Goal: Task Accomplishment & Management: Use online tool/utility

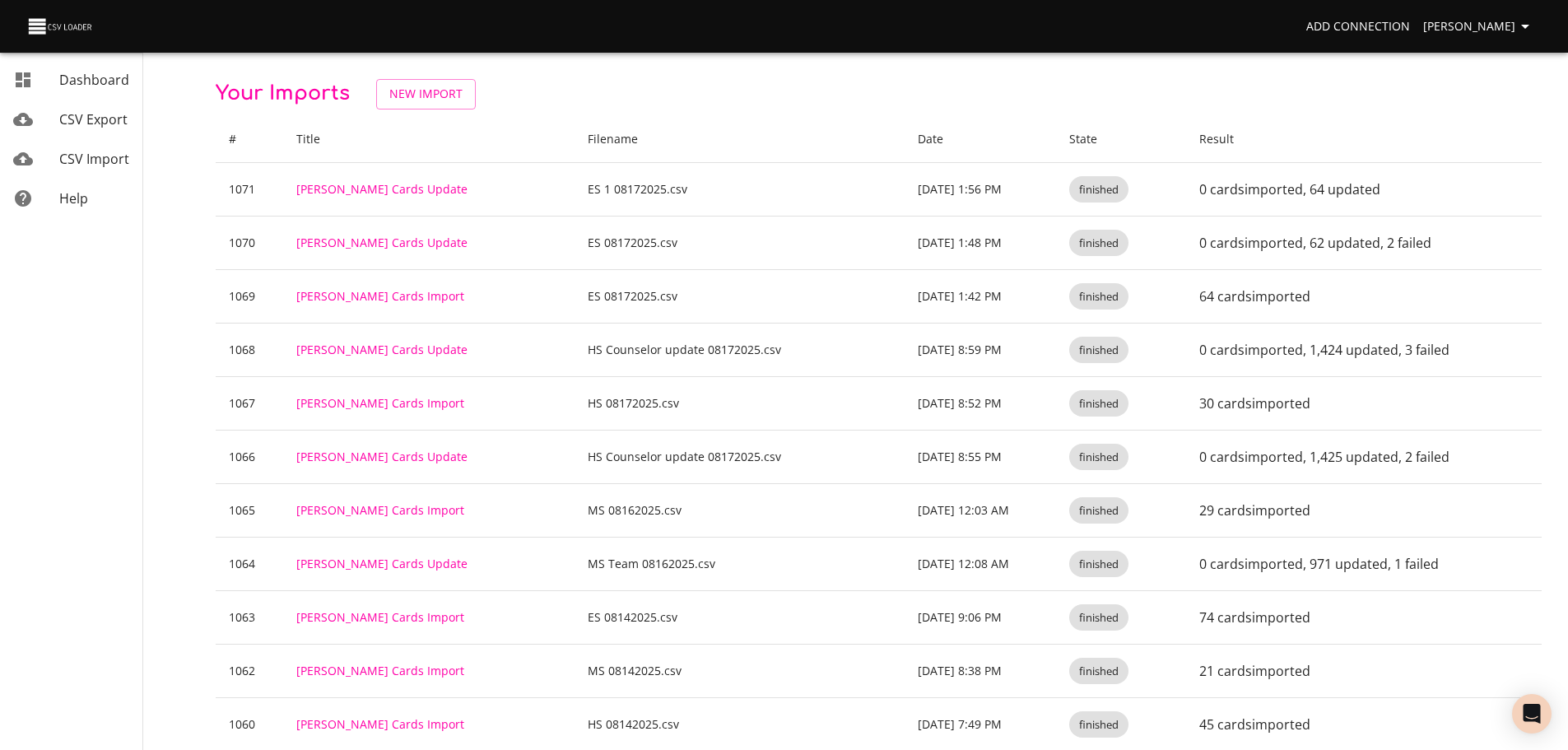
click at [122, 162] on span "CSV Import" at bounding box center [94, 159] width 70 height 18
click at [442, 98] on span "New Import" at bounding box center [426, 94] width 73 height 21
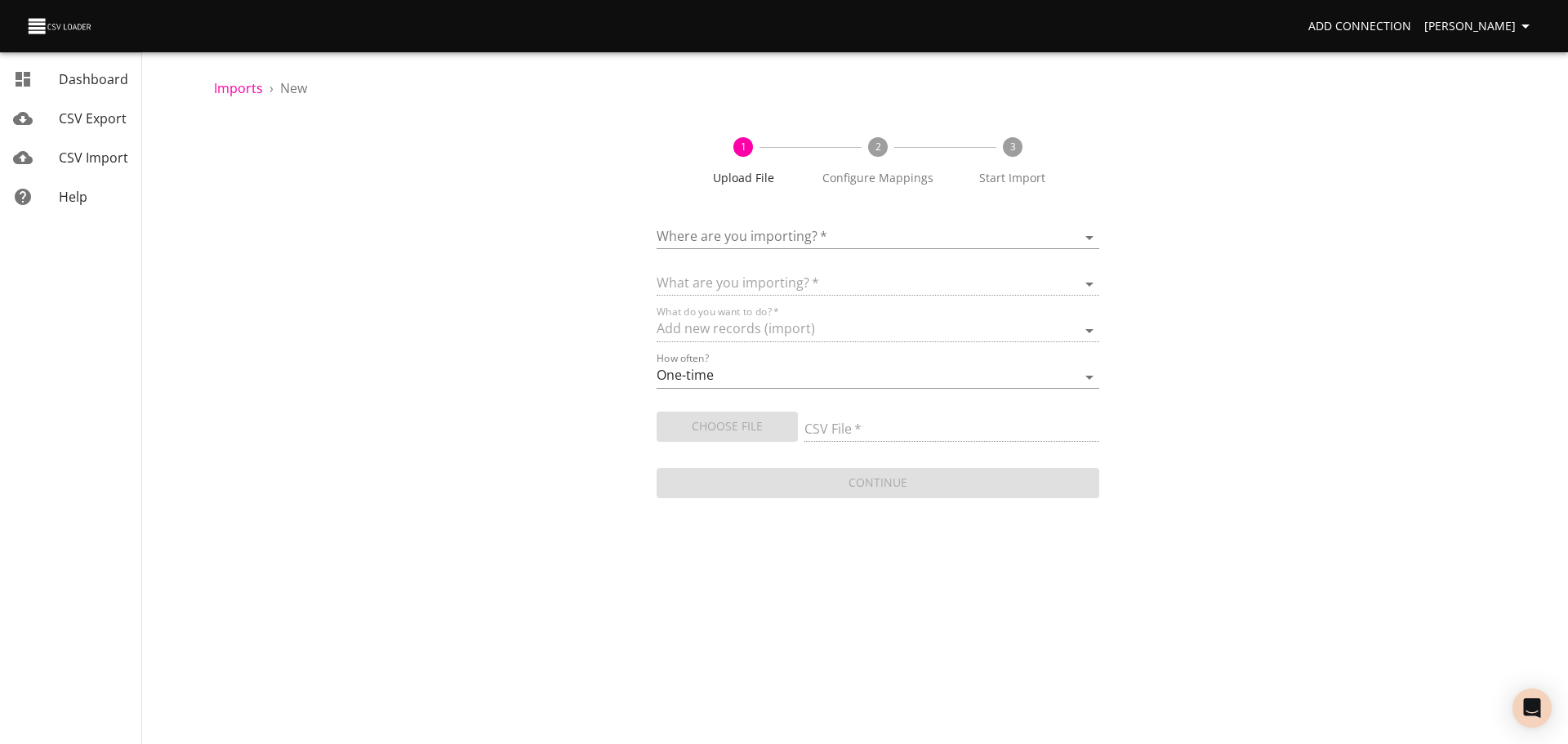
click at [739, 232] on body "Add Connection Celeste Claggett Dashboard CSV Export CSV Import Help Imports › …" at bounding box center [784, 372] width 1568 height 744
click at [548, 230] on div at bounding box center [784, 372] width 1568 height 744
click at [1484, 34] on span "[PERSON_NAME]" at bounding box center [1480, 27] width 111 height 21
click at [1470, 201] on li "Sign out" at bounding box center [1492, 209] width 104 height 29
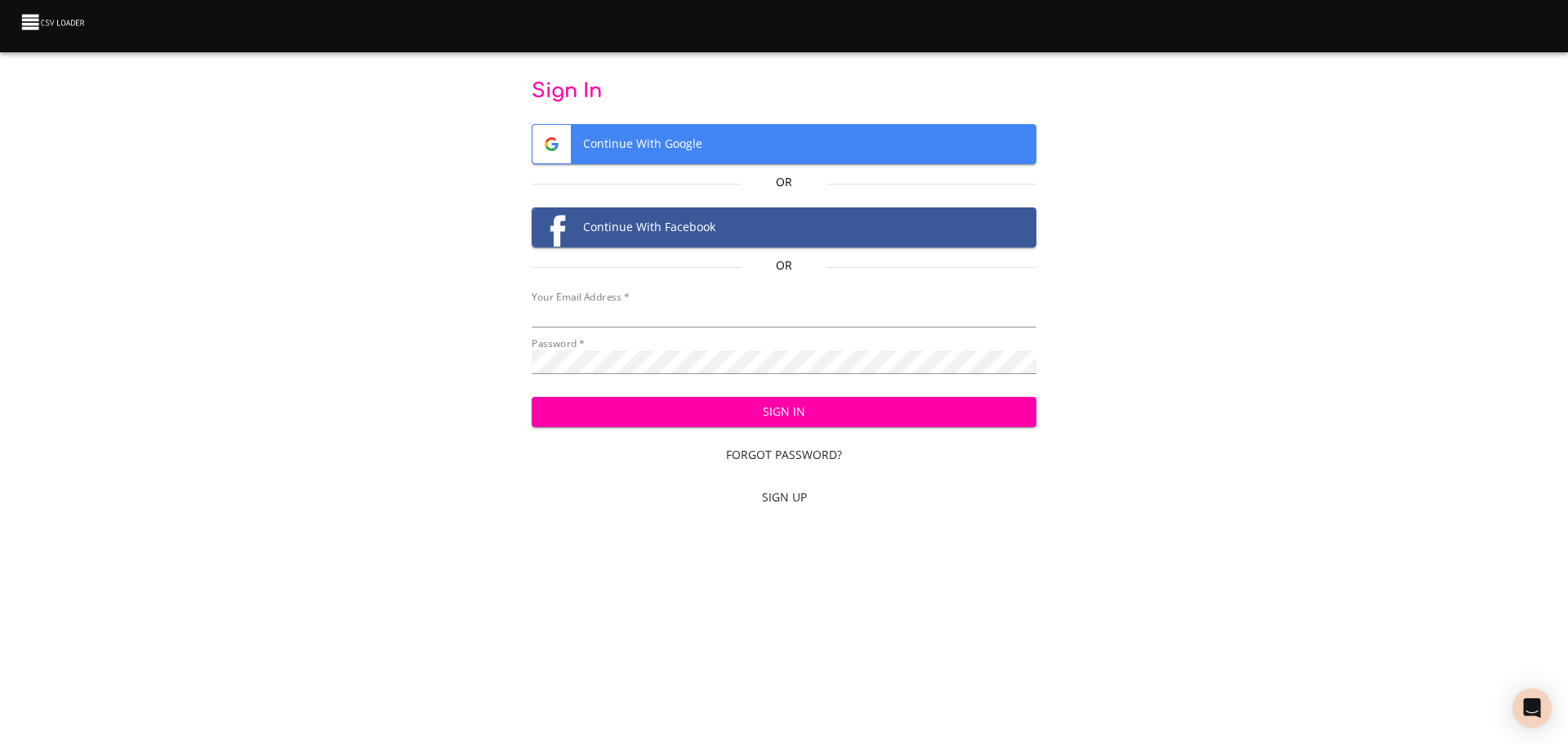
type input "cclaggett@k12.com"
click at [792, 411] on span "Sign In" at bounding box center [785, 412] width 480 height 21
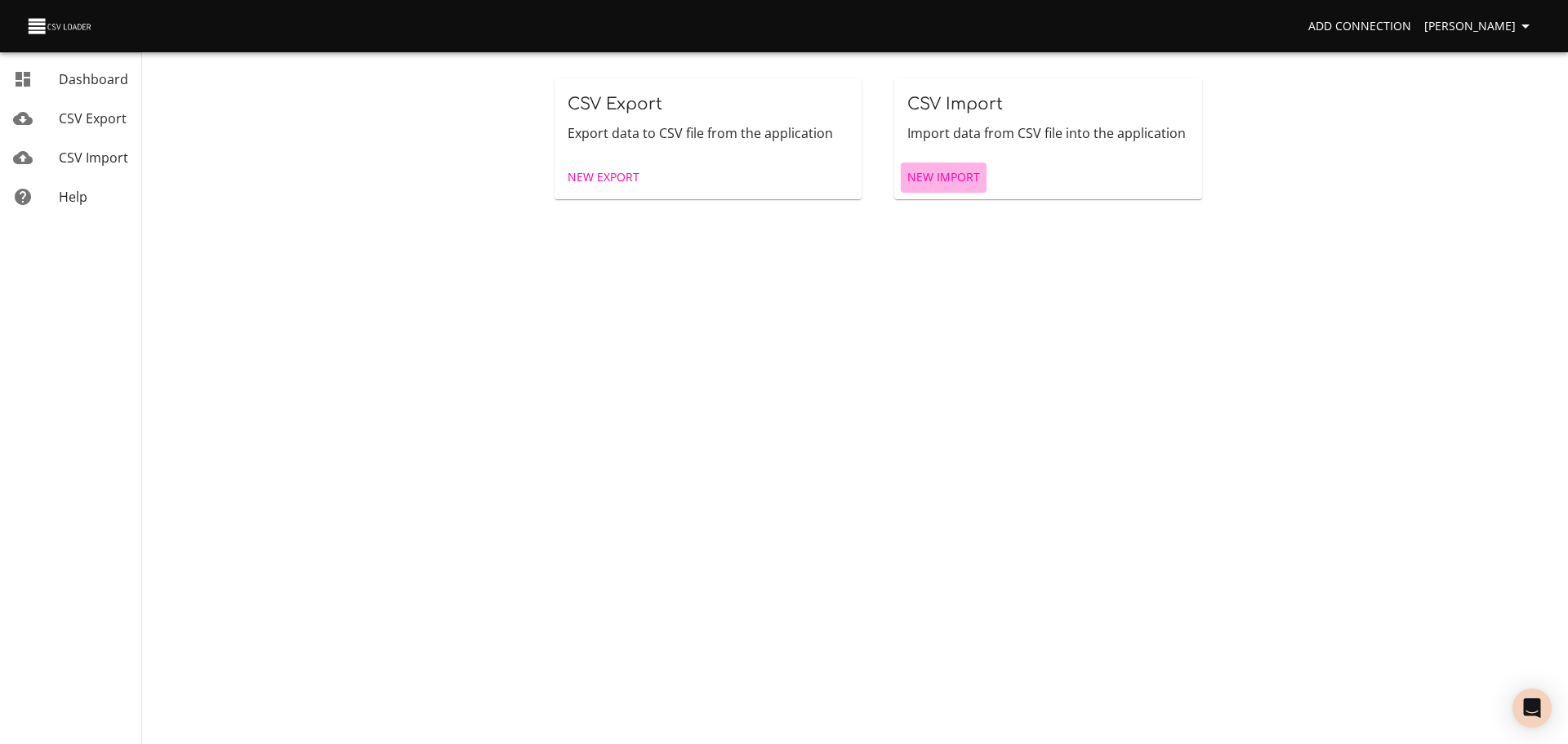
click at [936, 188] on link "New Import" at bounding box center [943, 177] width 86 height 30
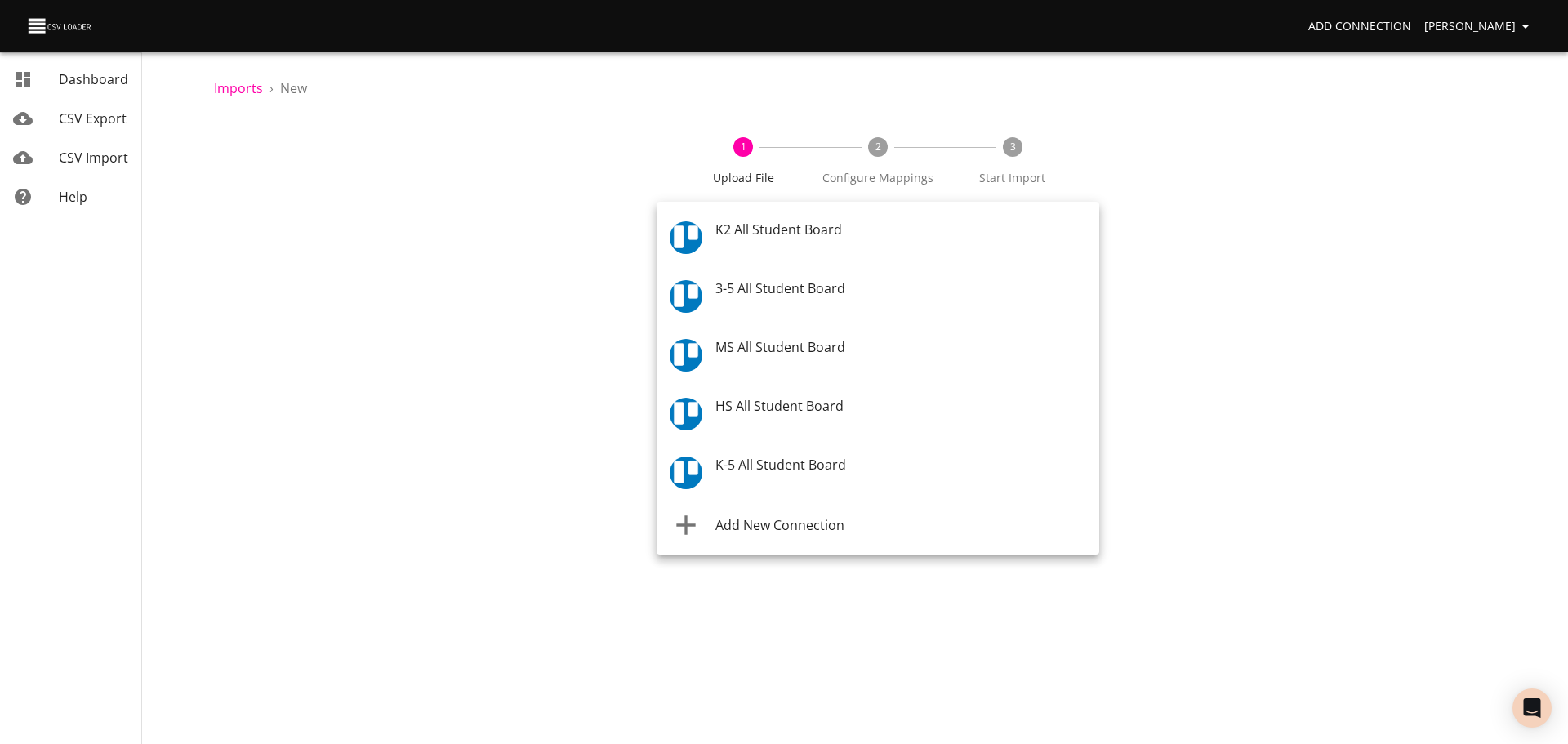
click at [945, 236] on body "Add Connection [PERSON_NAME] Dashboard CSV Export CSV Import Help Imports › New…" at bounding box center [784, 372] width 1568 height 744
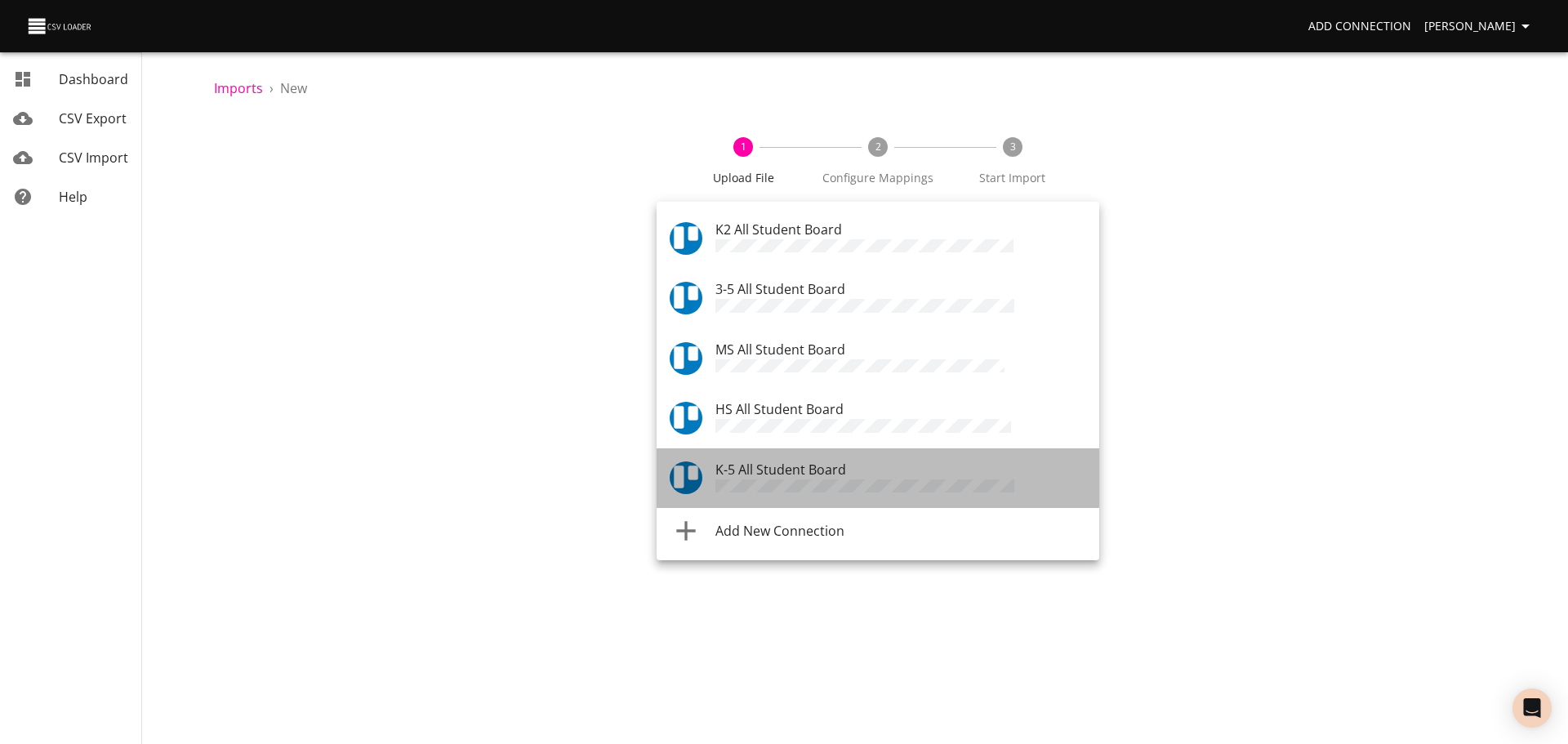
click at [889, 460] on div "K-5 All Student Board" at bounding box center [901, 478] width 371 height 37
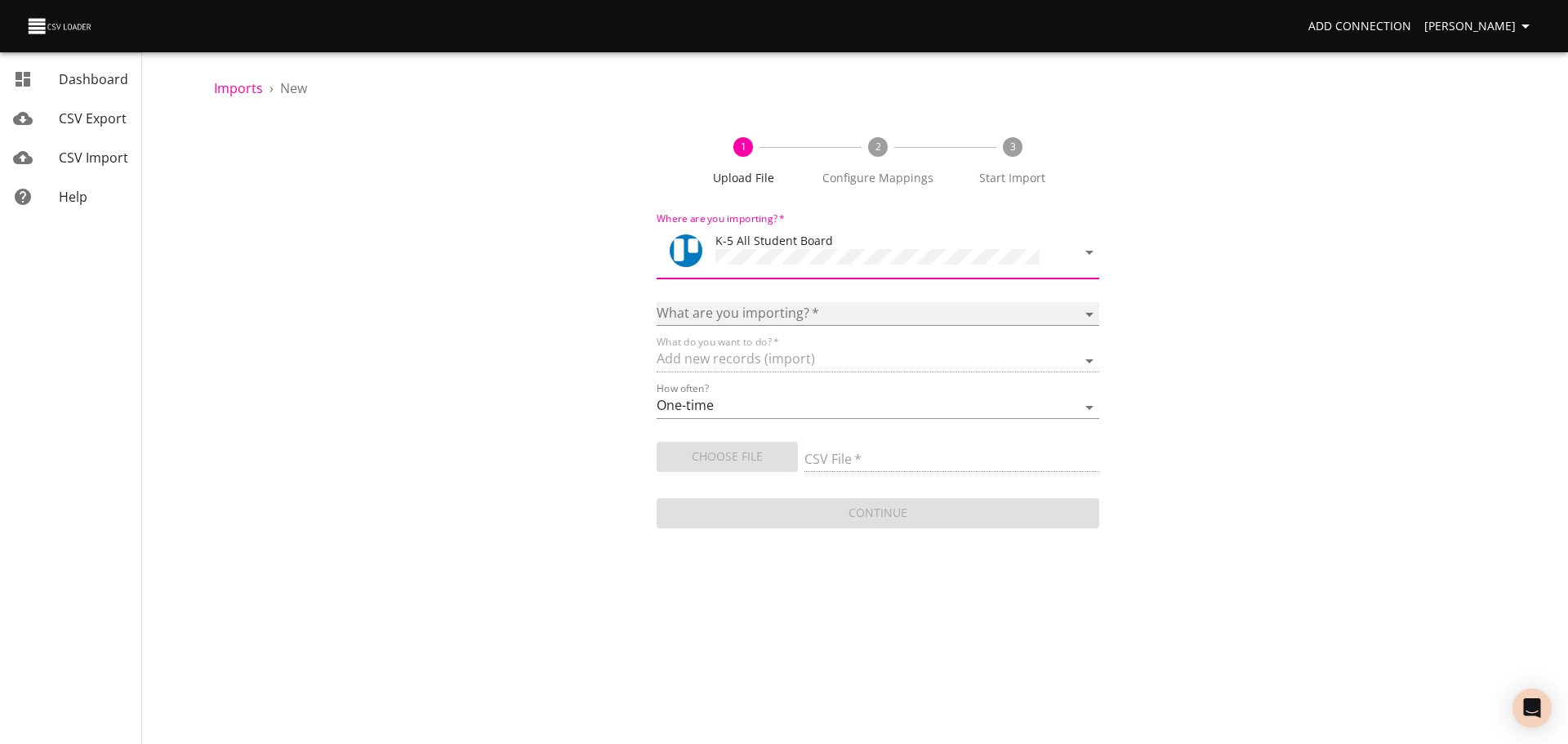
click at [885, 312] on select "Boards Cards Checkitems Checklists" at bounding box center [877, 314] width 442 height 23
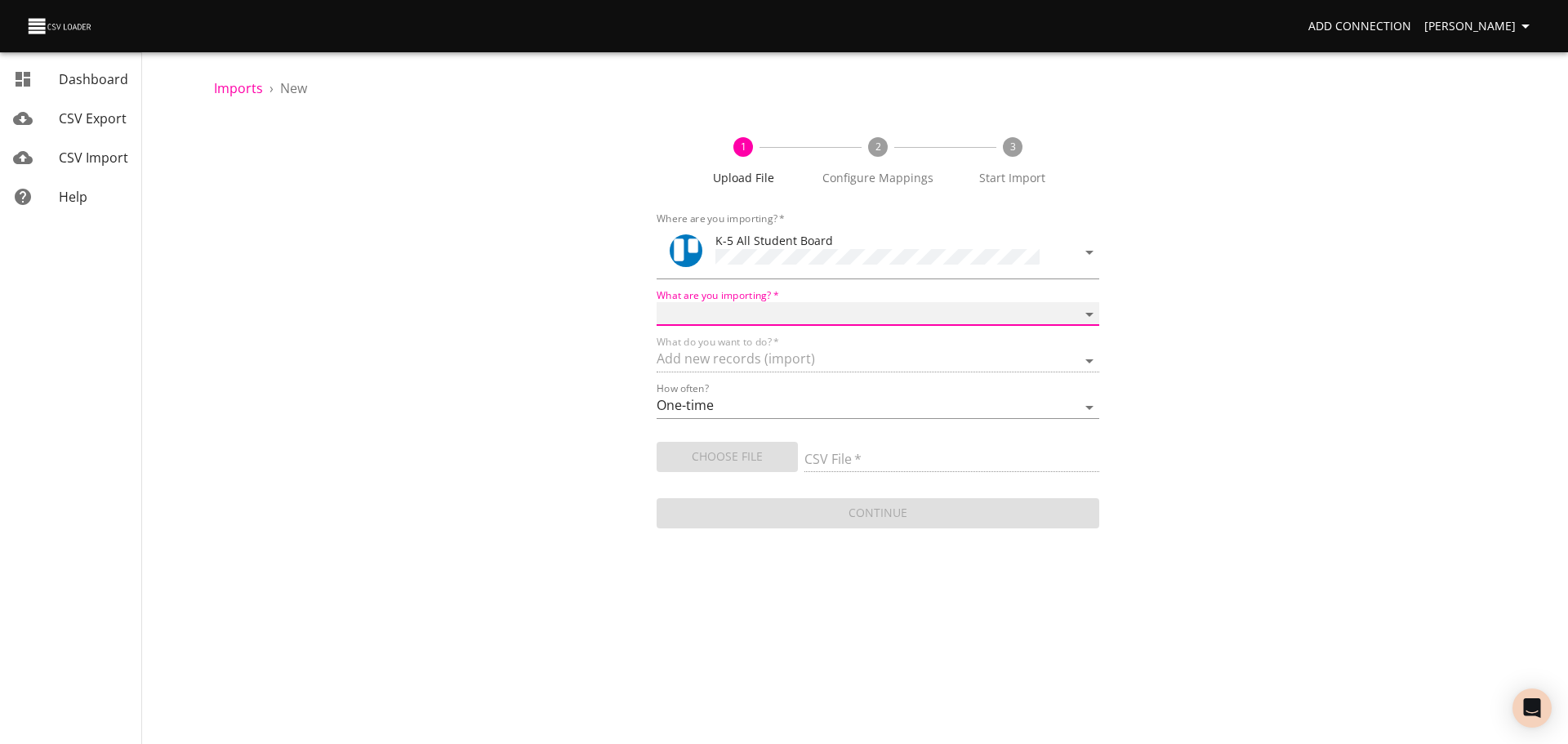
select select "cards"
click at [657, 302] on select "Boards Cards Checkitems Checklists" at bounding box center [877, 314] width 442 height 23
click at [750, 450] on span "Choose File" at bounding box center [727, 457] width 115 height 21
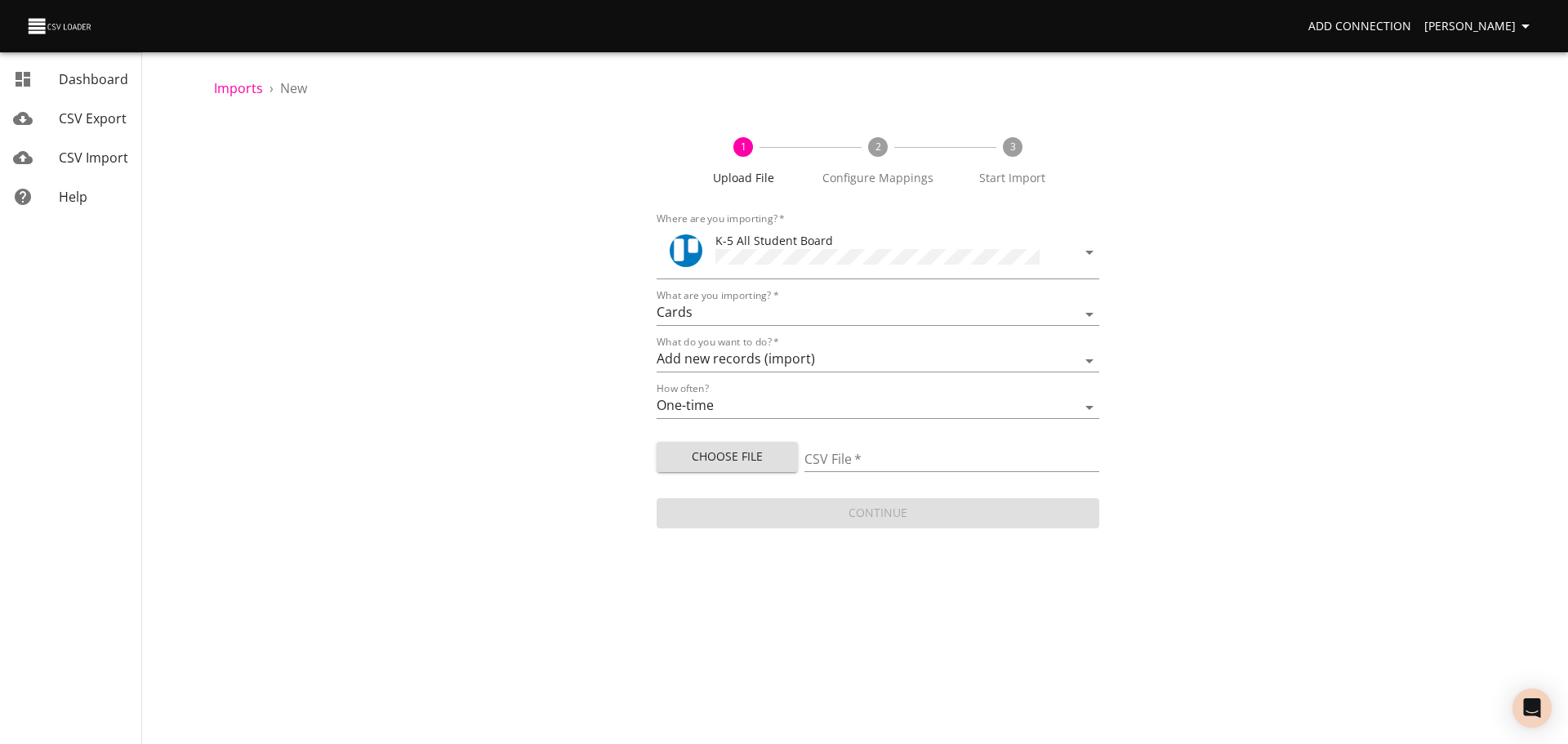
type input "ES 08182025.csv"
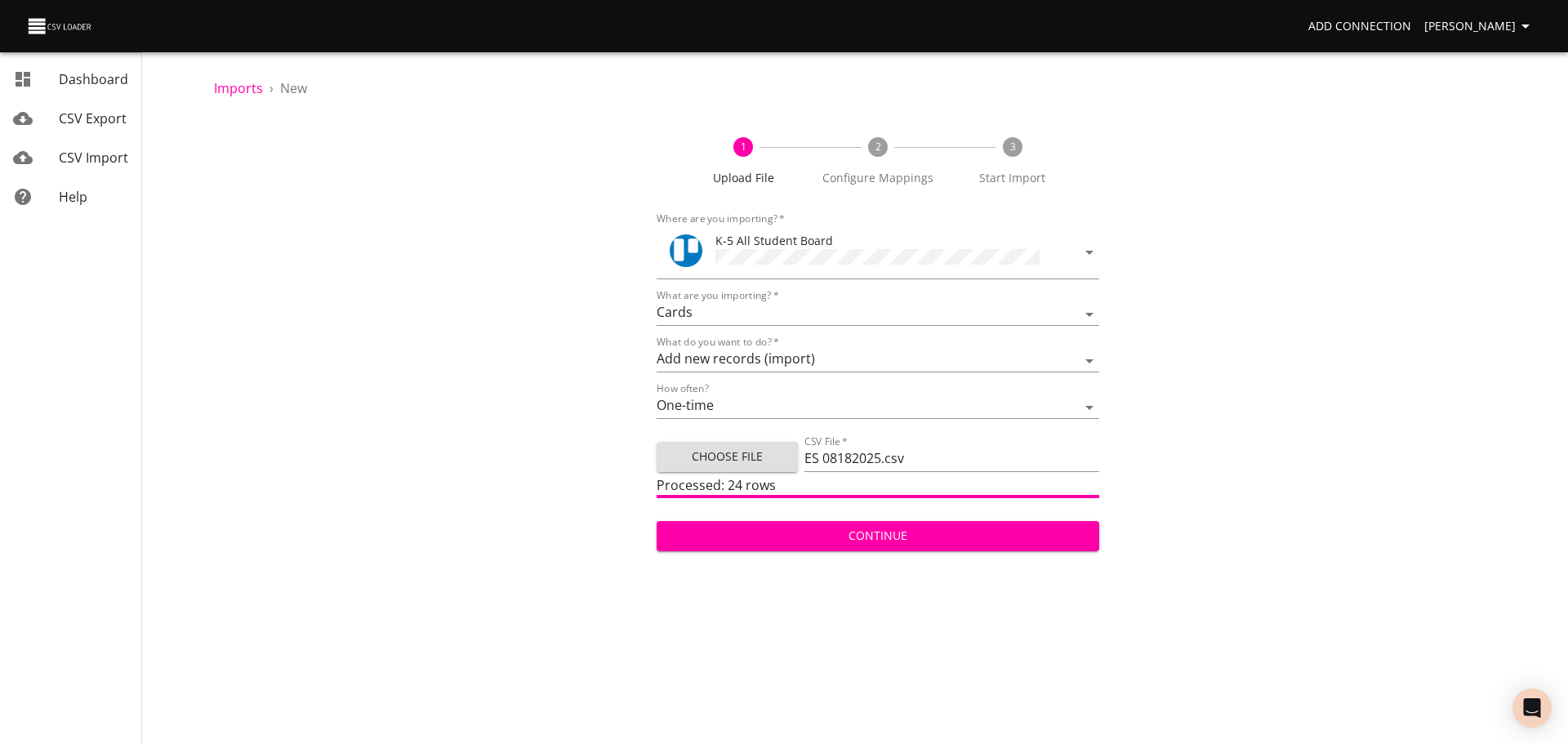
click at [962, 532] on span "Continue" at bounding box center [878, 536] width 417 height 21
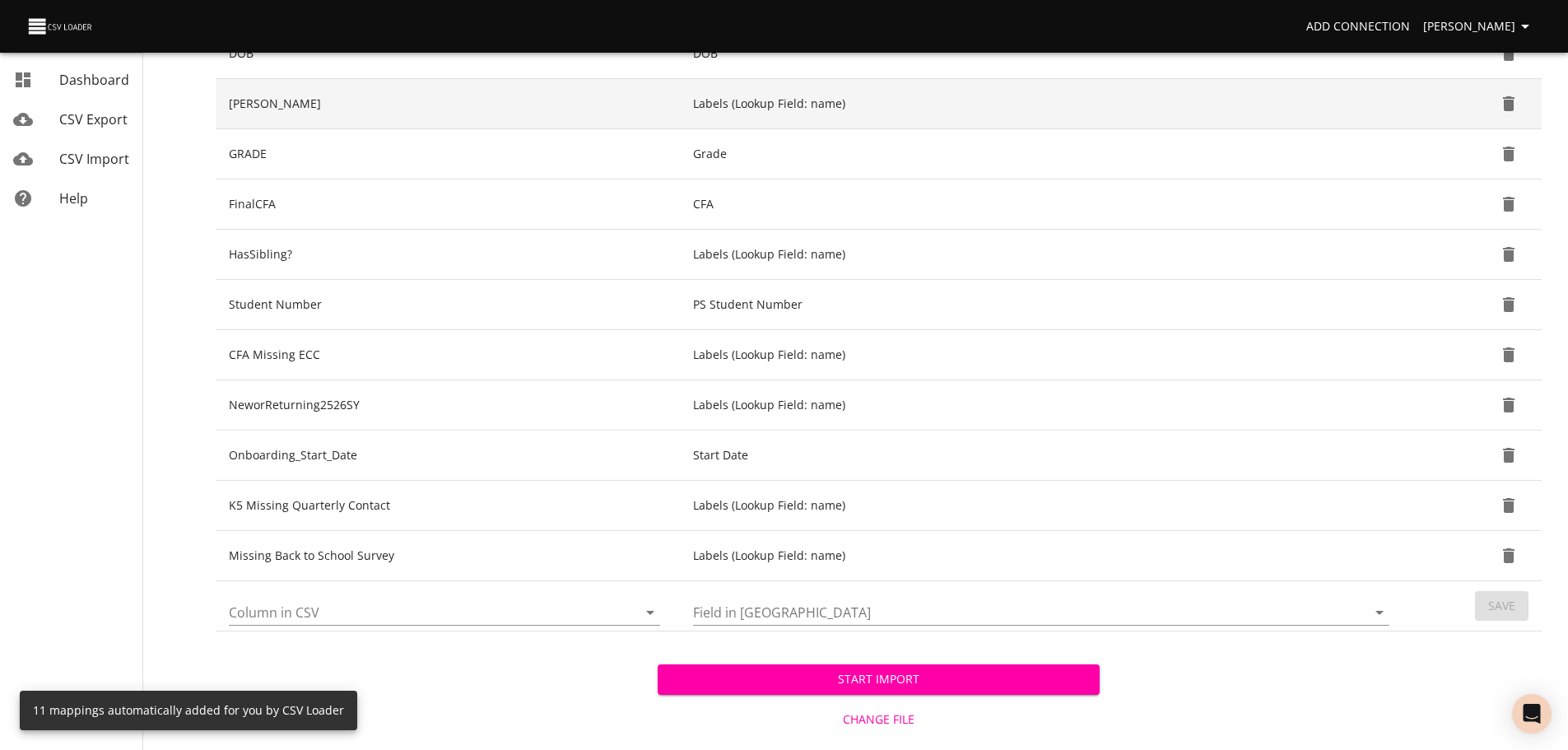
scroll to position [312, 0]
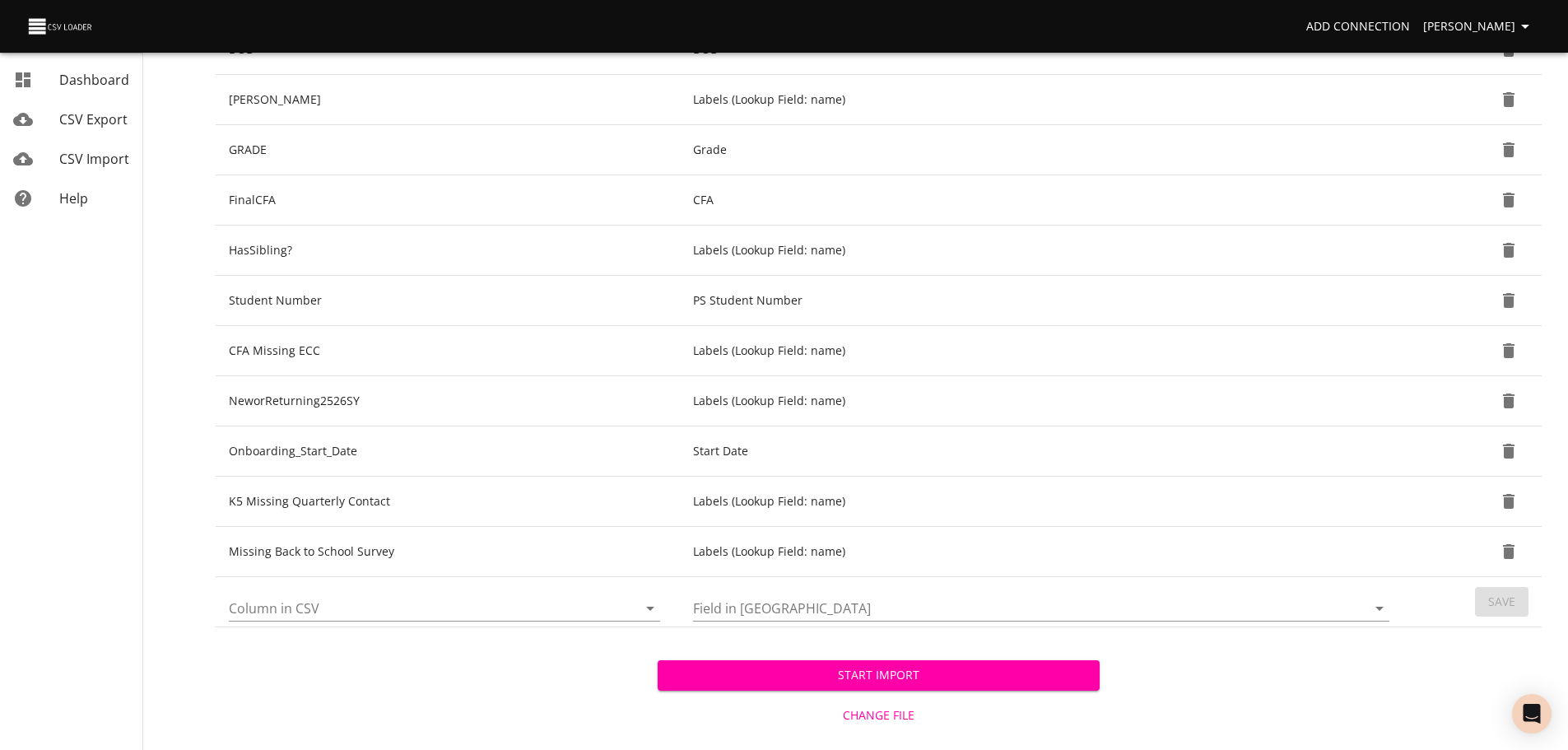
click at [645, 611] on icon "Open" at bounding box center [651, 609] width 20 height 20
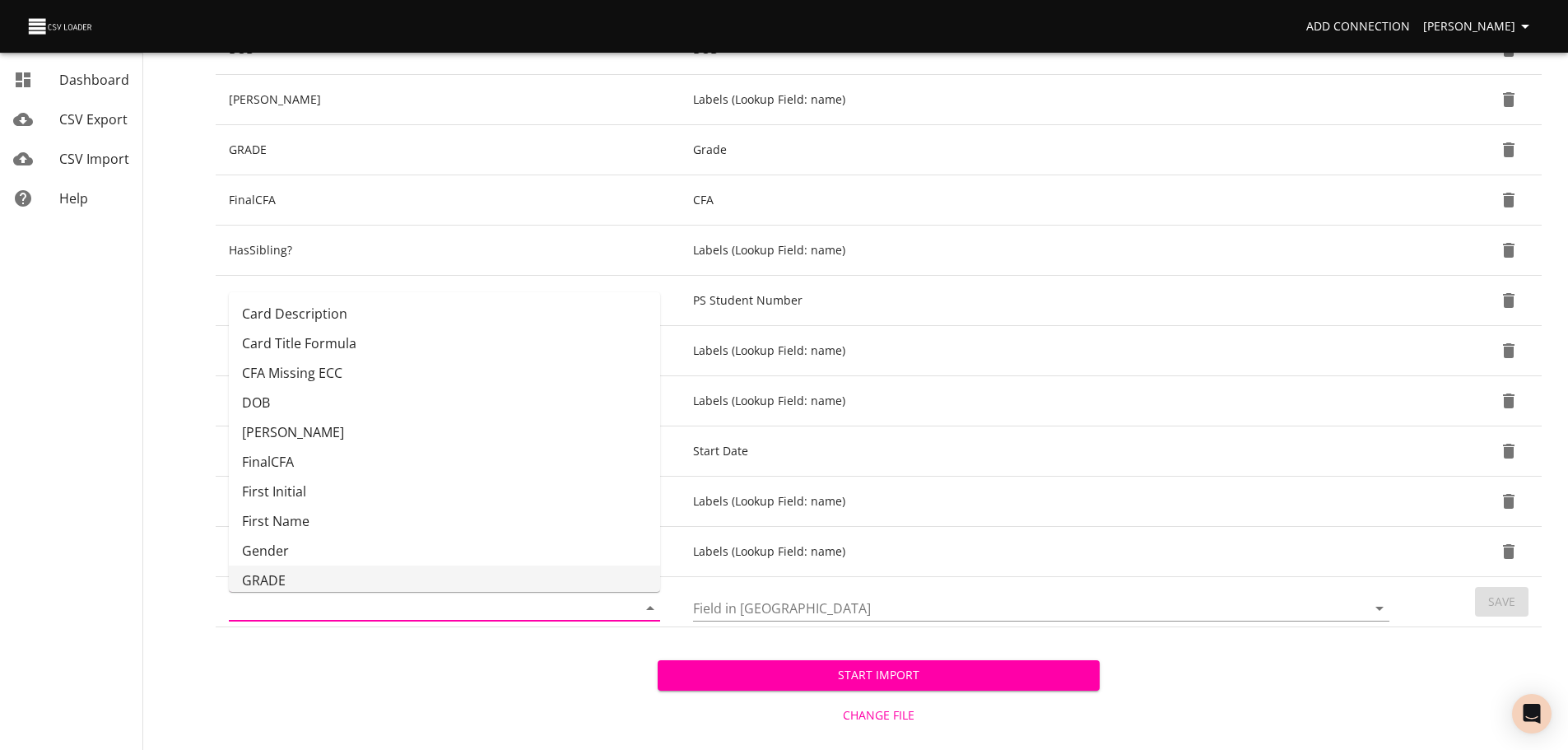
click at [550, 566] on li "GRADE" at bounding box center [445, 580] width 431 height 29
type input "GRADE"
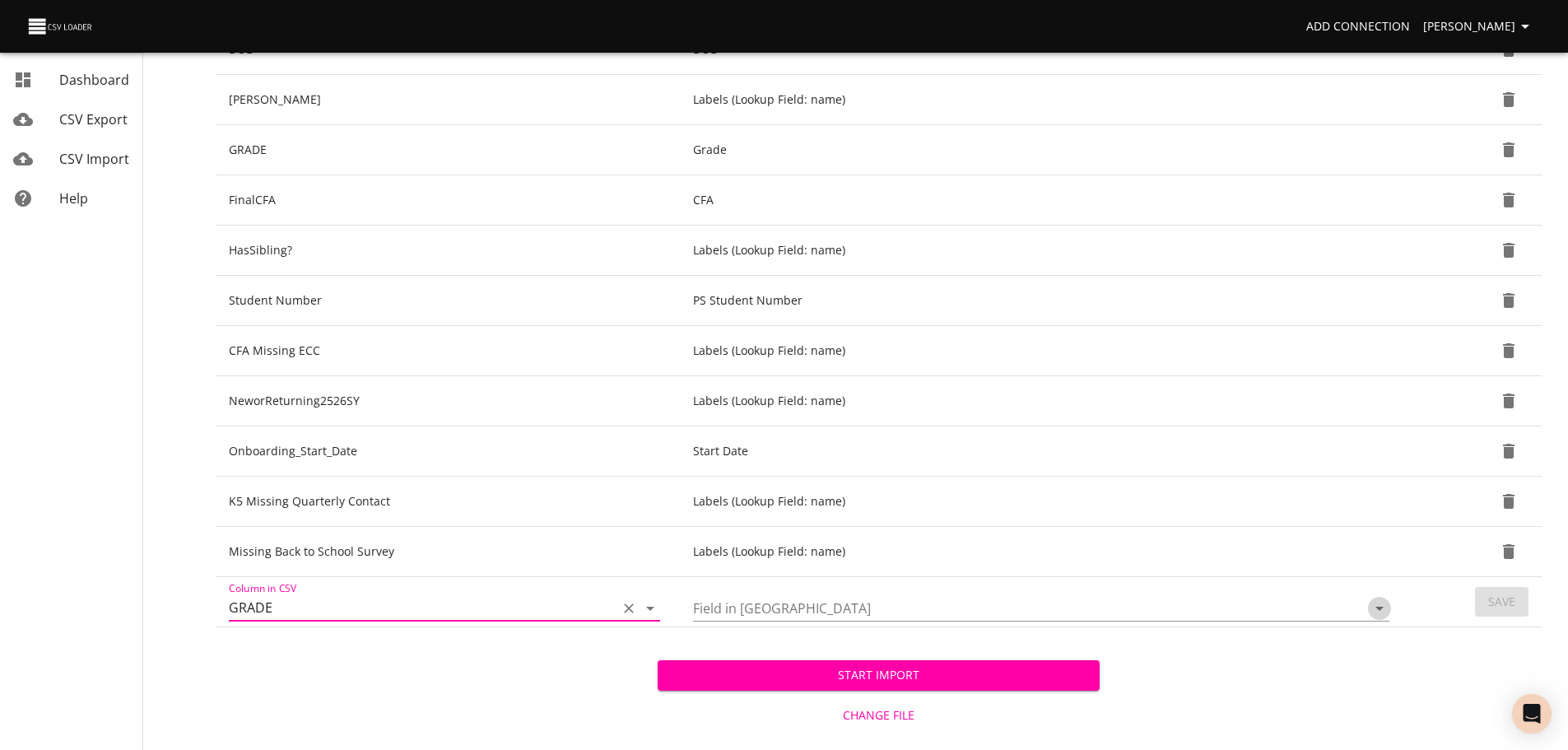
click at [1389, 611] on button "Open" at bounding box center [1379, 608] width 23 height 23
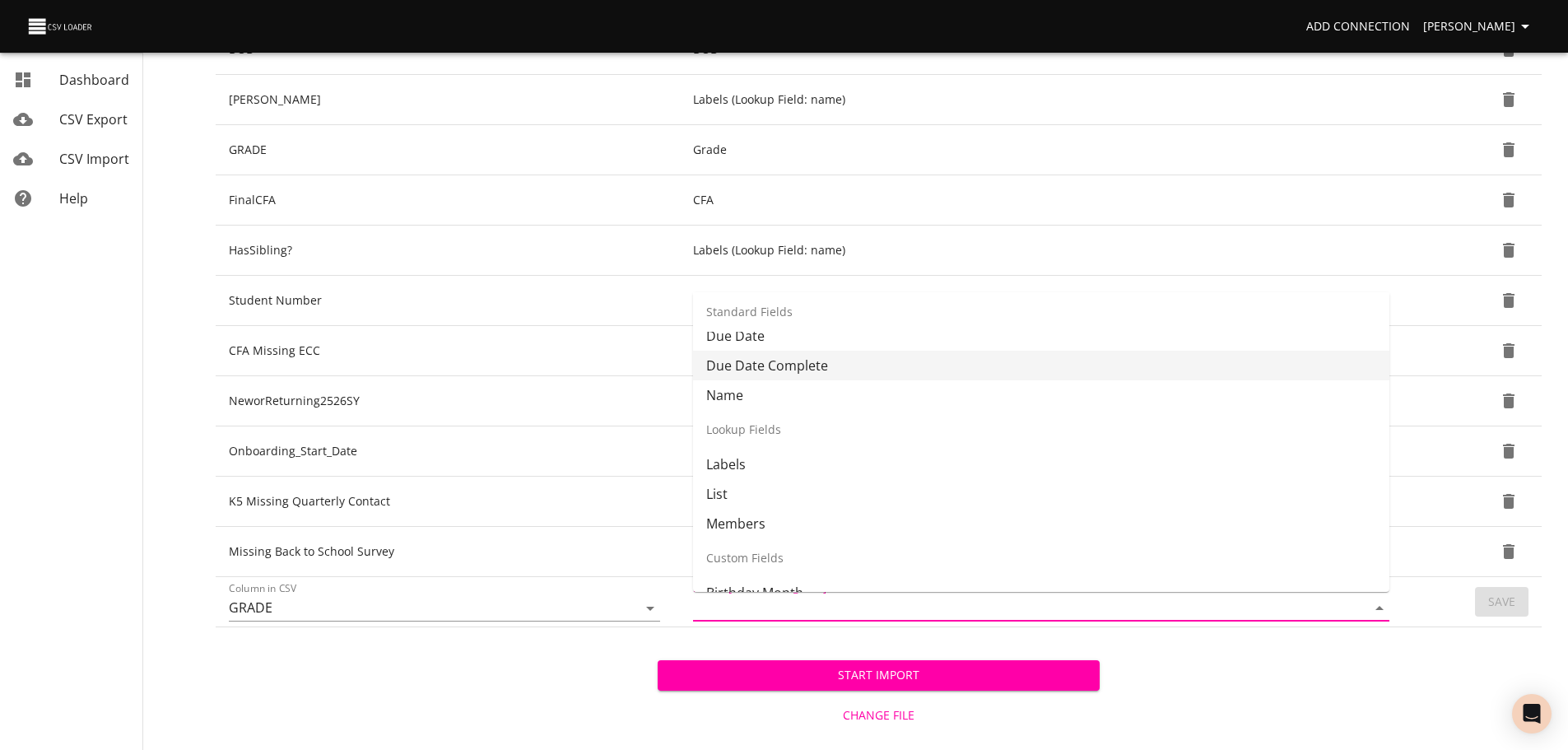
scroll to position [143, 0]
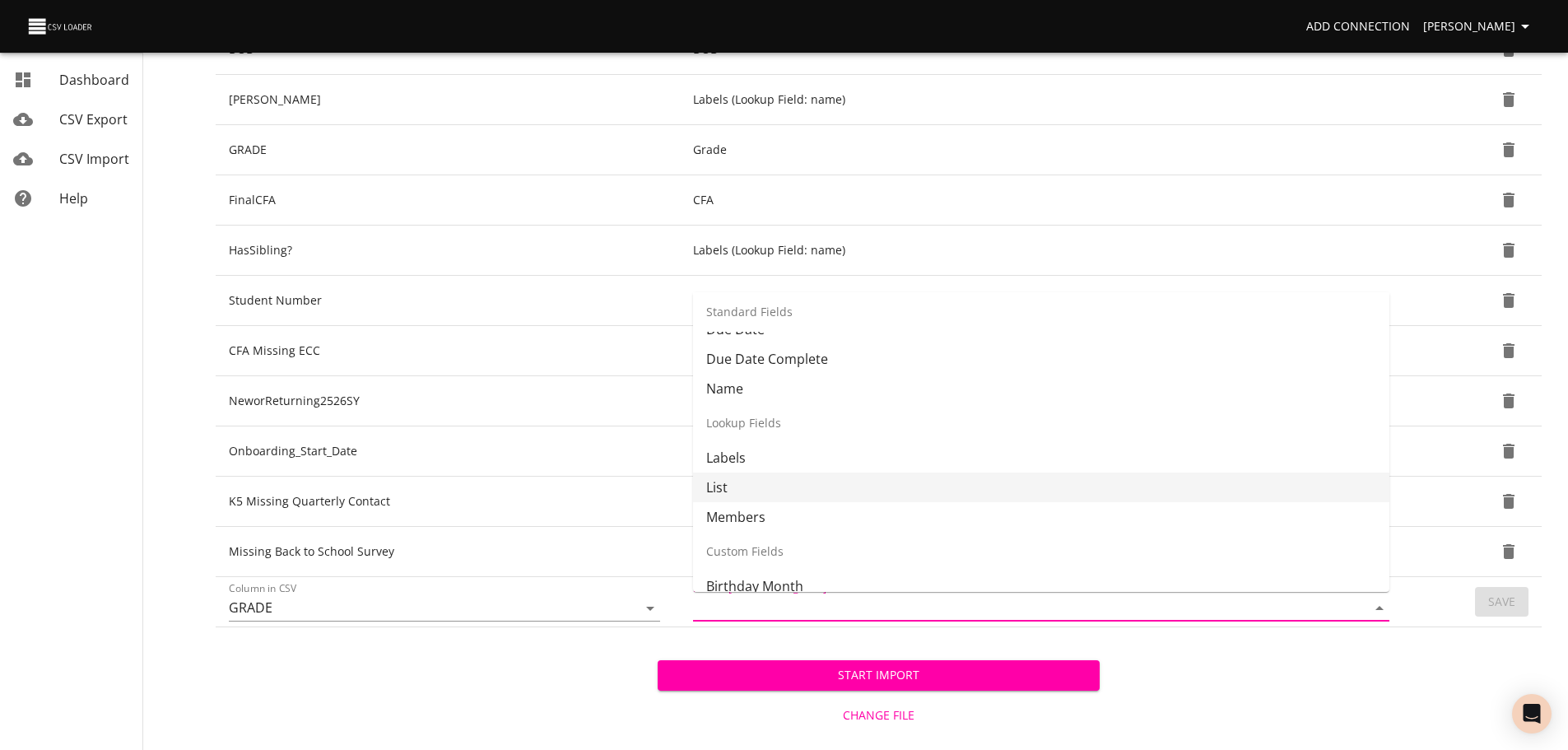
click at [1259, 492] on li "List" at bounding box center [1041, 487] width 696 height 29
type input "List"
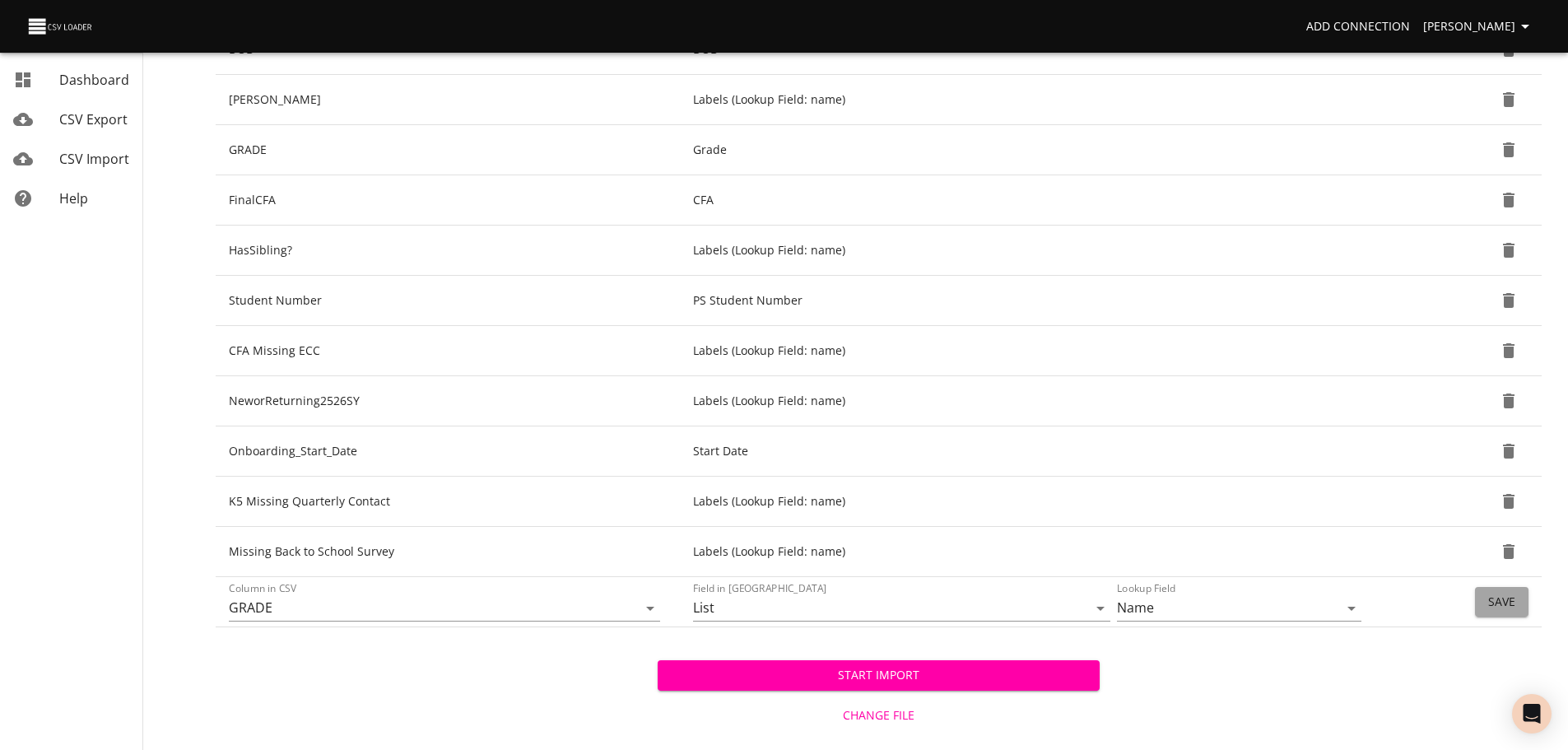
click at [1508, 601] on span "Save" at bounding box center [1502, 602] width 27 height 21
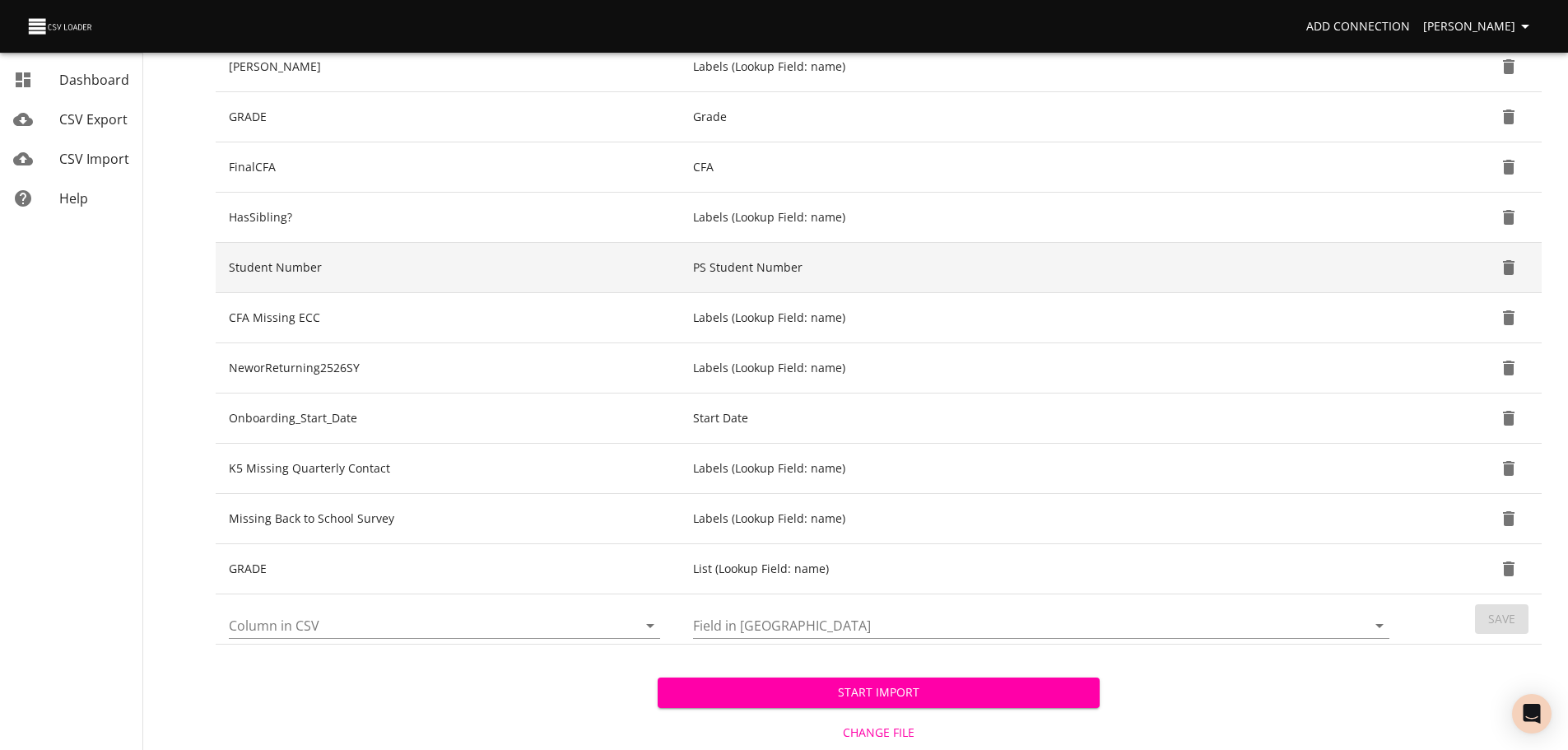
scroll to position [349, 0]
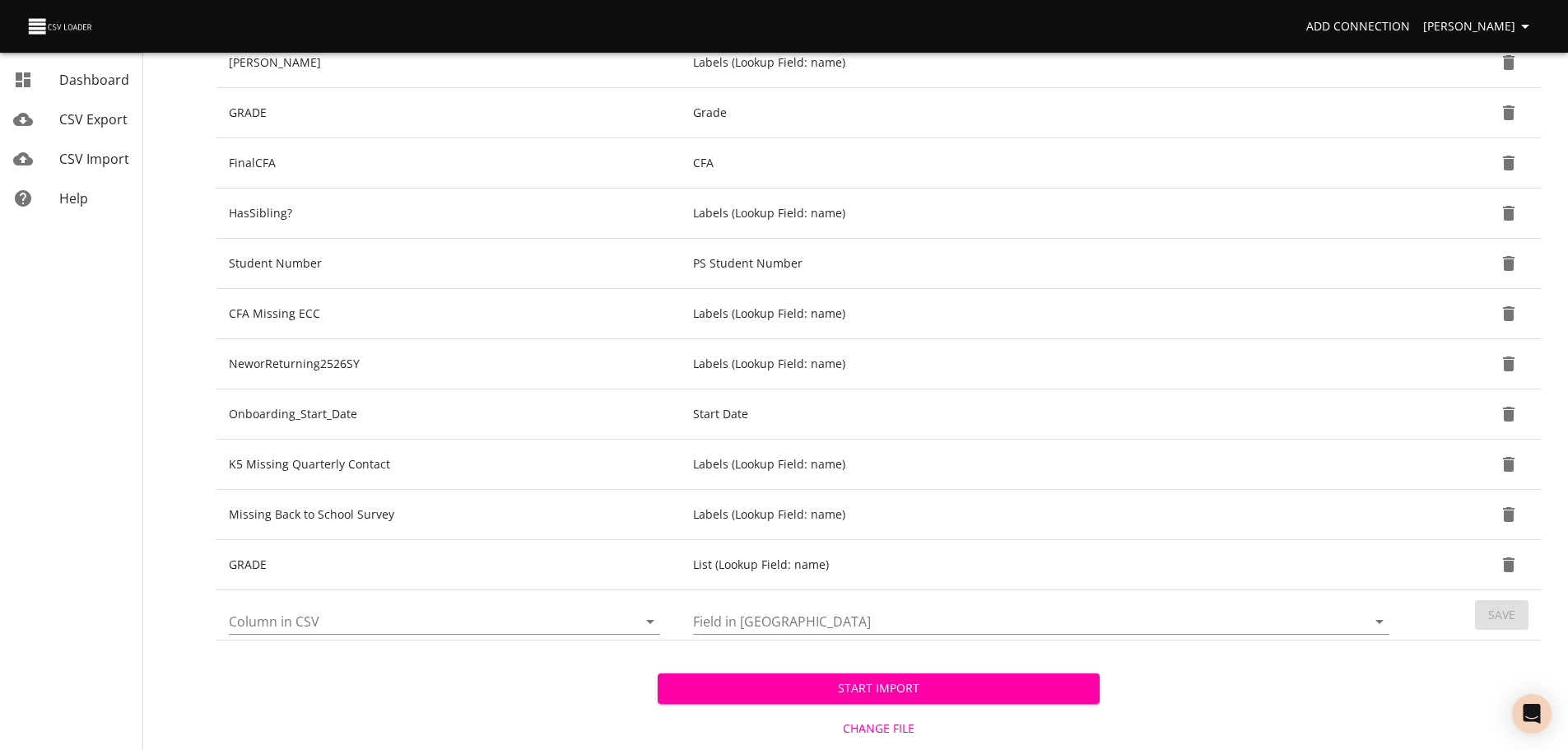
click at [650, 625] on icon "Open" at bounding box center [651, 622] width 20 height 20
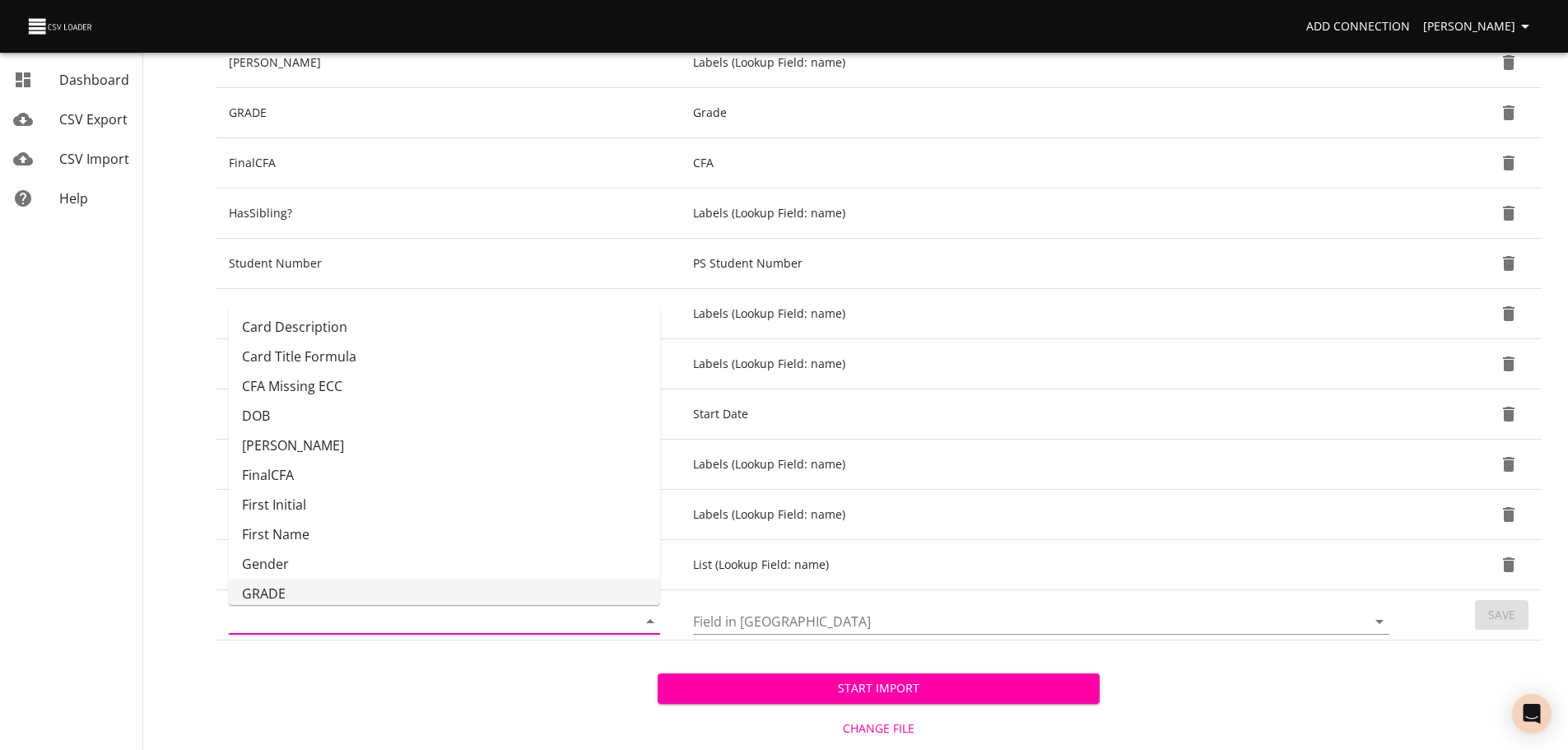
scroll to position [3, 0]
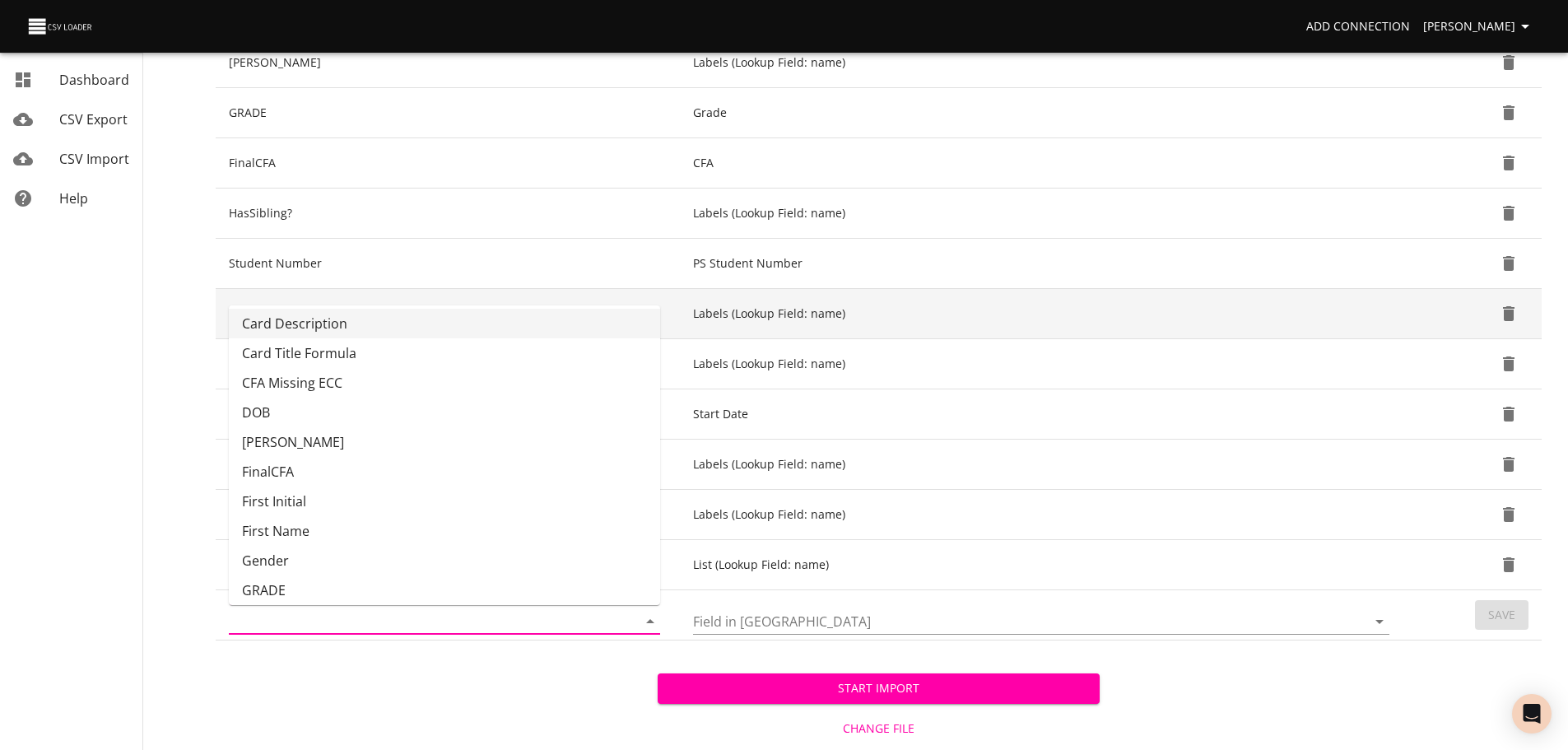
click at [593, 329] on li "Card Description" at bounding box center [445, 323] width 431 height 29
type input "Card Description"
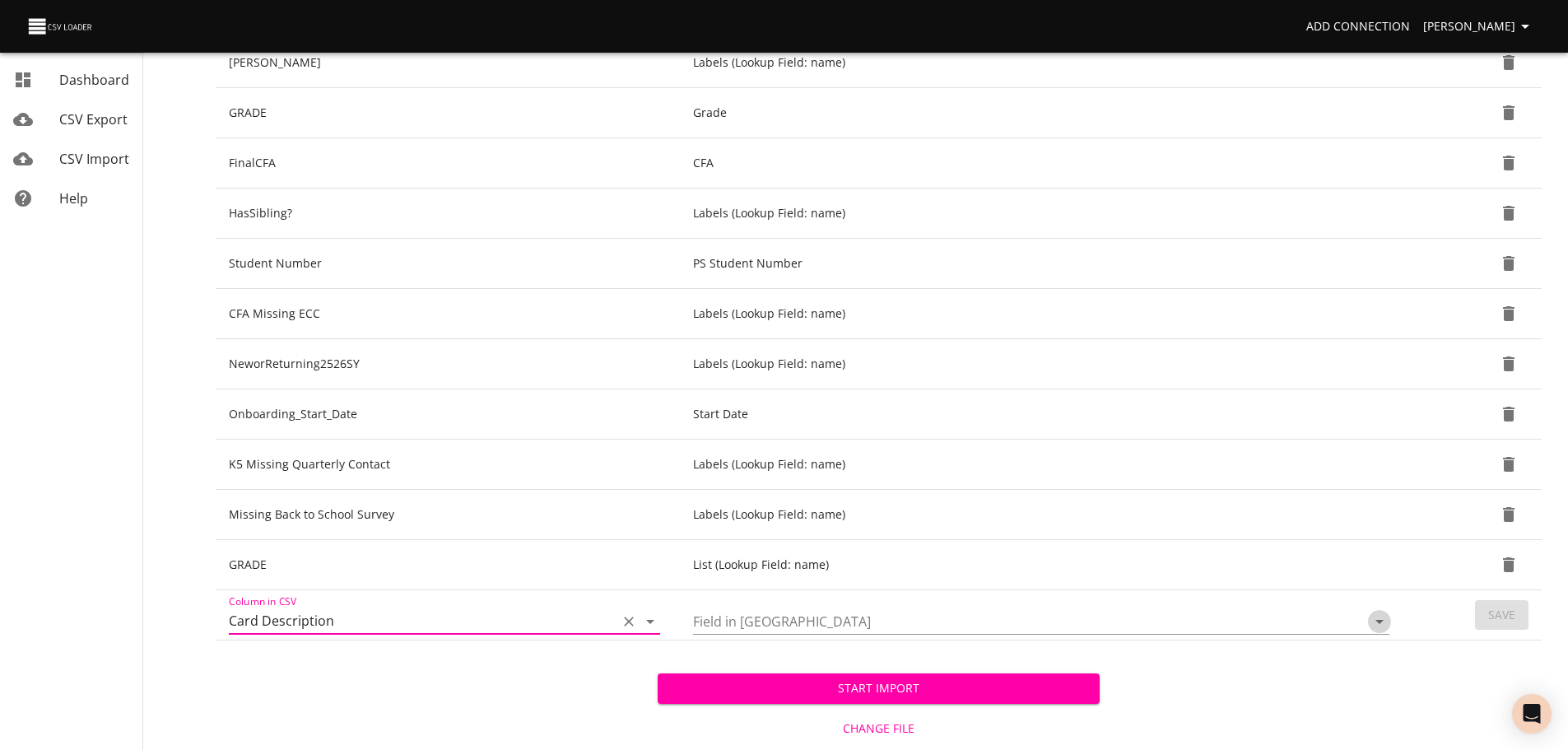
click at [1375, 622] on icon "Open" at bounding box center [1379, 622] width 20 height 20
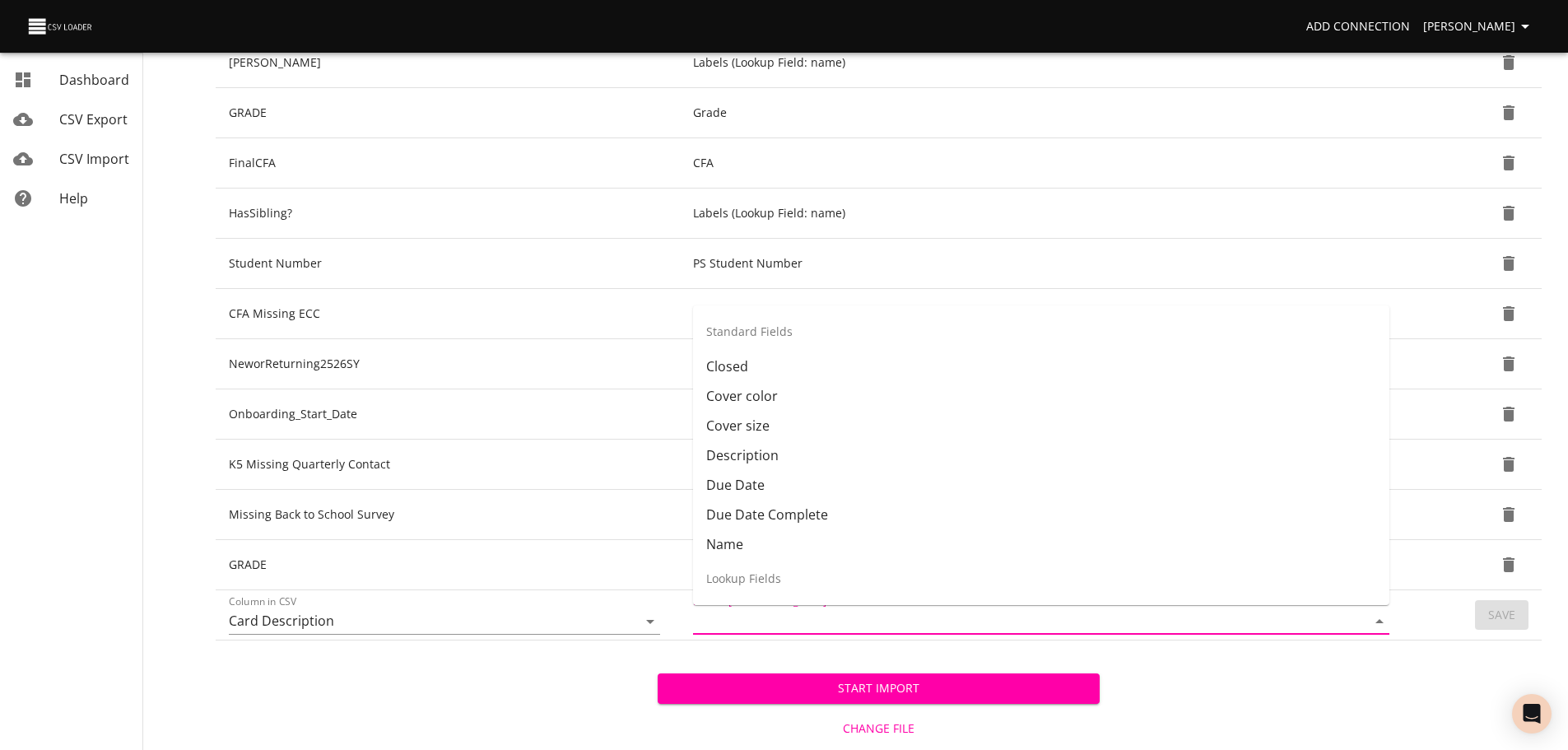
scroll to position [53, 0]
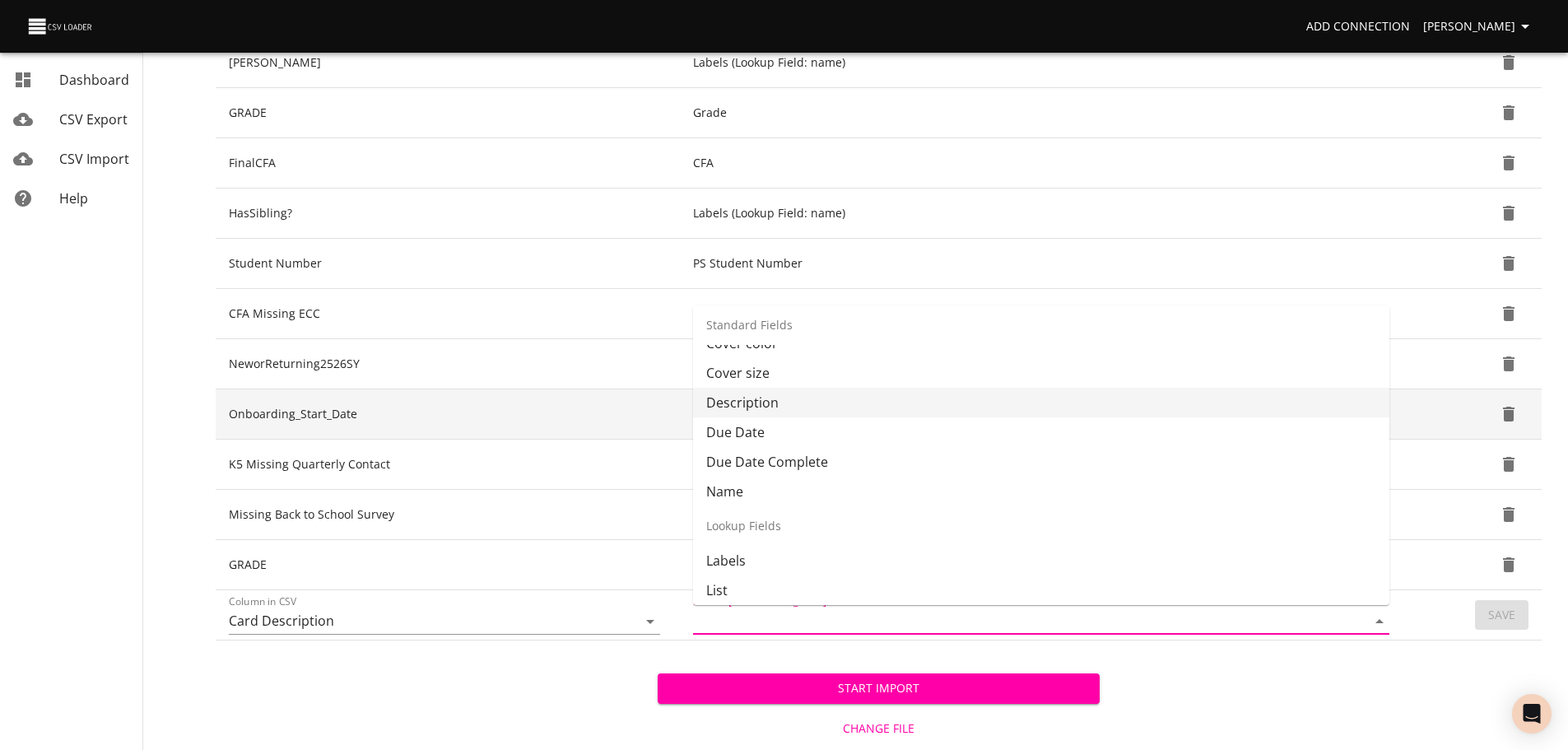
click at [1184, 412] on li "Description" at bounding box center [1041, 402] width 696 height 29
type input "Description"
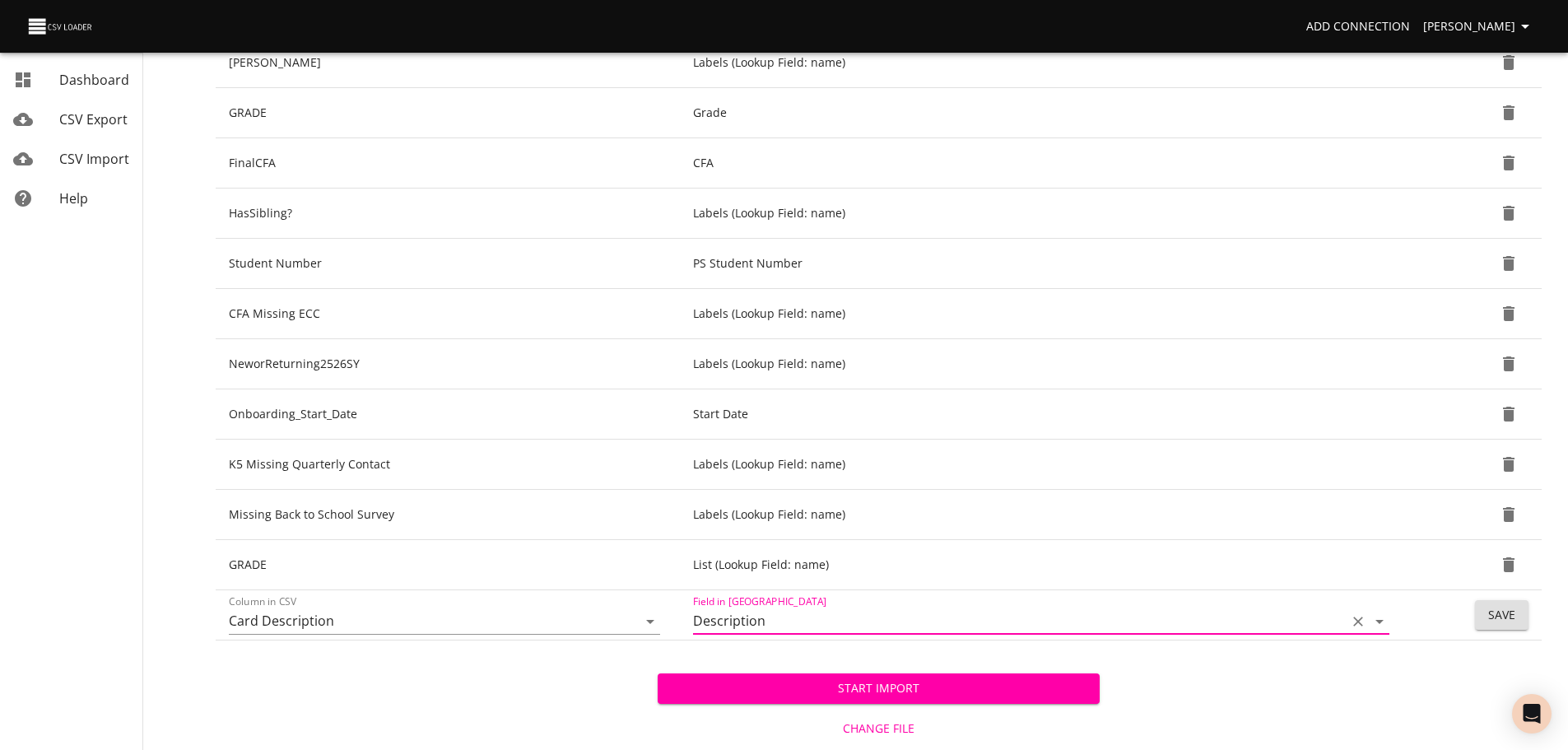
click at [1479, 616] on button "Save" at bounding box center [1502, 616] width 54 height 30
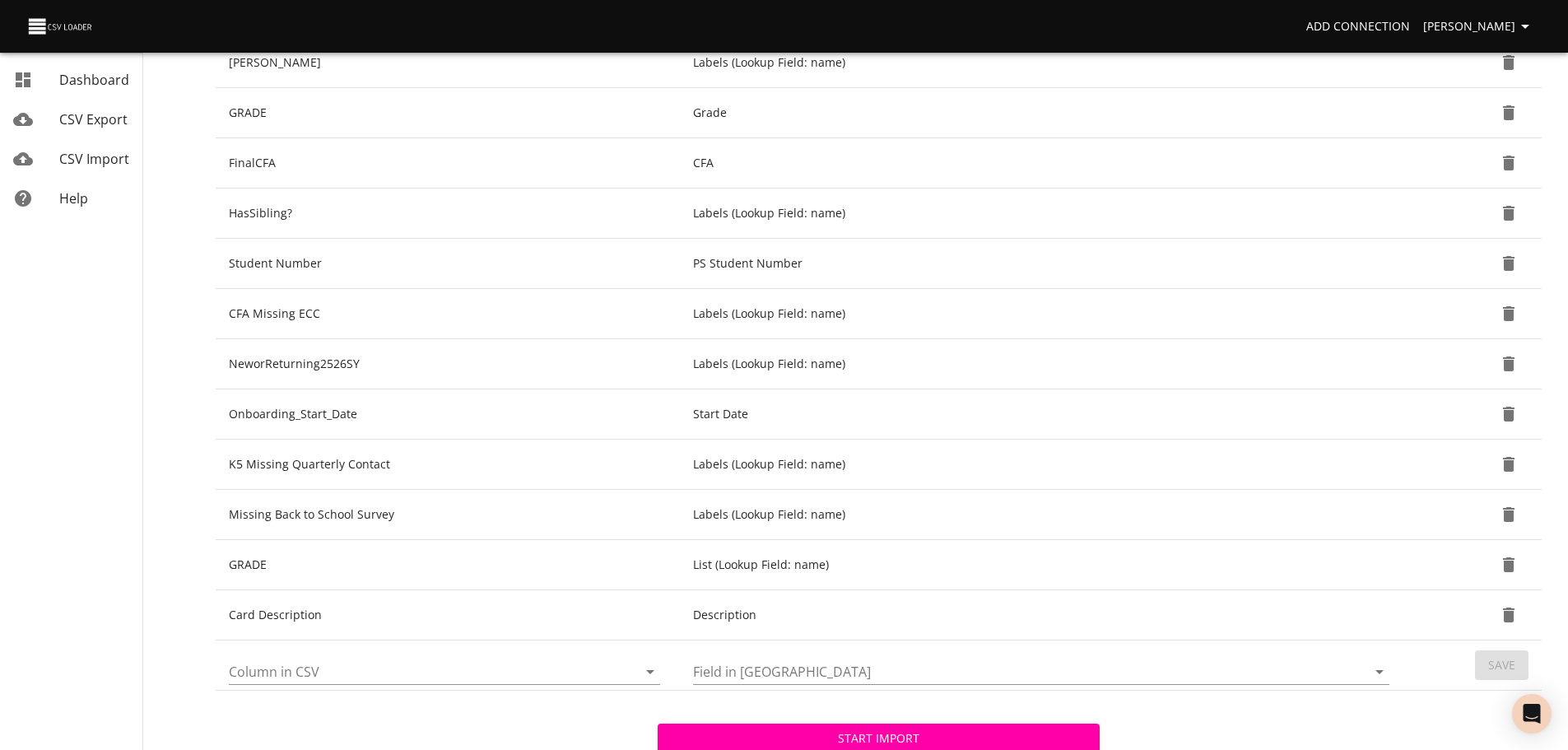
click at [653, 666] on icon "Open" at bounding box center [651, 672] width 20 height 20
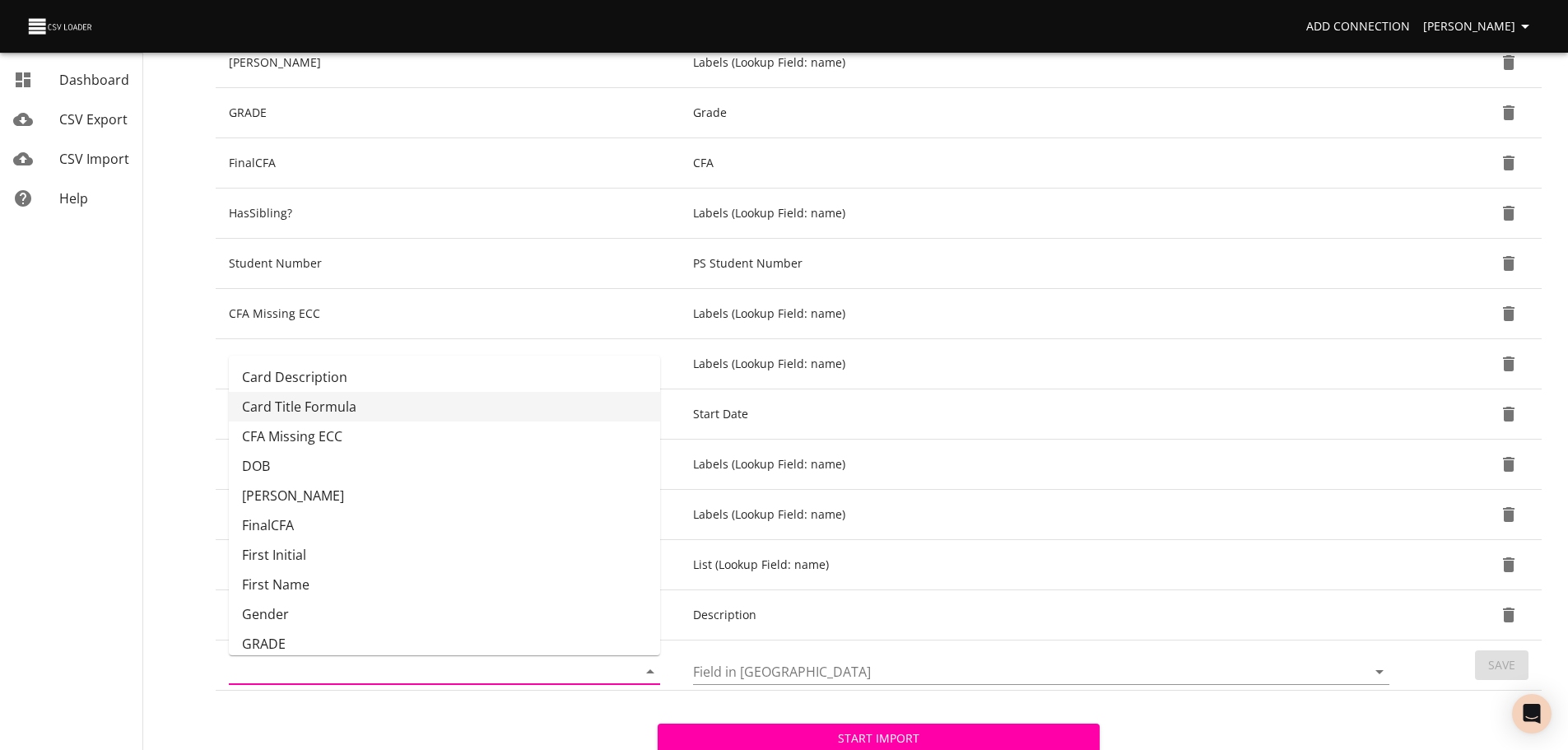
click at [590, 417] on li "Card Title Formula" at bounding box center [445, 406] width 431 height 29
type input "Card Title Formula"
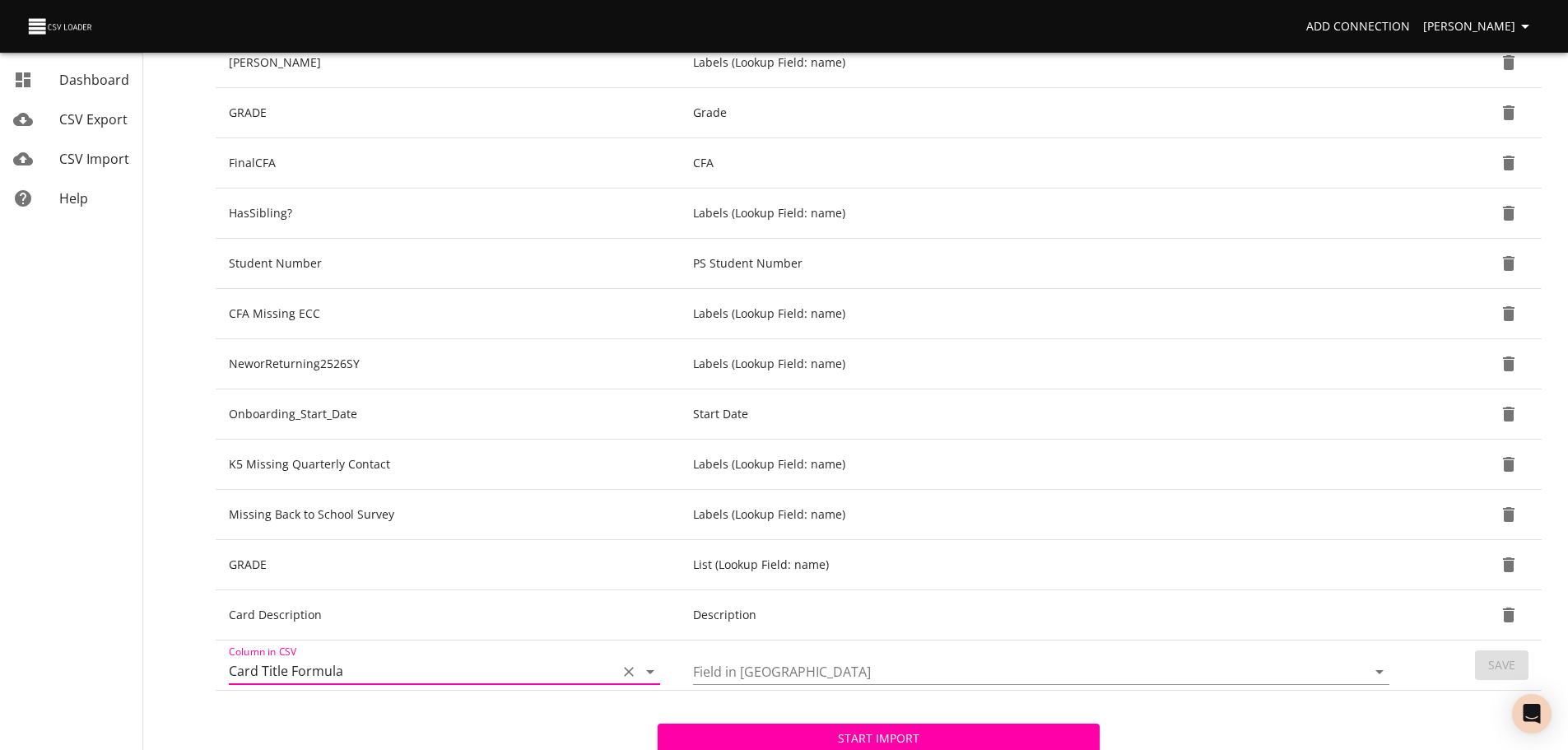
click at [1382, 672] on icon "Open" at bounding box center [1379, 672] width 20 height 20
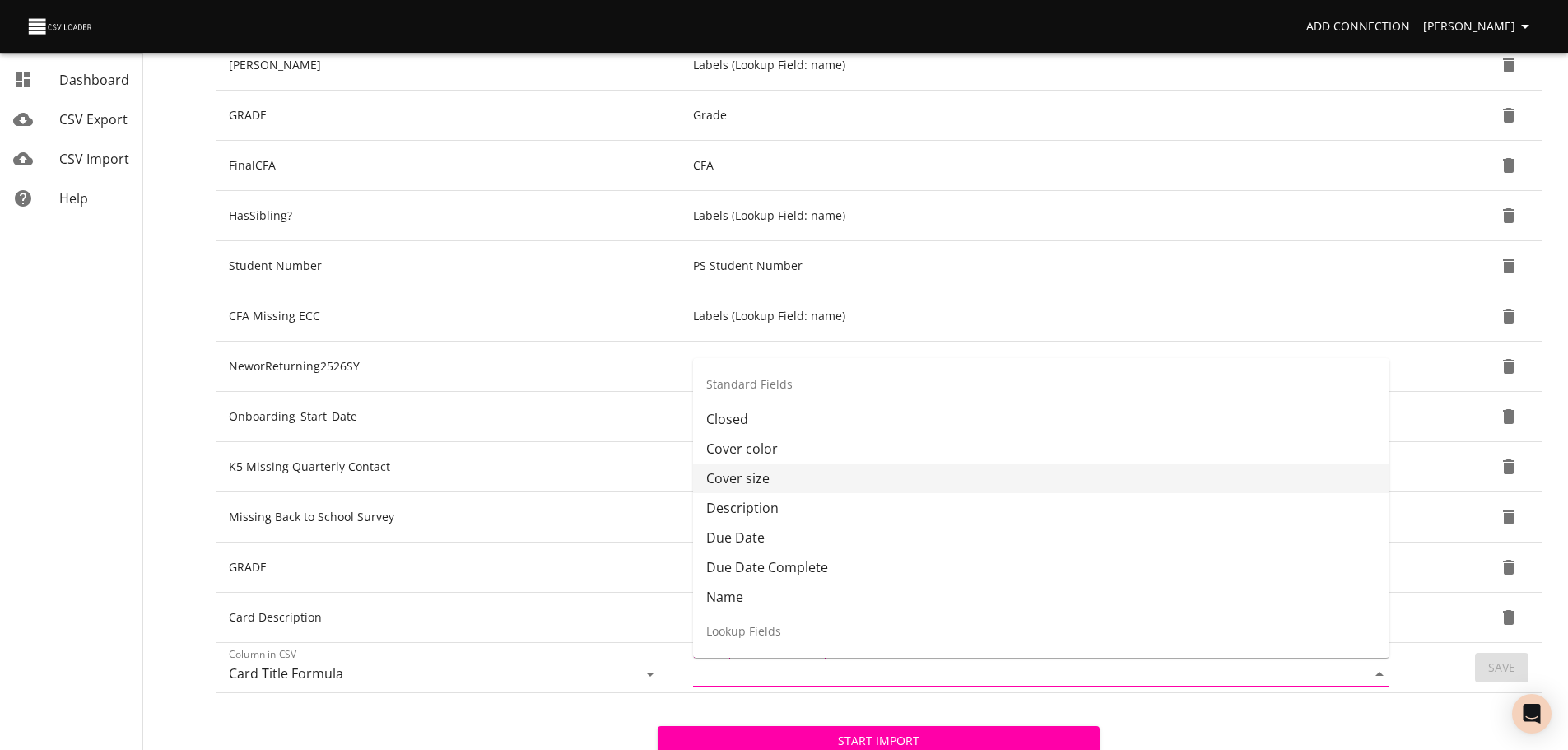
scroll to position [351, 0]
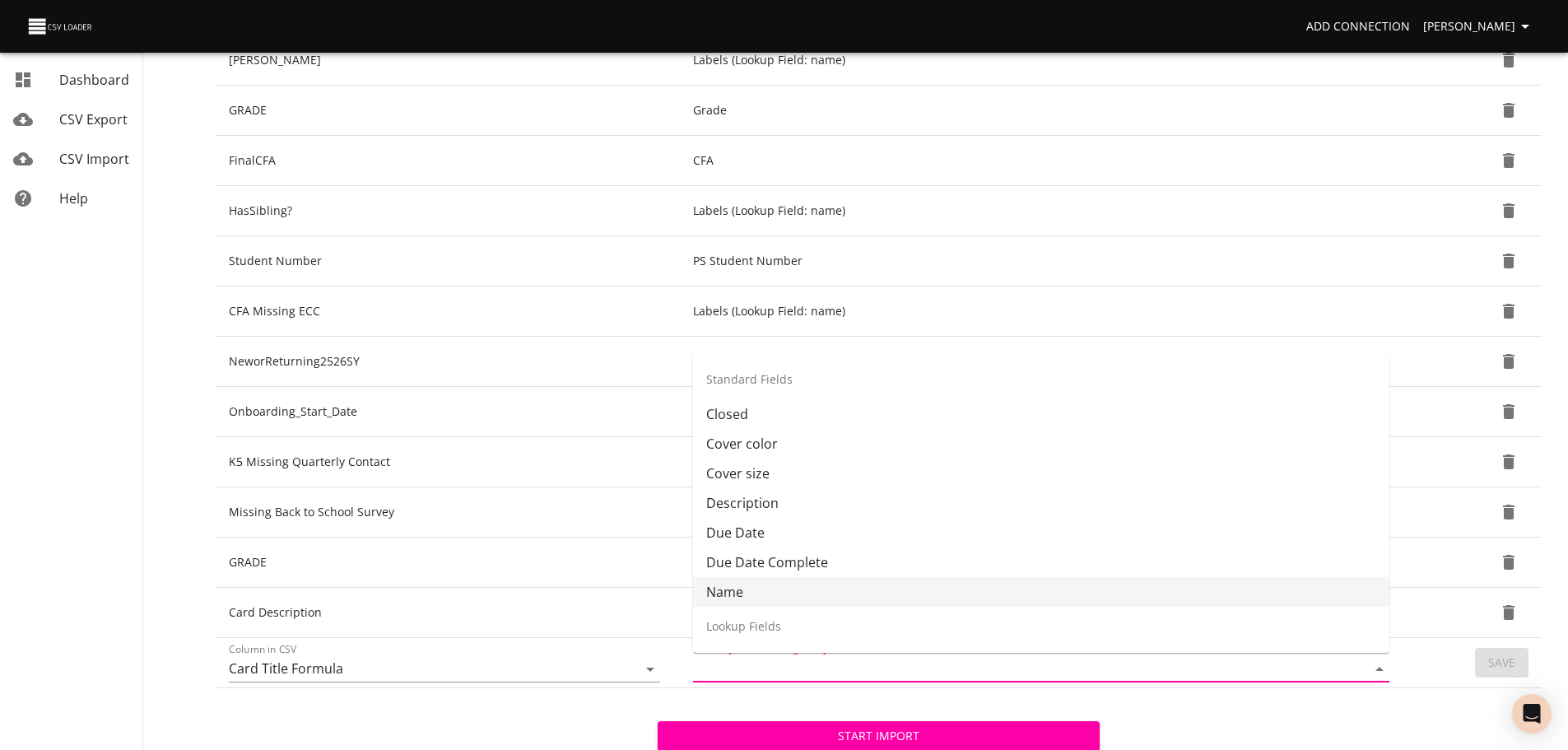
click at [1264, 580] on li "Name" at bounding box center [1041, 591] width 696 height 29
type input "Name"
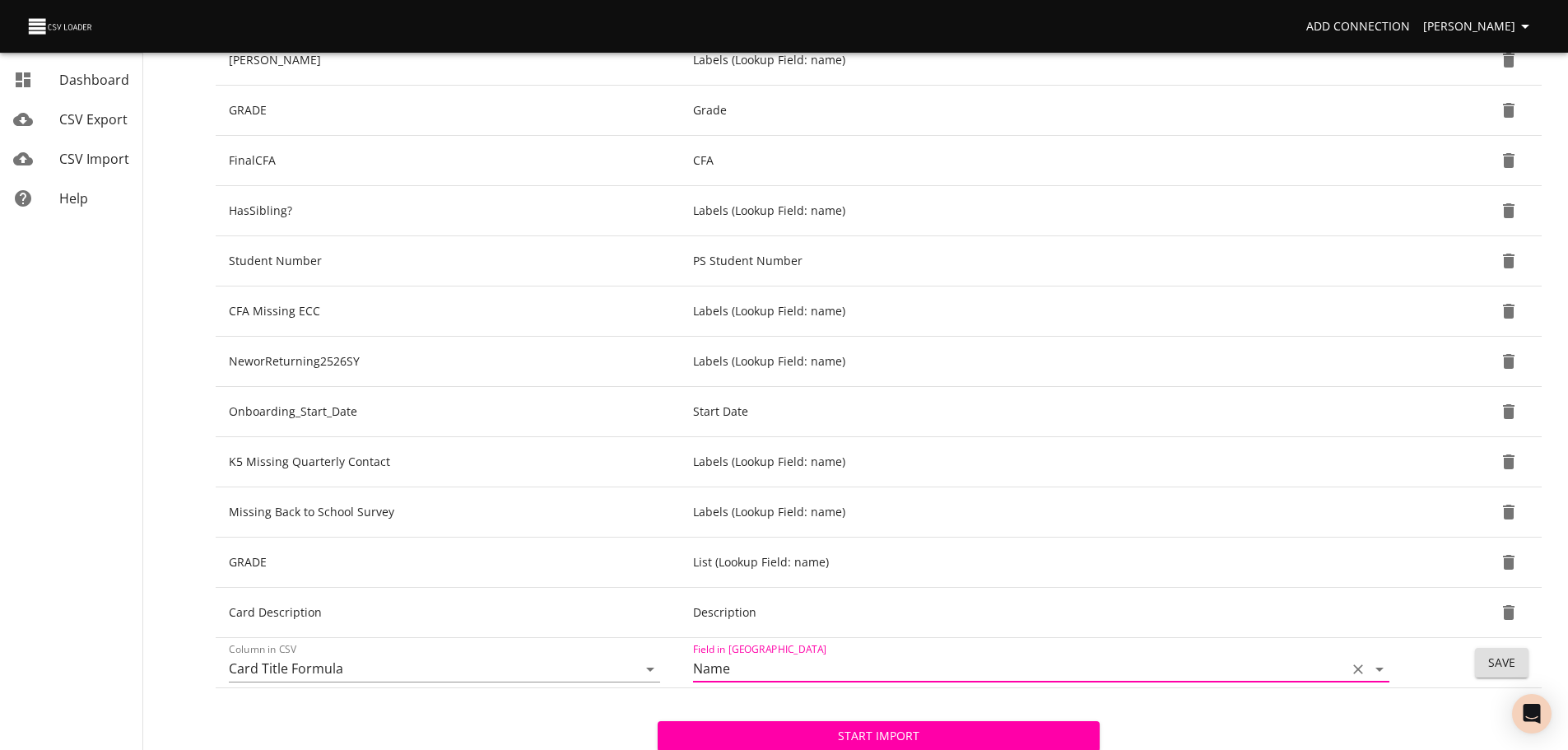
click at [1512, 664] on span "Save" at bounding box center [1502, 663] width 27 height 21
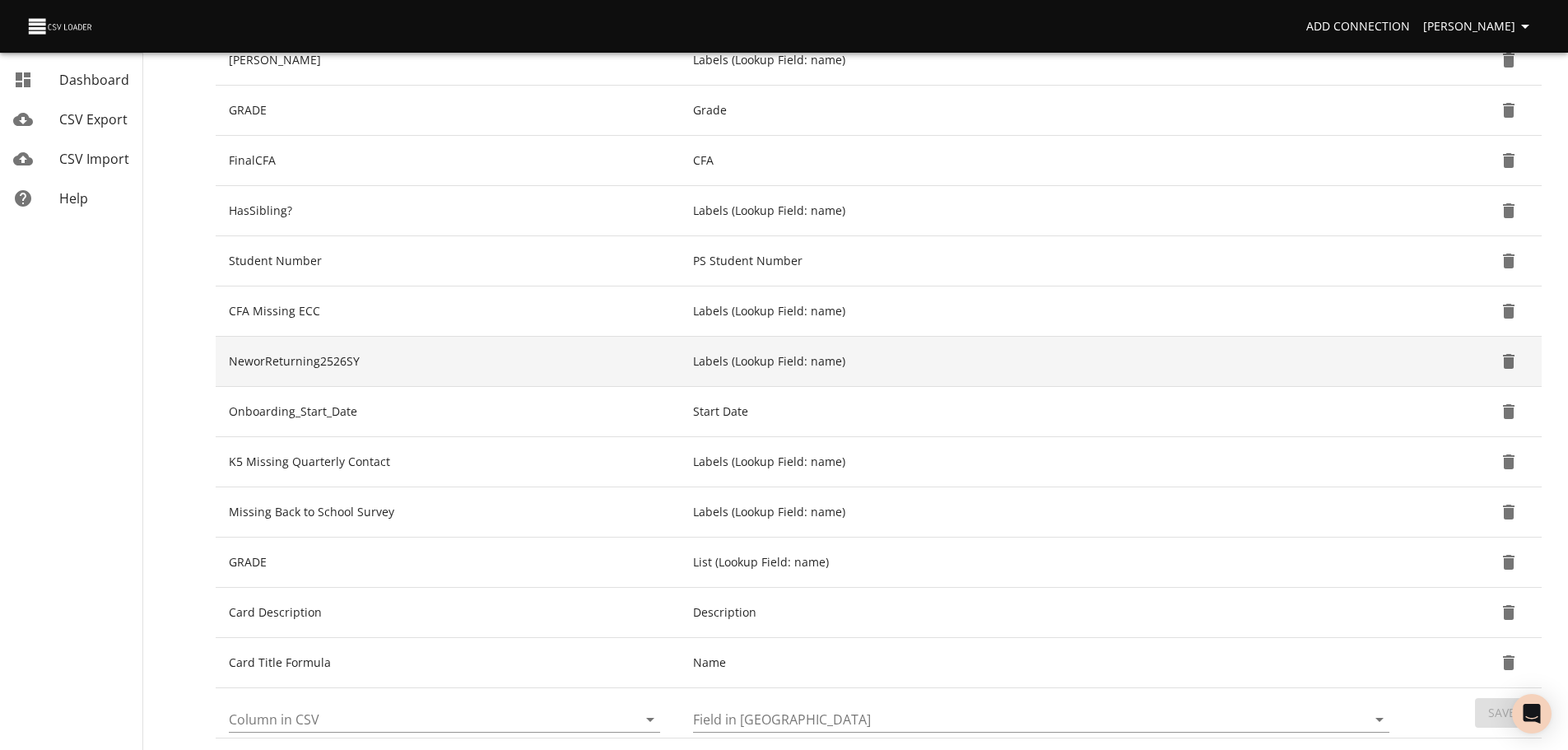
scroll to position [387, 0]
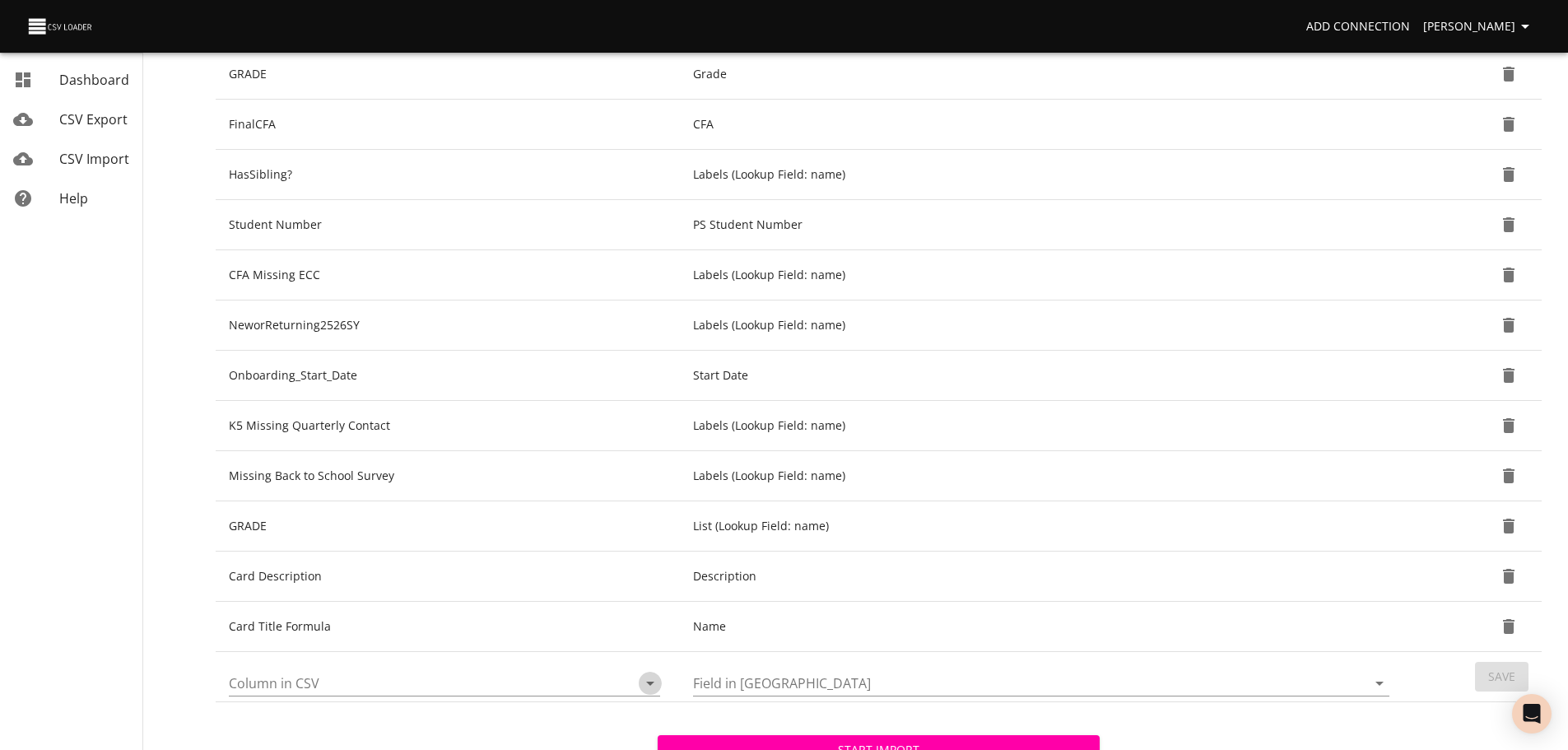
click at [647, 683] on icon "Open" at bounding box center [651, 684] width 20 height 20
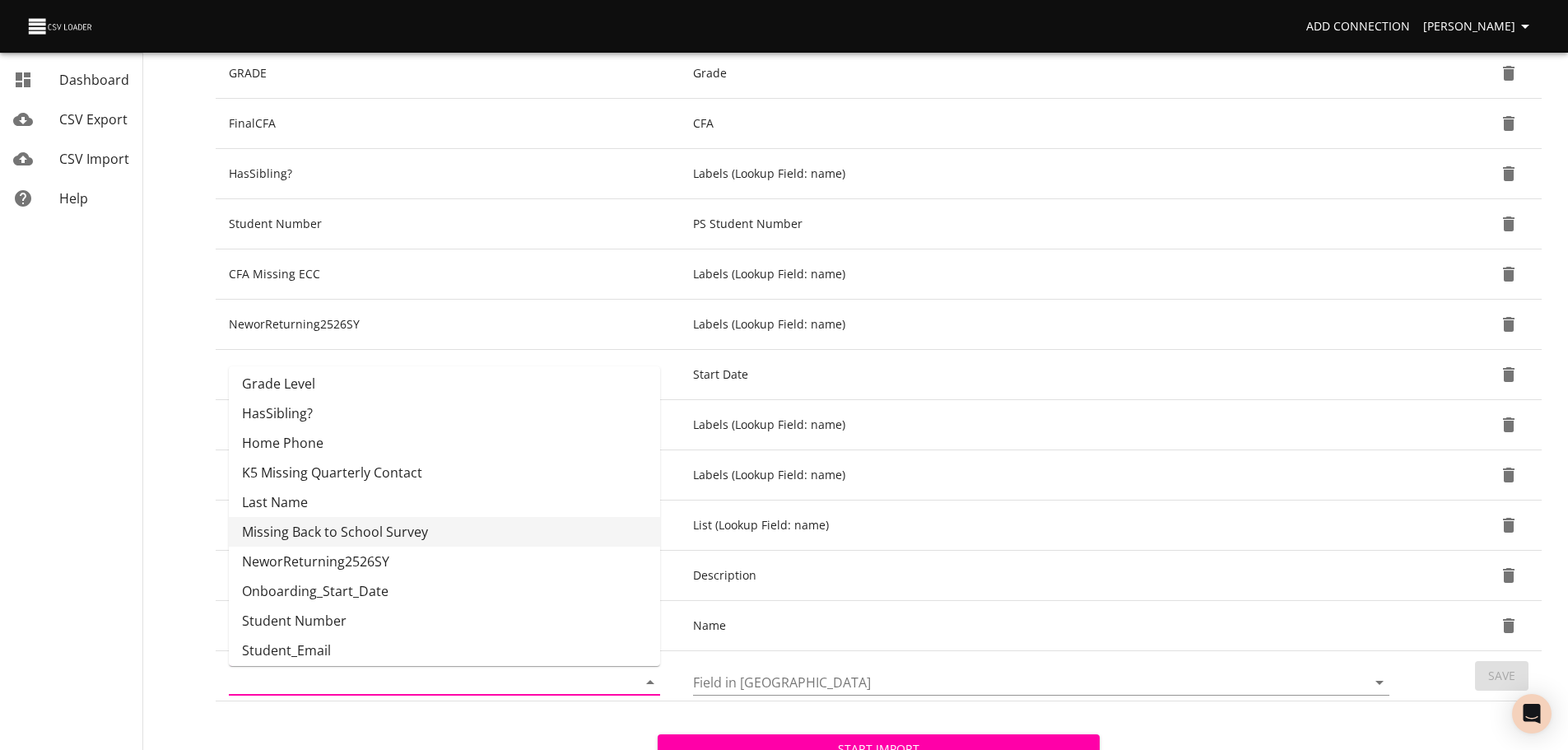
scroll to position [307, 0]
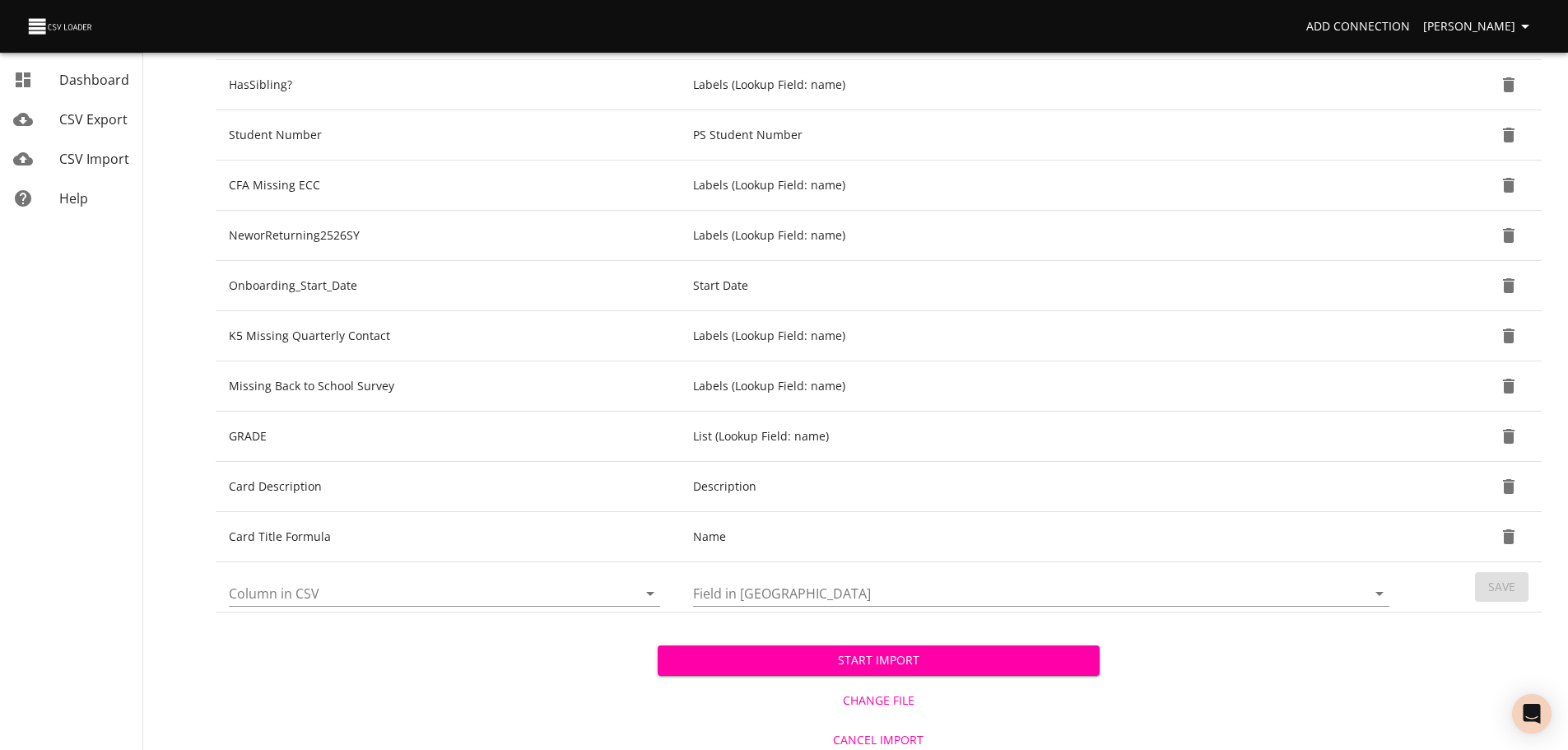
scroll to position [485, 0]
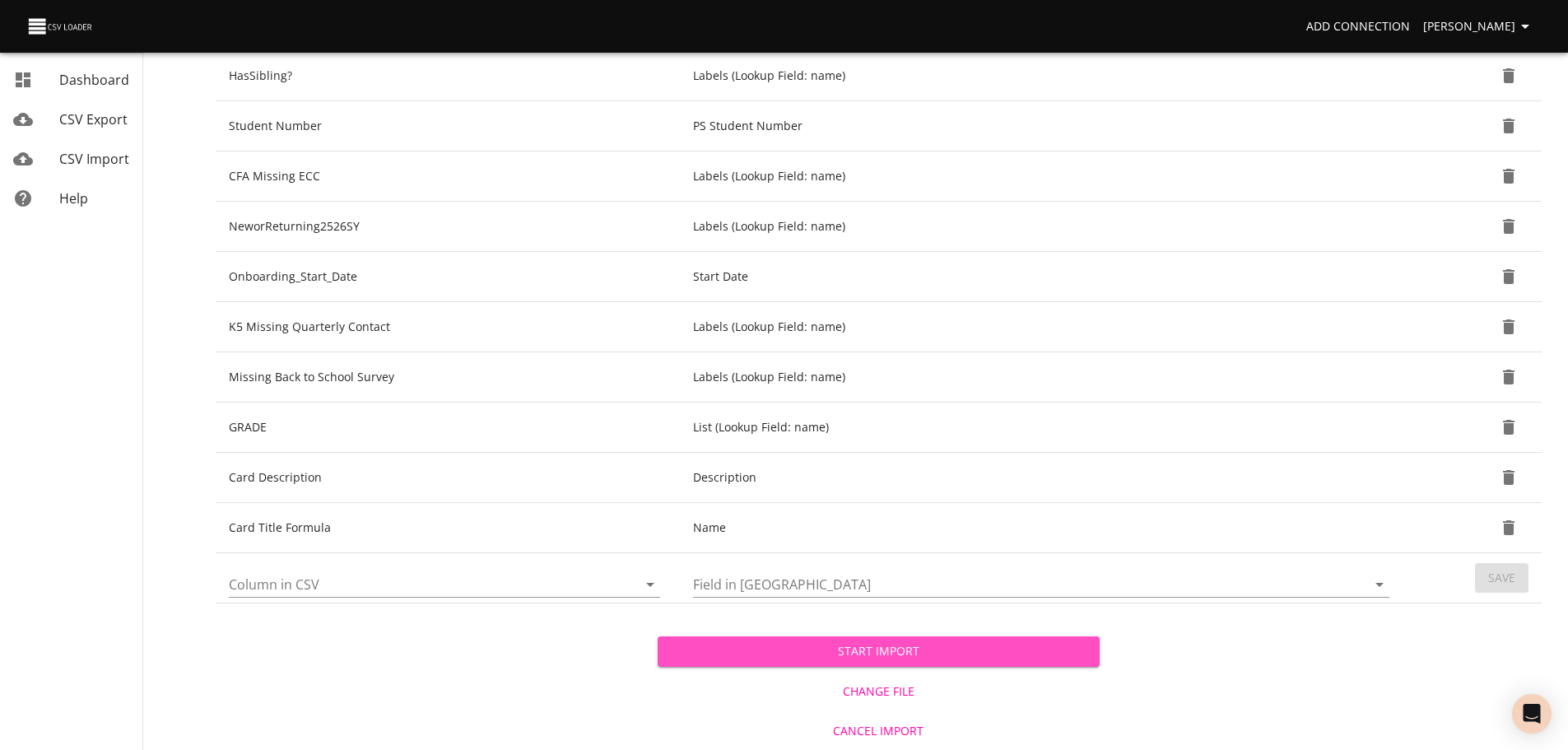
click at [1049, 658] on span "Start Import" at bounding box center [878, 652] width 416 height 21
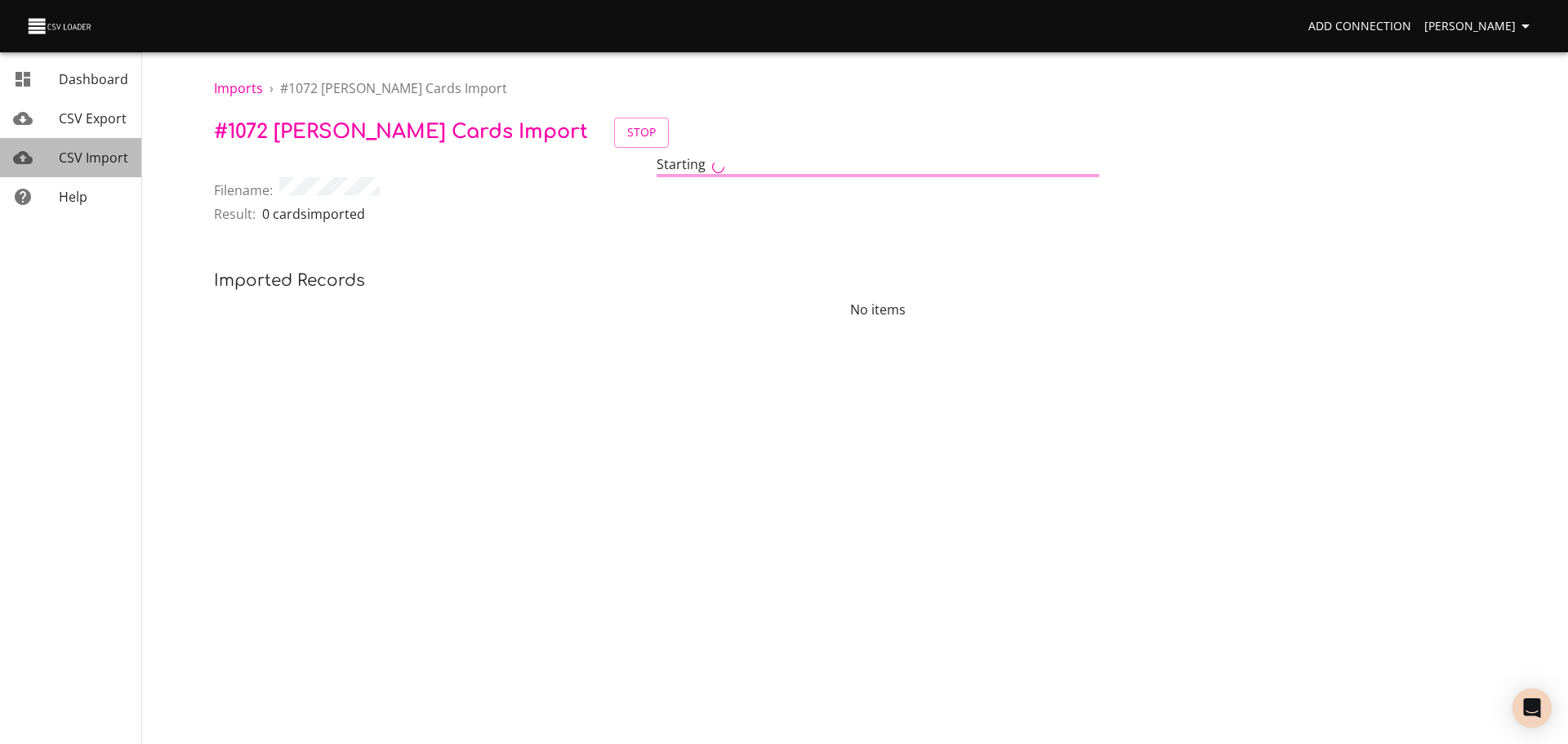
click at [87, 144] on link "CSV Import" at bounding box center [71, 157] width 142 height 39
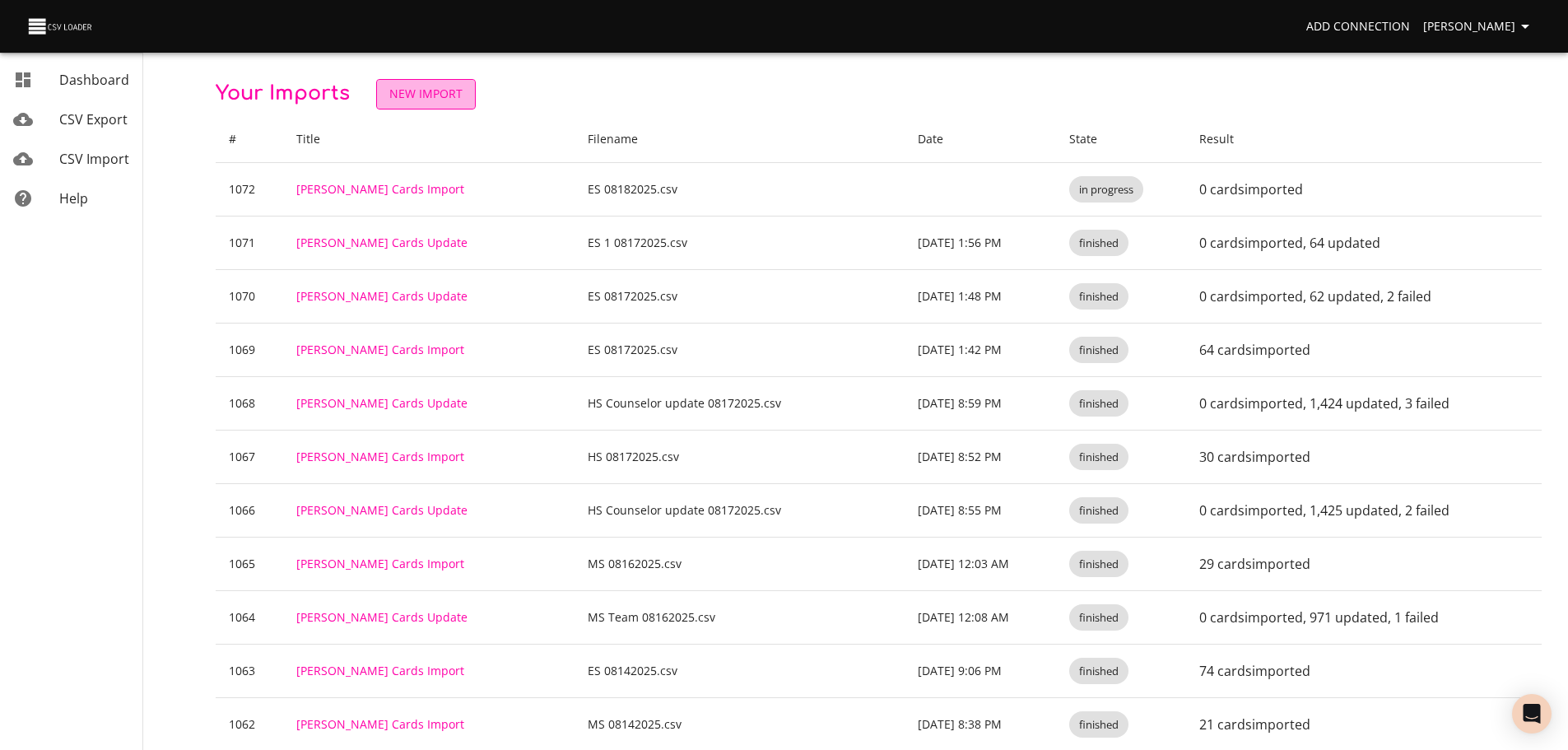
click at [432, 87] on span "New Import" at bounding box center [426, 94] width 73 height 21
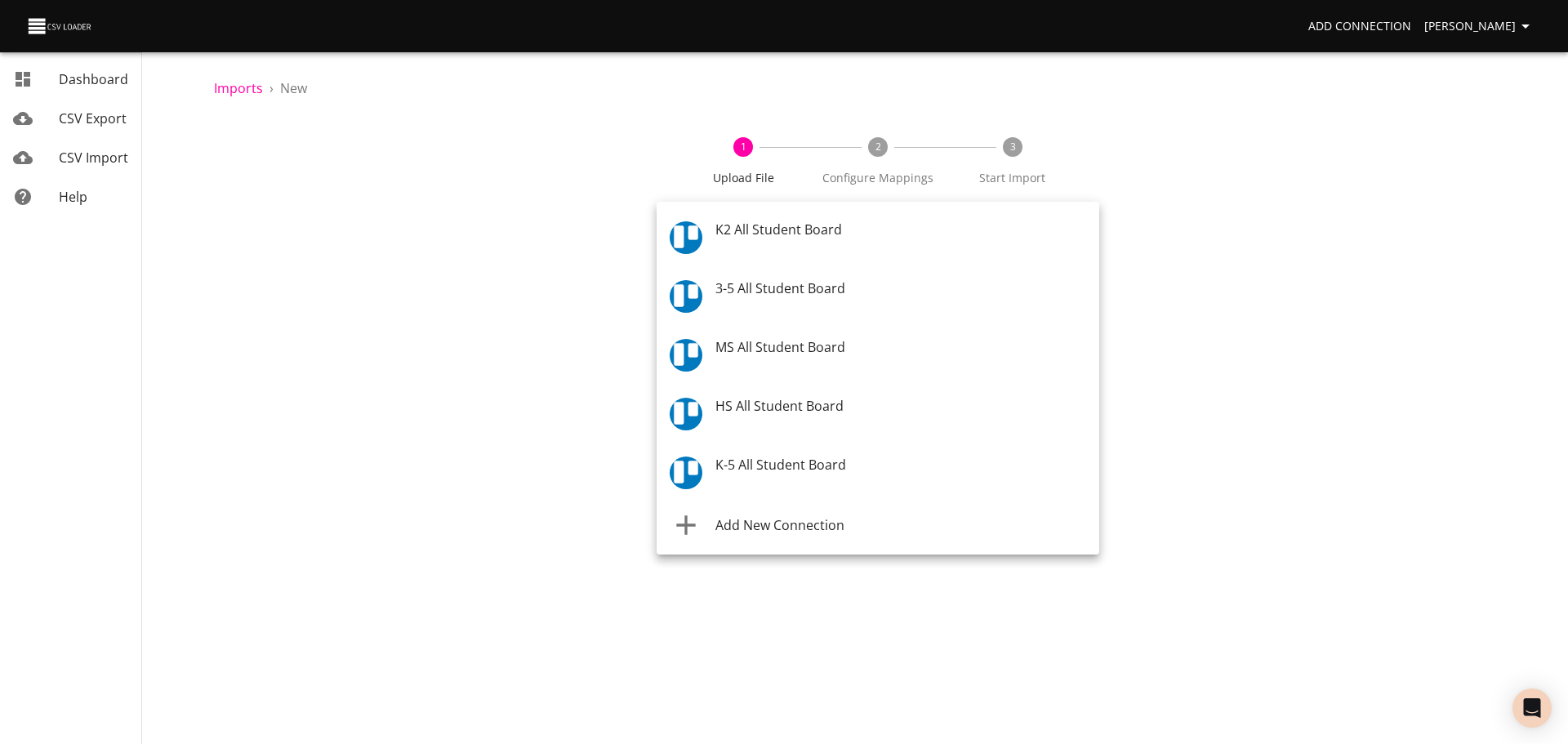
click at [794, 235] on body "Add Connection [PERSON_NAME] Dashboard CSV Export CSV Import Help Imports › New…" at bounding box center [784, 372] width 1568 height 744
click at [788, 351] on span "MS All Student Board" at bounding box center [781, 347] width 130 height 18
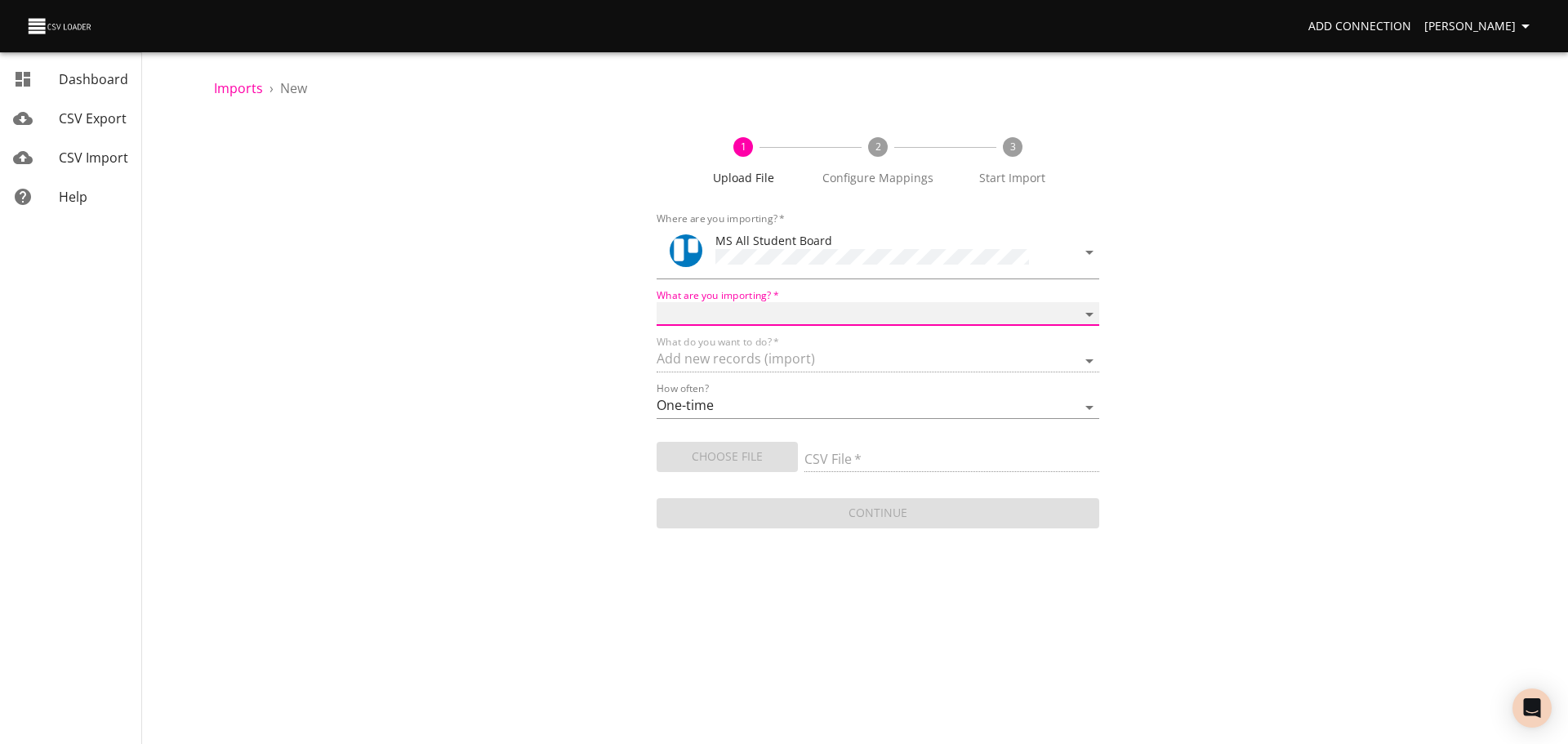
click at [787, 313] on select "Boards Cards Checkitems Checklists" at bounding box center [877, 314] width 442 height 23
select select "cards"
click at [657, 302] on select "Boards Cards Checkitems Checklists" at bounding box center [877, 314] width 442 height 23
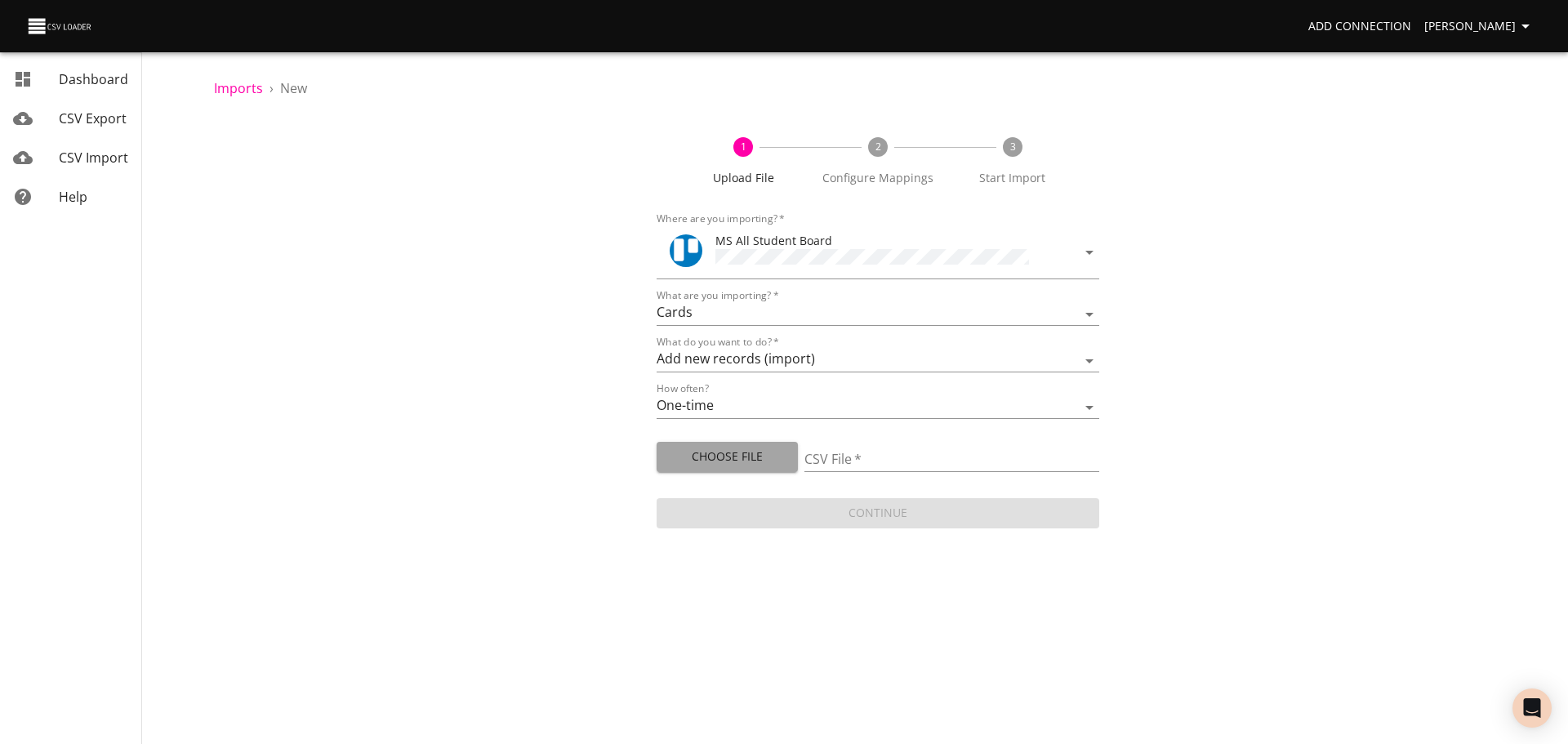
click at [742, 462] on span "Choose File" at bounding box center [727, 457] width 115 height 21
type input "MS 08182025.csv"
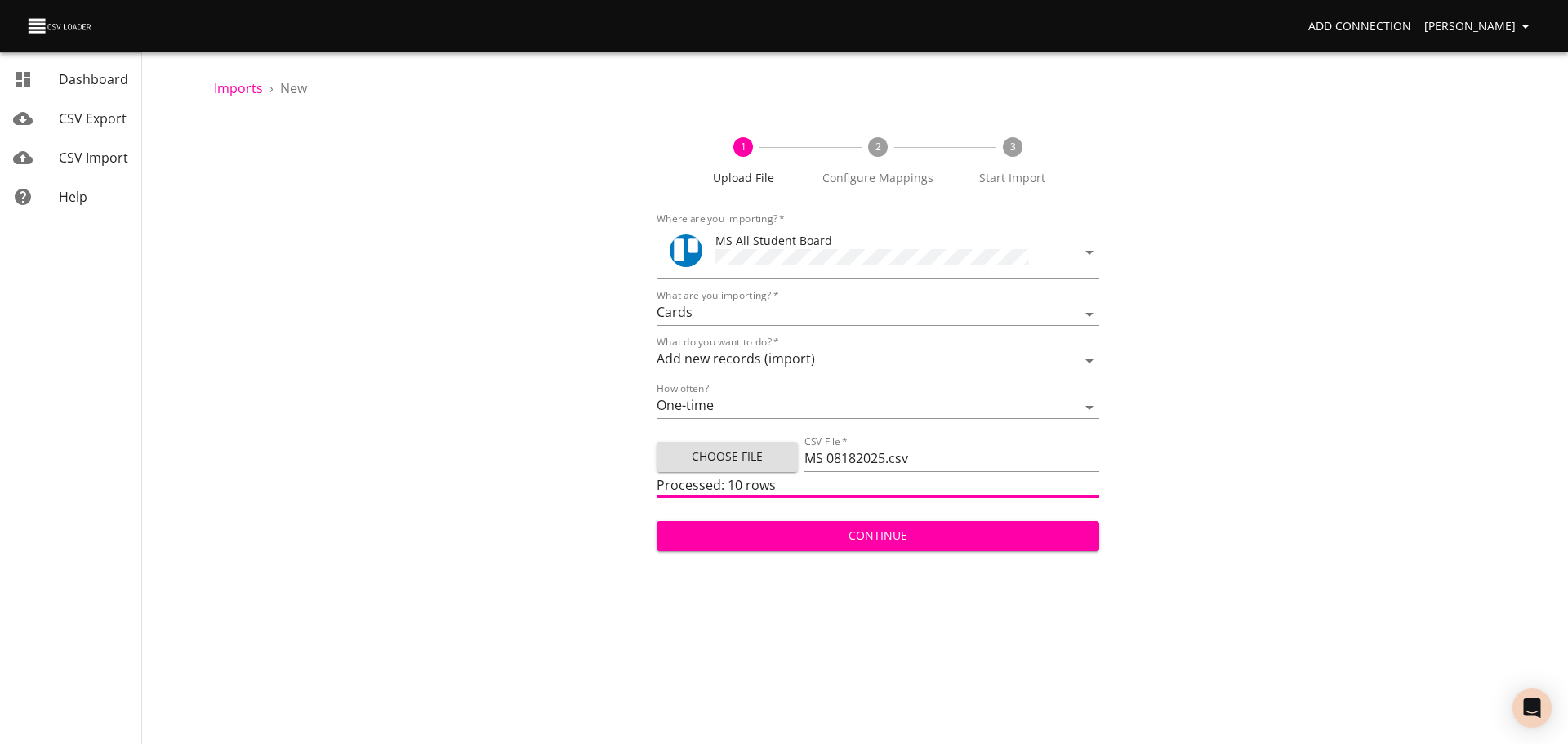
click at [772, 447] on span "Choose File" at bounding box center [727, 457] width 115 height 21
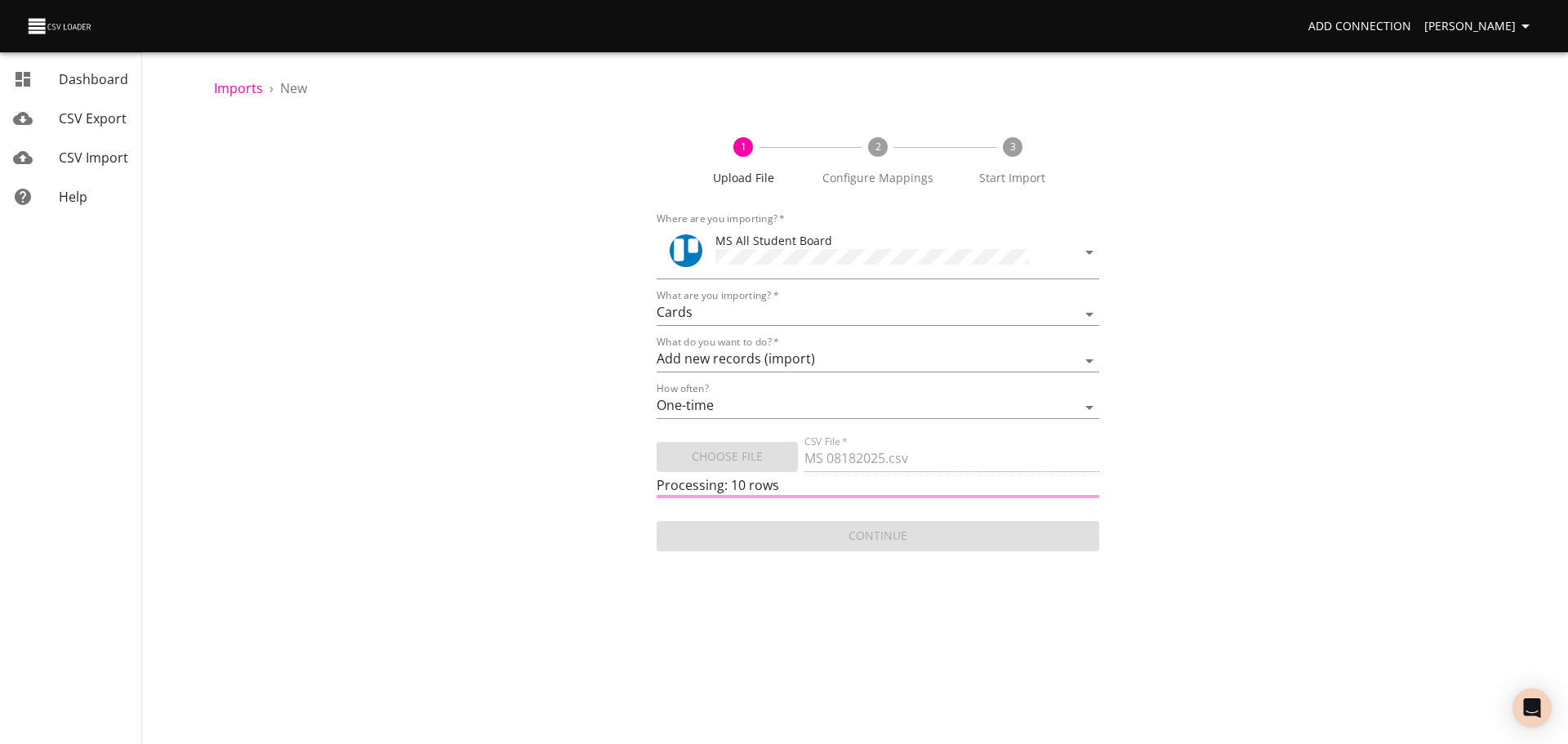
click at [112, 161] on span "CSV Import" at bounding box center [93, 157] width 69 height 18
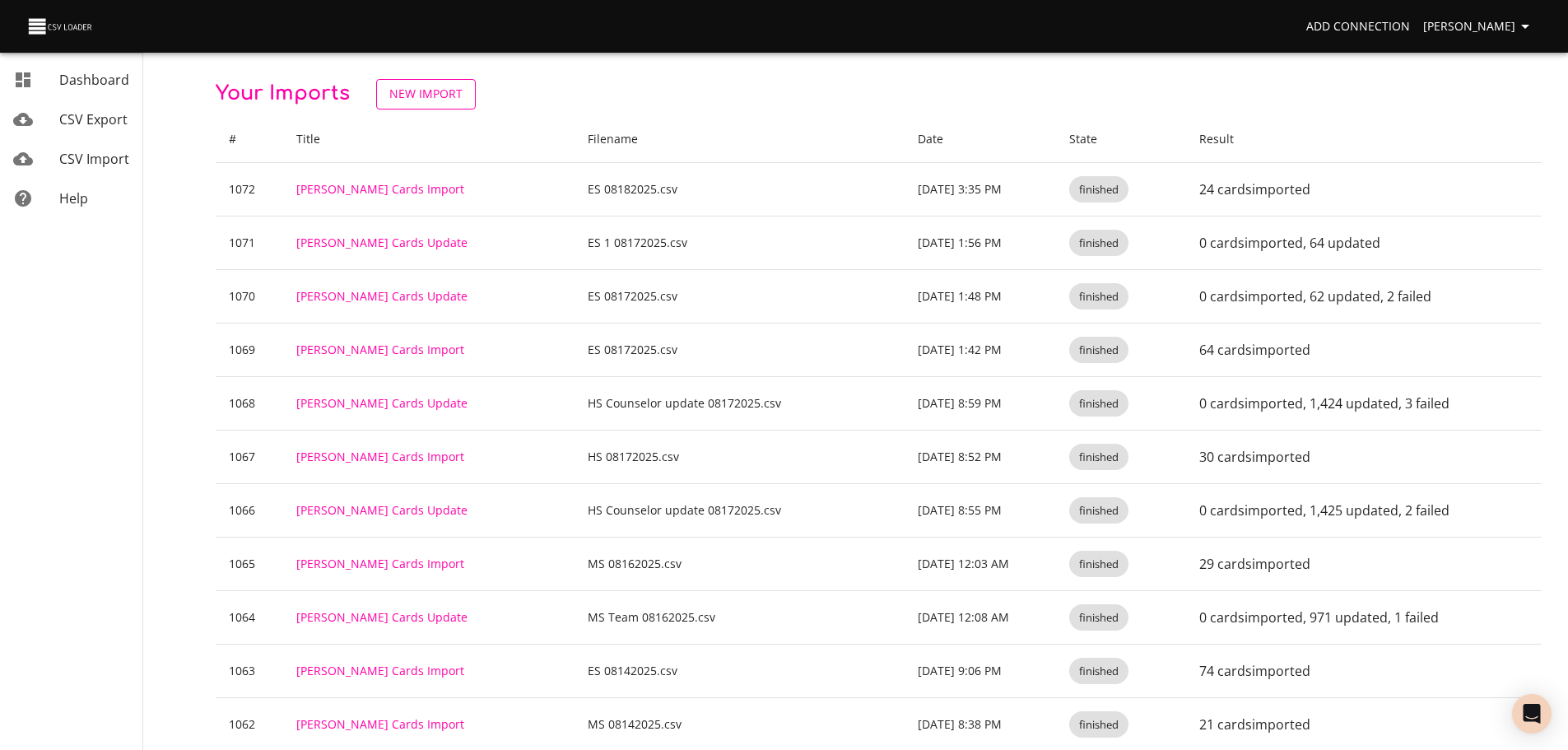
click at [440, 99] on span "New Import" at bounding box center [426, 94] width 73 height 21
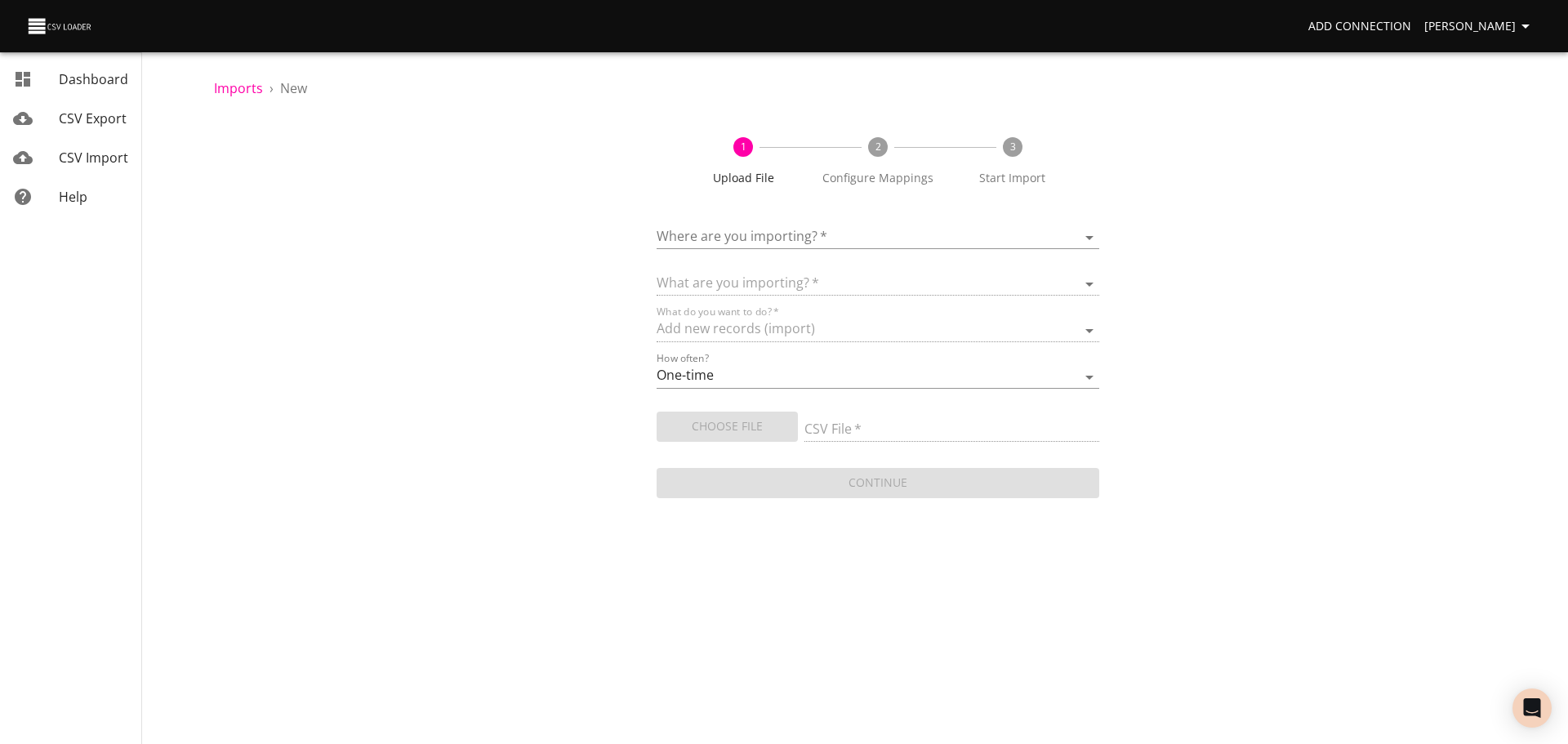
click at [746, 233] on body "Add Connection [PERSON_NAME] Dashboard CSV Export CSV Import Help Imports › New…" at bounding box center [784, 372] width 1568 height 744
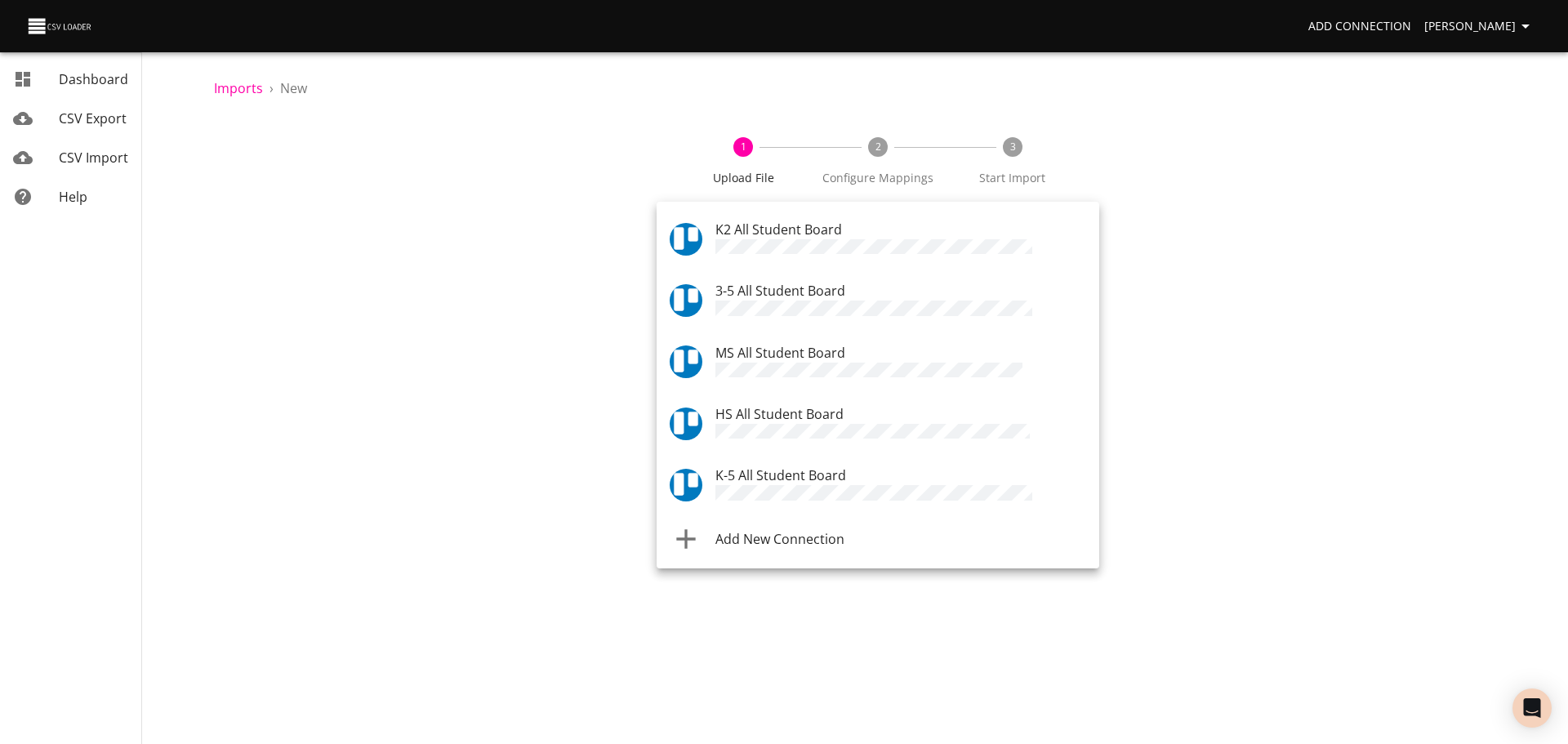
click at [737, 467] on span "K-5 All Student Board" at bounding box center [781, 476] width 131 height 18
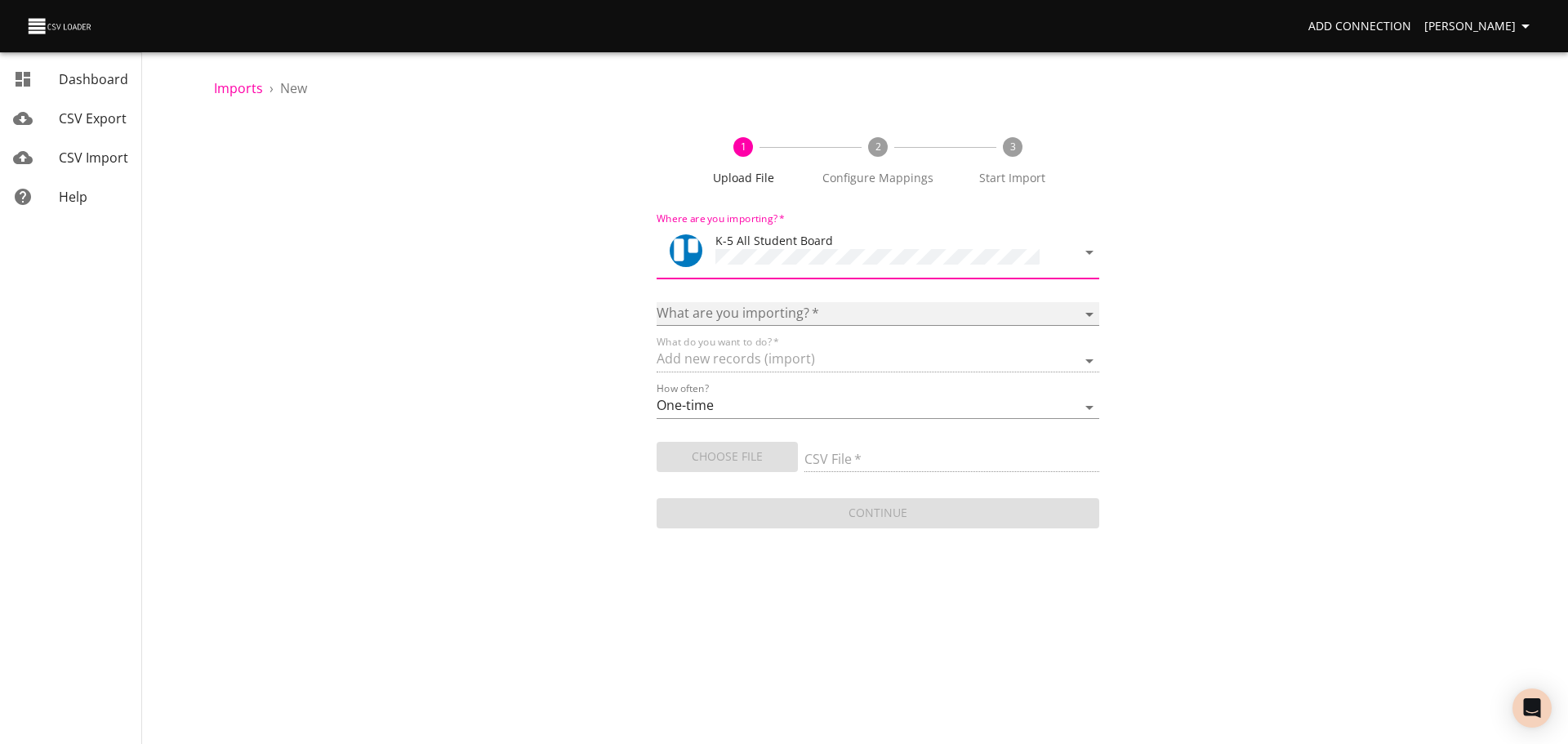
click at [757, 302] on select "Boards Cards Checkitems Checklists" at bounding box center [877, 314] width 442 height 23
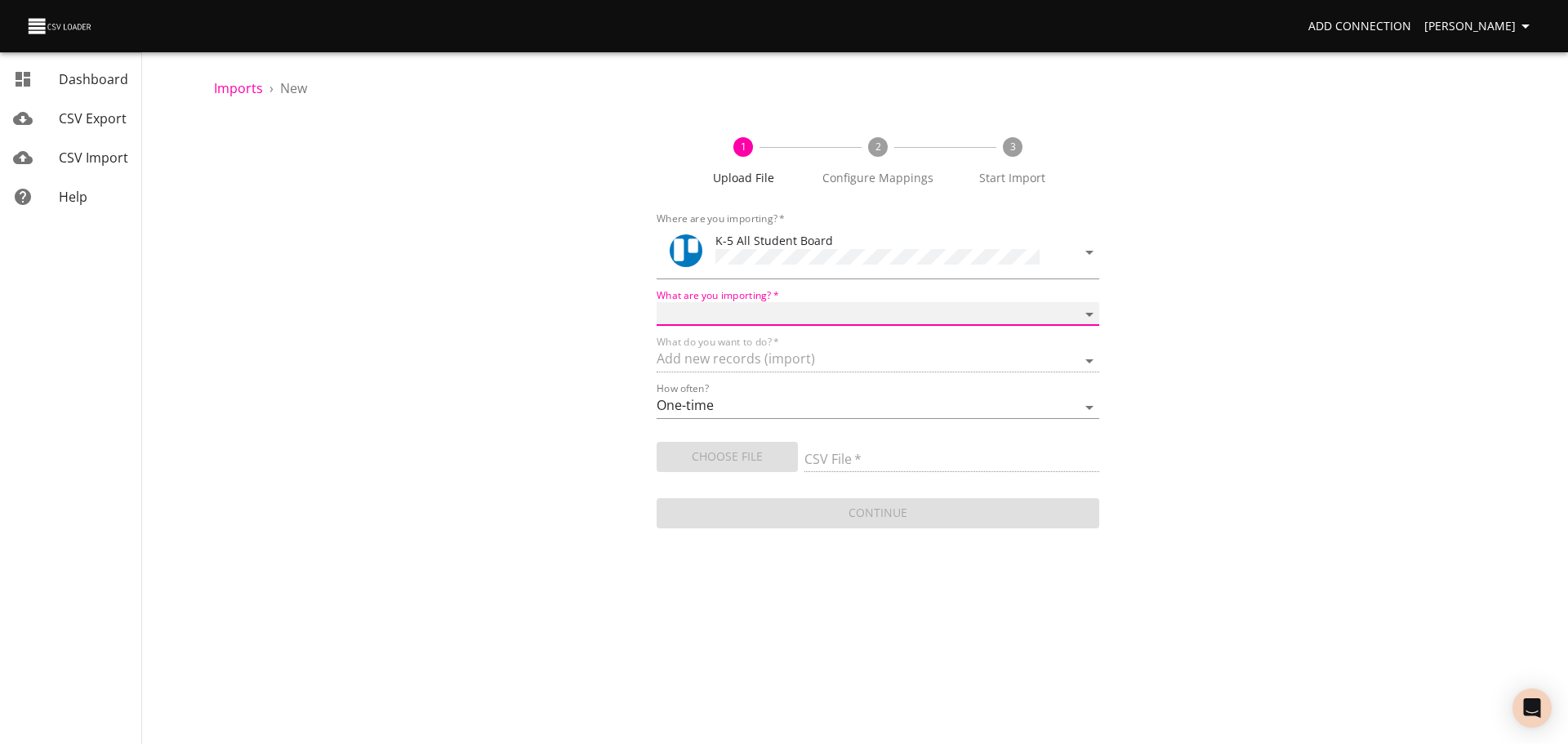
select select "cards"
click at [657, 302] on select "Boards Cards Checkitems Checklists" at bounding box center [877, 314] width 442 height 23
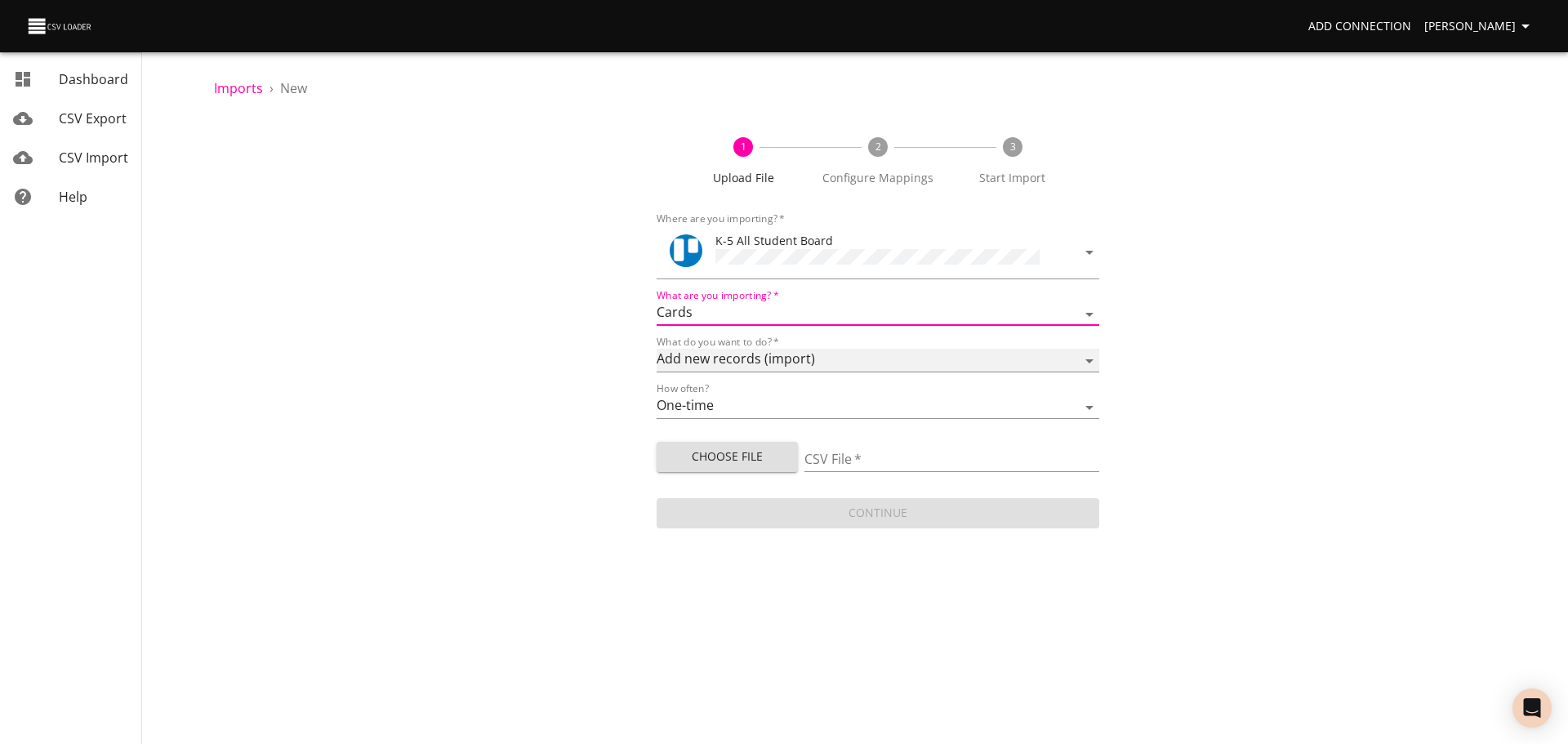
click at [745, 354] on select "Add new records (import) Update existing records (update) Add new and update ex…" at bounding box center [877, 361] width 442 height 23
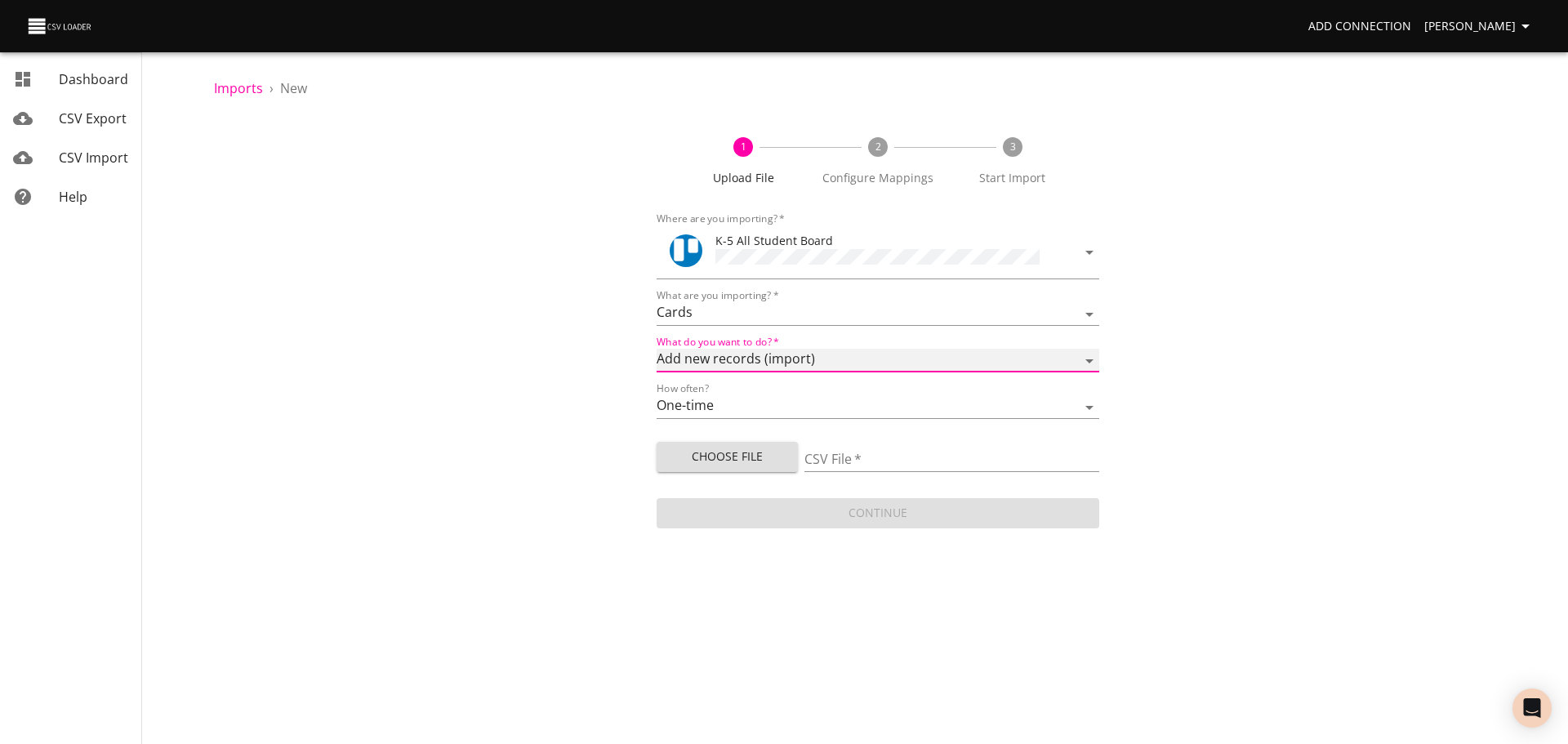
select select "update"
click at [657, 349] on select "Add new records (import) Update existing records (update) Add new and update ex…" at bounding box center [877, 361] width 442 height 23
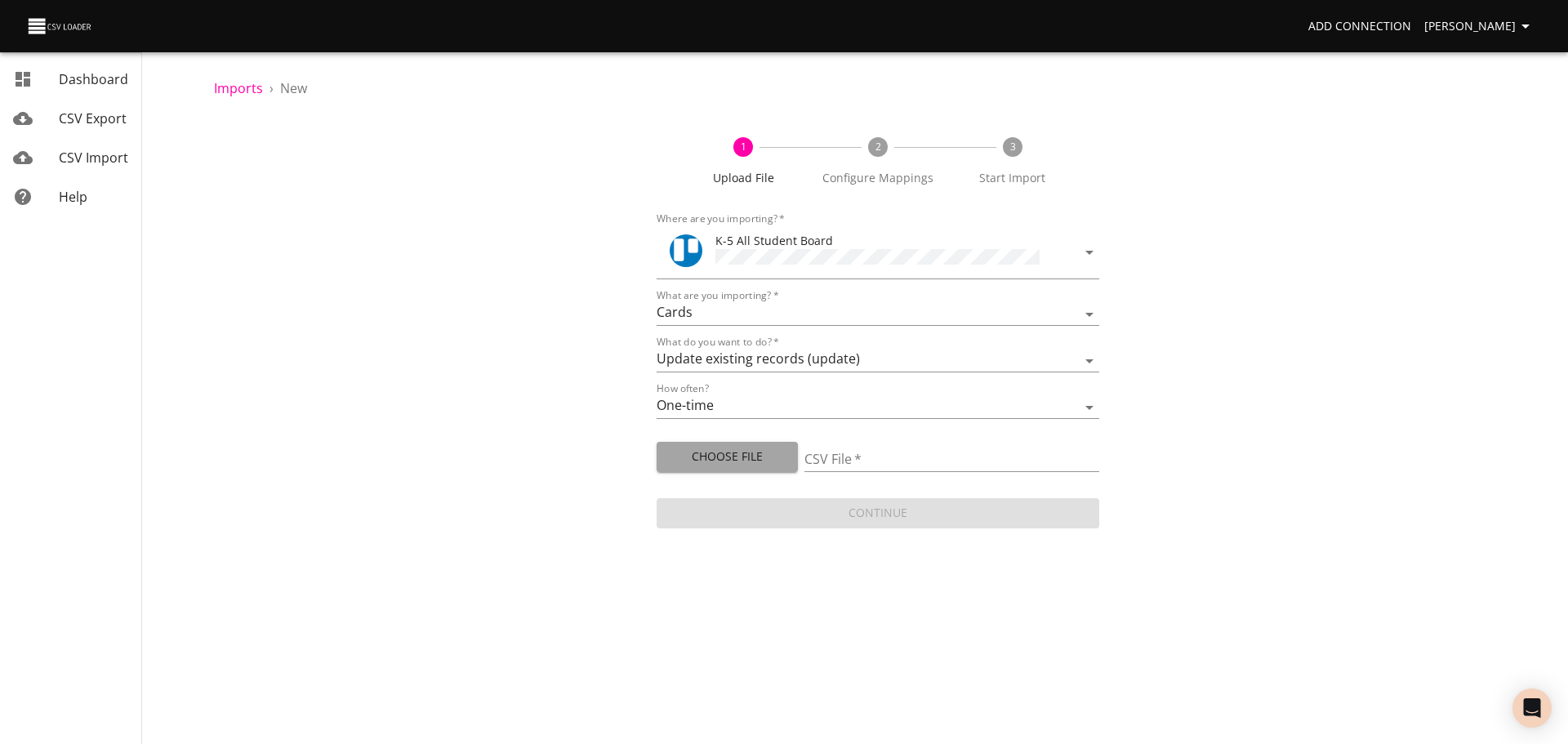
click at [732, 447] on span "Choose File" at bounding box center [727, 457] width 115 height 21
type input "ES 08182025.csv"
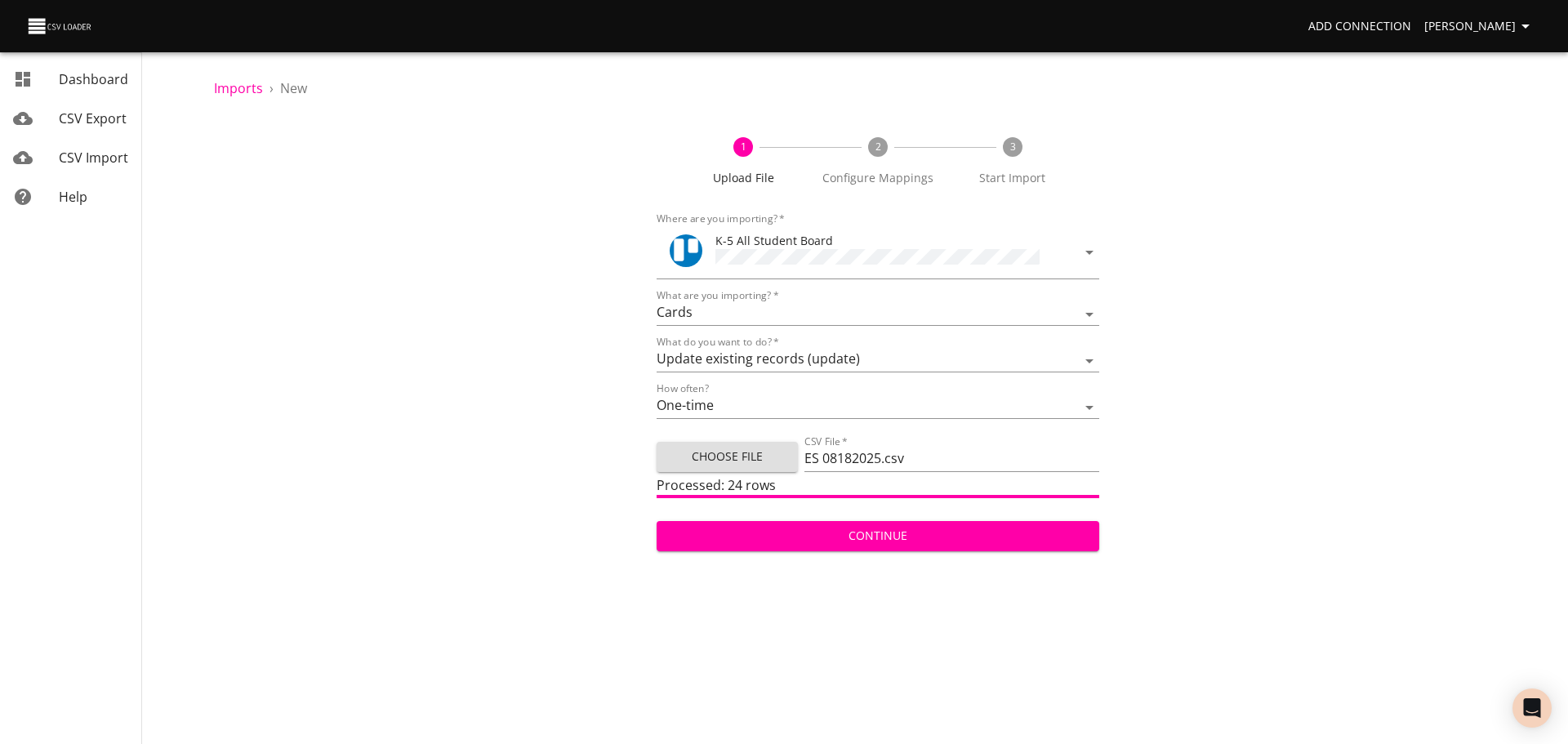
click at [882, 537] on span "Continue" at bounding box center [878, 536] width 417 height 21
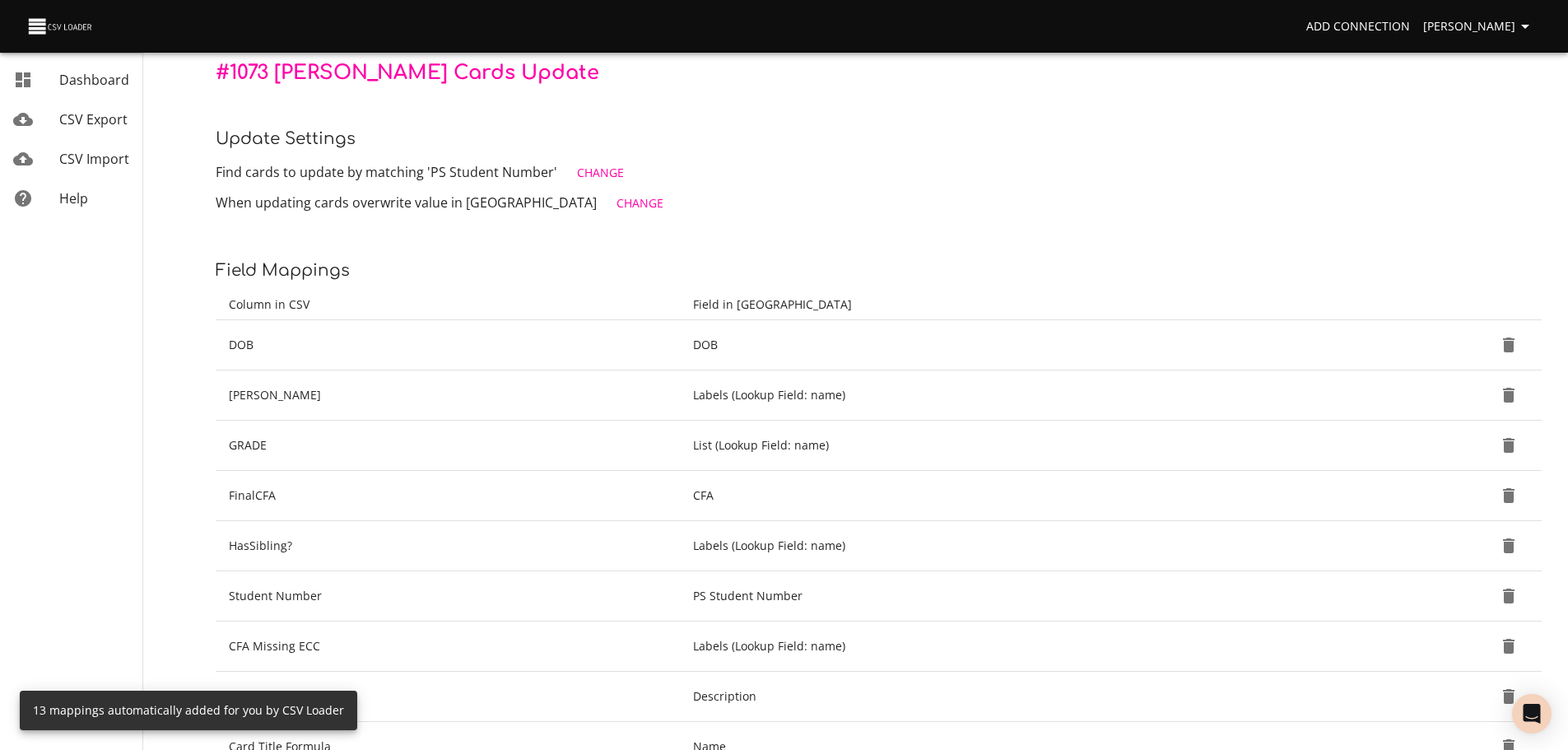
scroll to position [149, 0]
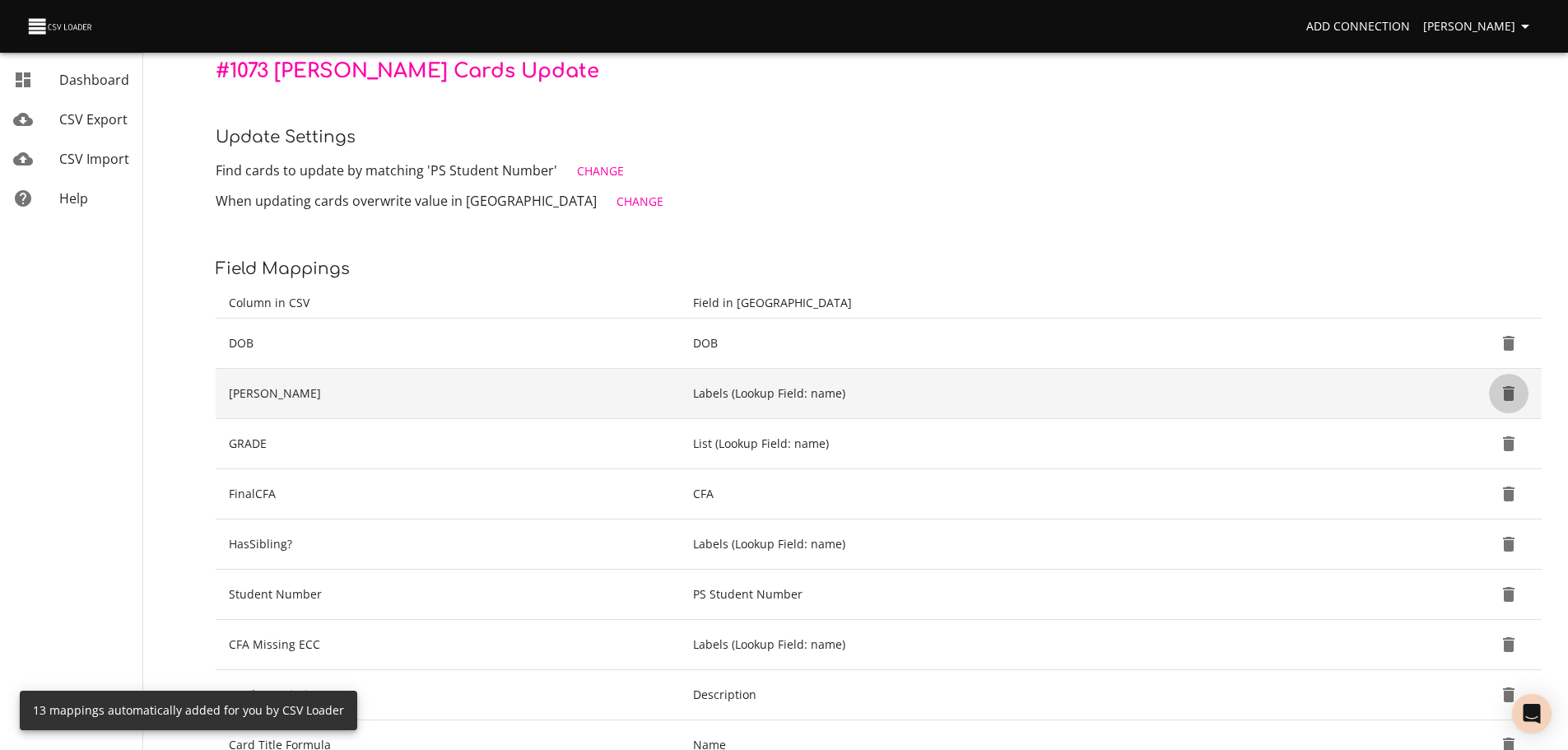
click at [1501, 388] on icon "Delete" at bounding box center [1508, 394] width 20 height 20
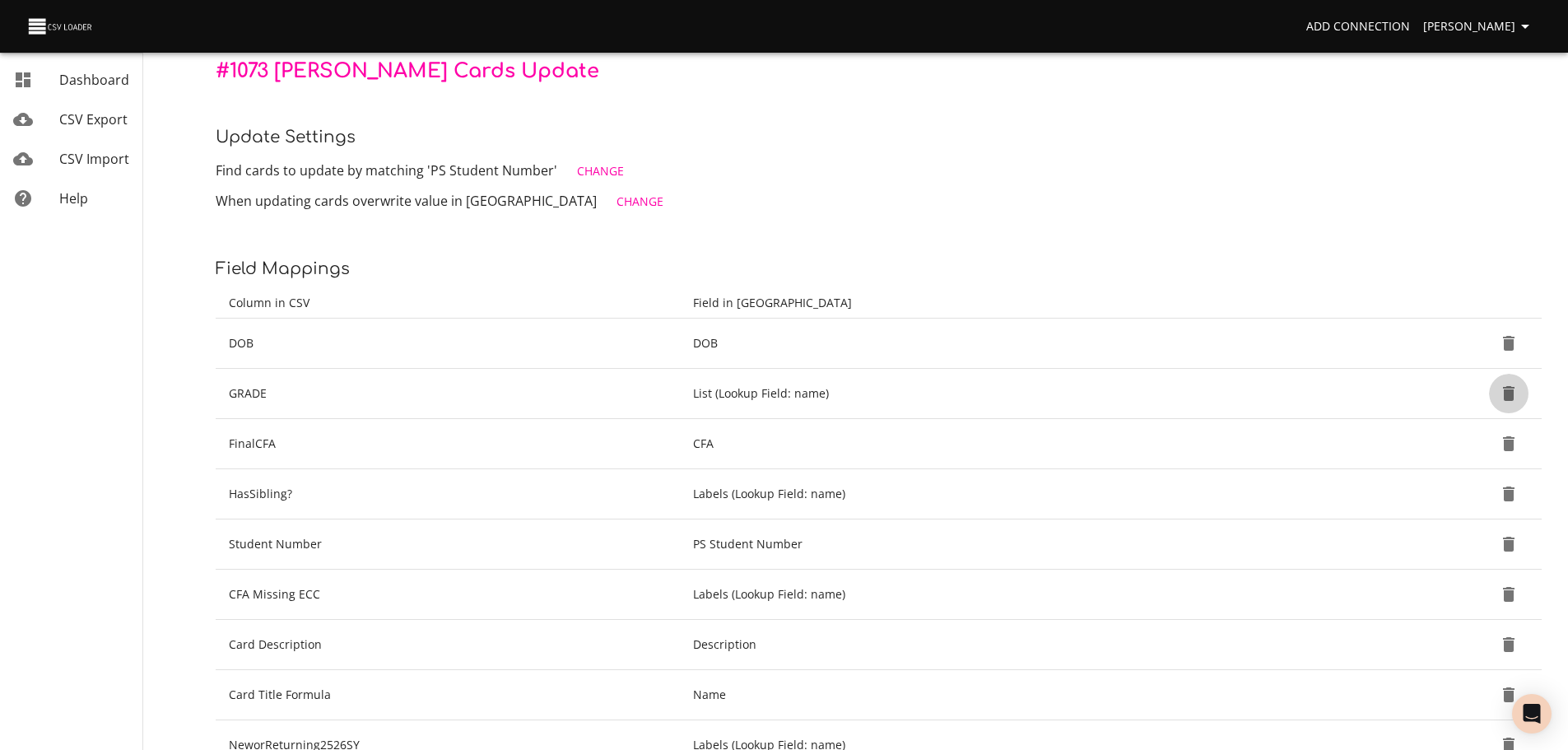
click at [1501, 388] on icon "Delete" at bounding box center [1508, 394] width 20 height 20
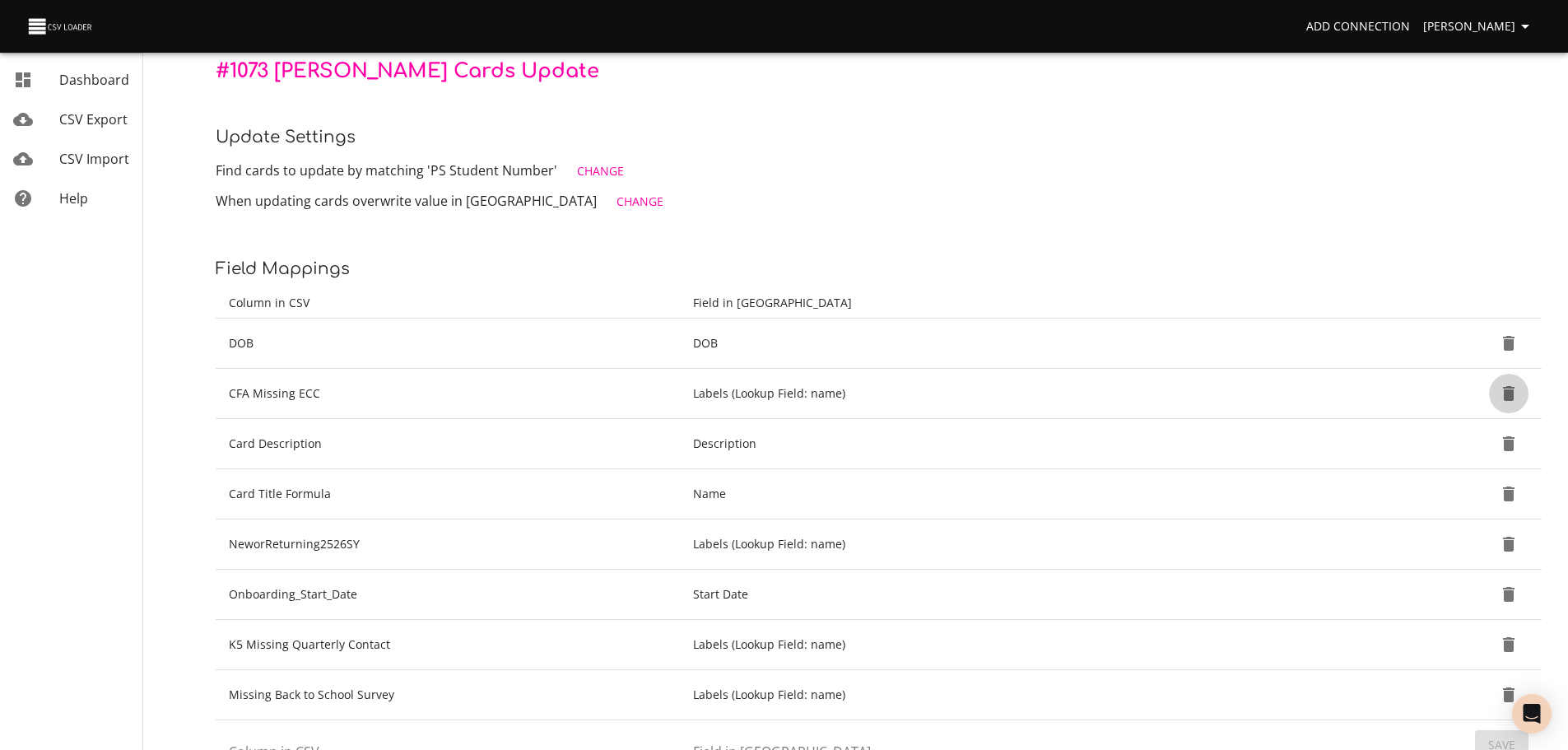
click at [1501, 388] on icon "Delete" at bounding box center [1508, 394] width 20 height 20
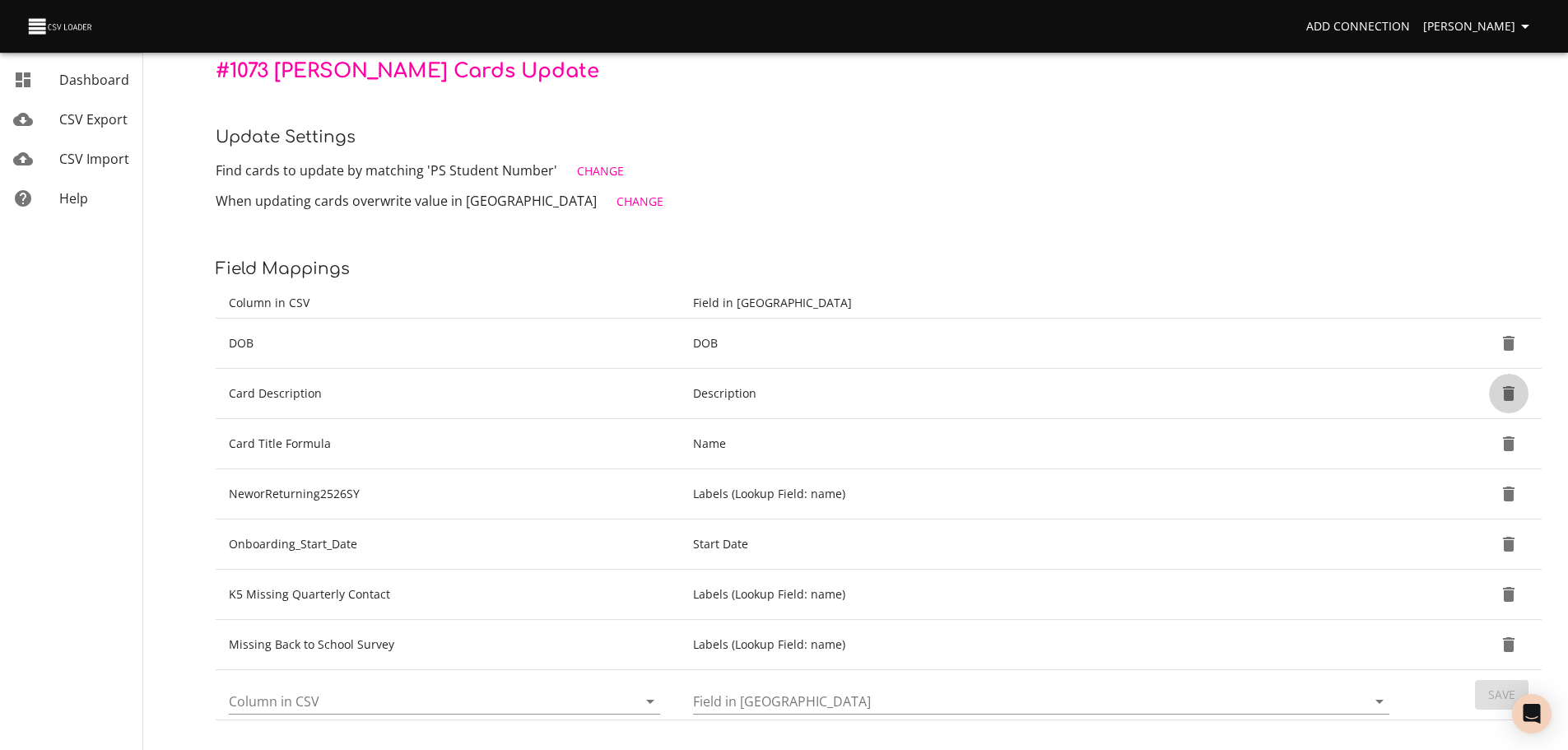
click at [1501, 388] on icon "Delete" at bounding box center [1508, 394] width 20 height 20
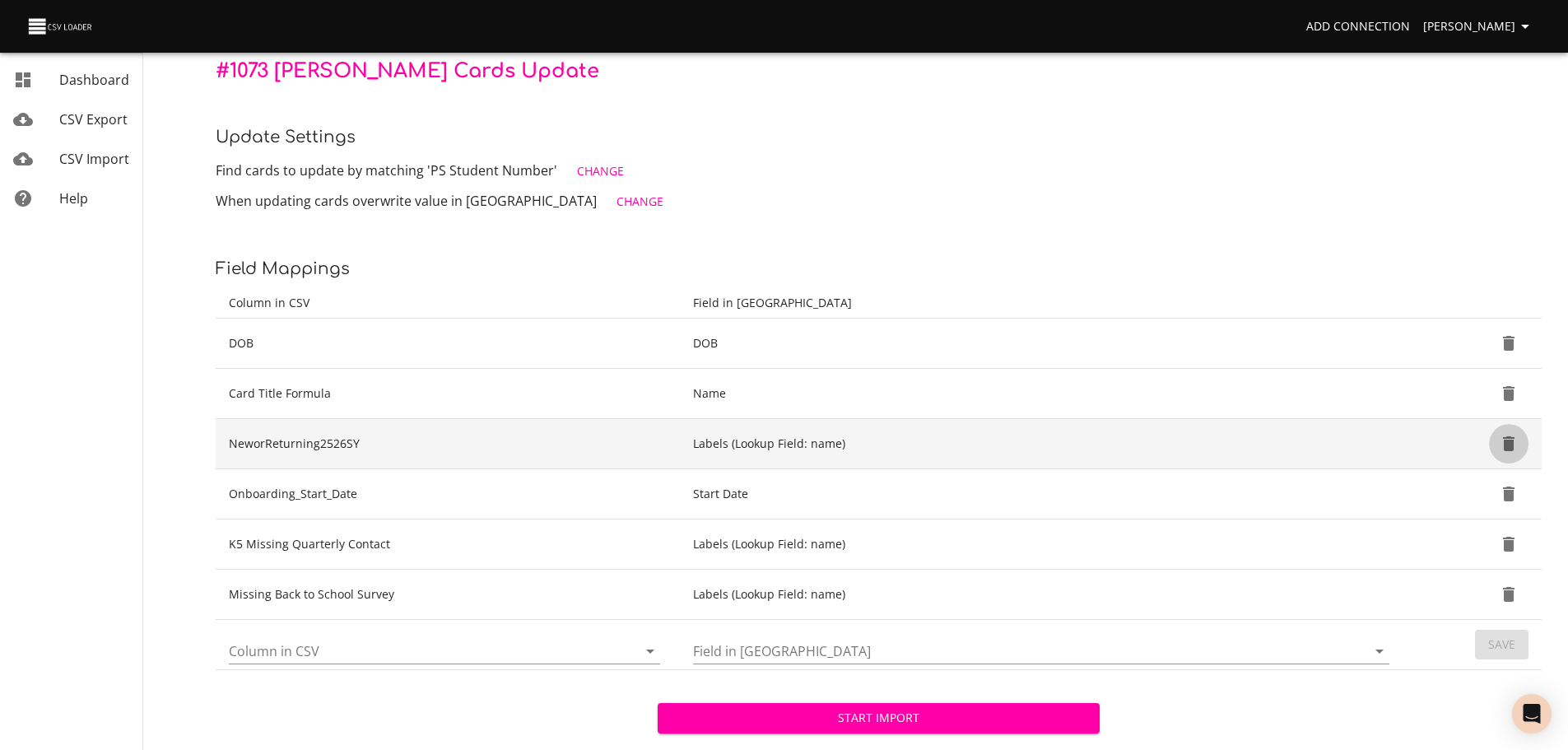
click at [1508, 448] on icon "Delete" at bounding box center [1508, 444] width 12 height 15
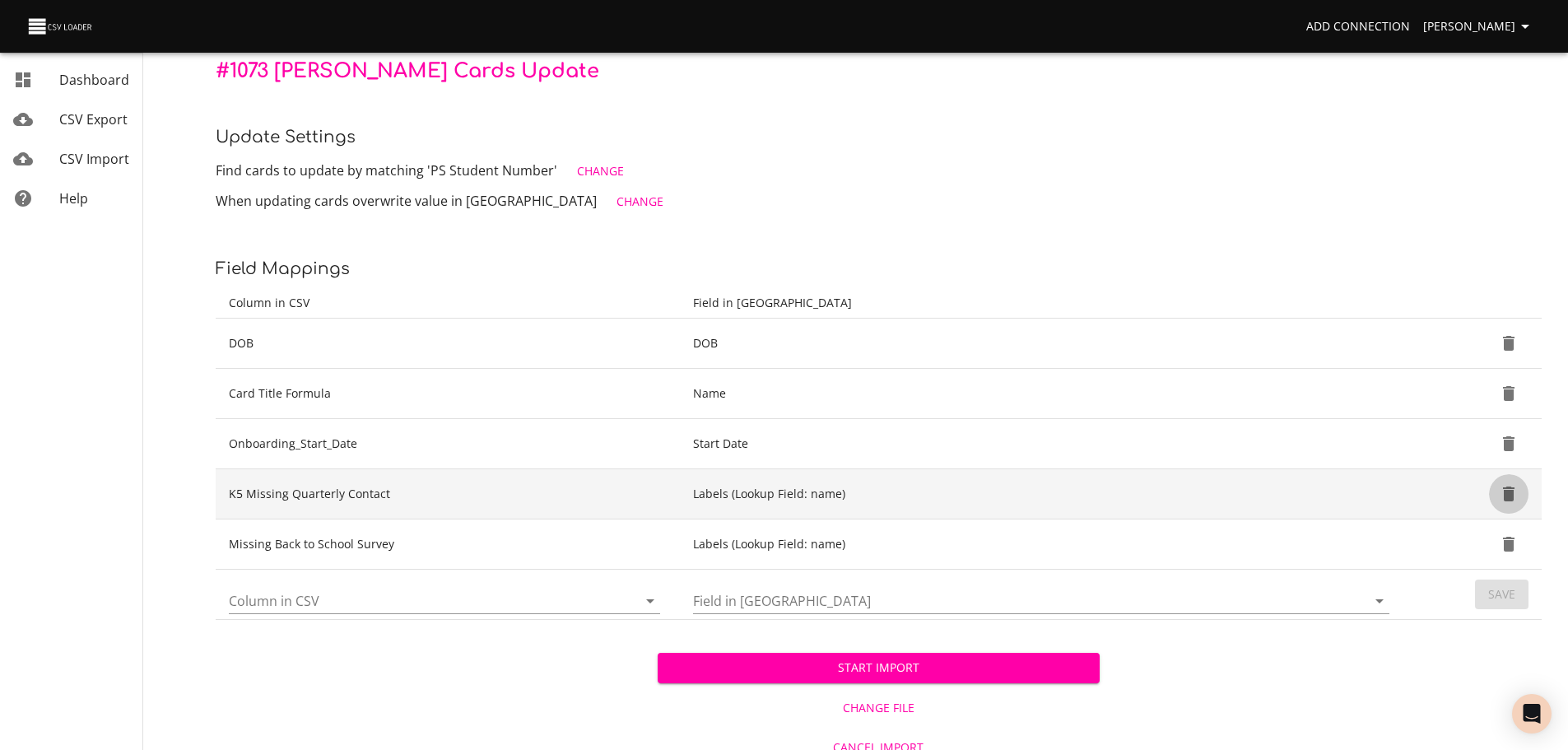
click at [1508, 492] on icon "Delete" at bounding box center [1508, 494] width 12 height 15
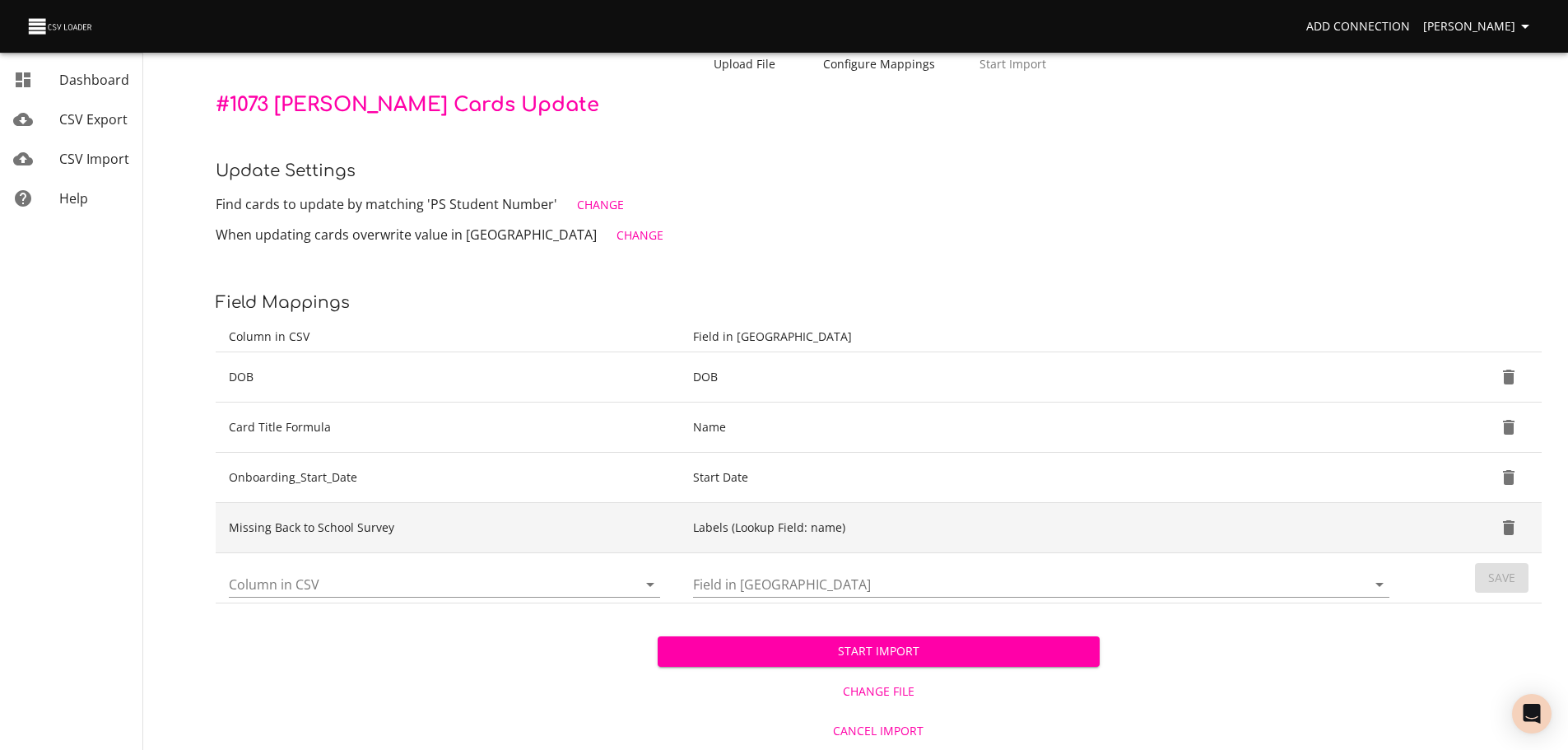
scroll to position [115, 0]
click at [1504, 520] on icon "Delete" at bounding box center [1508, 528] width 20 height 20
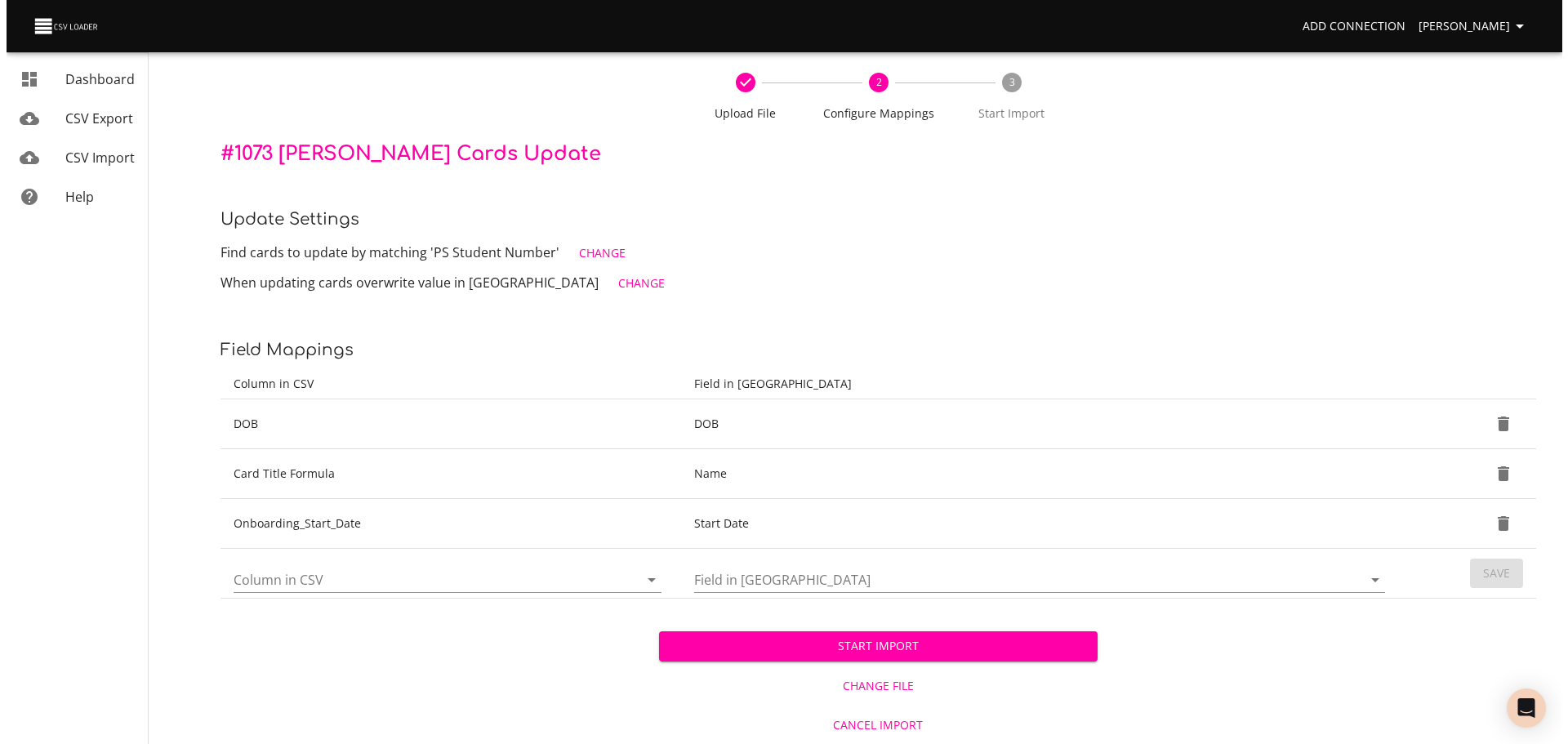
scroll to position [64, 0]
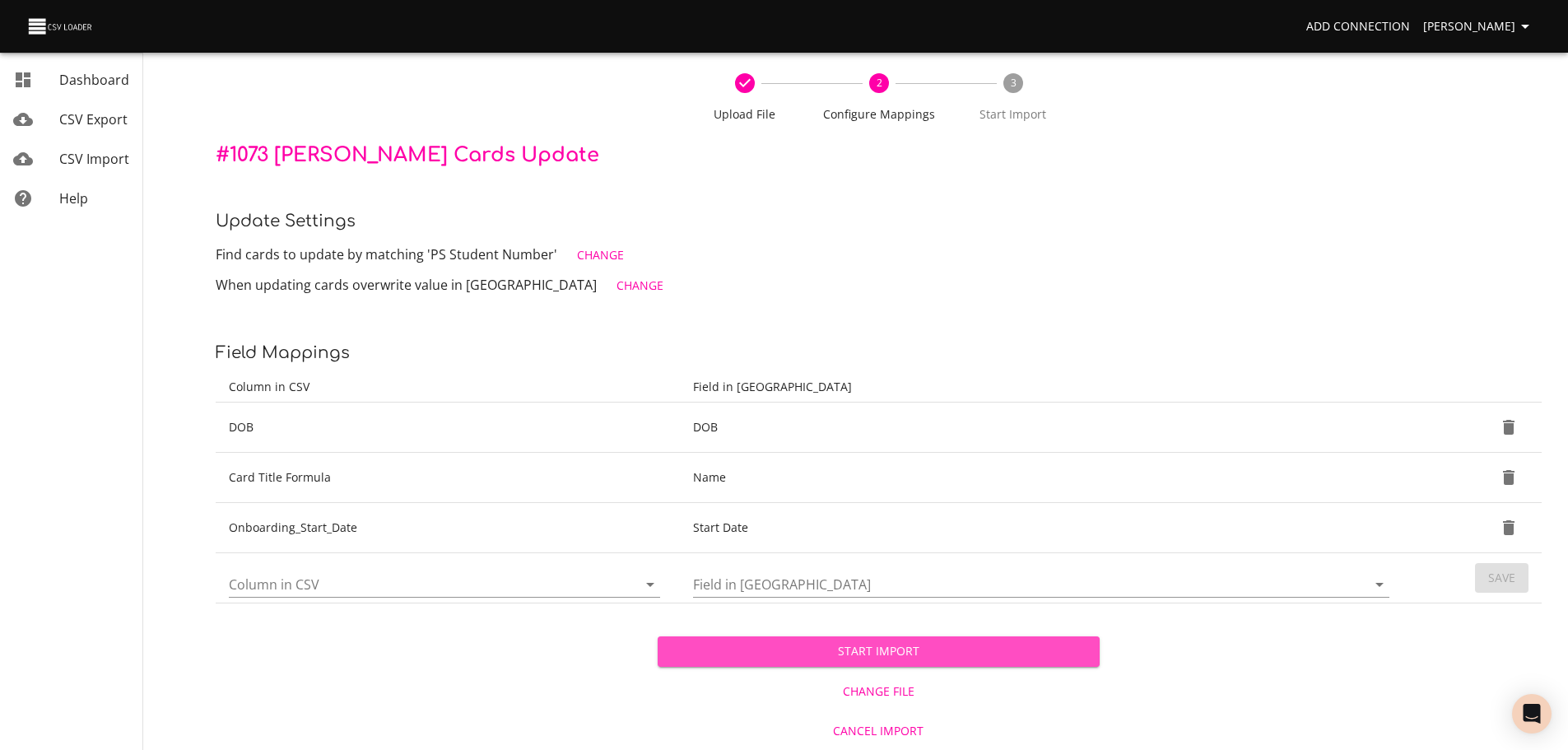
click at [943, 653] on span "Start Import" at bounding box center [878, 652] width 416 height 21
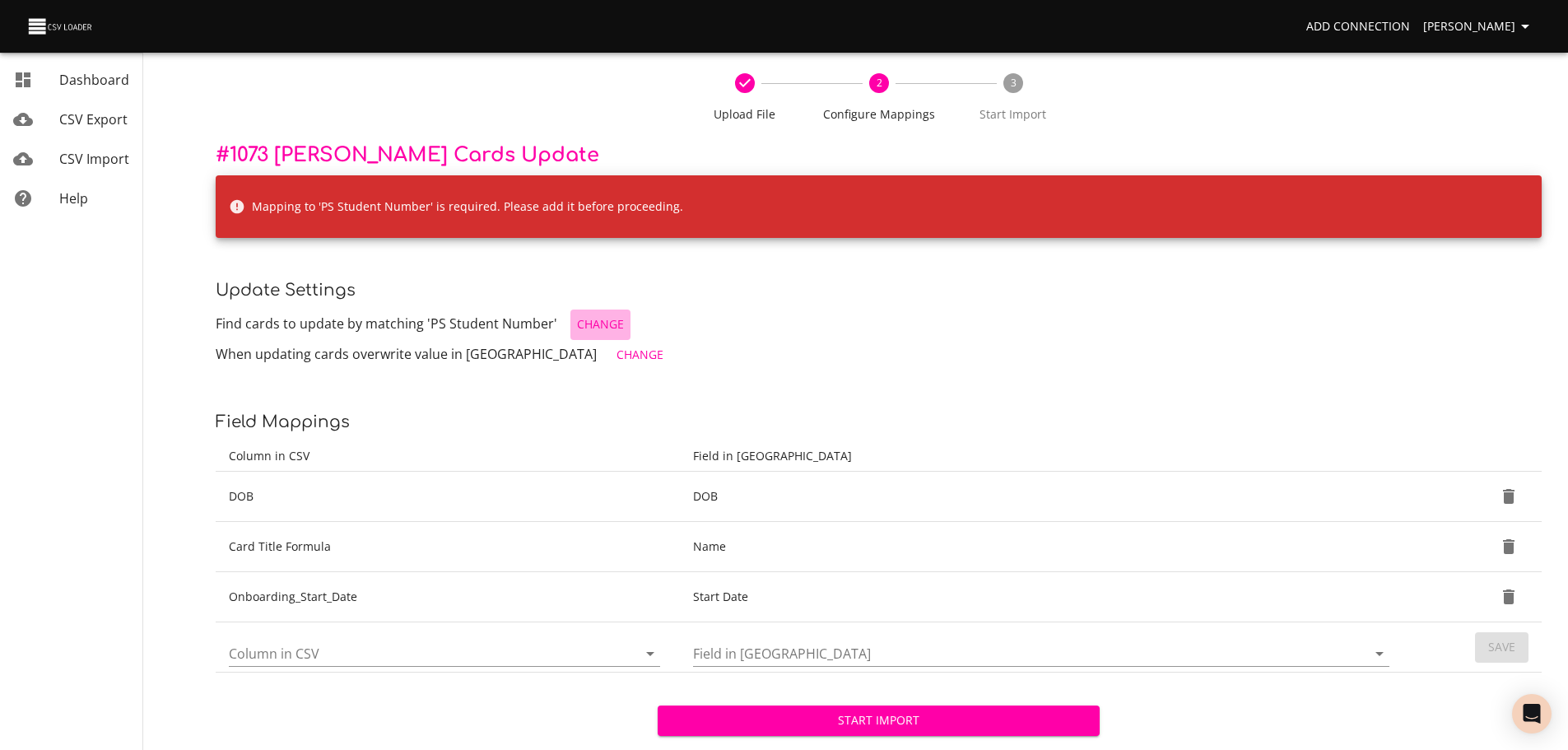
click at [582, 317] on span "Change" at bounding box center [600, 325] width 47 height 21
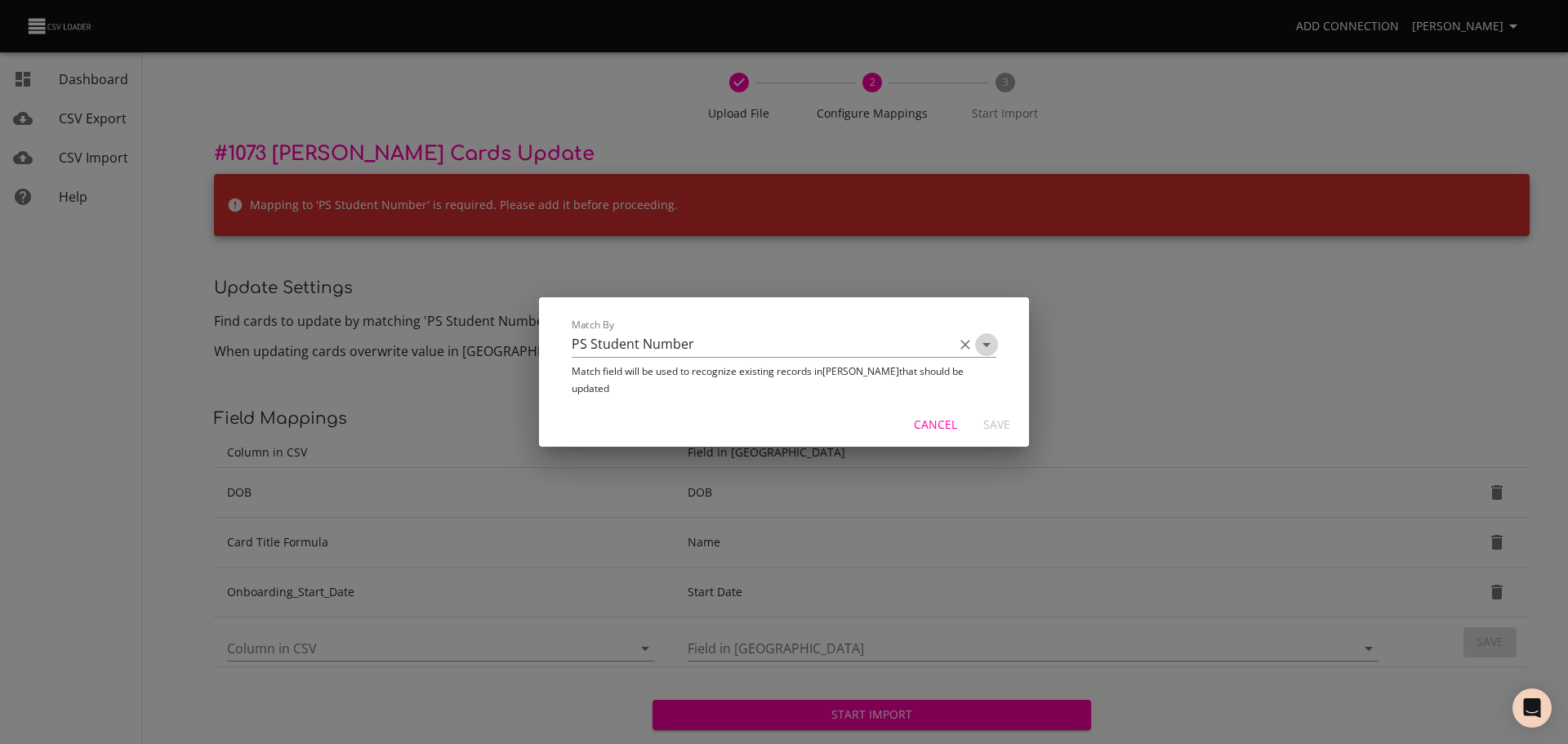
click at [986, 347] on icon "Open" at bounding box center [986, 345] width 8 height 4
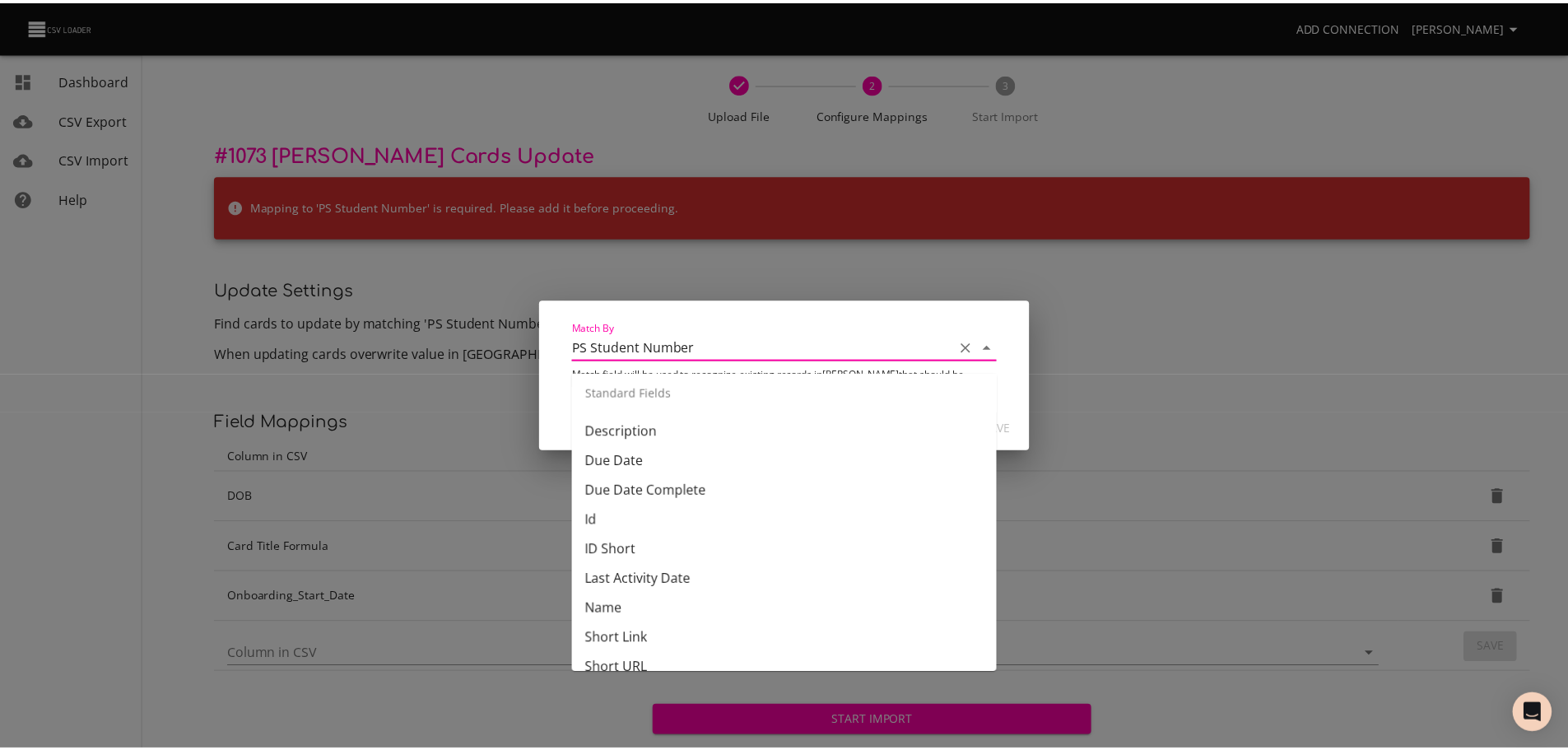
scroll to position [154, 0]
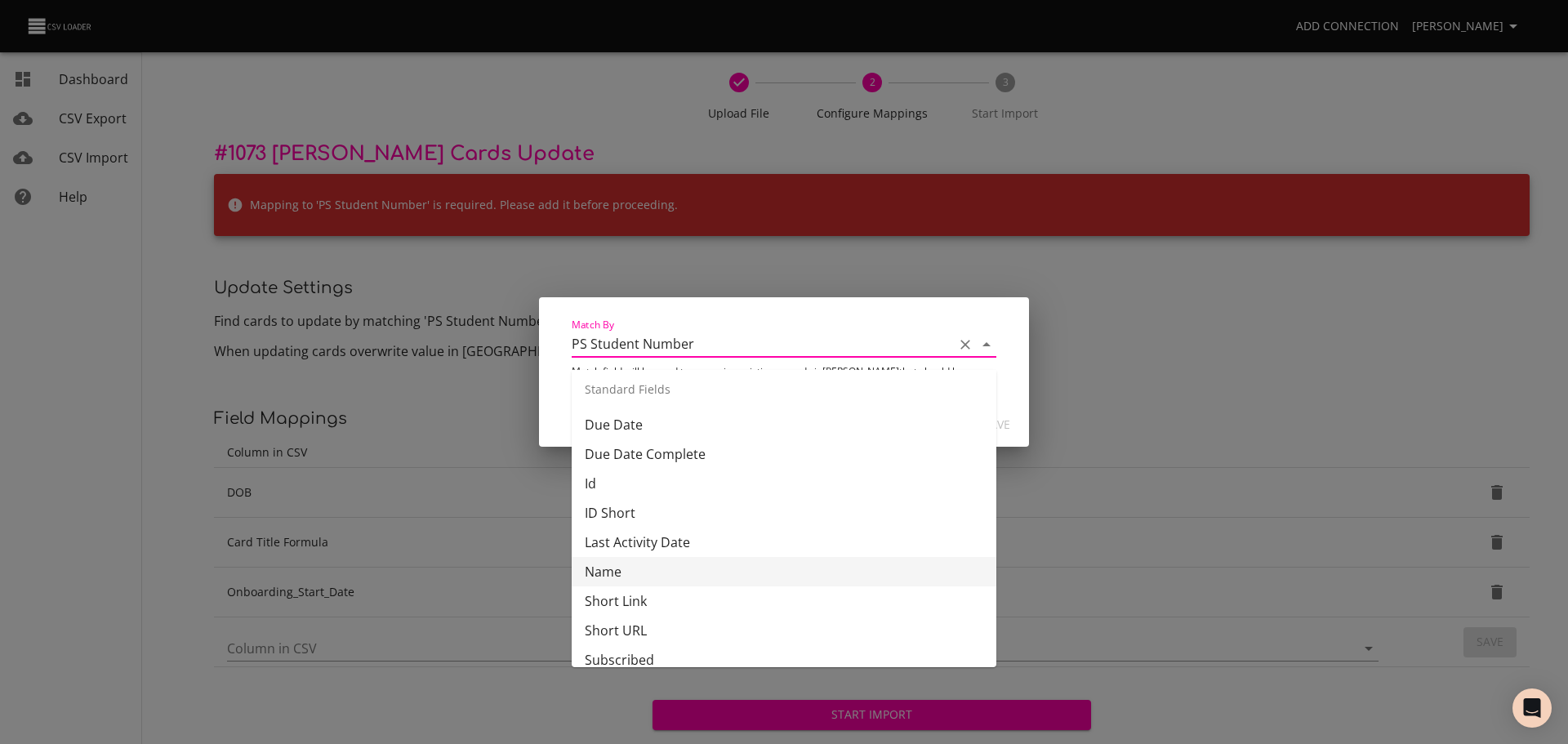
click at [756, 571] on li "Name" at bounding box center [784, 572] width 425 height 29
type input "Name"
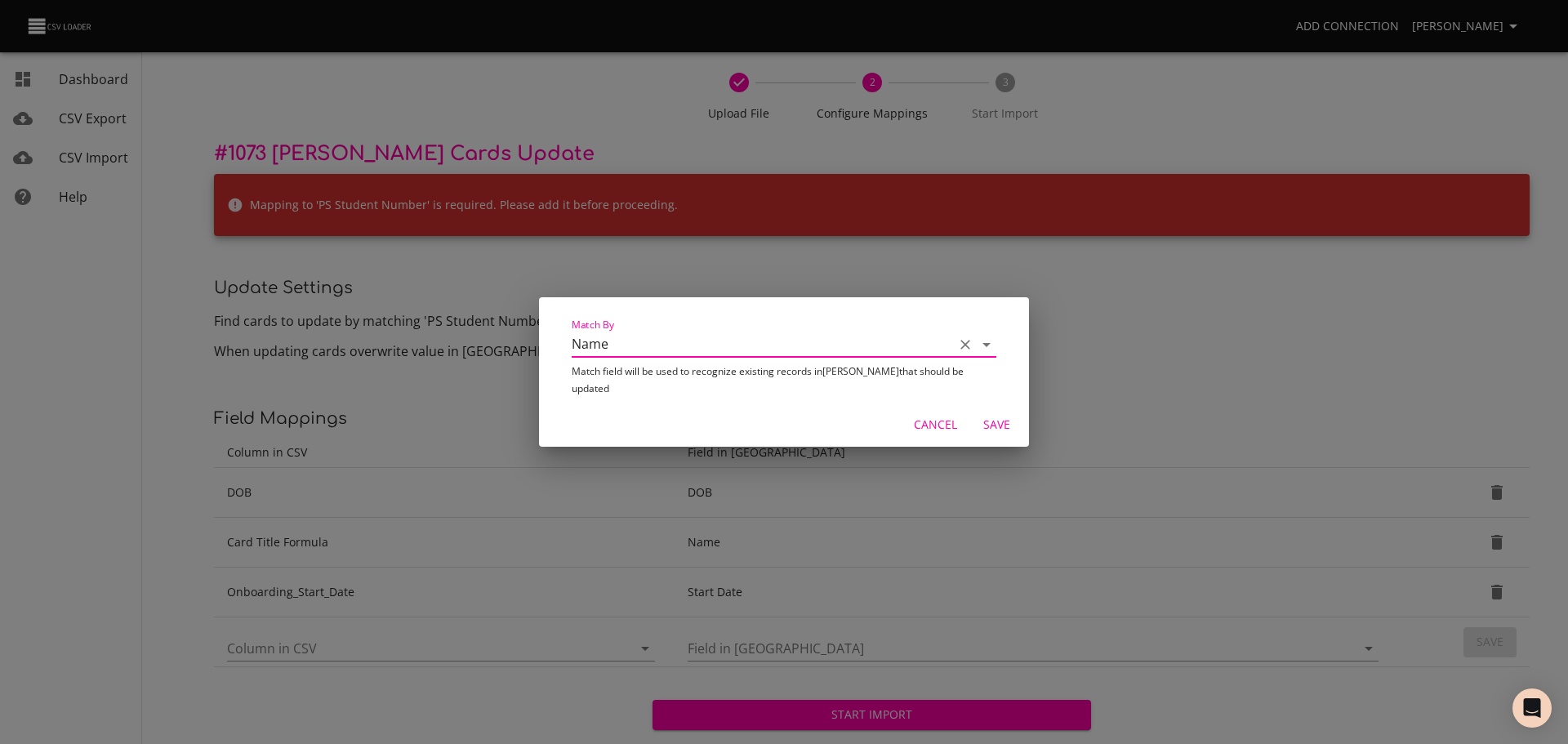
click at [992, 417] on span "Save" at bounding box center [996, 425] width 39 height 21
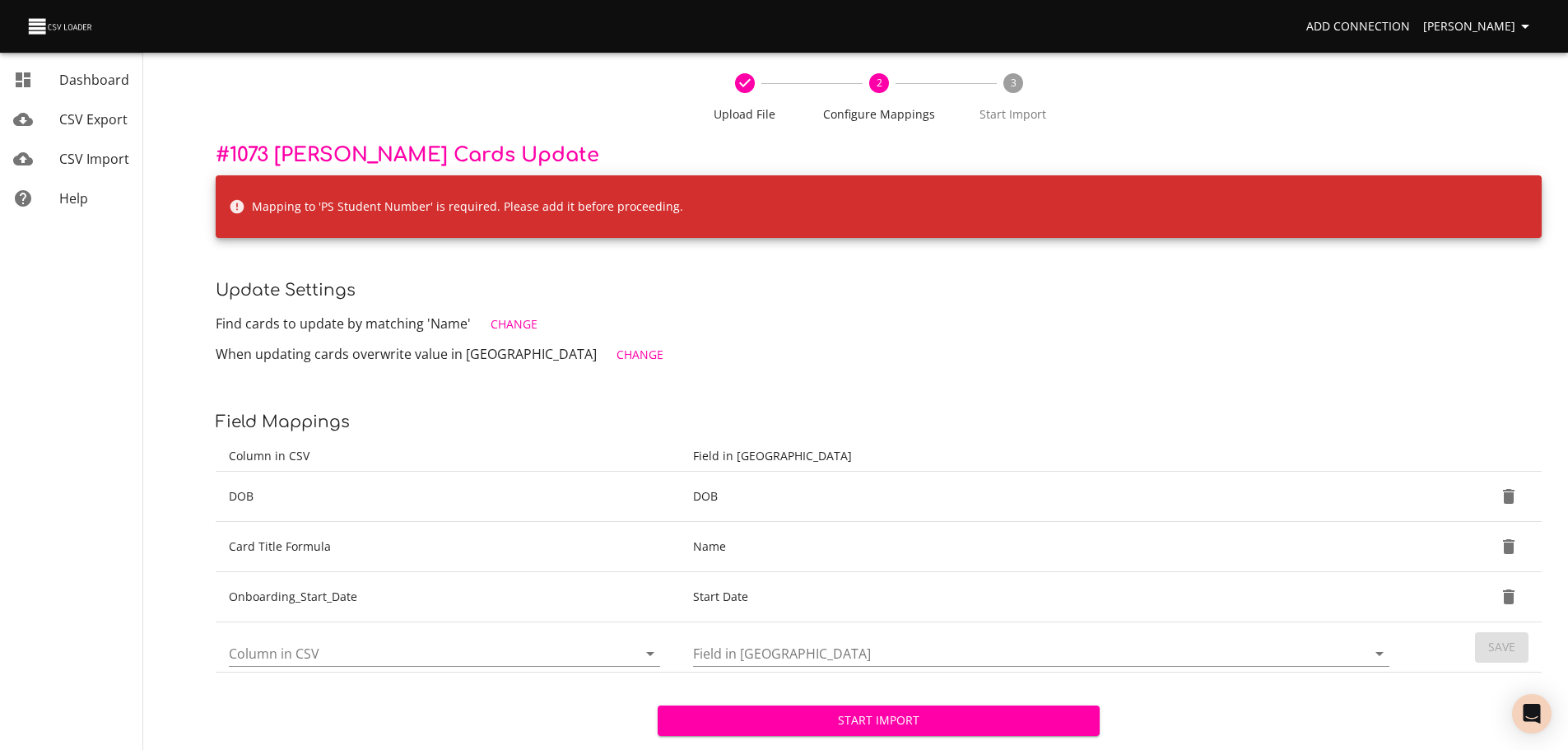
click at [864, 711] on span "Start Import" at bounding box center [878, 721] width 416 height 21
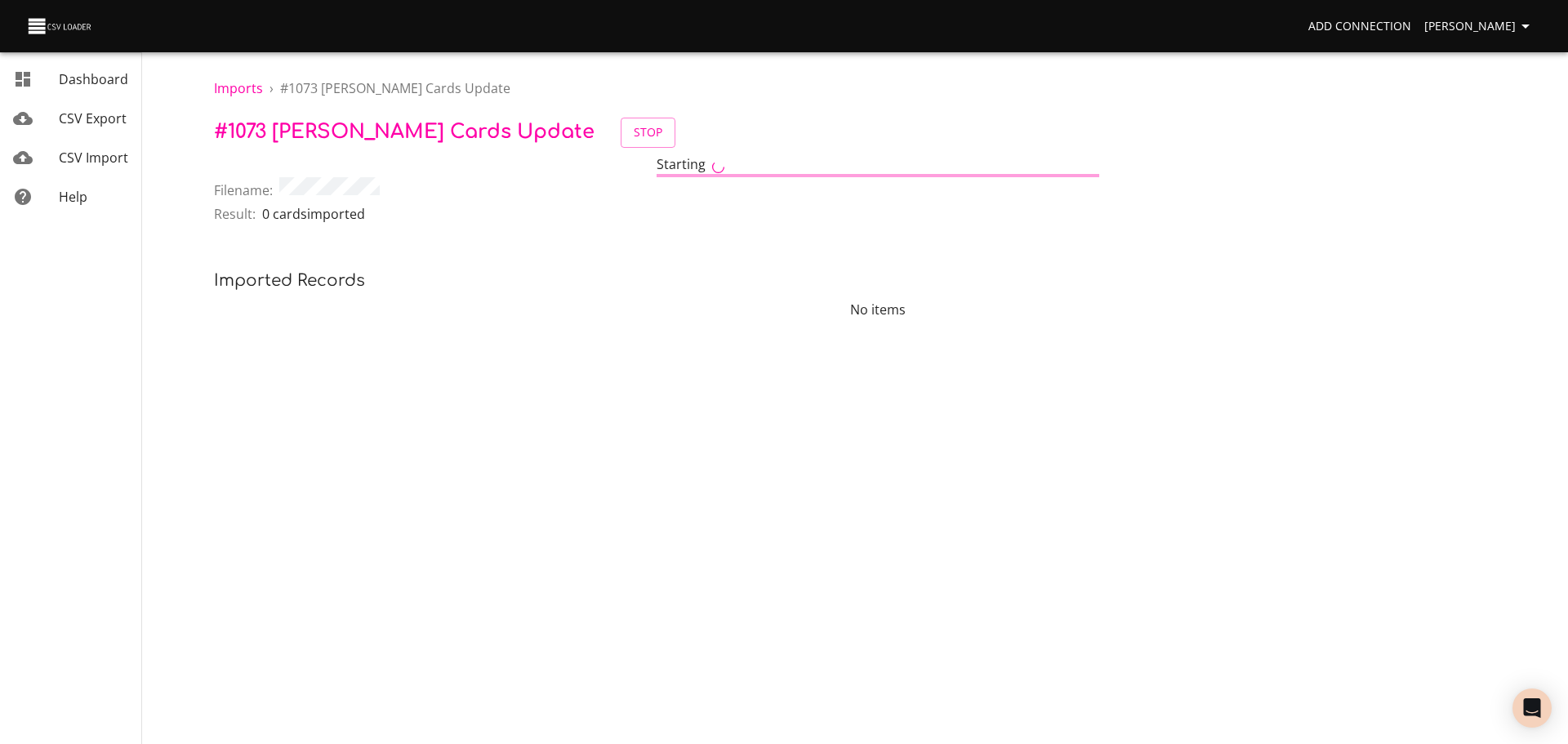
click at [69, 158] on span "CSV Import" at bounding box center [93, 157] width 69 height 18
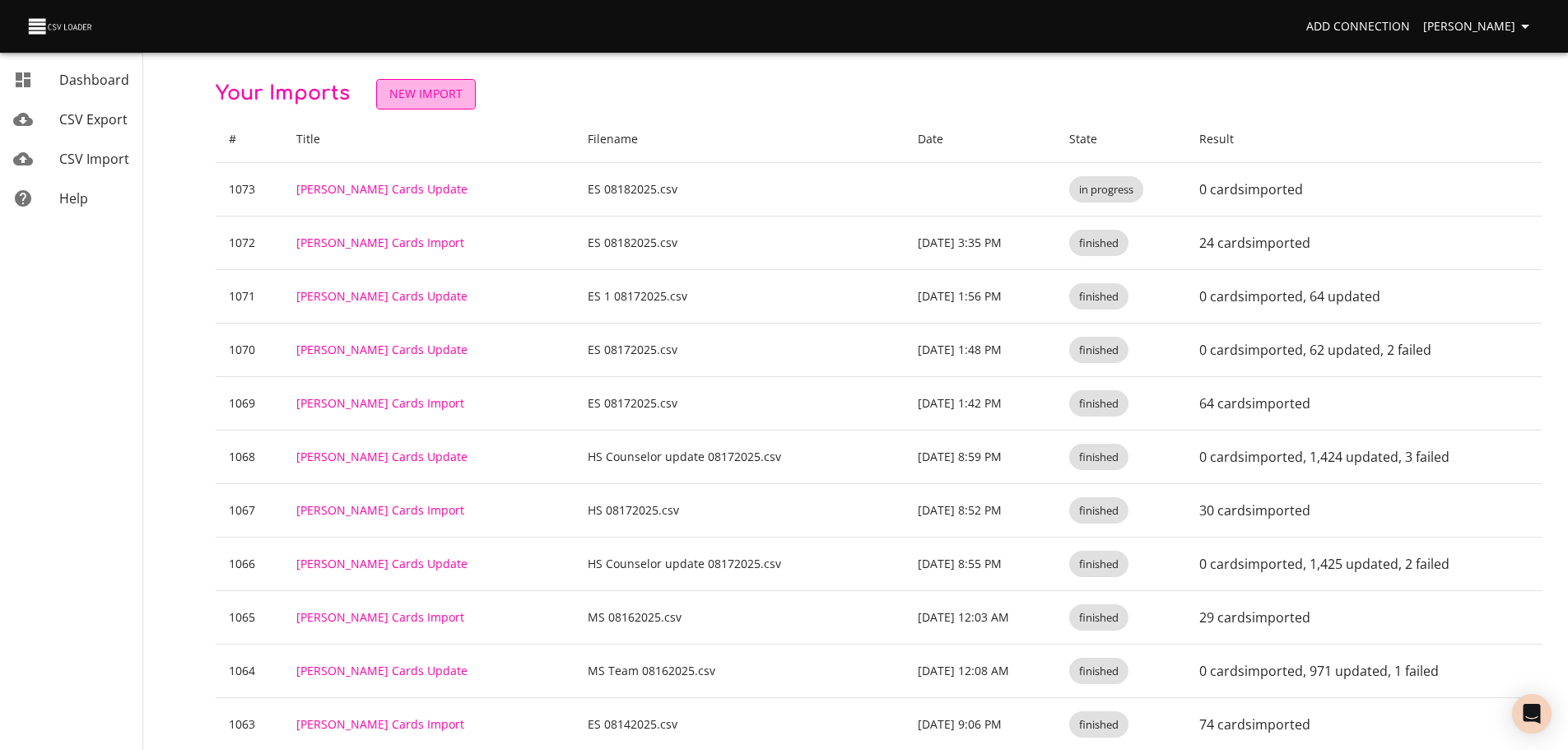
click at [457, 85] on span "New Import" at bounding box center [426, 94] width 73 height 21
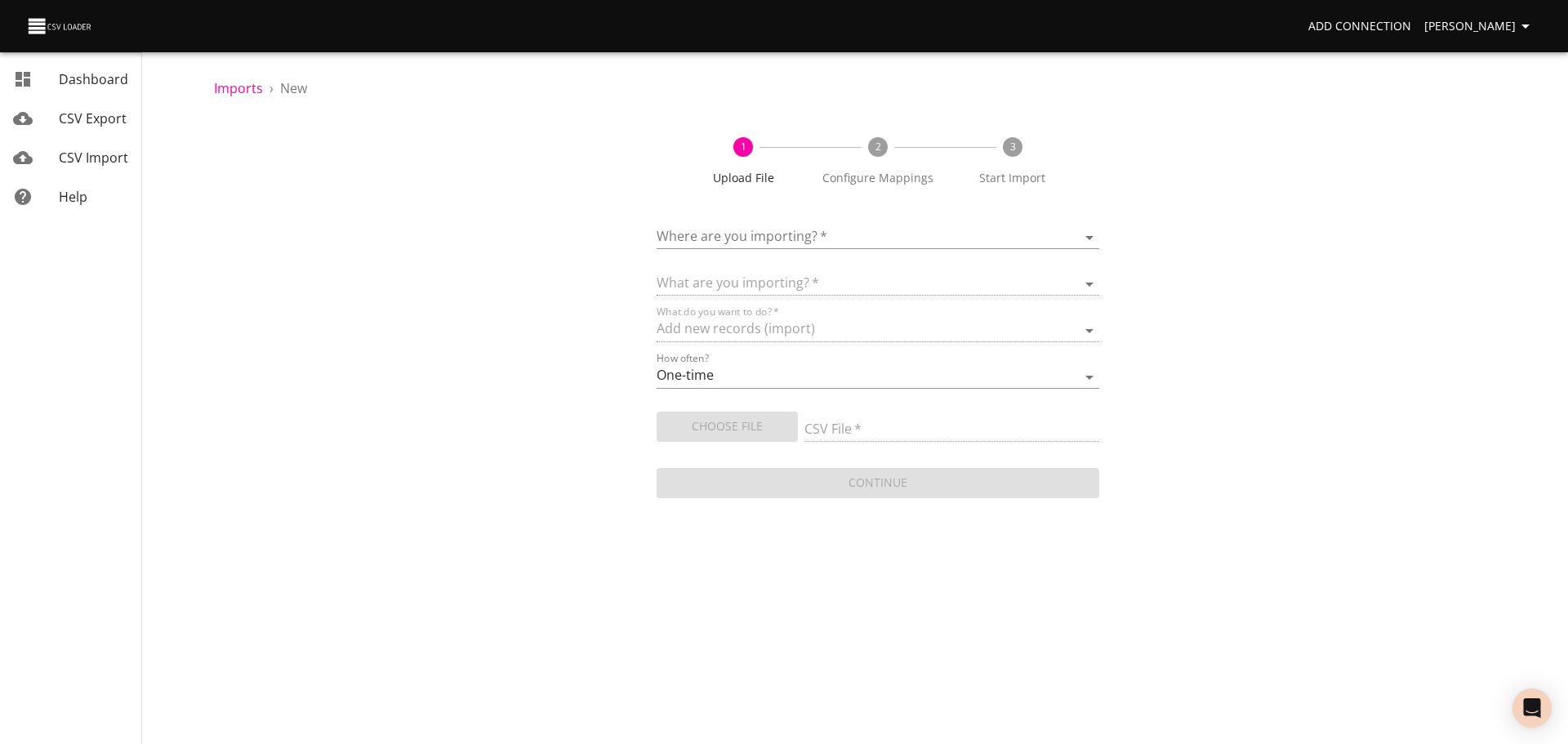
click at [727, 246] on body "Add Connection [PERSON_NAME] Dashboard CSV Export CSV Import Help Imports › New…" at bounding box center [784, 372] width 1568 height 744
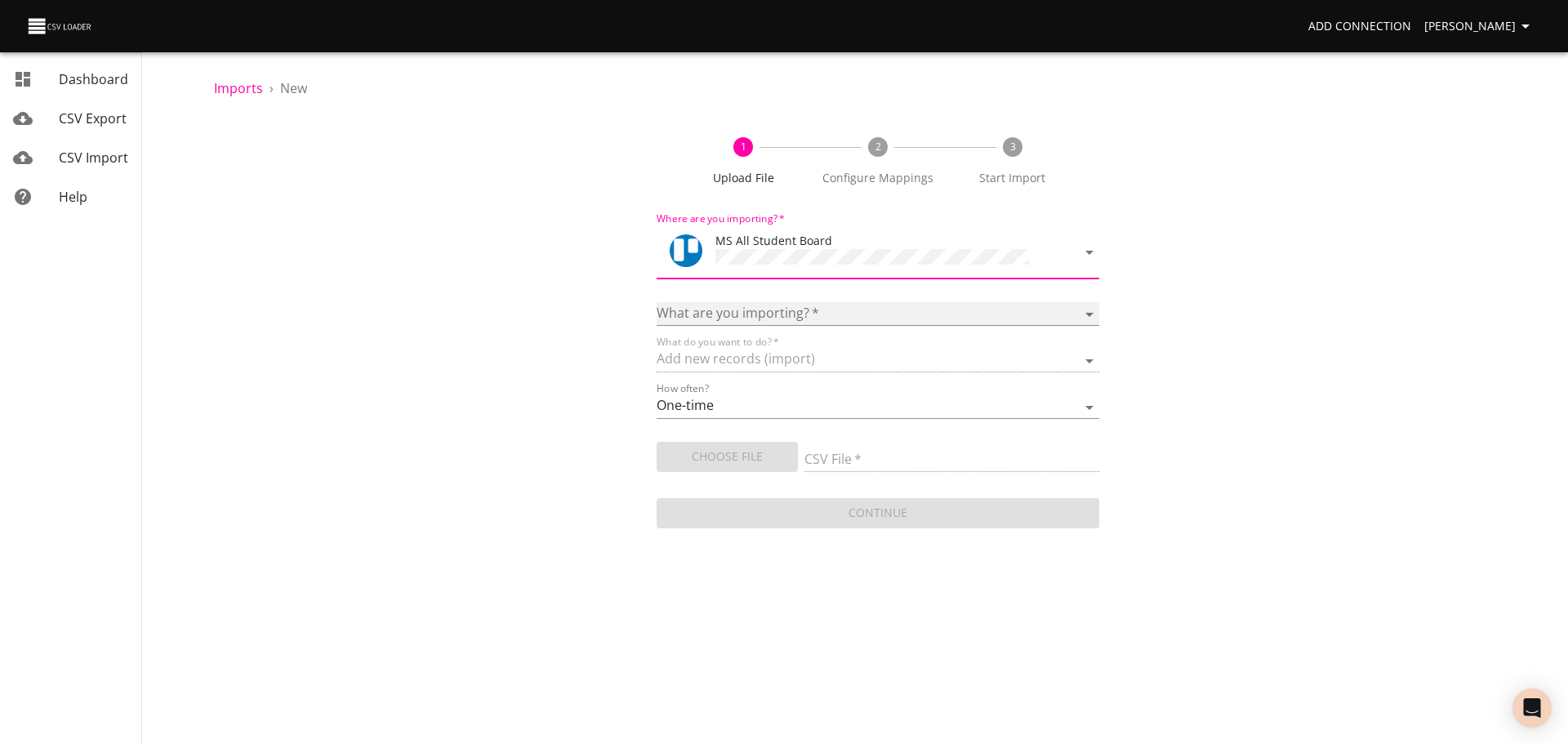
click at [759, 307] on select "Boards Cards Checkitems Checklists" at bounding box center [877, 314] width 442 height 23
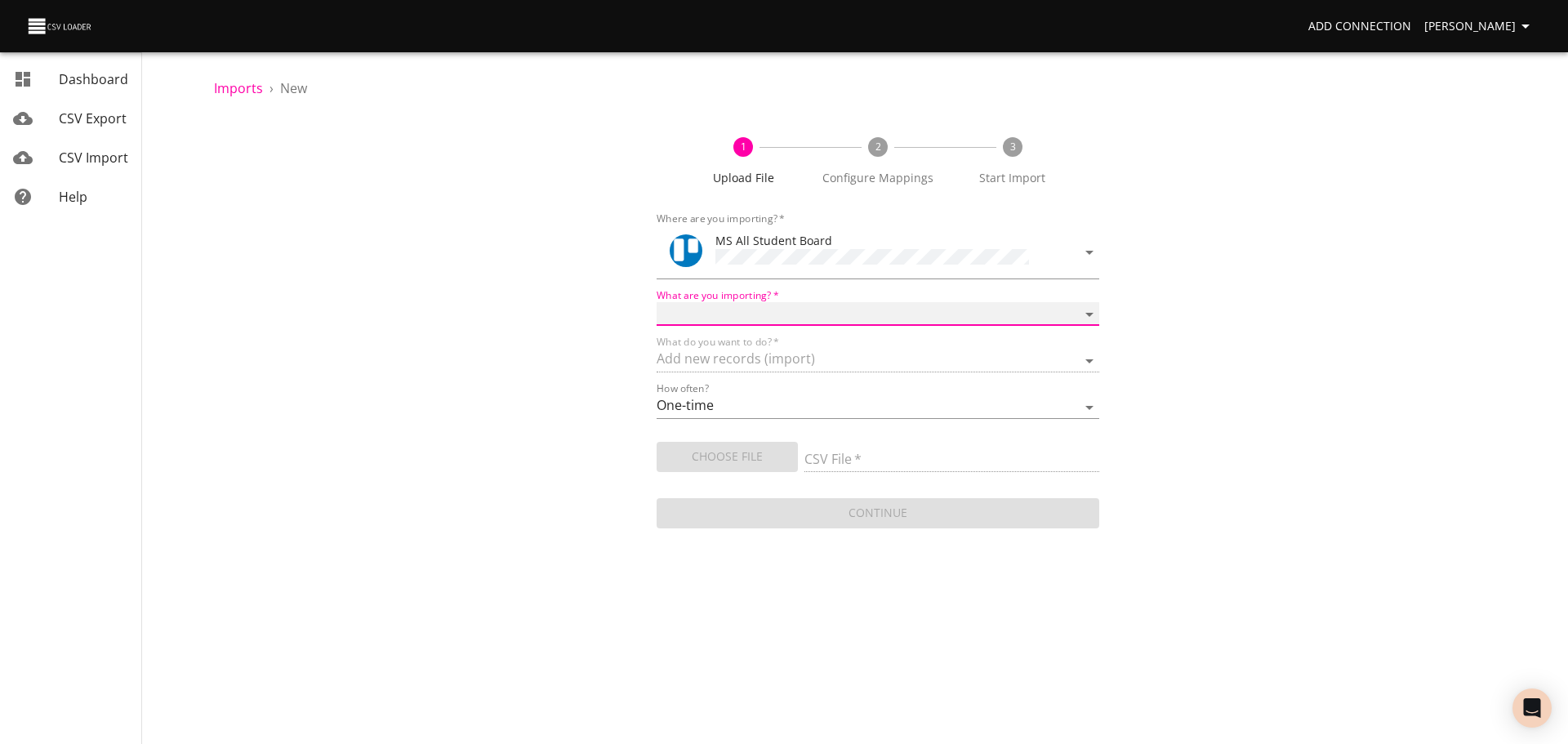
select select "cards"
click at [657, 302] on select "Boards Cards Checkitems Checklists" at bounding box center [877, 314] width 442 height 23
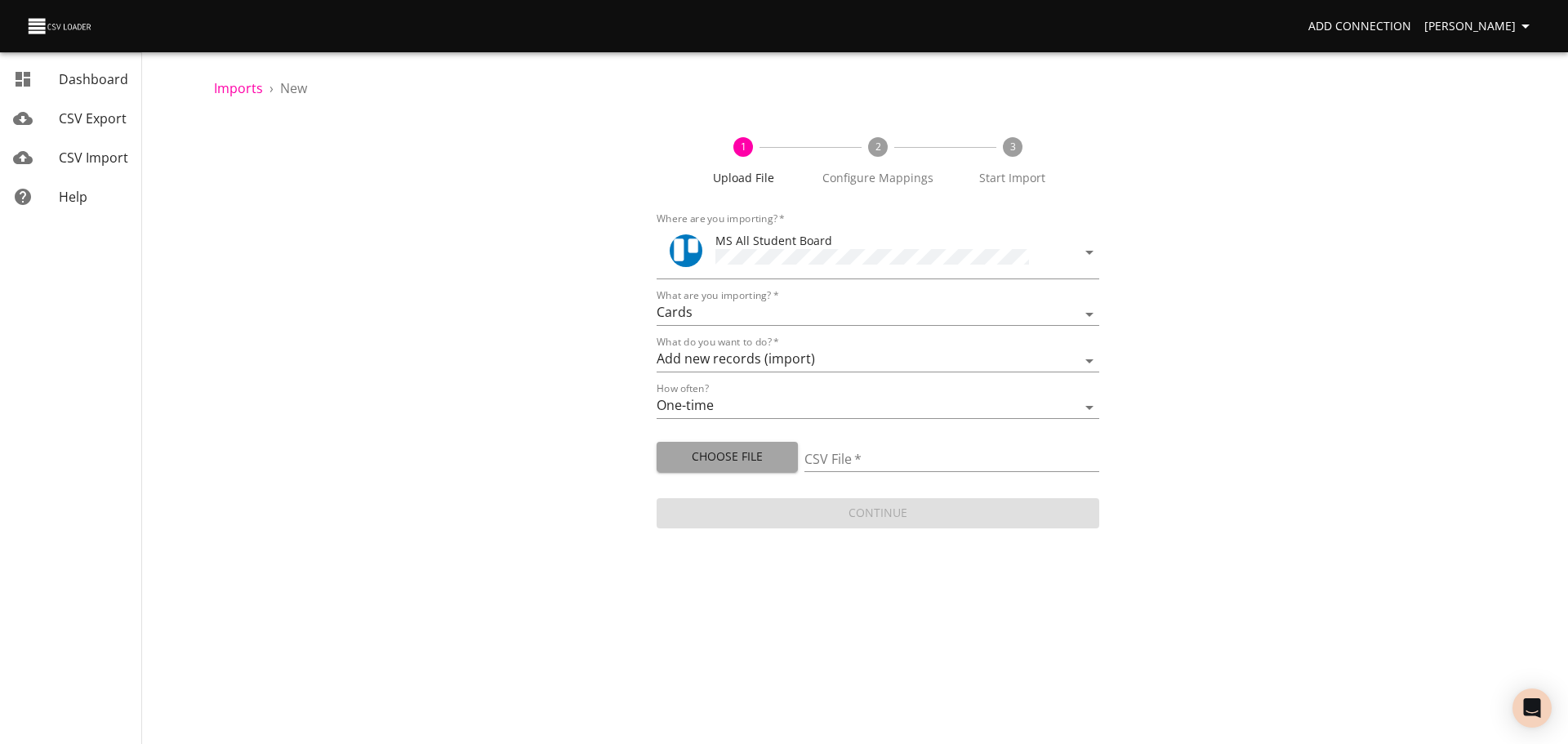
click at [740, 460] on span "Choose File" at bounding box center [727, 457] width 115 height 21
type input "MS 08182025.csv"
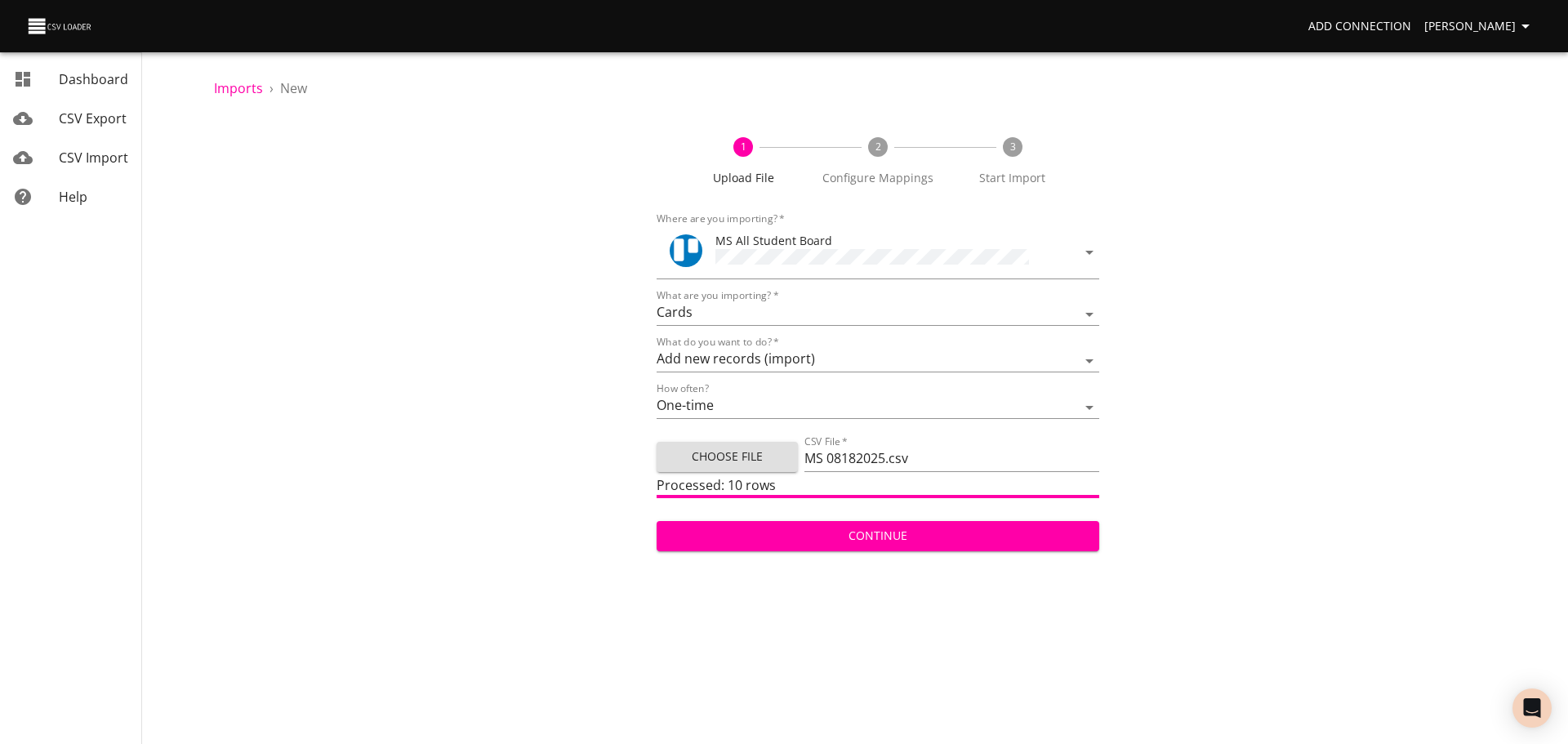
click at [926, 526] on span "Continue" at bounding box center [878, 536] width 417 height 21
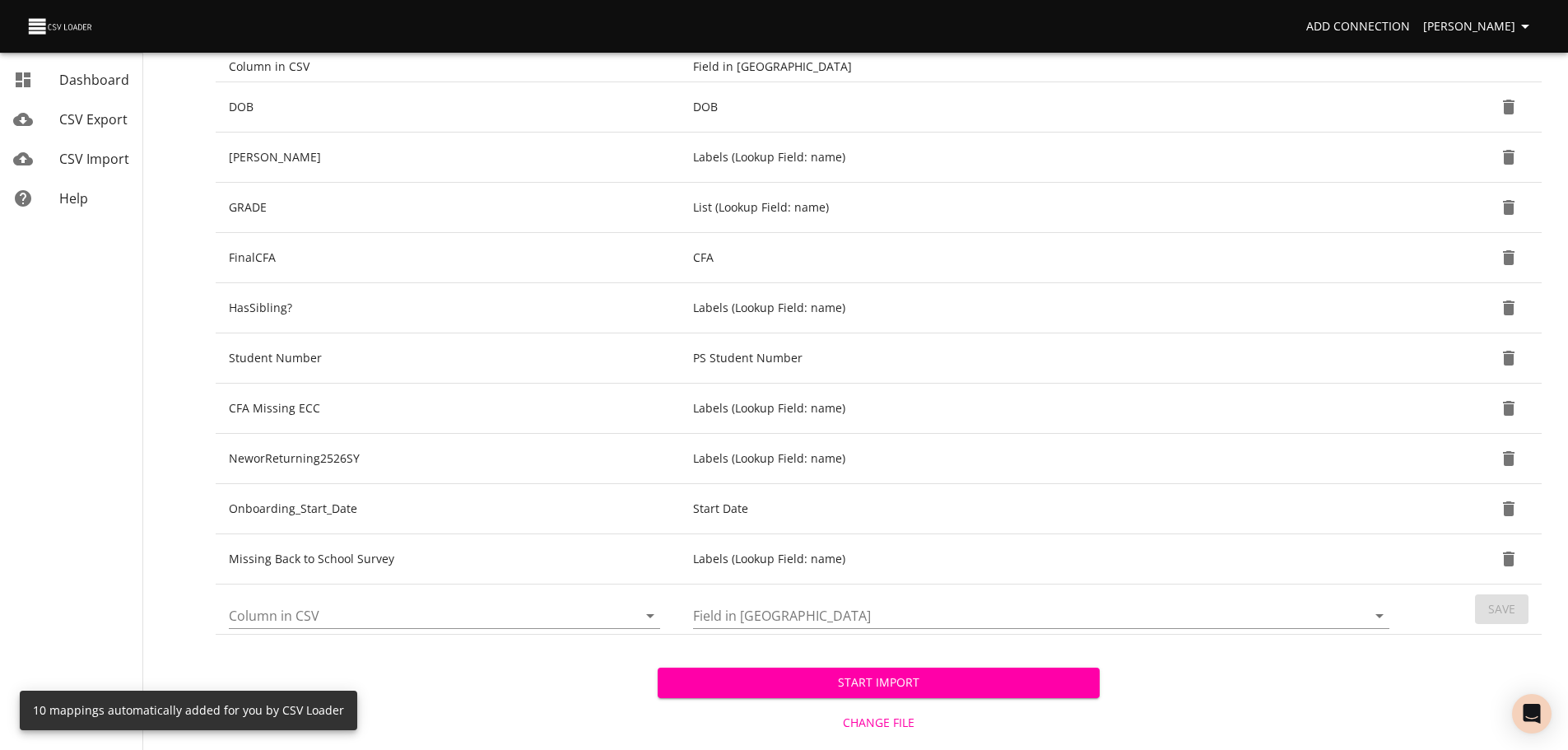
scroll to position [285, 0]
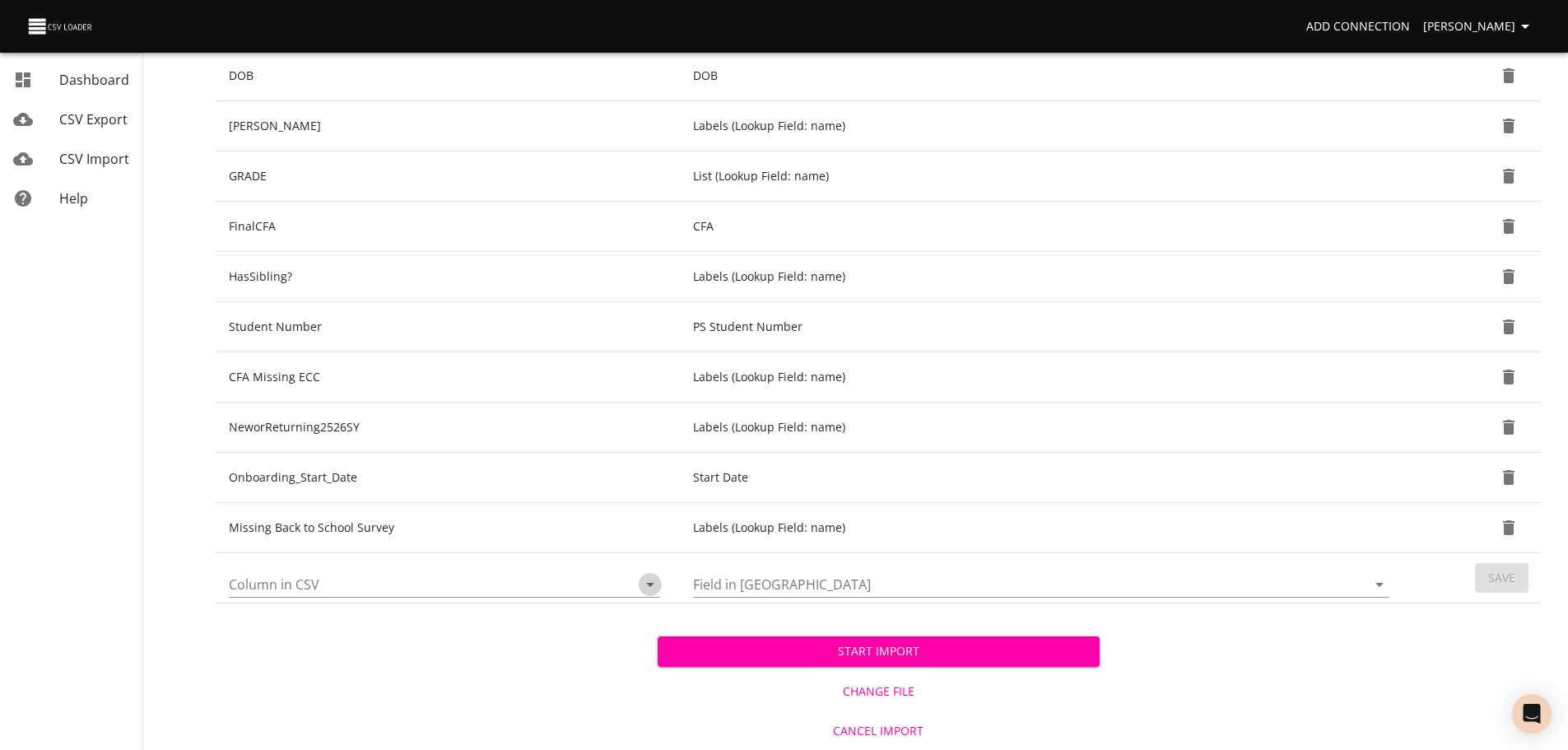
click at [650, 583] on icon "Open" at bounding box center [651, 585] width 20 height 20
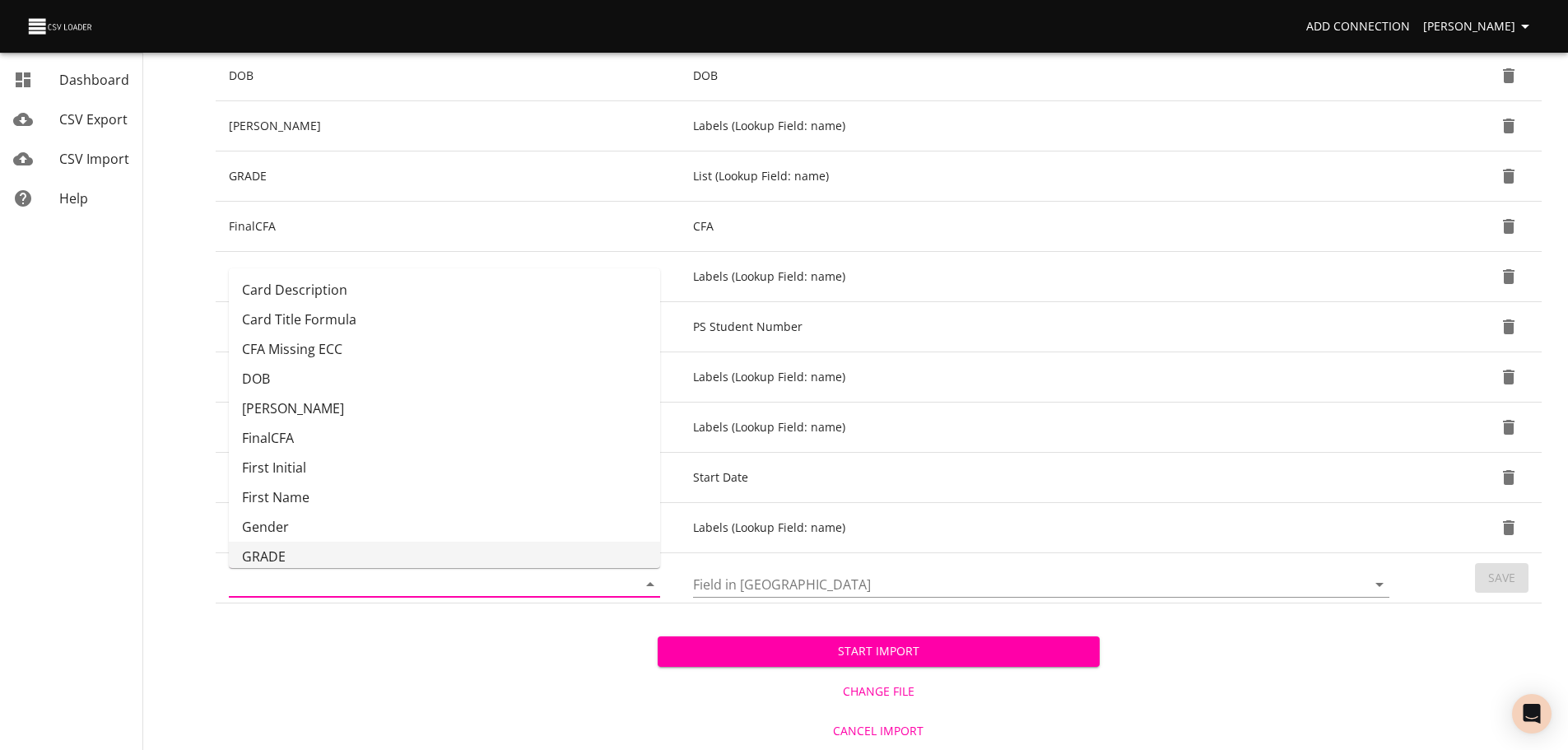
click at [580, 544] on li "GRADE" at bounding box center [445, 556] width 431 height 29
type input "GRADE"
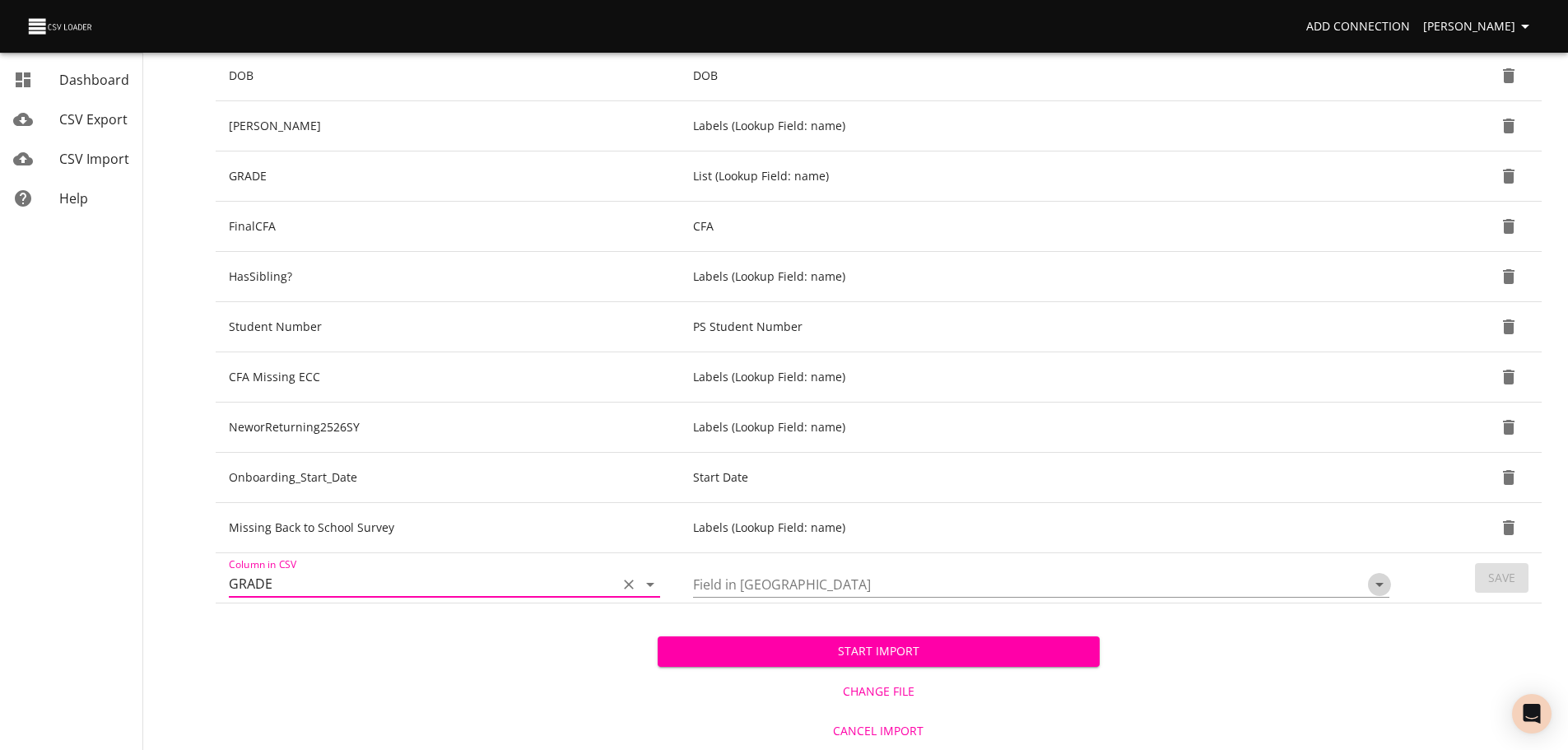
click at [1373, 591] on icon "Open" at bounding box center [1379, 585] width 20 height 20
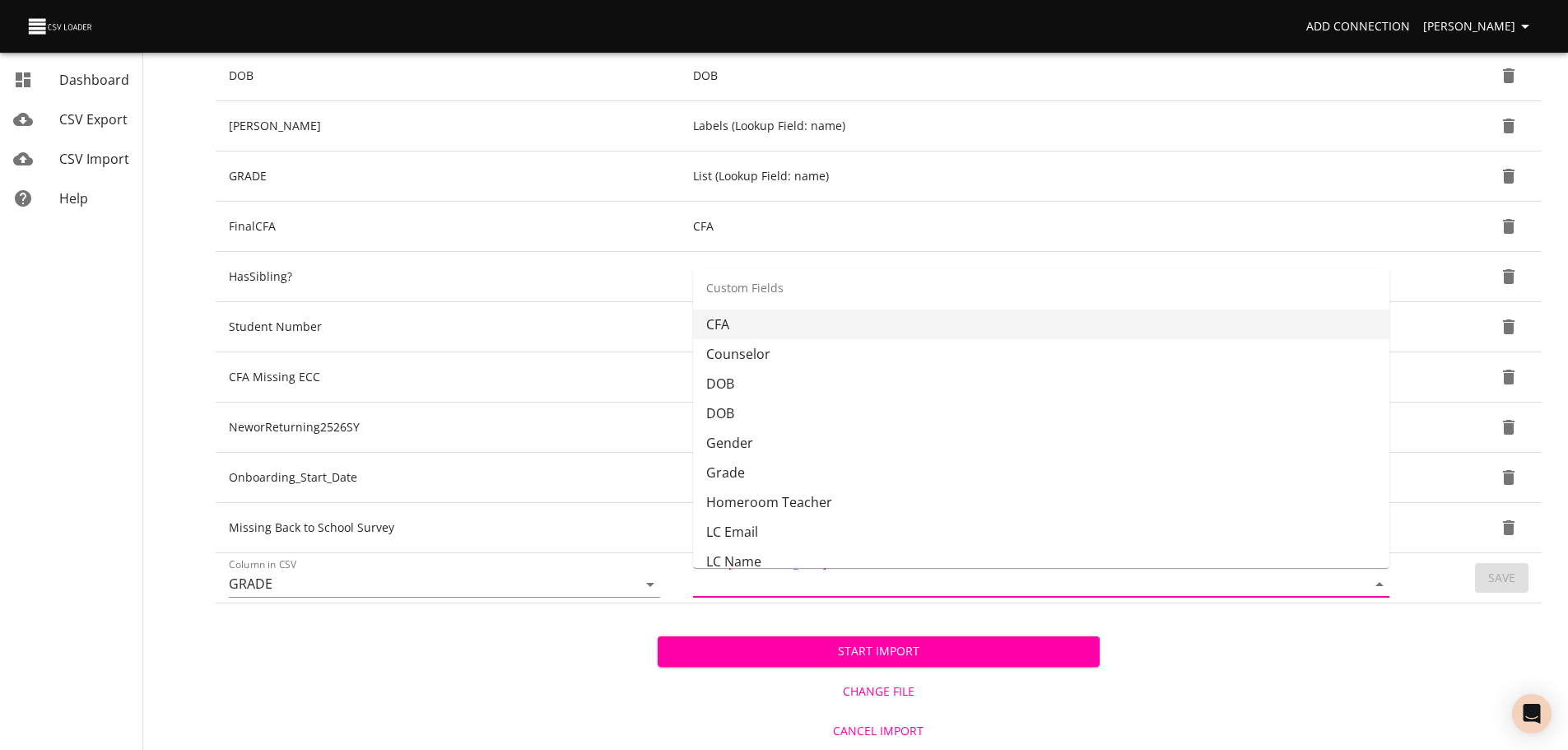
scroll to position [411, 0]
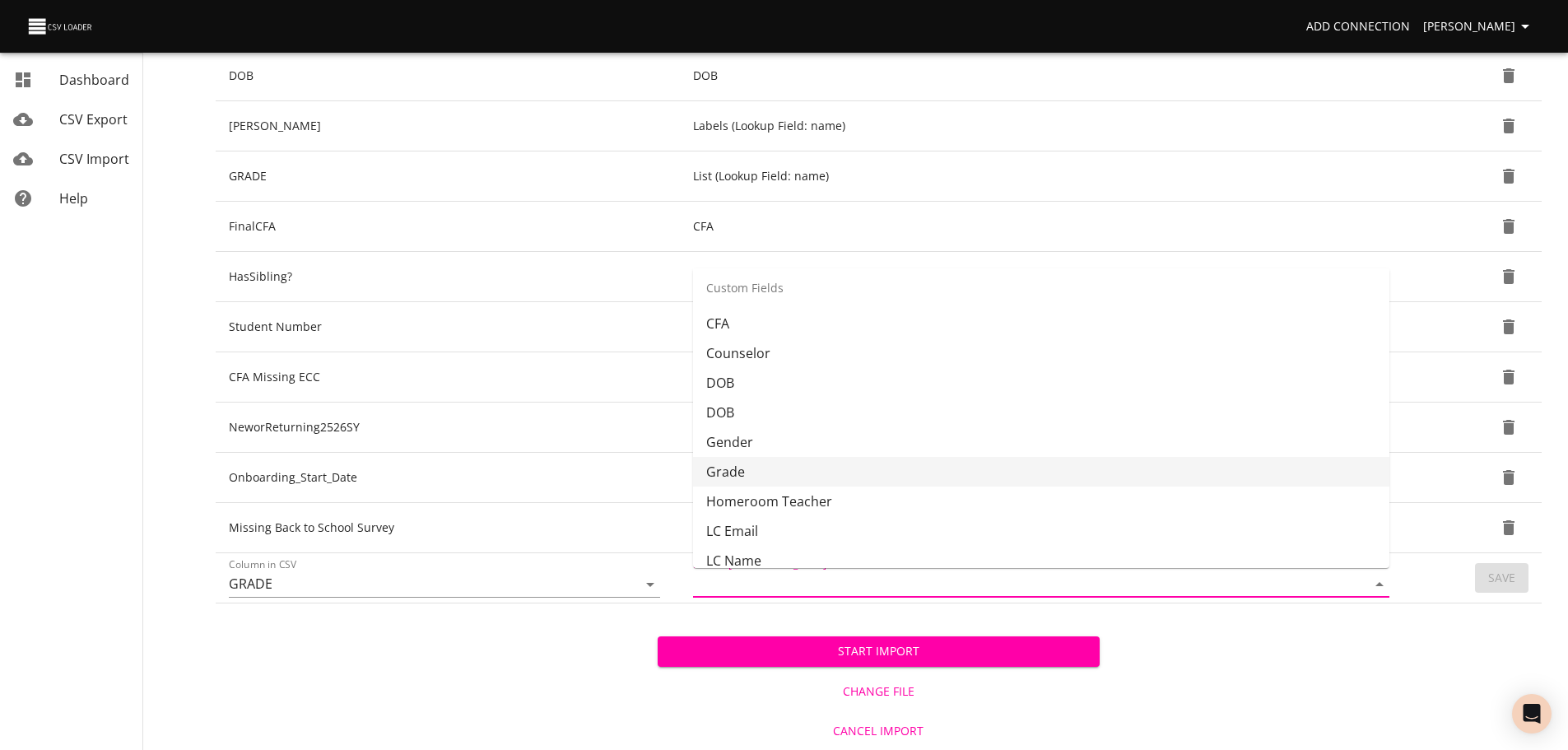
click at [1211, 469] on li "Grade" at bounding box center [1041, 471] width 696 height 29
type input "Grade"
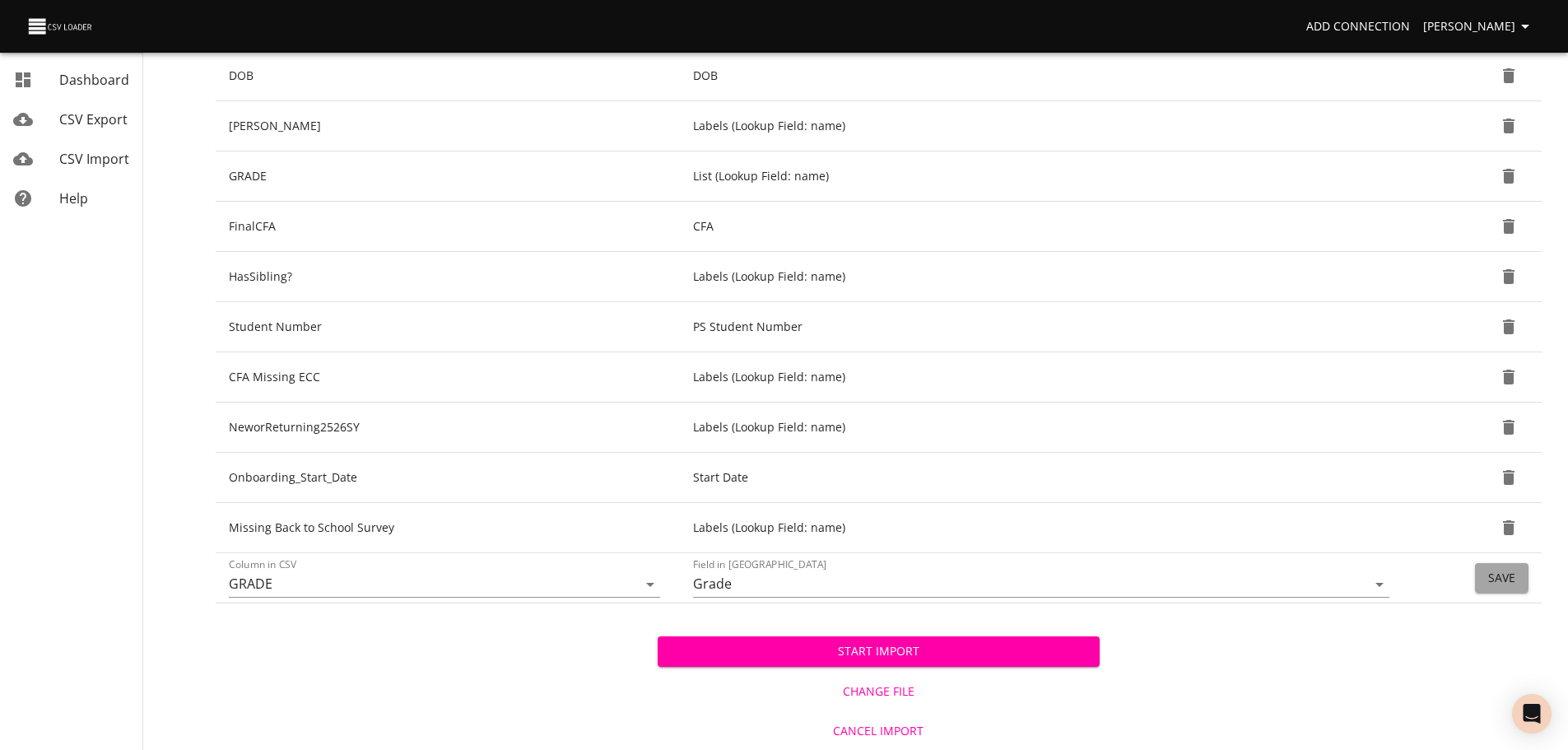
click at [1499, 571] on span "Save" at bounding box center [1502, 579] width 27 height 21
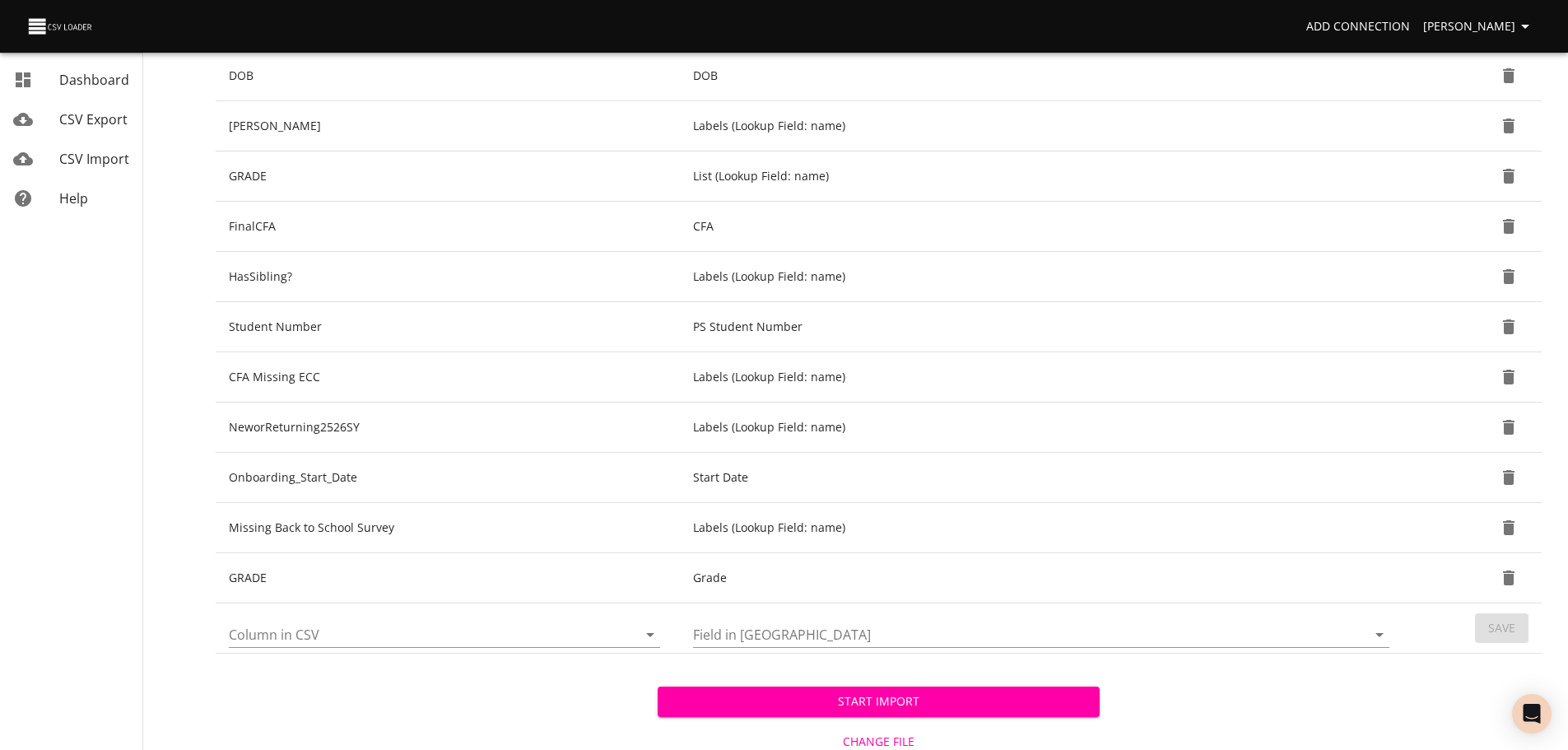
click at [651, 638] on icon "Open" at bounding box center [651, 635] width 20 height 20
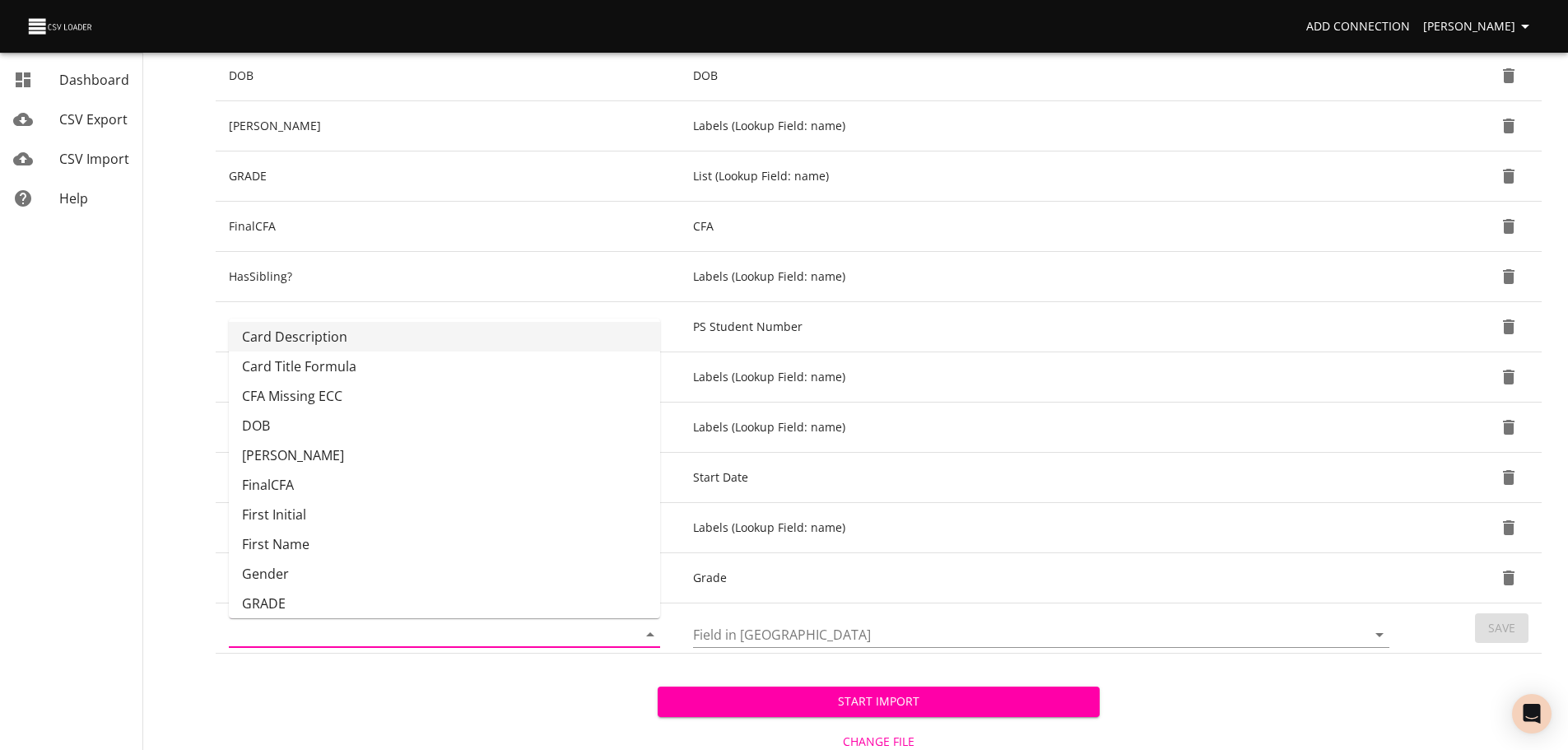
scroll to position [0, 0]
click at [491, 339] on li "Card Description" at bounding box center [445, 339] width 431 height 29
type input "Card Description"
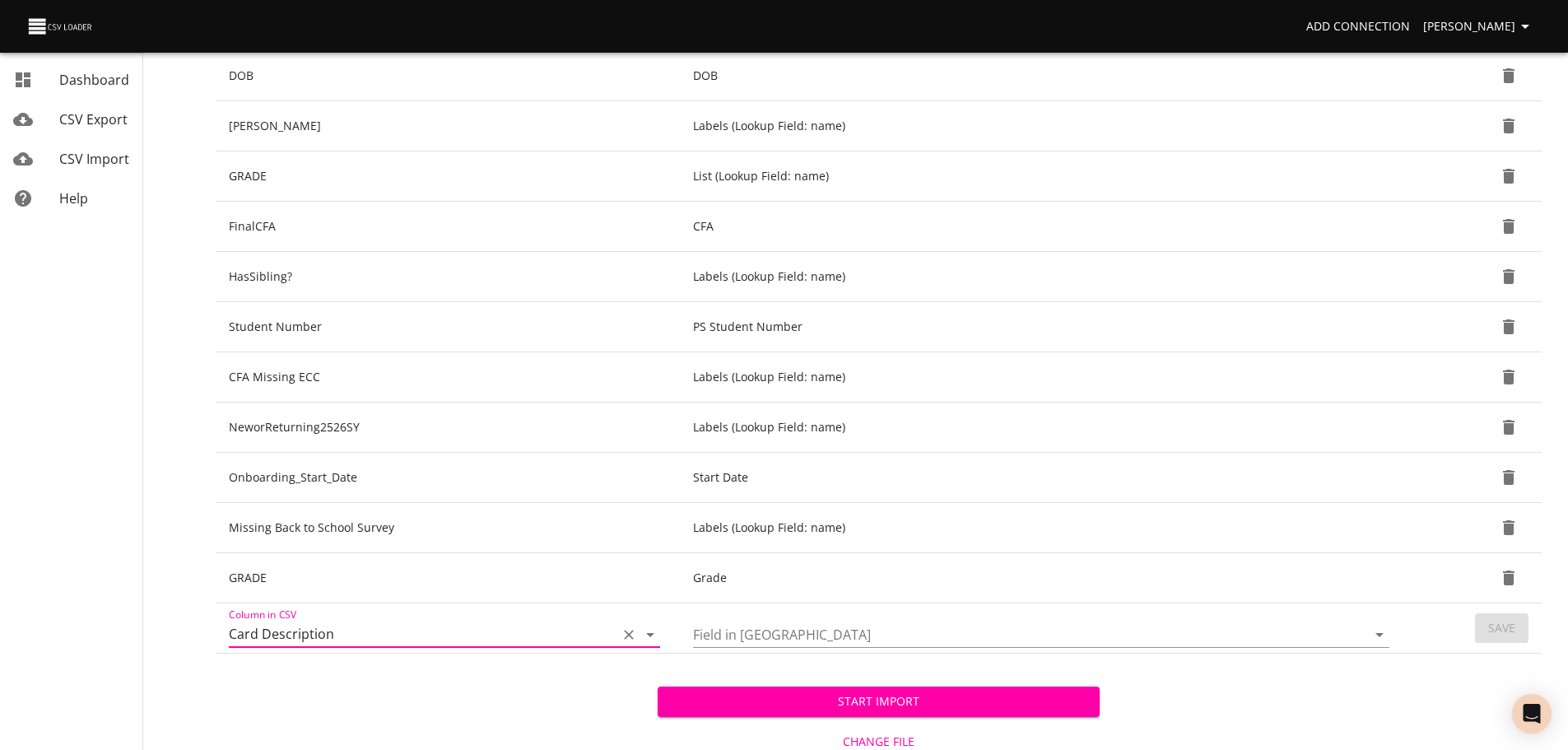
click at [1373, 641] on icon "Open" at bounding box center [1379, 635] width 20 height 20
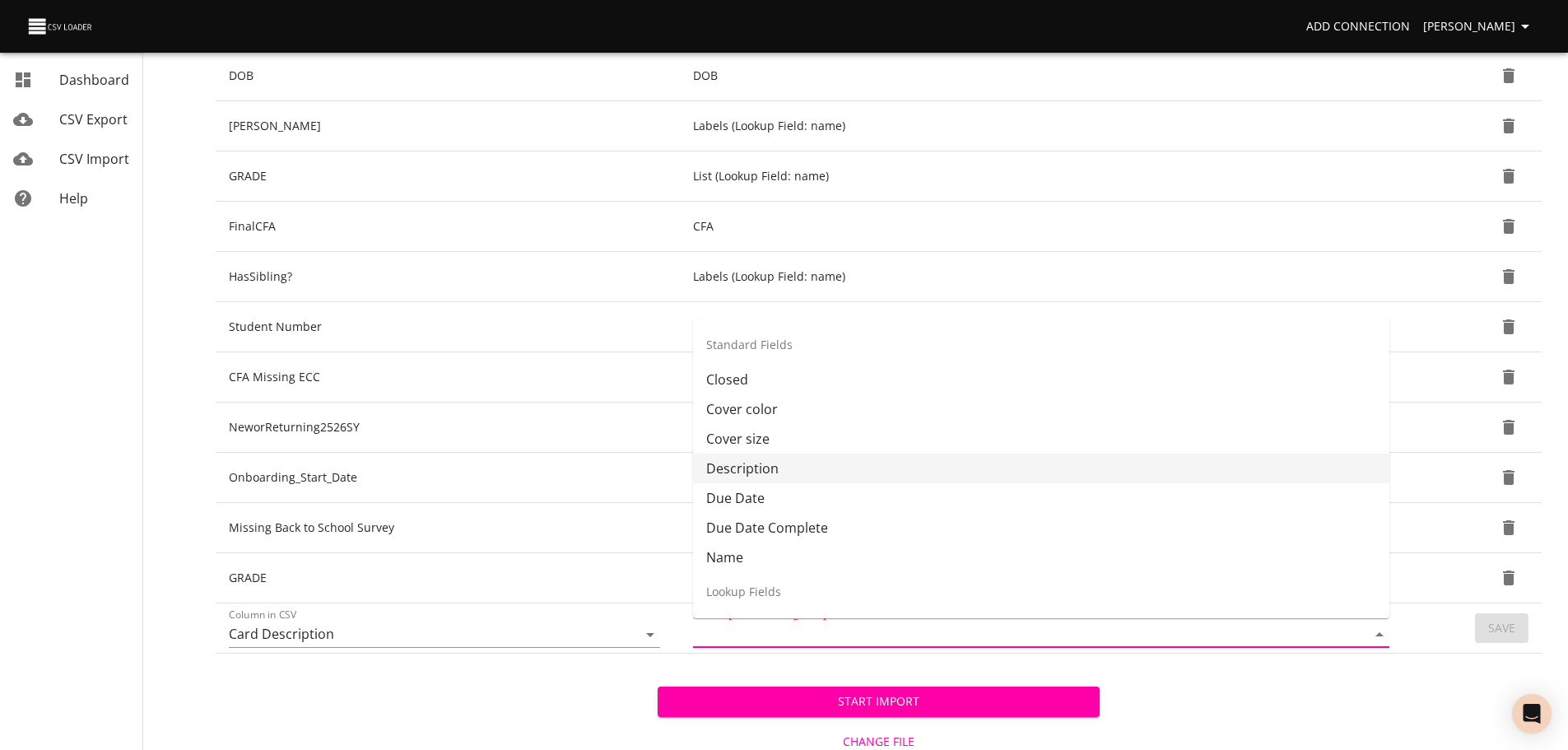
click at [1218, 475] on li "Description" at bounding box center [1041, 468] width 696 height 29
type input "Description"
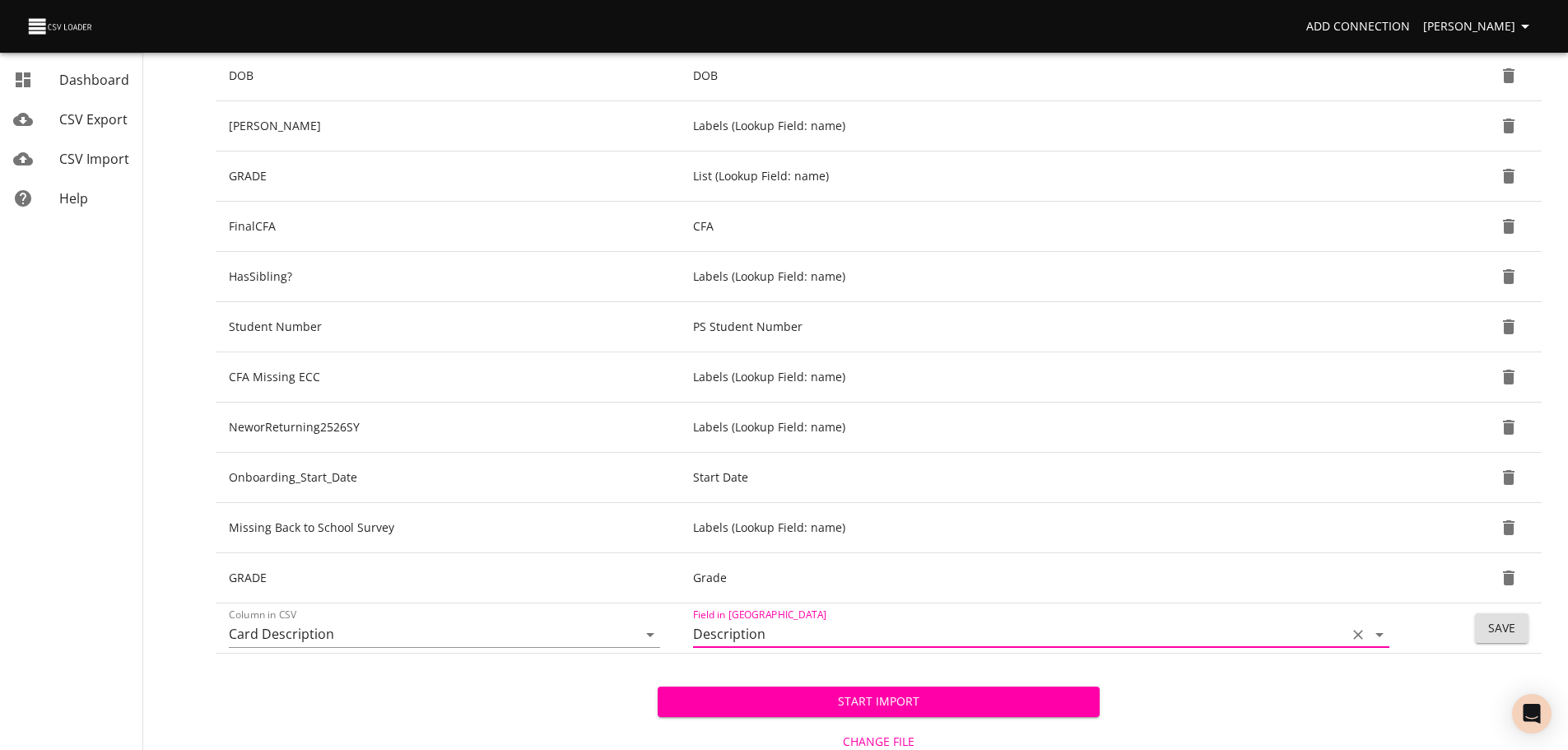
click at [1500, 629] on span "Save" at bounding box center [1502, 628] width 27 height 21
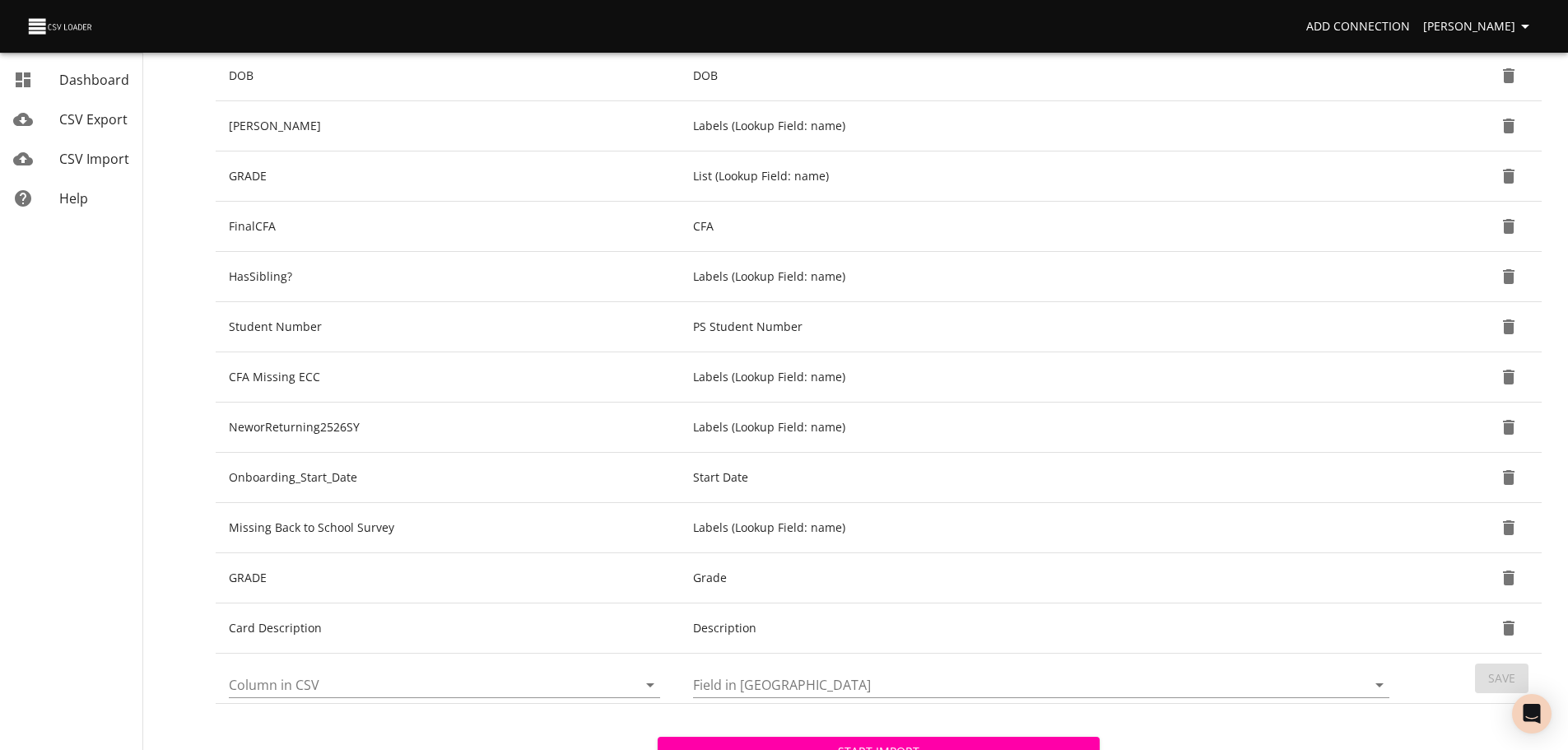
click at [652, 687] on icon "Open" at bounding box center [651, 685] width 20 height 20
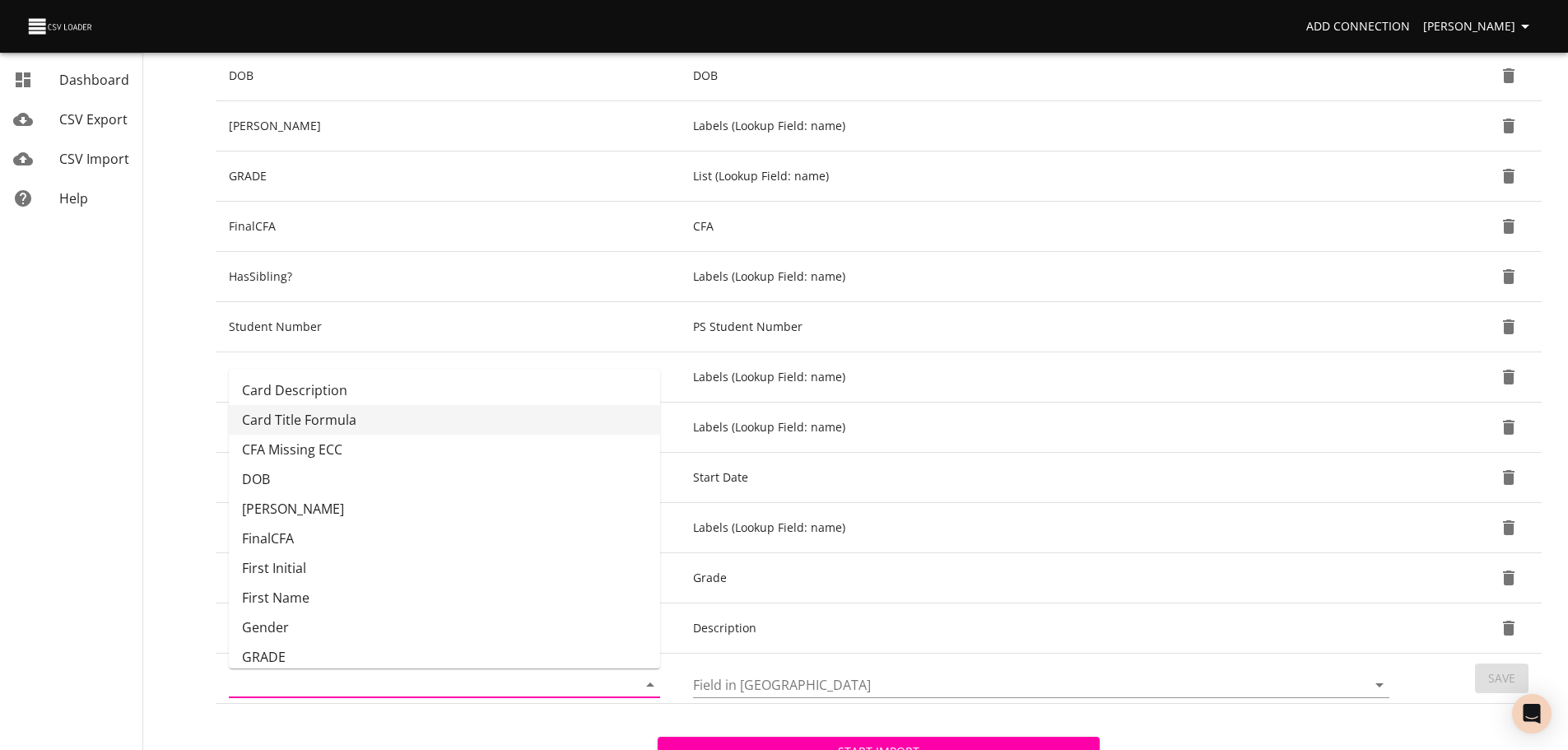
click at [573, 424] on li "Card Title Formula" at bounding box center [445, 419] width 431 height 29
type input "Card Title Formula"
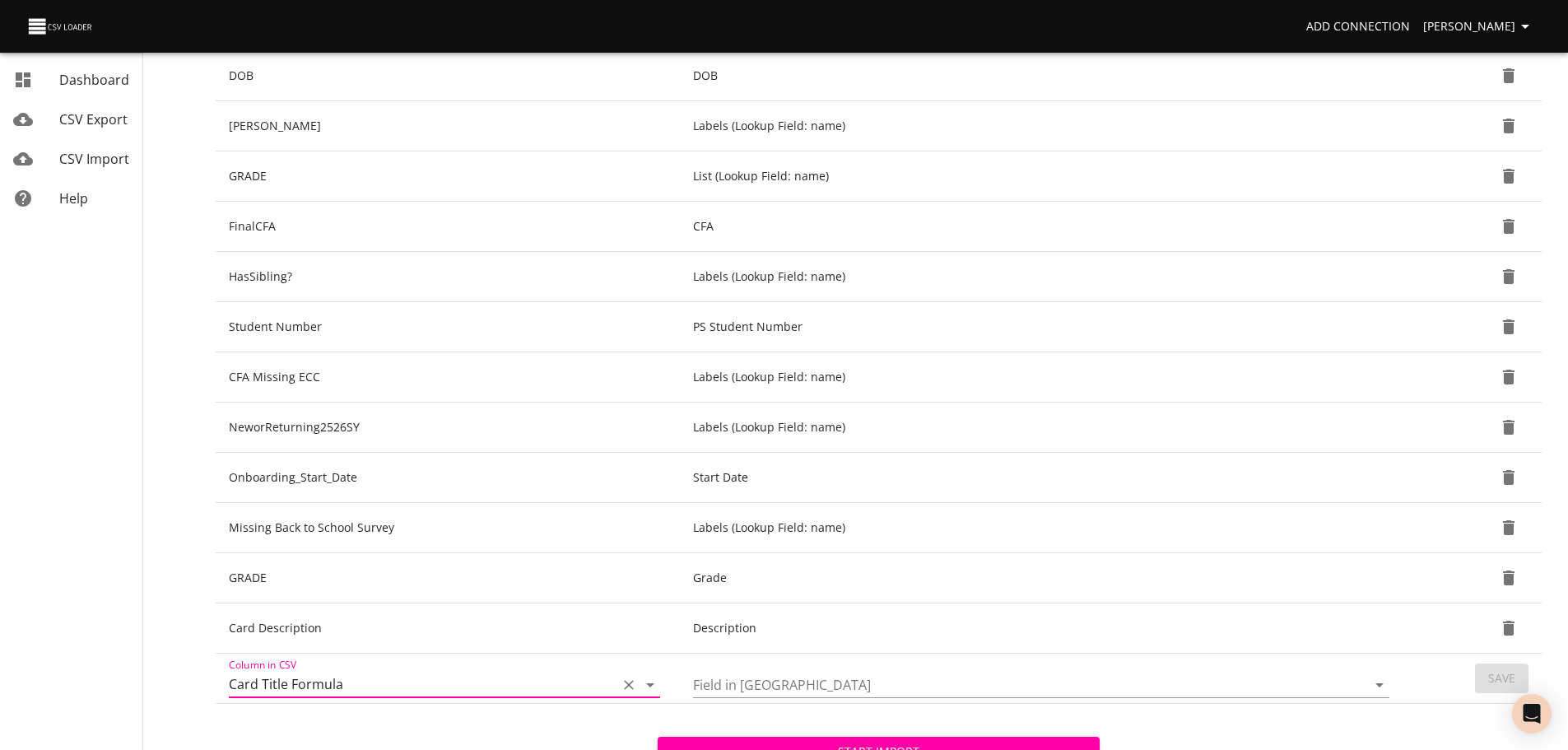
click at [1377, 684] on icon "Open" at bounding box center [1379, 685] width 20 height 20
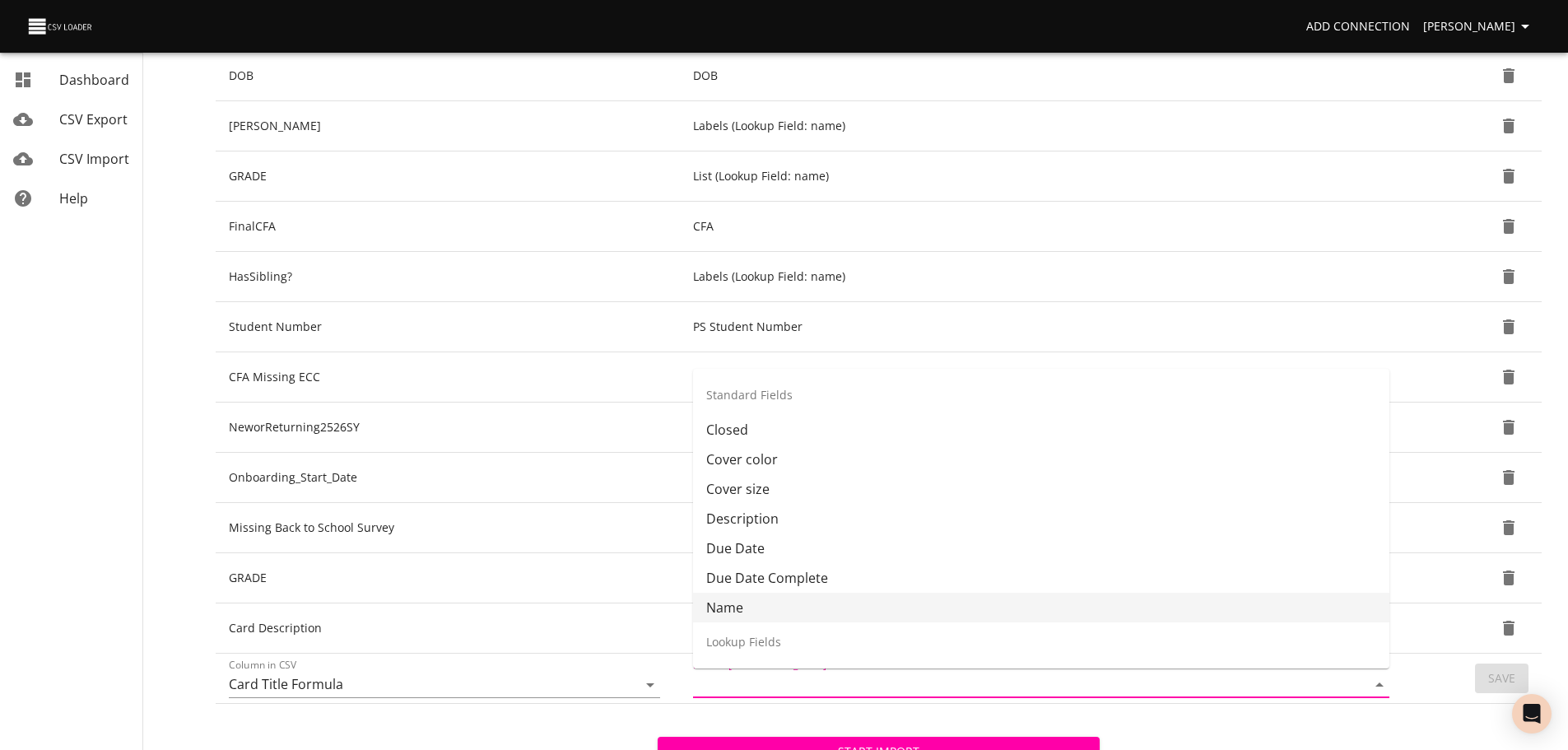
click at [1184, 620] on li "Name" at bounding box center [1041, 607] width 696 height 29
type input "Name"
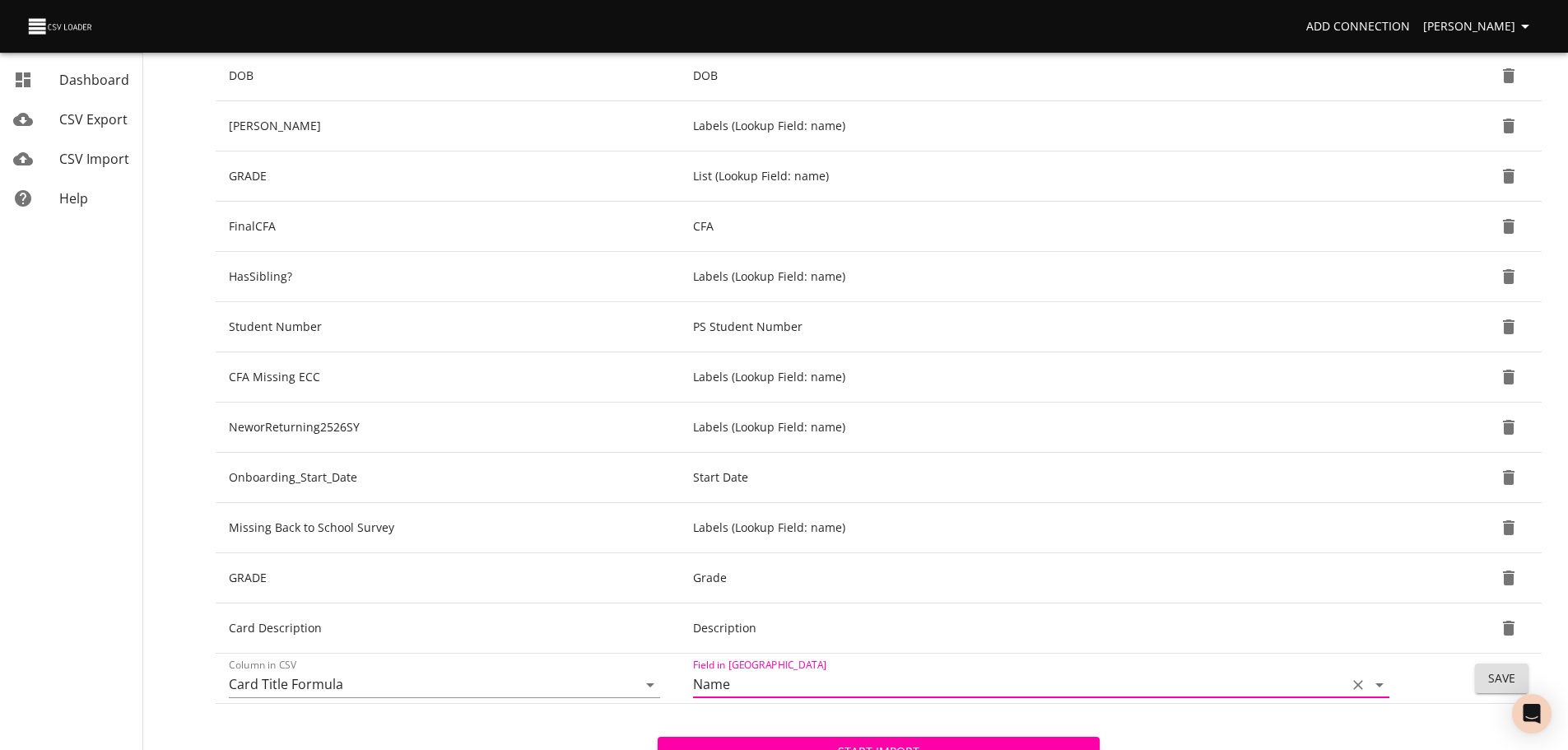
click at [1485, 676] on button "Save" at bounding box center [1502, 679] width 54 height 30
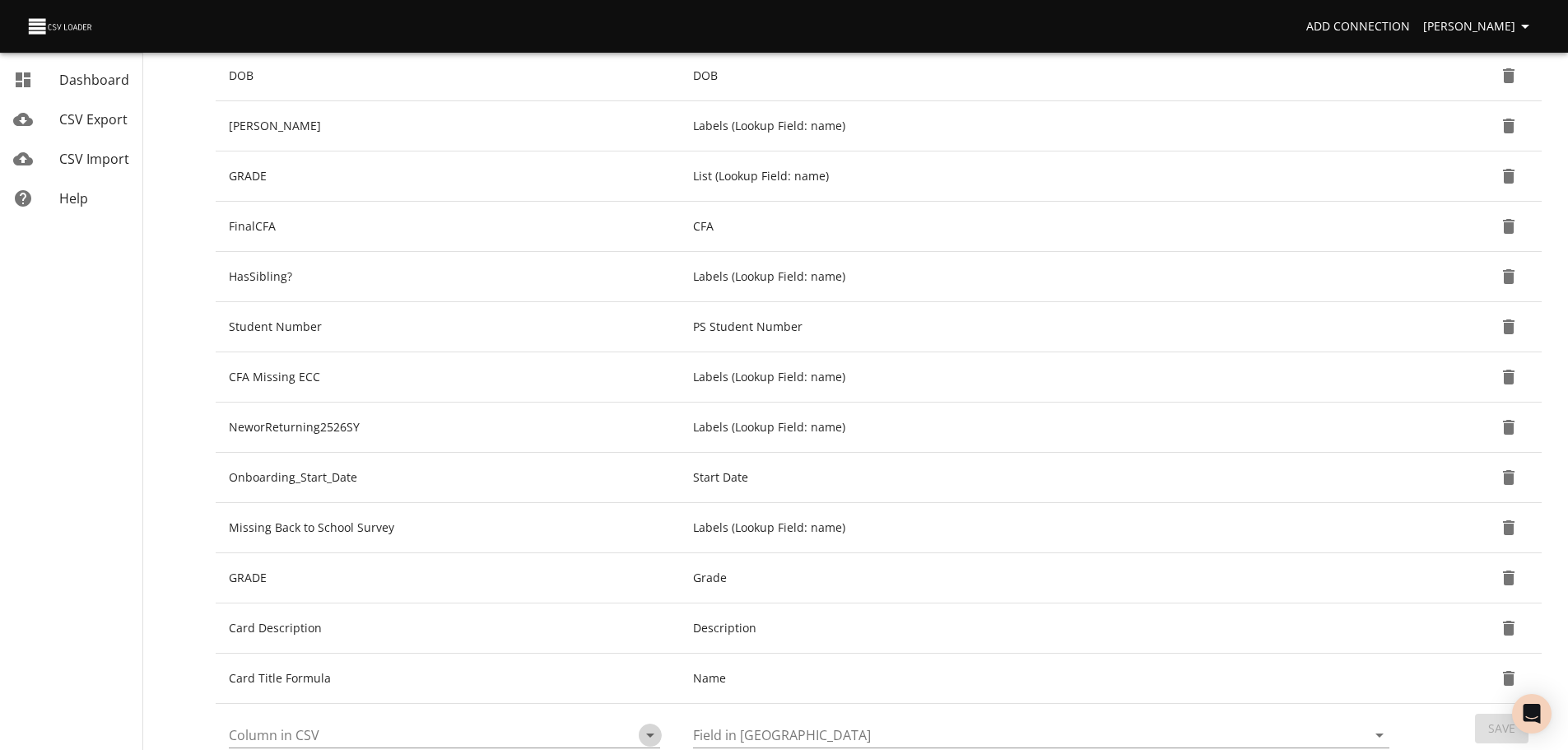
click at [649, 734] on icon "Open" at bounding box center [651, 736] width 20 height 20
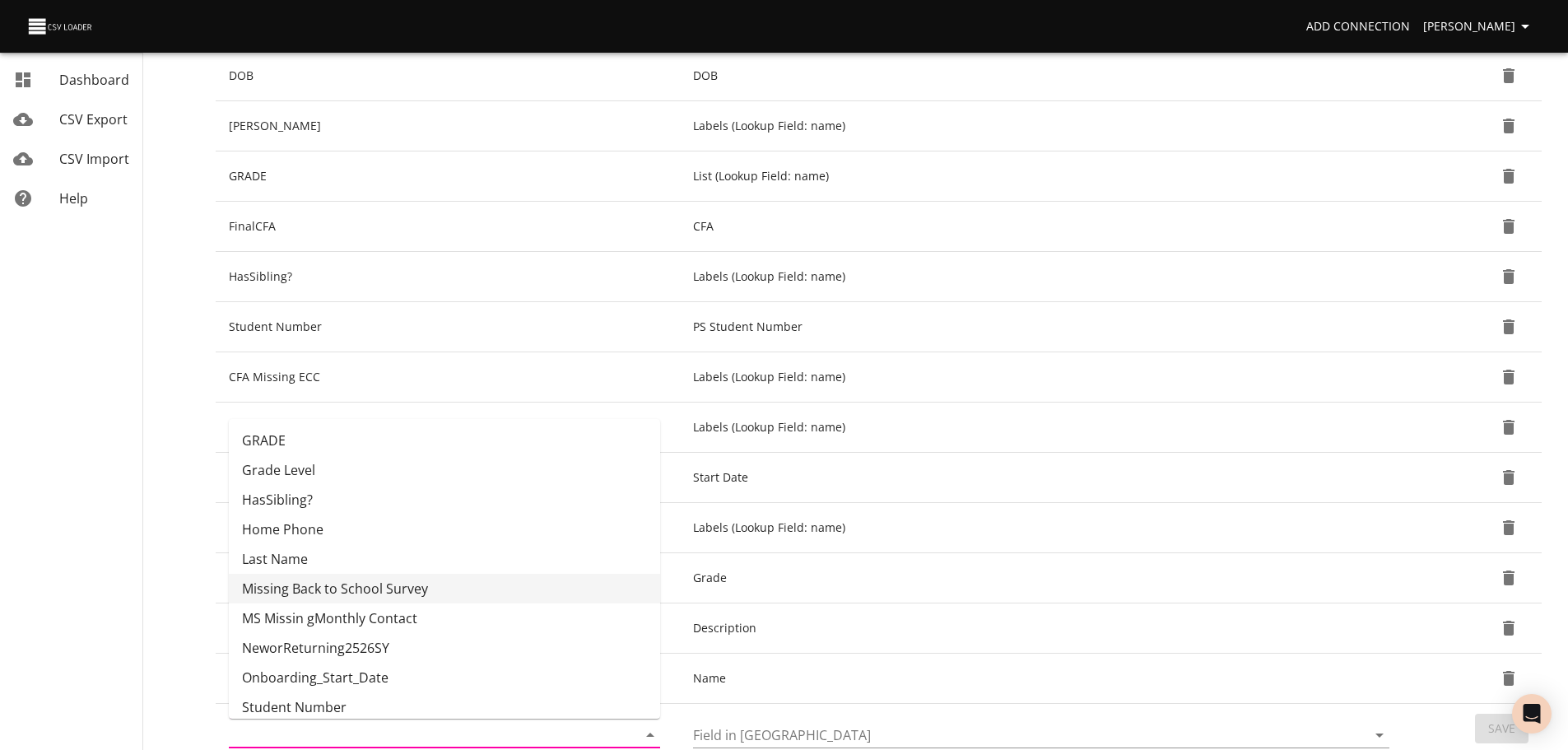
scroll to position [268, 0]
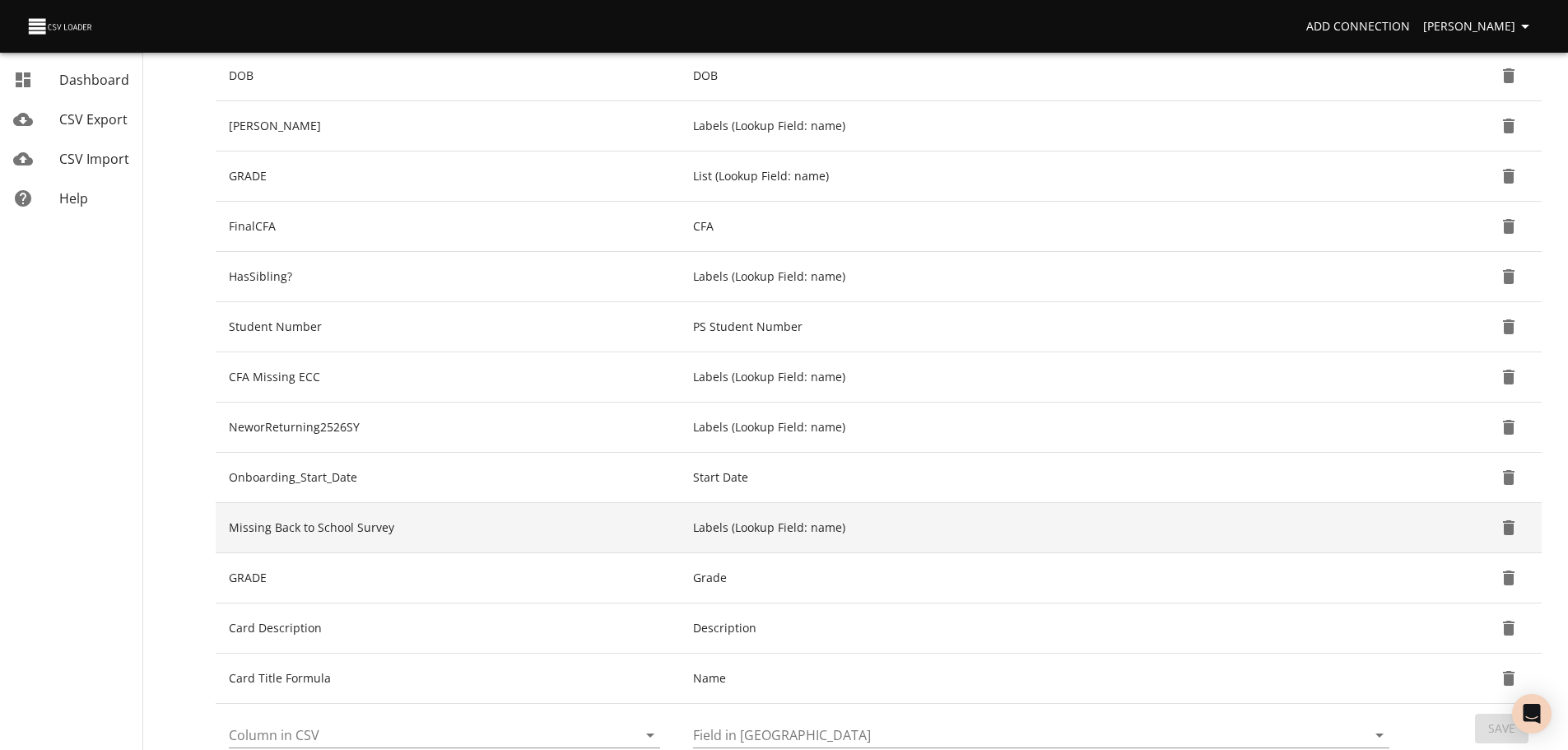
click at [884, 517] on td "Labels (Lookup Field: name)" at bounding box center [1044, 528] width 729 height 50
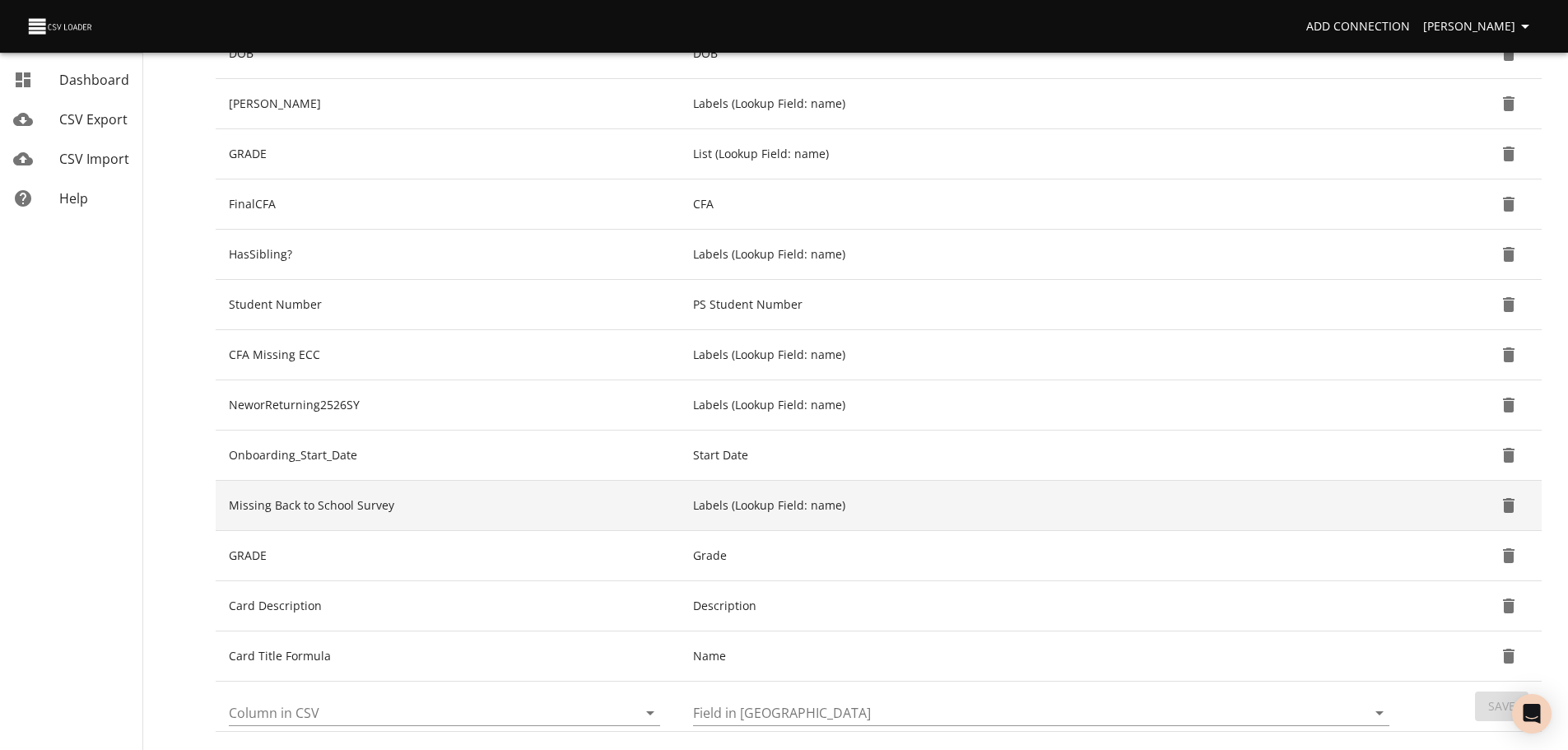
scroll to position [319, 0]
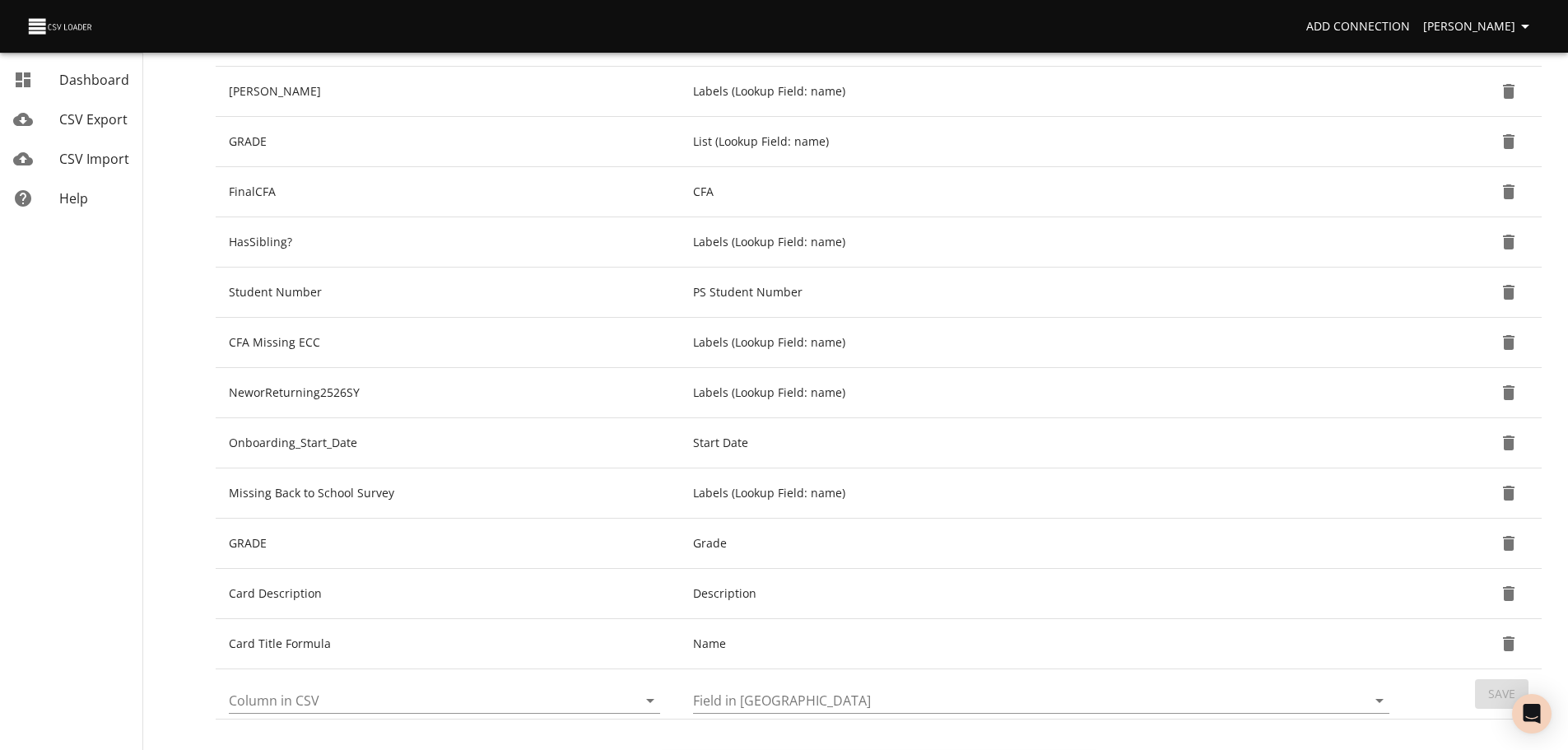
click at [653, 700] on icon "Open" at bounding box center [651, 701] width 20 height 20
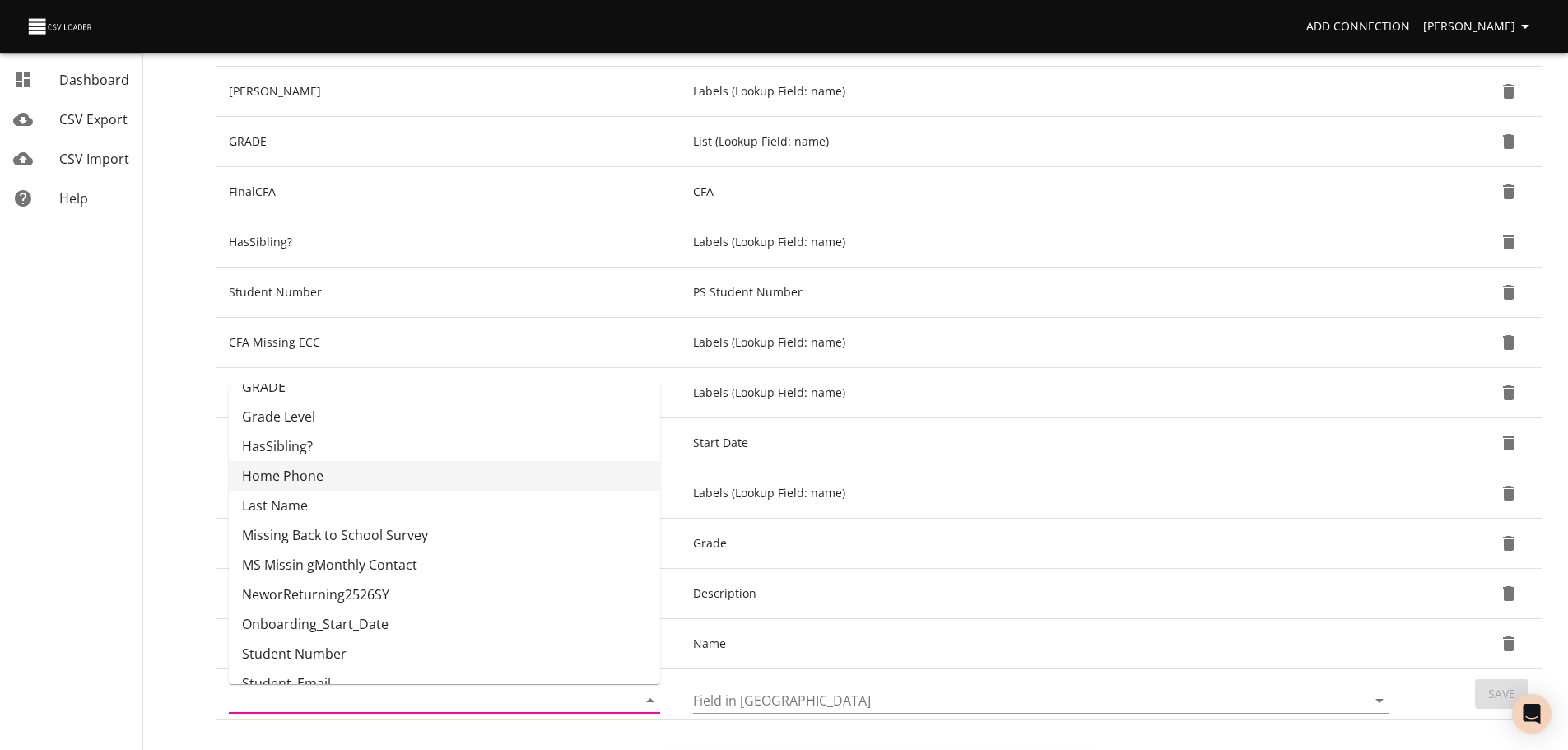
scroll to position [307, 0]
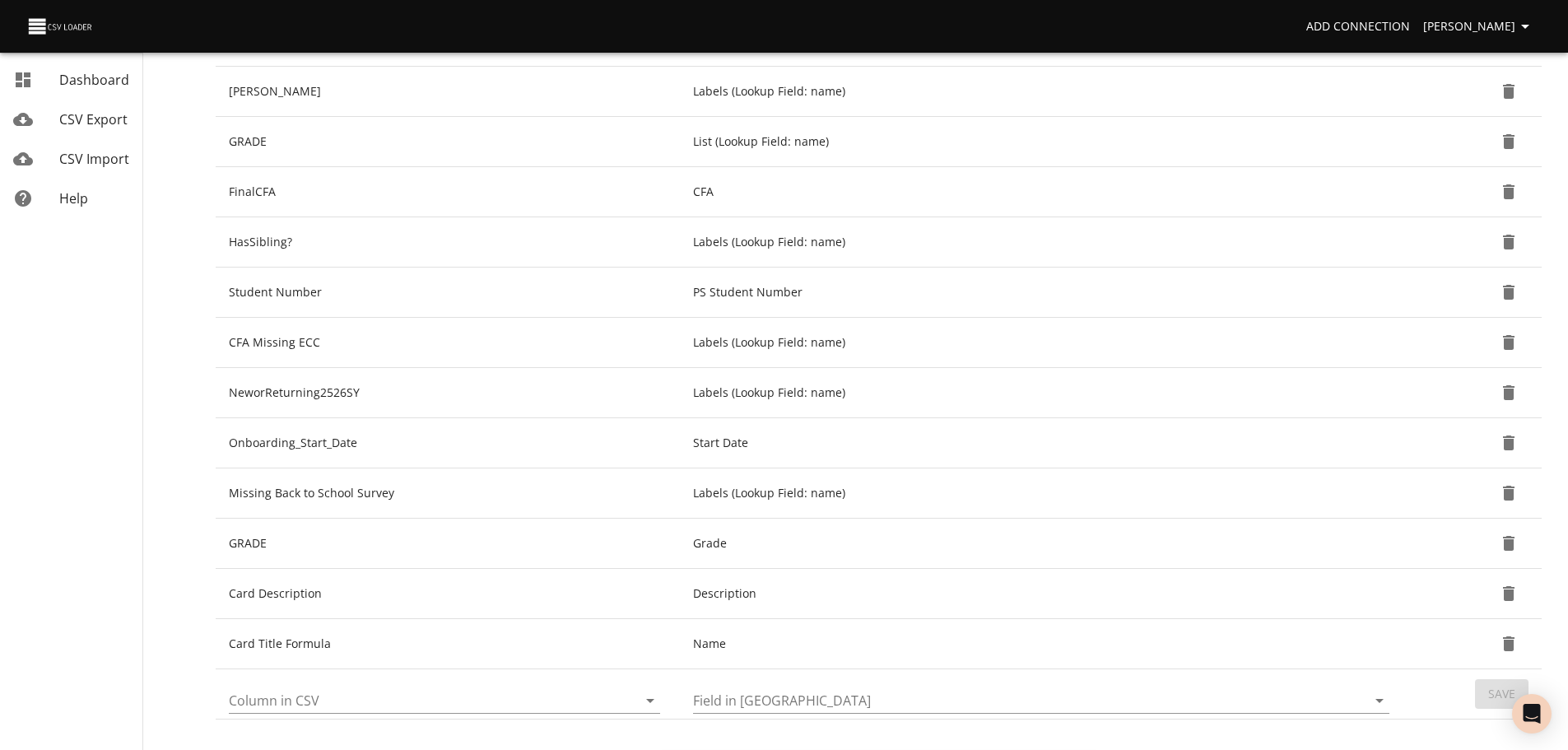
click at [186, 539] on nav "Dashboard CSV Export CSV Import Help" at bounding box center [95, 274] width 190 height 1186
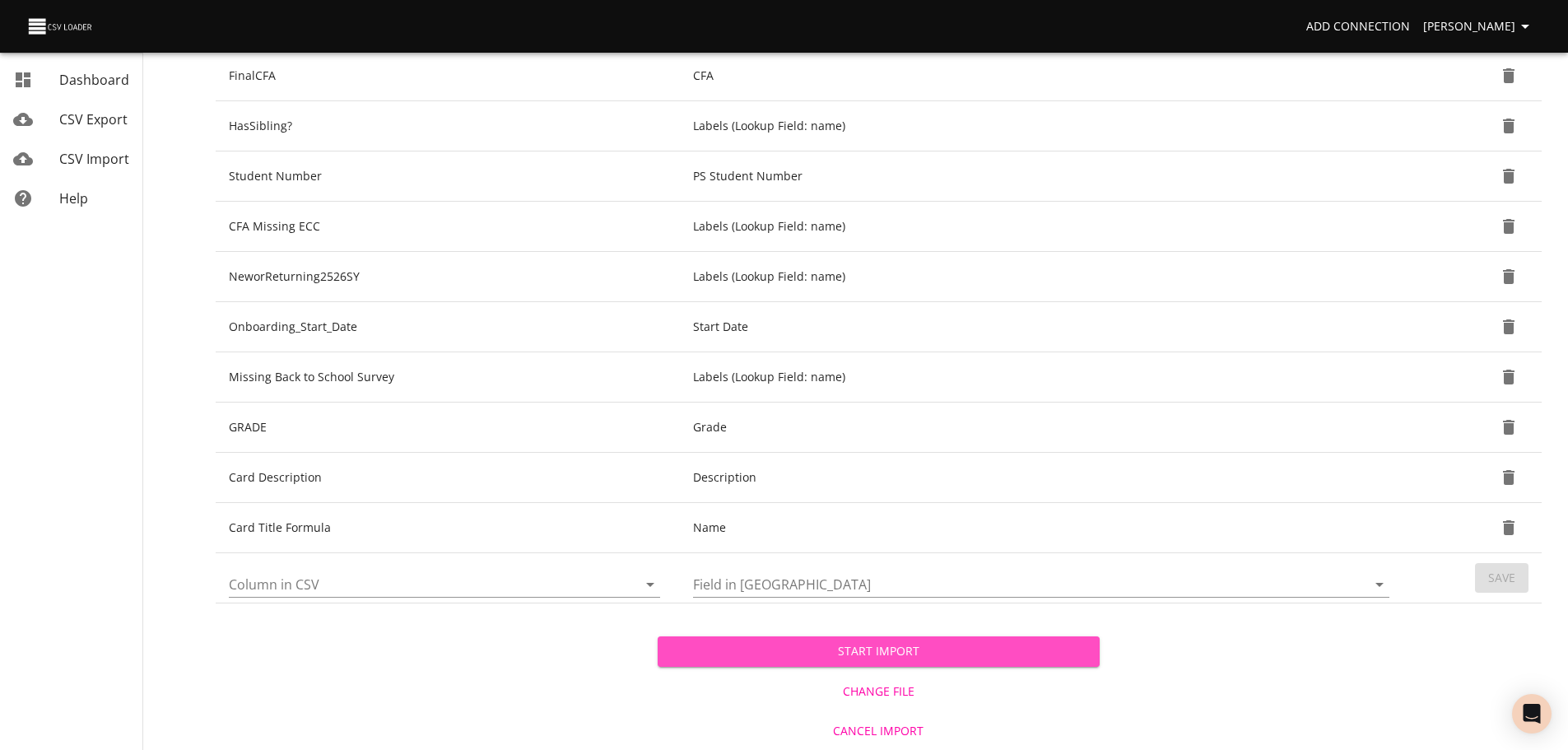
click at [1064, 646] on span "Start Import" at bounding box center [878, 652] width 416 height 21
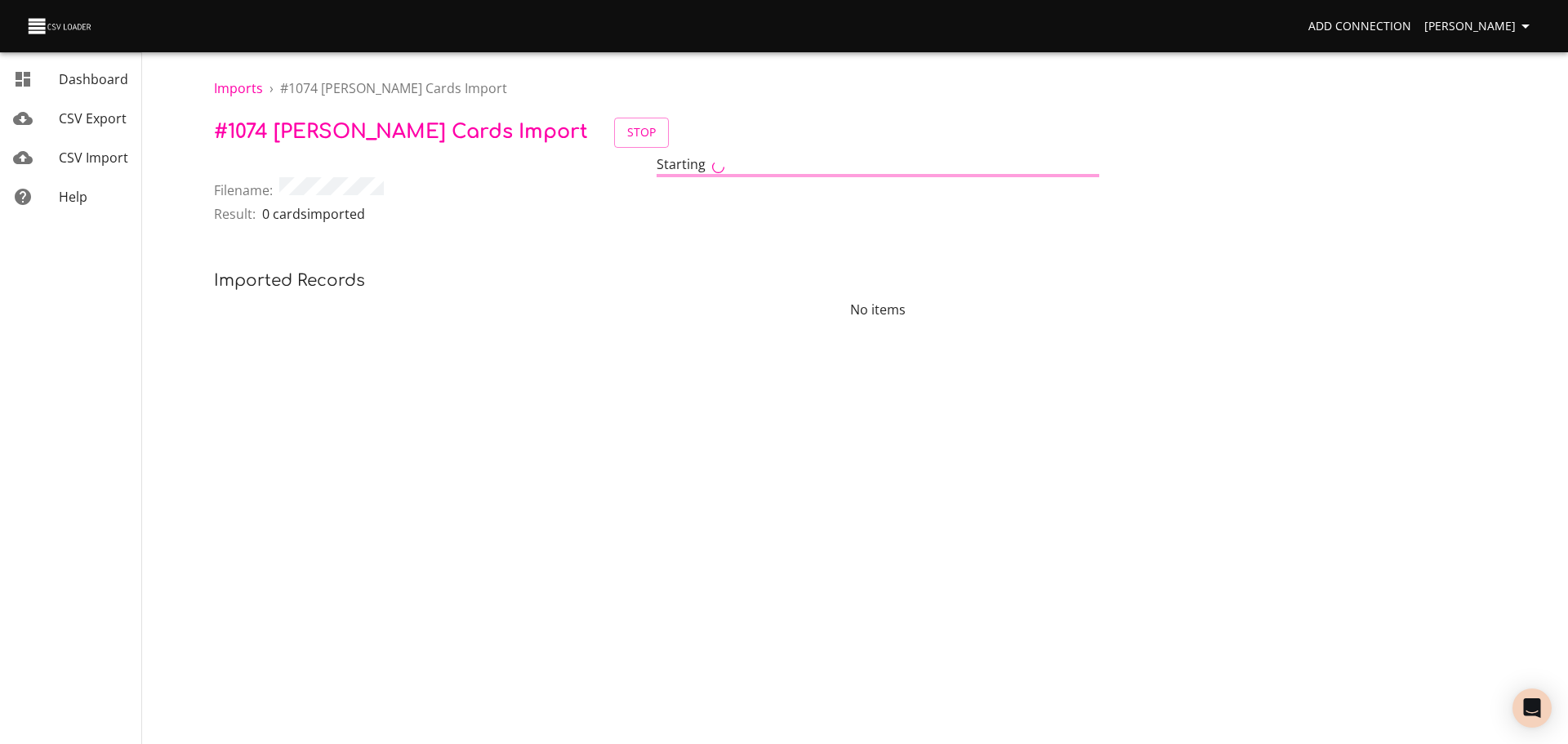
click at [69, 157] on span "CSV Import" at bounding box center [93, 157] width 69 height 18
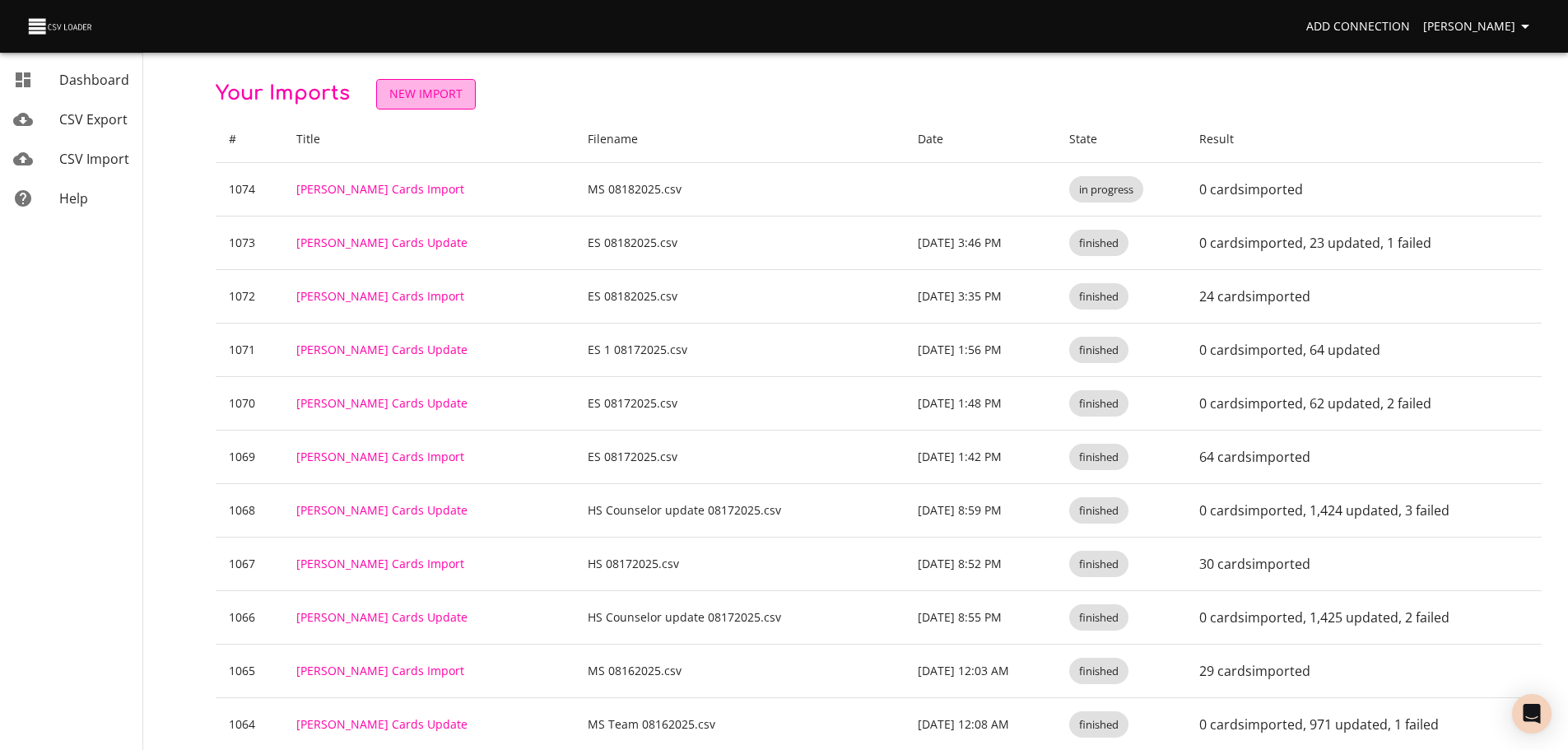
click at [452, 102] on span "New Import" at bounding box center [426, 94] width 73 height 21
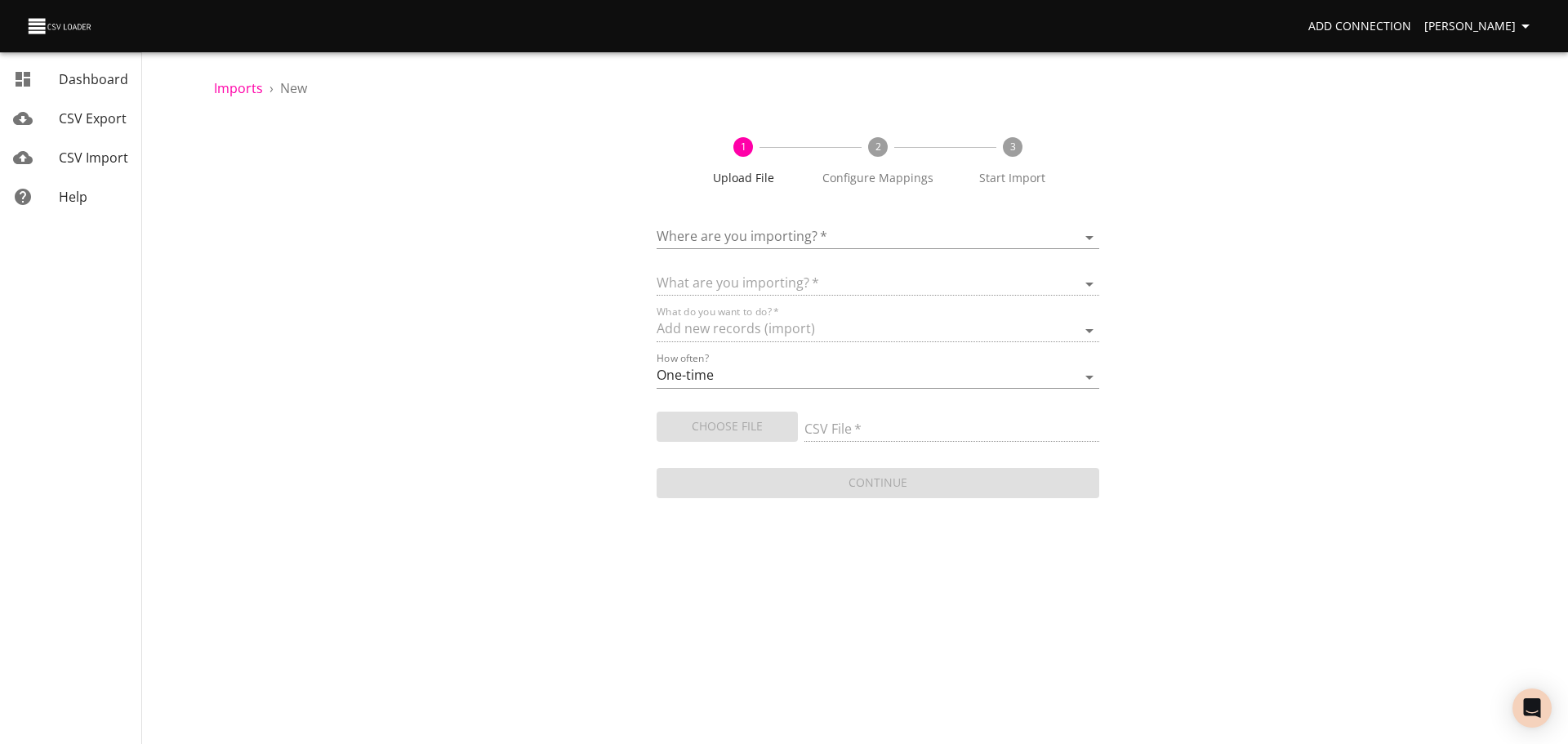
click at [760, 239] on body "Add Connection [PERSON_NAME] Dashboard CSV Export CSV Import Help Imports › New…" at bounding box center [784, 372] width 1568 height 744
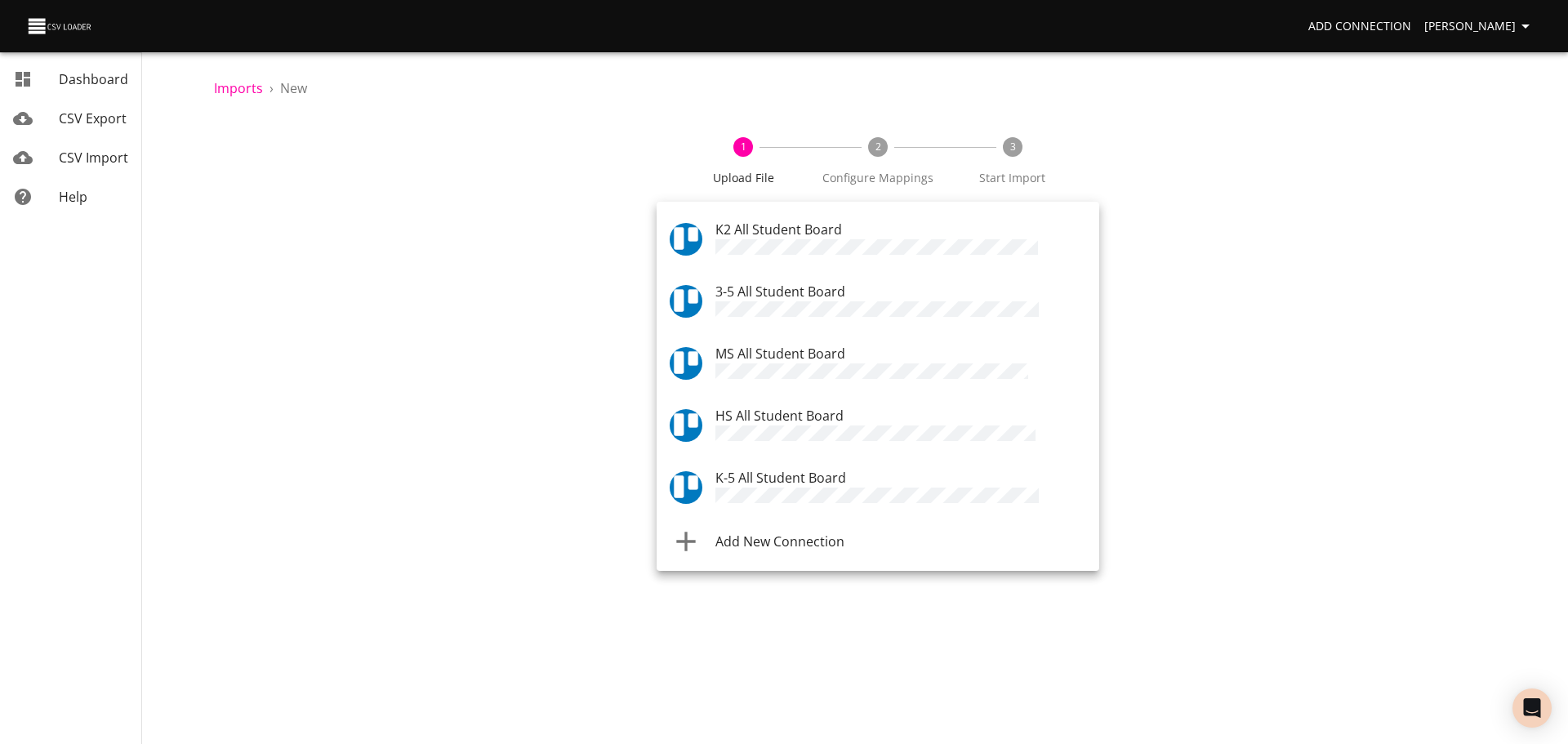
click at [766, 407] on span "HS All Student Board" at bounding box center [780, 416] width 128 height 18
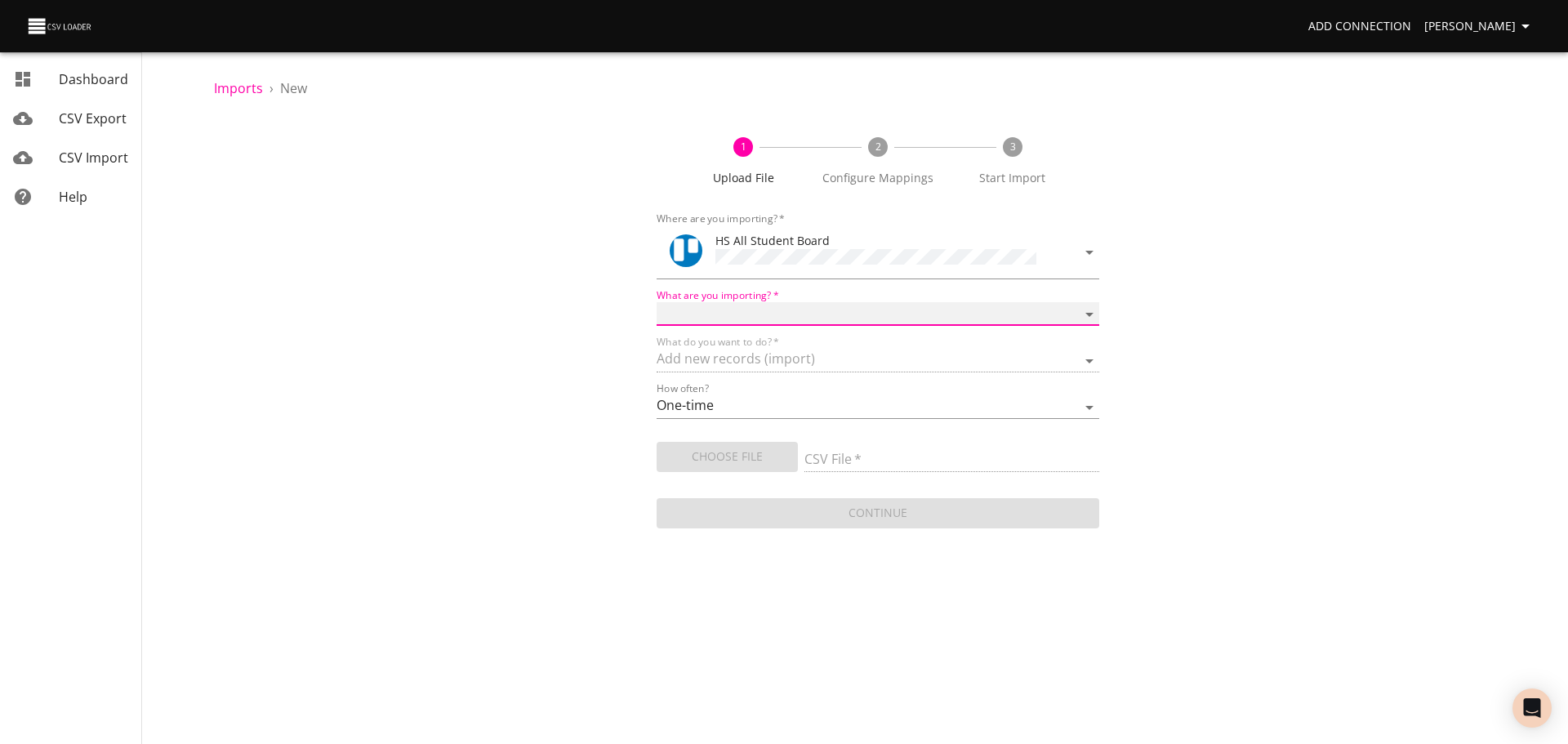
click at [764, 302] on select "Boards Cards Checkitems Checklists" at bounding box center [877, 314] width 442 height 23
select select "cards"
click at [657, 302] on select "Boards Cards Checkitems Checklists" at bounding box center [877, 314] width 442 height 23
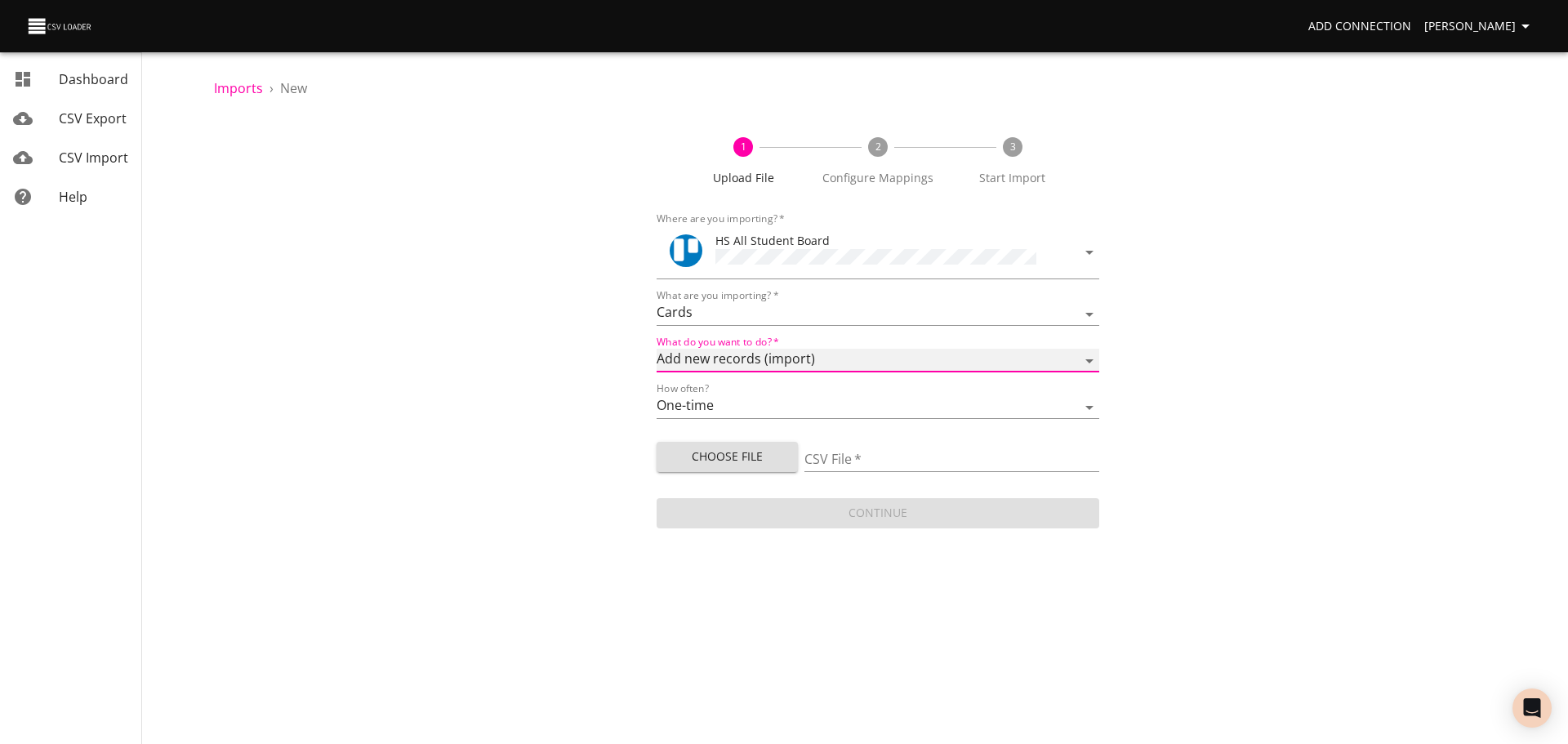
click at [753, 358] on select "Add new records (import) Update existing records (update) Add new and update ex…" at bounding box center [877, 361] width 442 height 23
drag, startPoint x: 567, startPoint y: 361, endPoint x: 592, endPoint y: 369, distance: 26.2
click at [569, 361] on div "1 Upload File 2 Configure Mappings 3 Start Import Where are you importing?   * …" at bounding box center [878, 324] width 1328 height 414
click at [679, 458] on span "Choose File" at bounding box center [727, 457] width 115 height 21
type input "HS 08182025.csv"
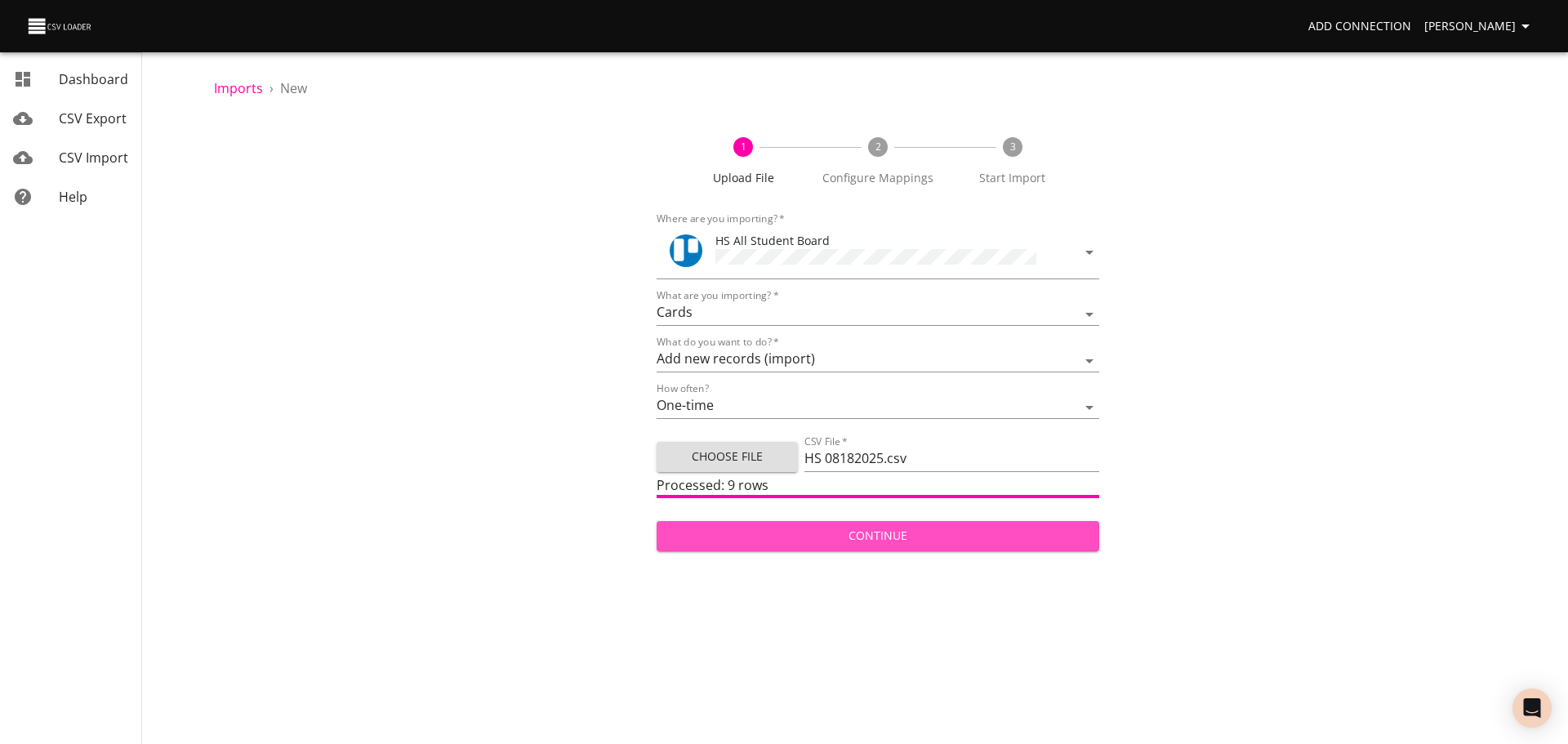
click at [707, 538] on span "Continue" at bounding box center [878, 536] width 417 height 21
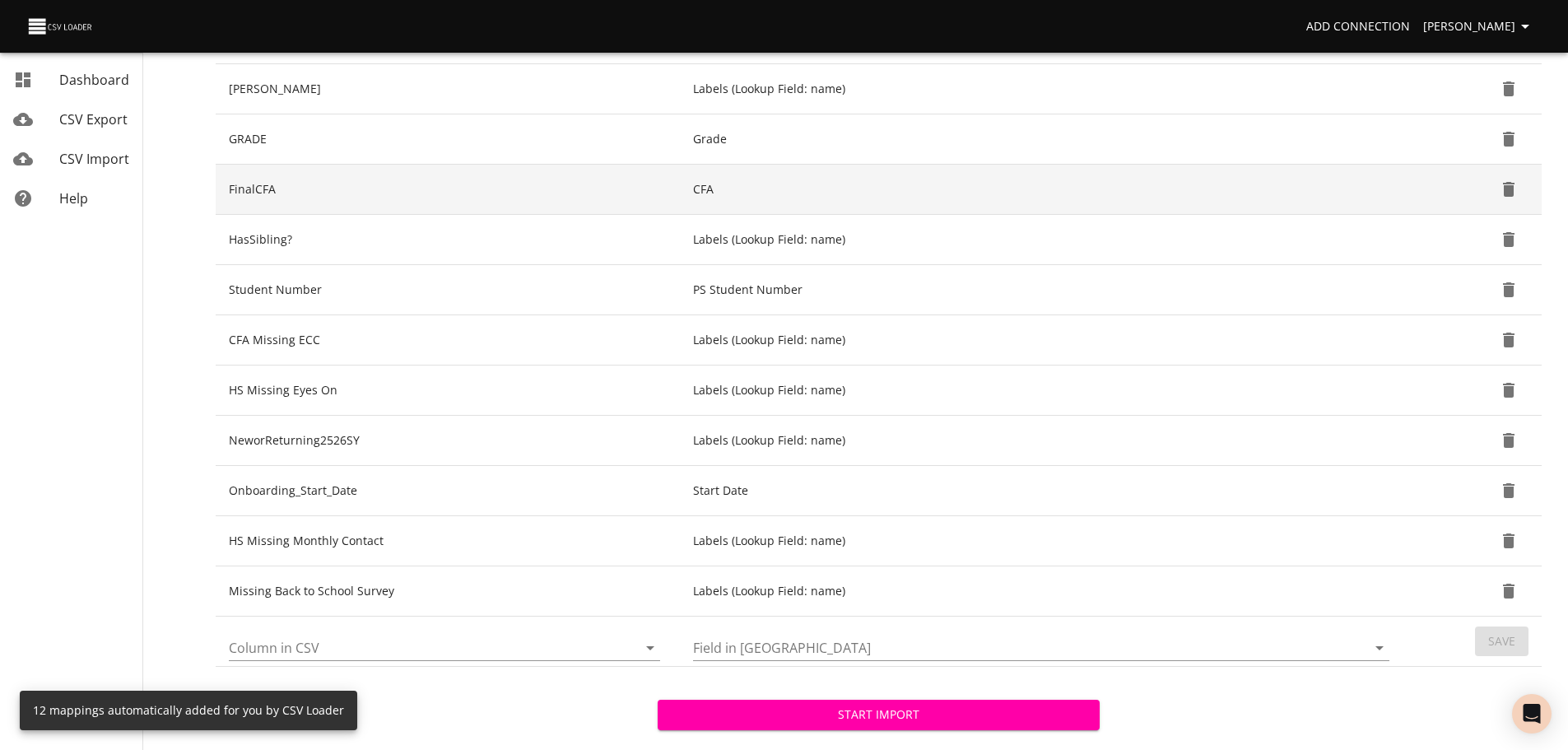
scroll to position [323, 0]
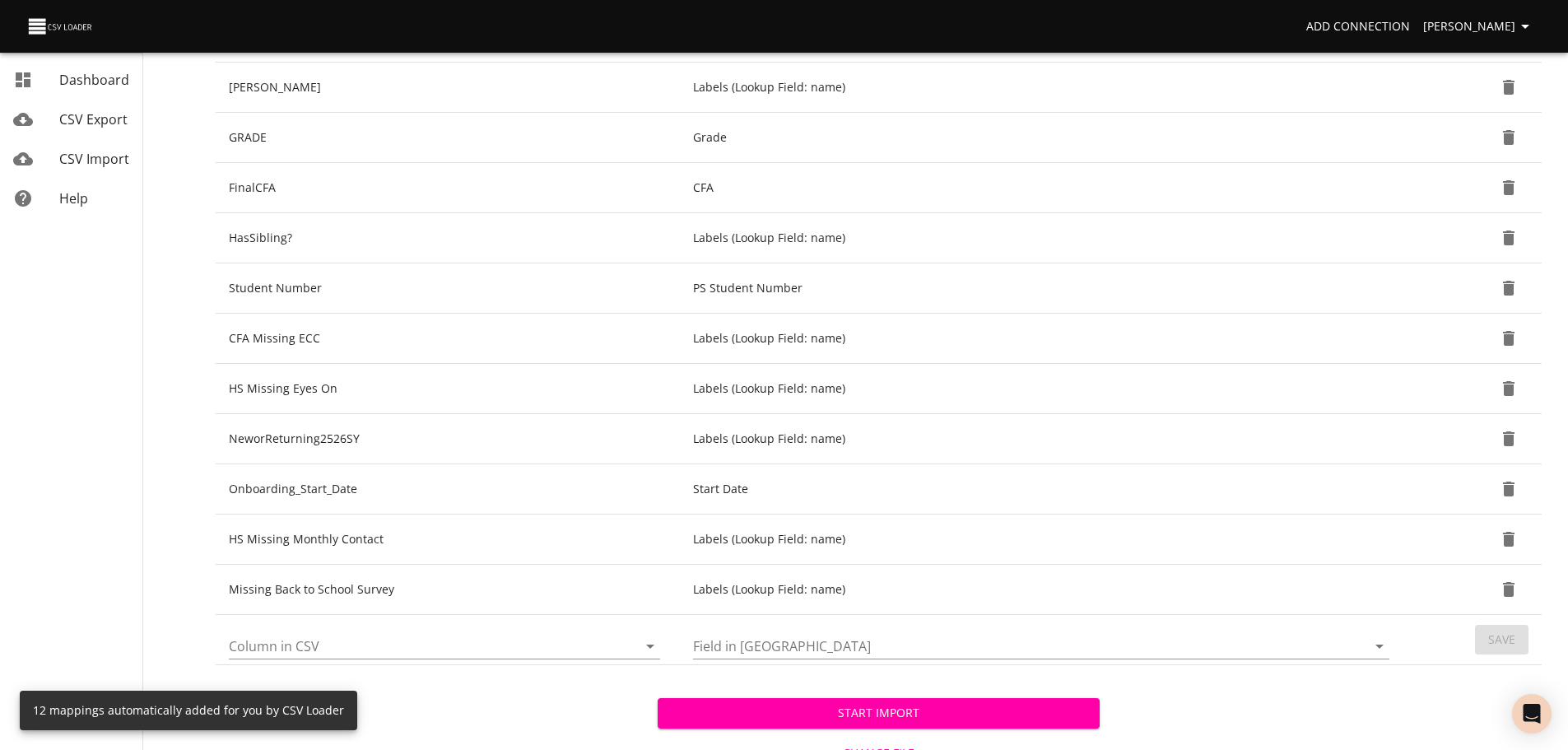
click at [652, 640] on icon "Open" at bounding box center [651, 647] width 20 height 20
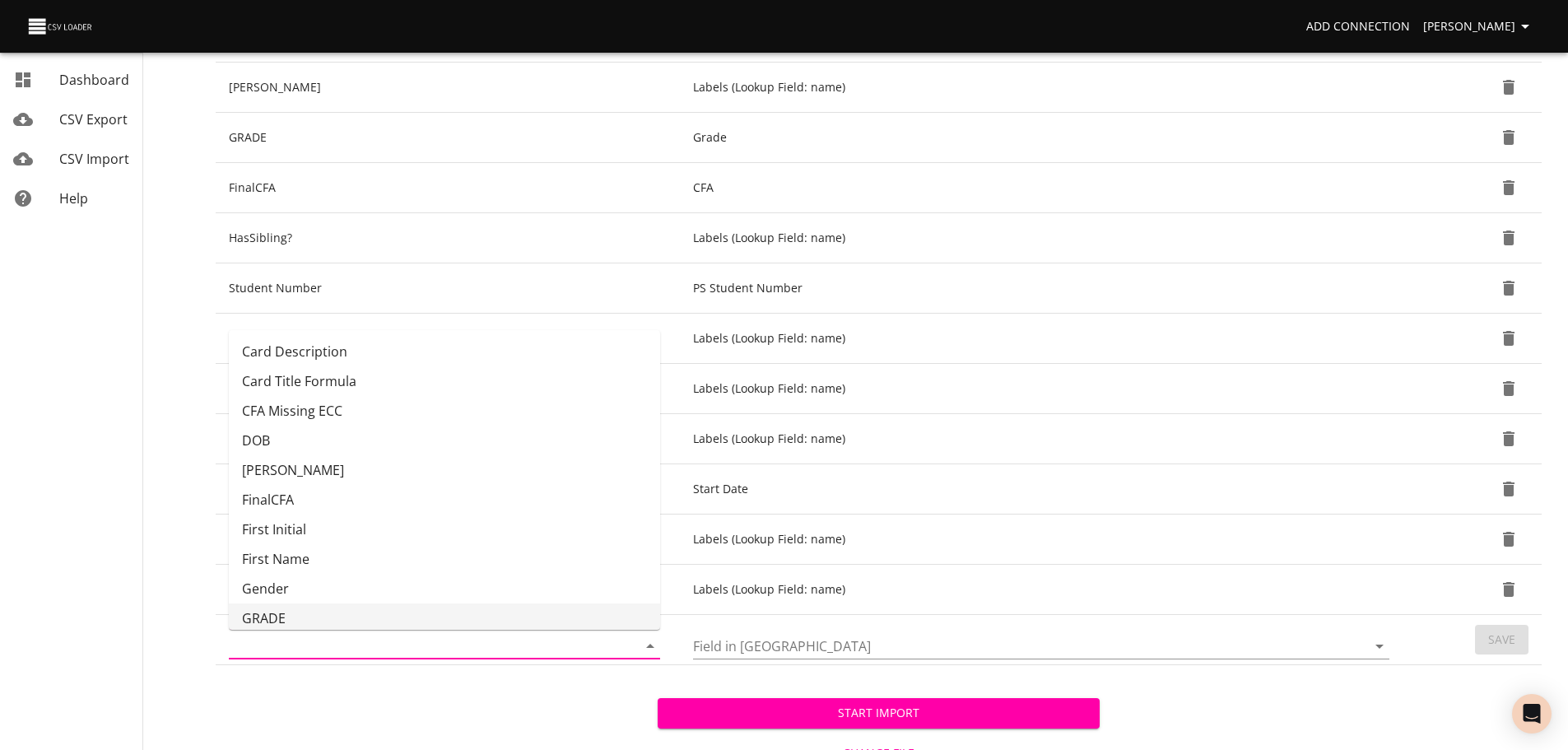
click at [520, 615] on li "GRADE" at bounding box center [445, 618] width 431 height 29
type input "GRADE"
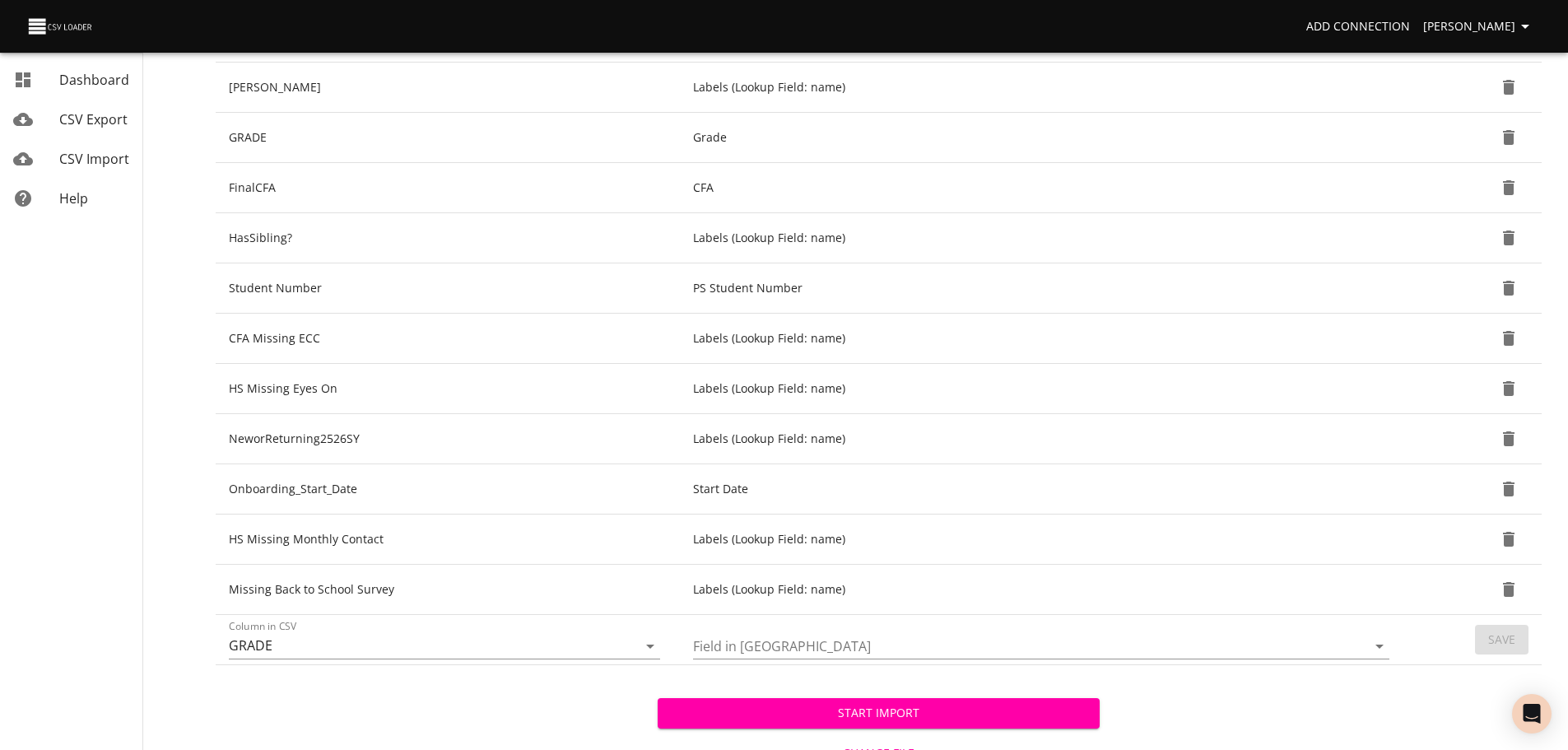
click at [1391, 651] on td "Field in [GEOGRAPHIC_DATA]" at bounding box center [1044, 640] width 729 height 50
click at [1377, 650] on icon "Open" at bounding box center [1379, 647] width 20 height 20
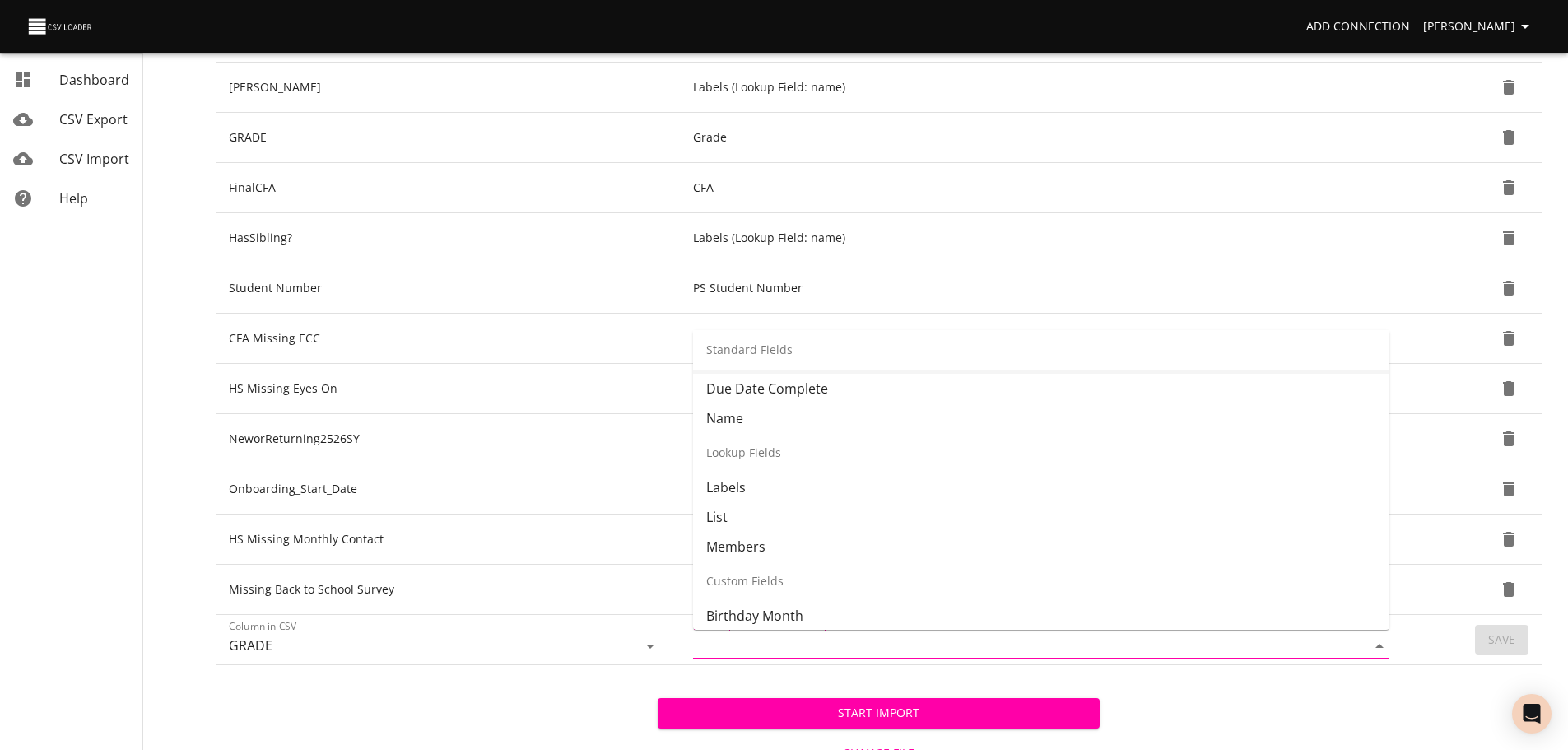
scroll to position [151, 0]
click at [1257, 504] on li "List" at bounding box center [1041, 516] width 696 height 29
type input "List"
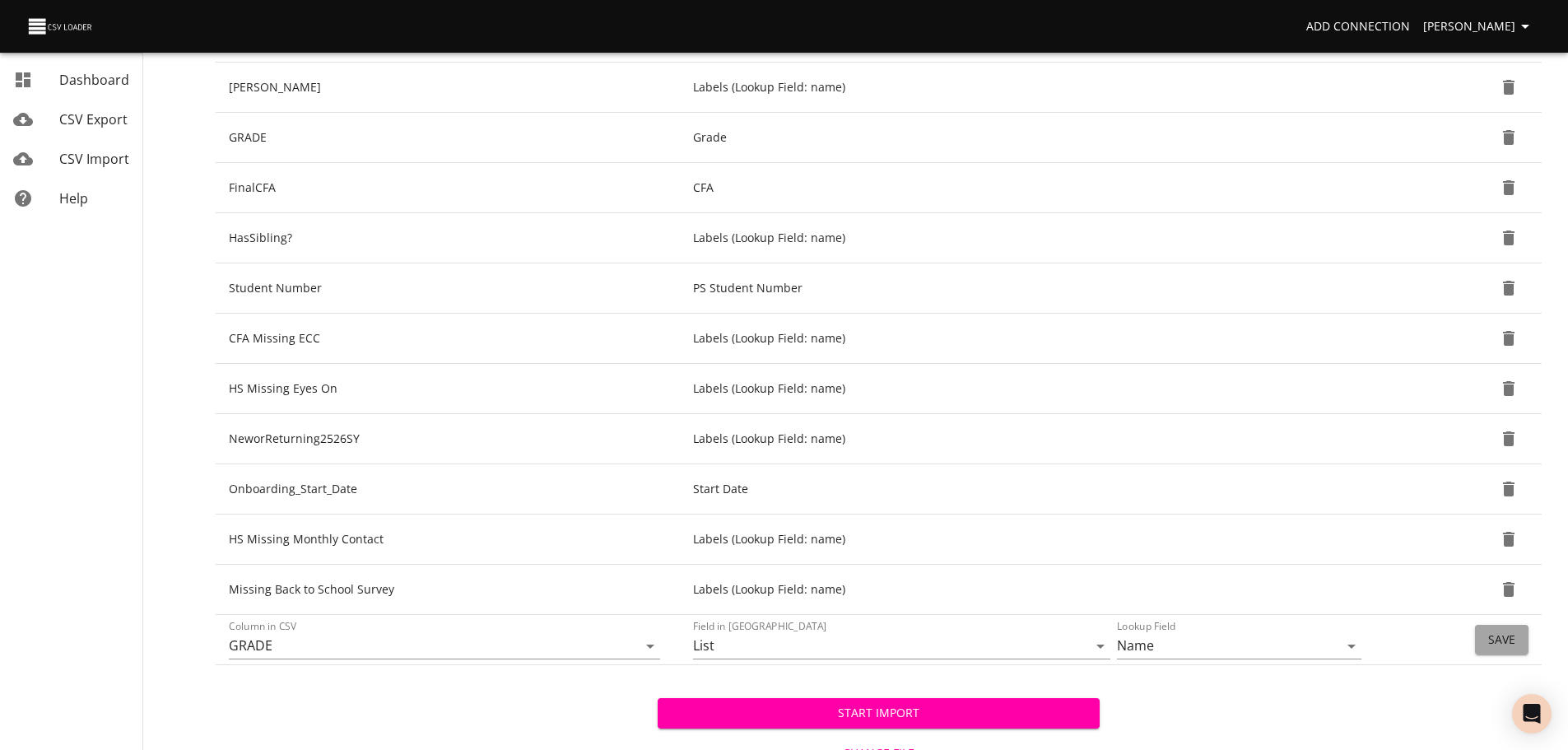
click at [1500, 653] on button "Save" at bounding box center [1502, 640] width 54 height 30
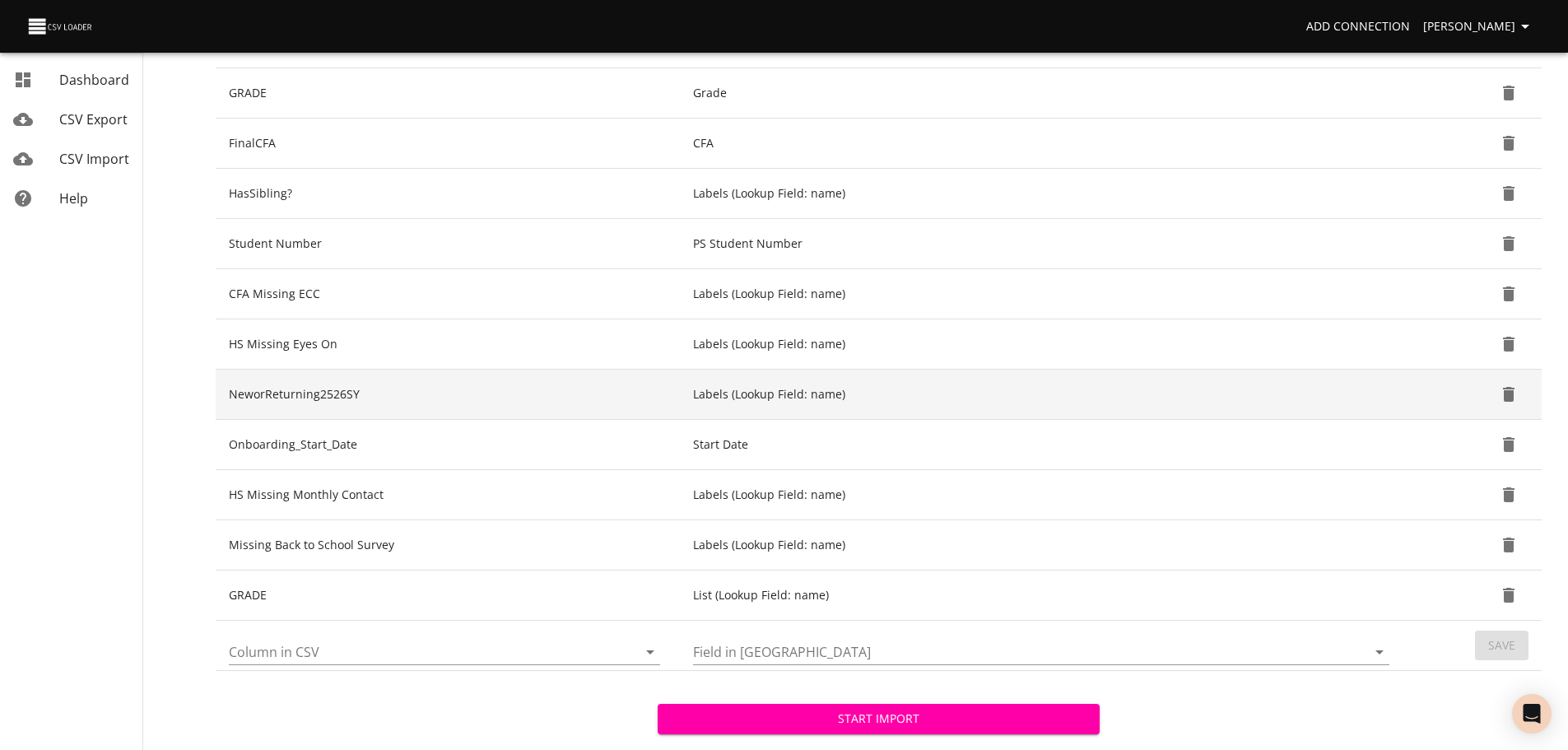
scroll to position [370, 0]
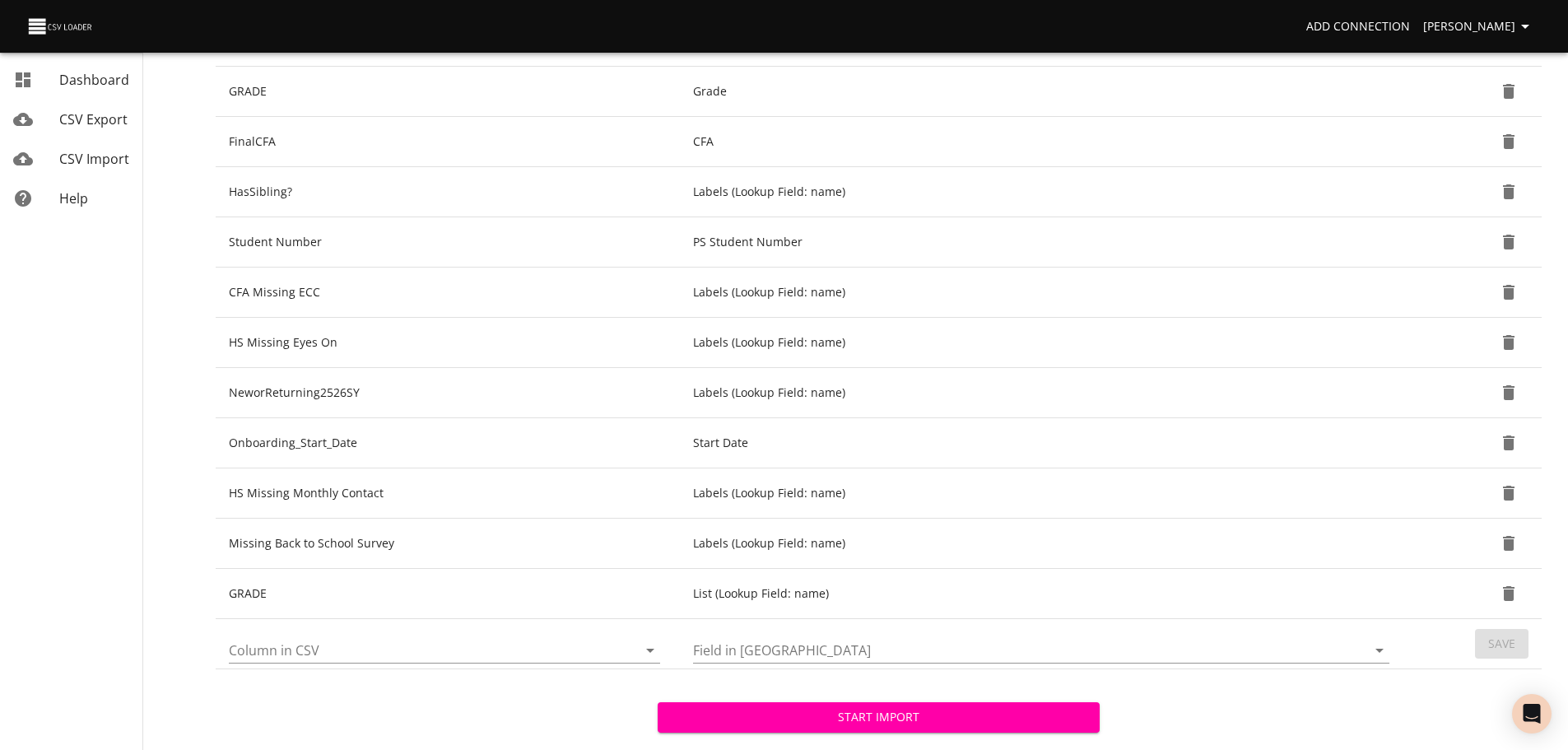
click at [650, 651] on icon "Open" at bounding box center [651, 651] width 8 height 4
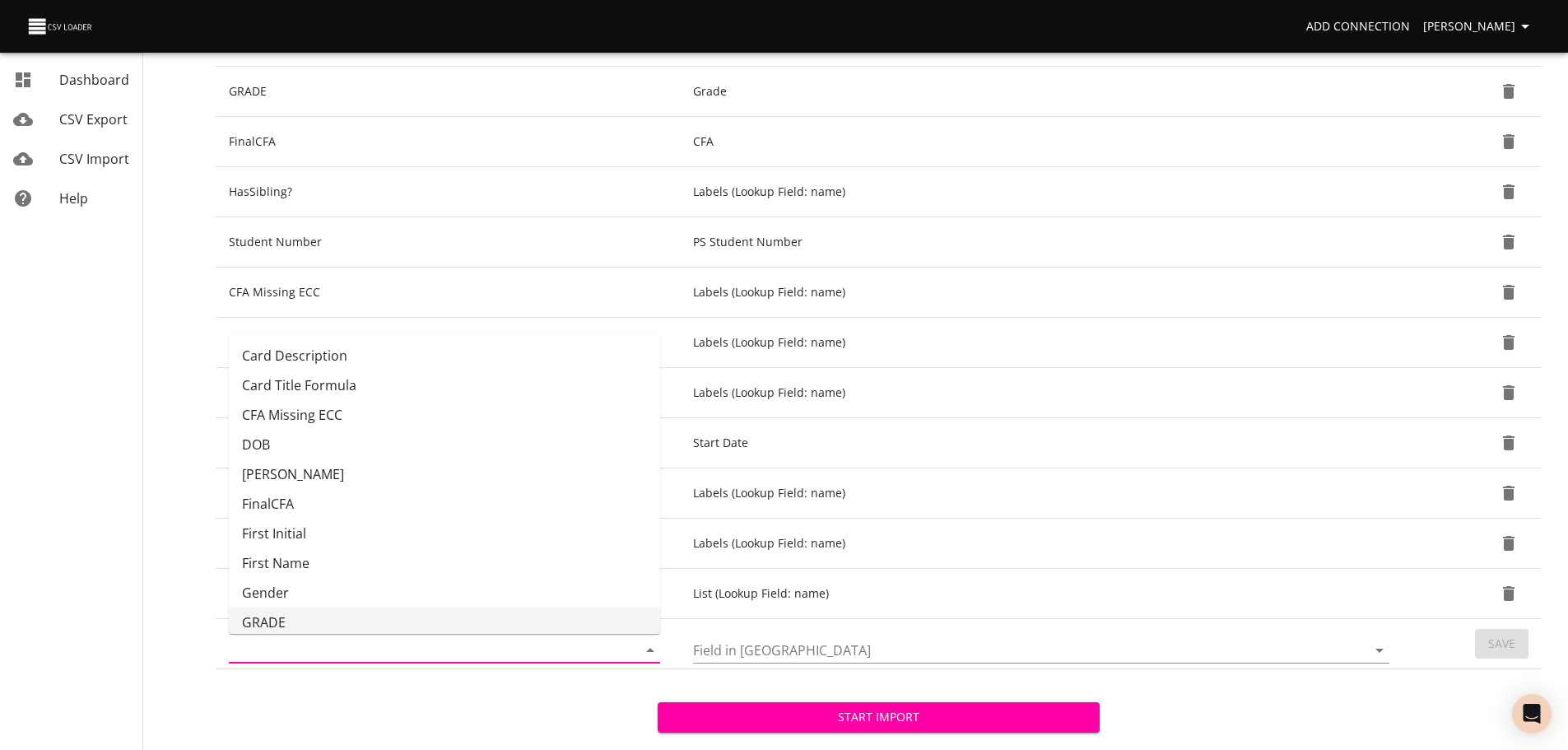
scroll to position [3, 0]
click at [522, 360] on li "Card Description" at bounding box center [445, 352] width 431 height 29
type input "Card Description"
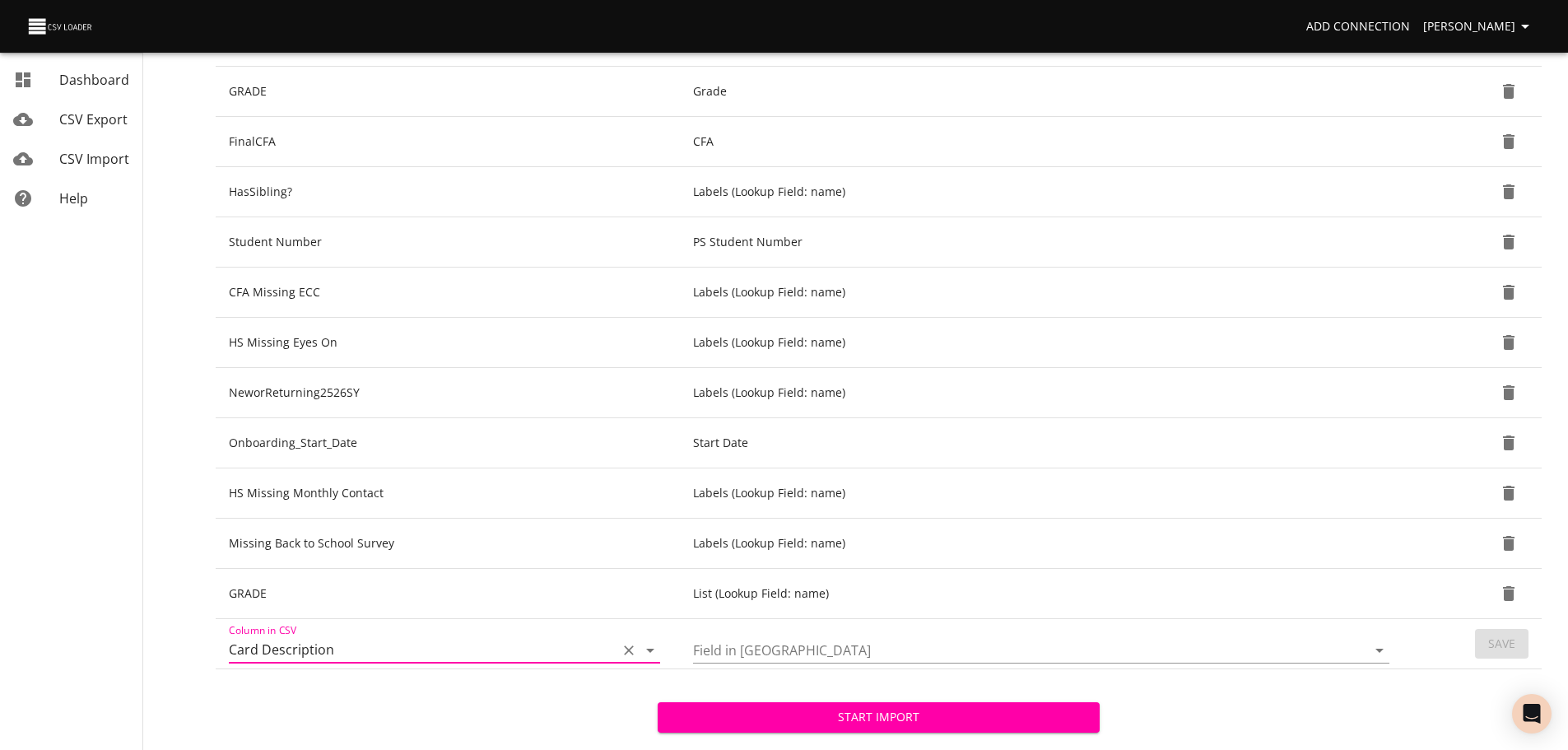
click at [1378, 652] on icon "Open" at bounding box center [1379, 651] width 8 height 4
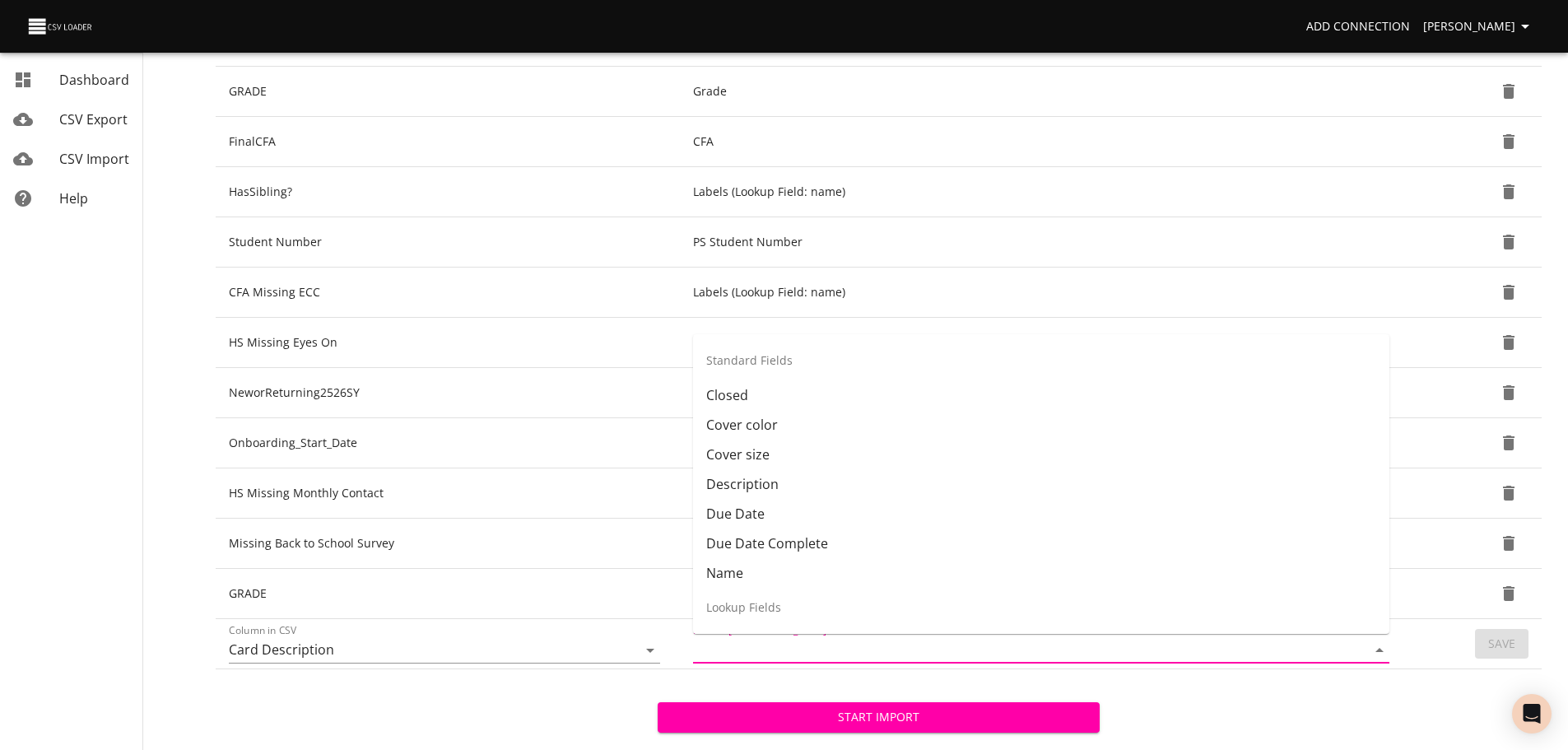
scroll to position [53, 0]
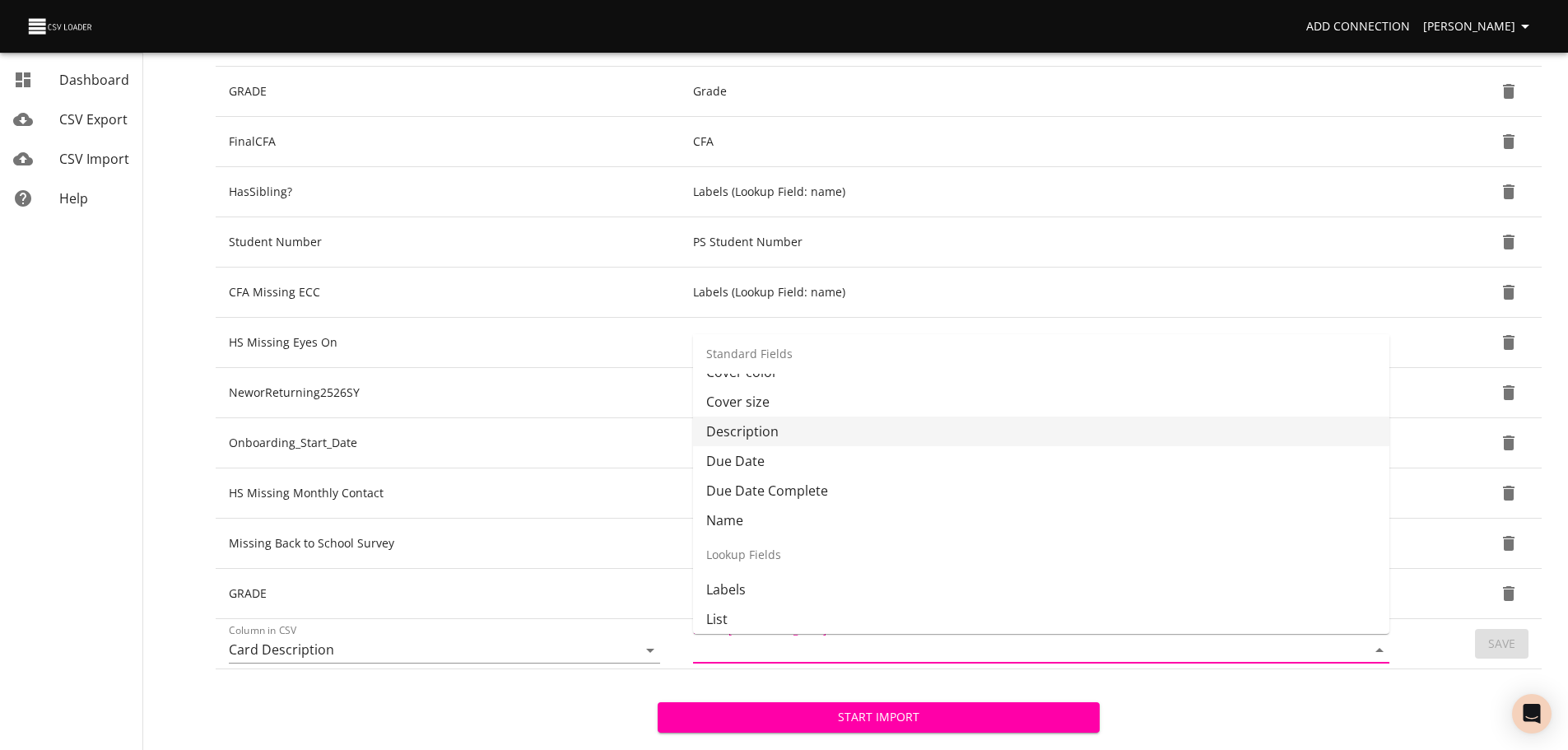
click at [1192, 425] on li "Description" at bounding box center [1041, 431] width 696 height 29
type input "Description"
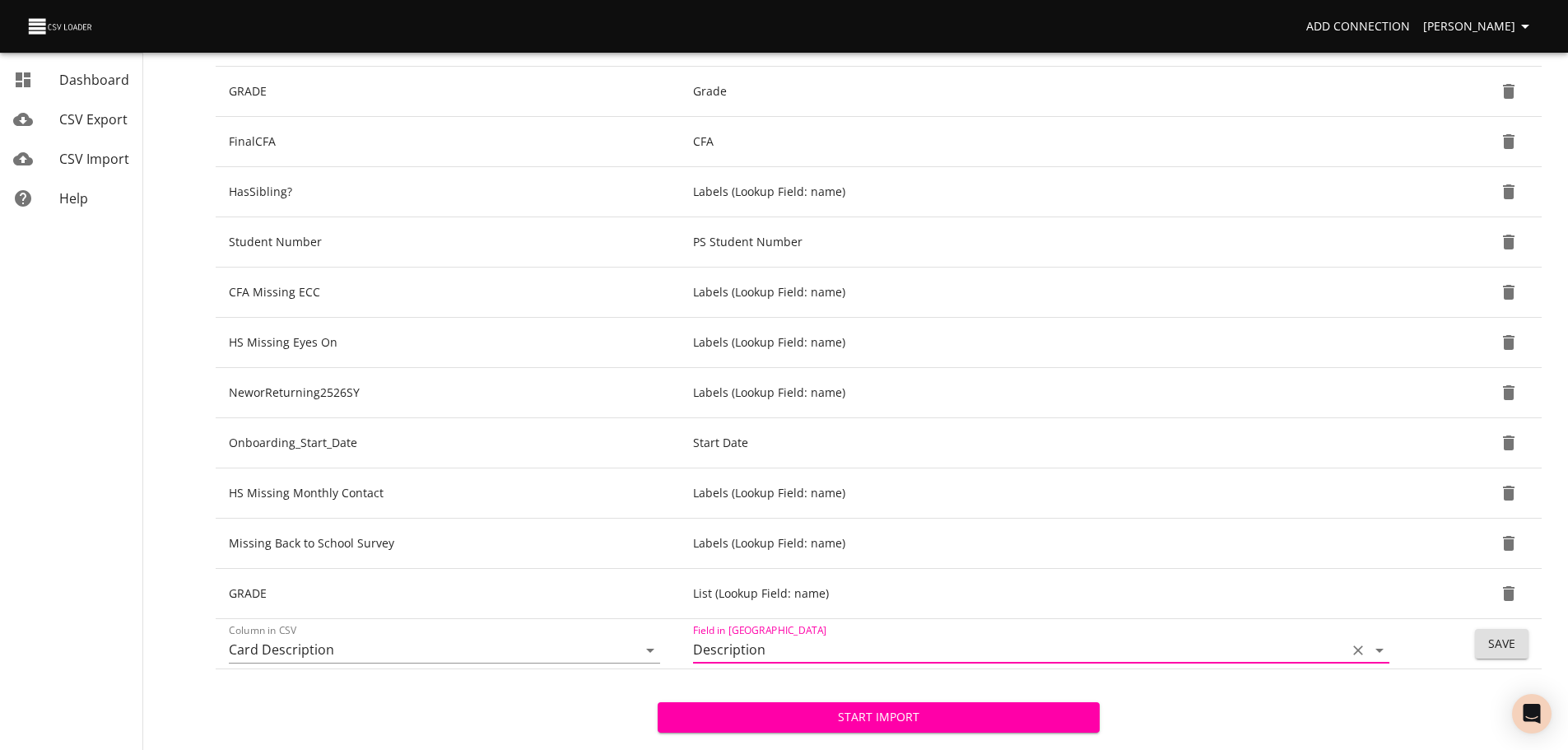
click at [1521, 645] on button "Save" at bounding box center [1502, 644] width 54 height 30
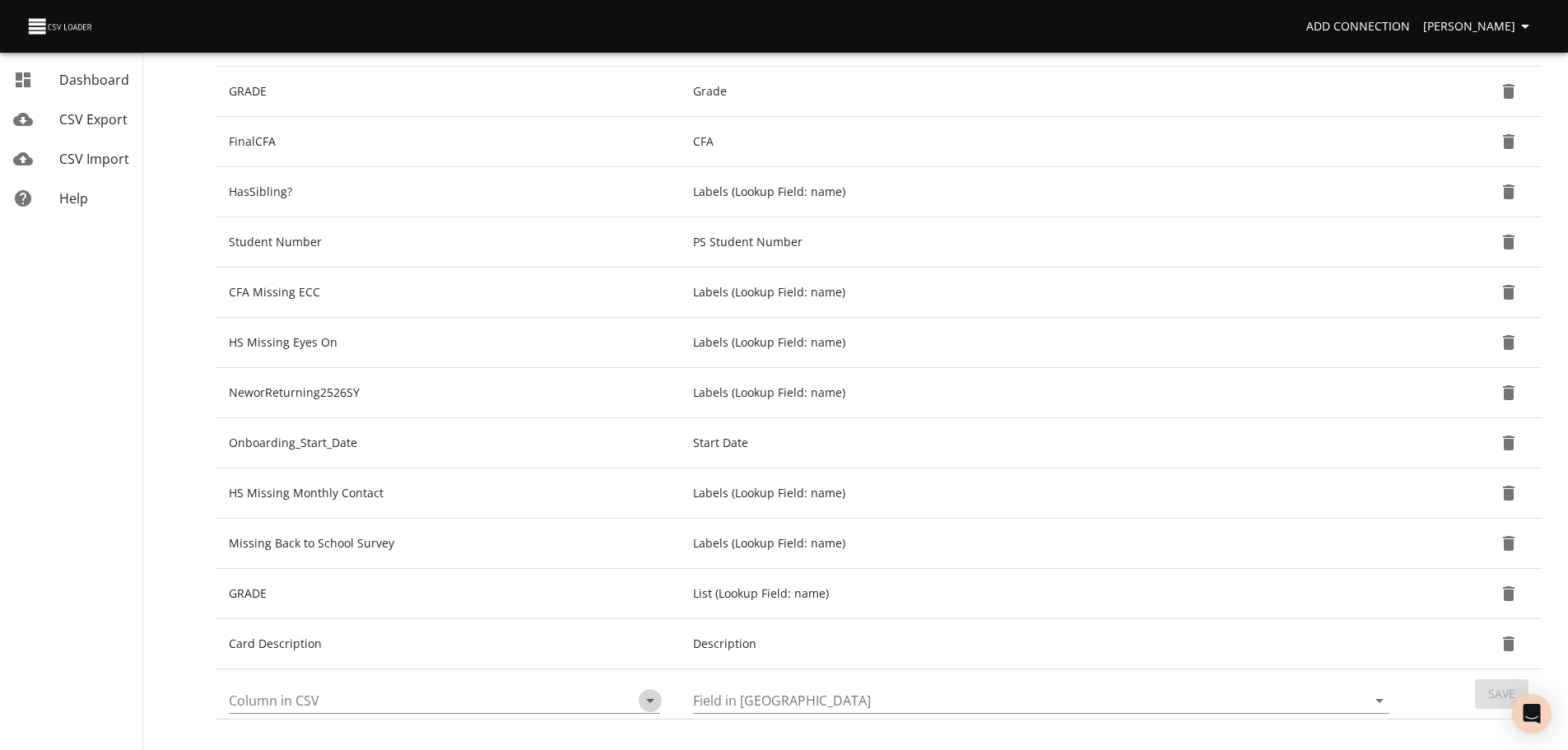
click at [649, 700] on icon "Open" at bounding box center [651, 700] width 8 height 4
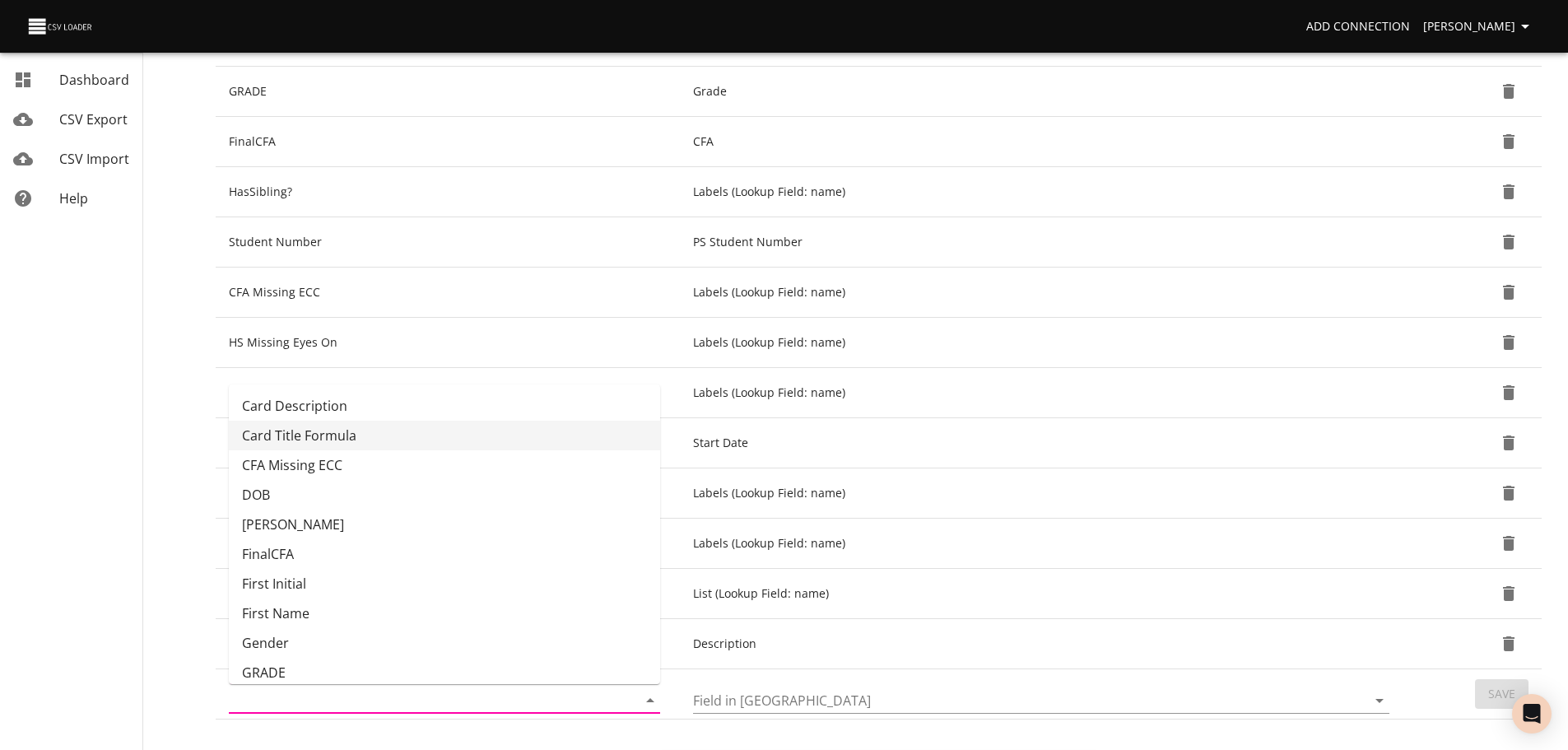
click at [488, 443] on li "Card Title Formula" at bounding box center [445, 435] width 431 height 29
type input "Card Title Formula"
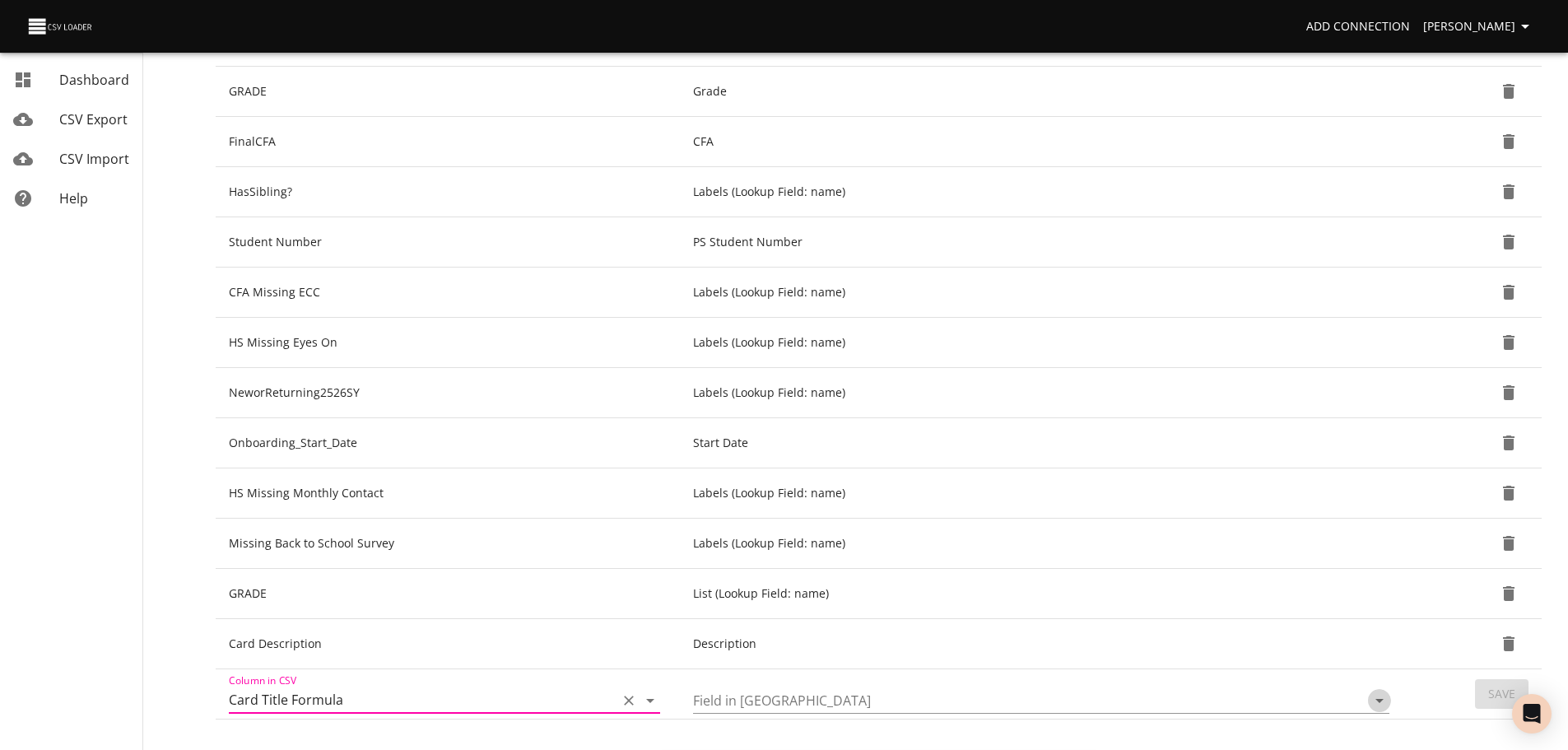
click at [1377, 701] on icon "Open" at bounding box center [1379, 700] width 8 height 4
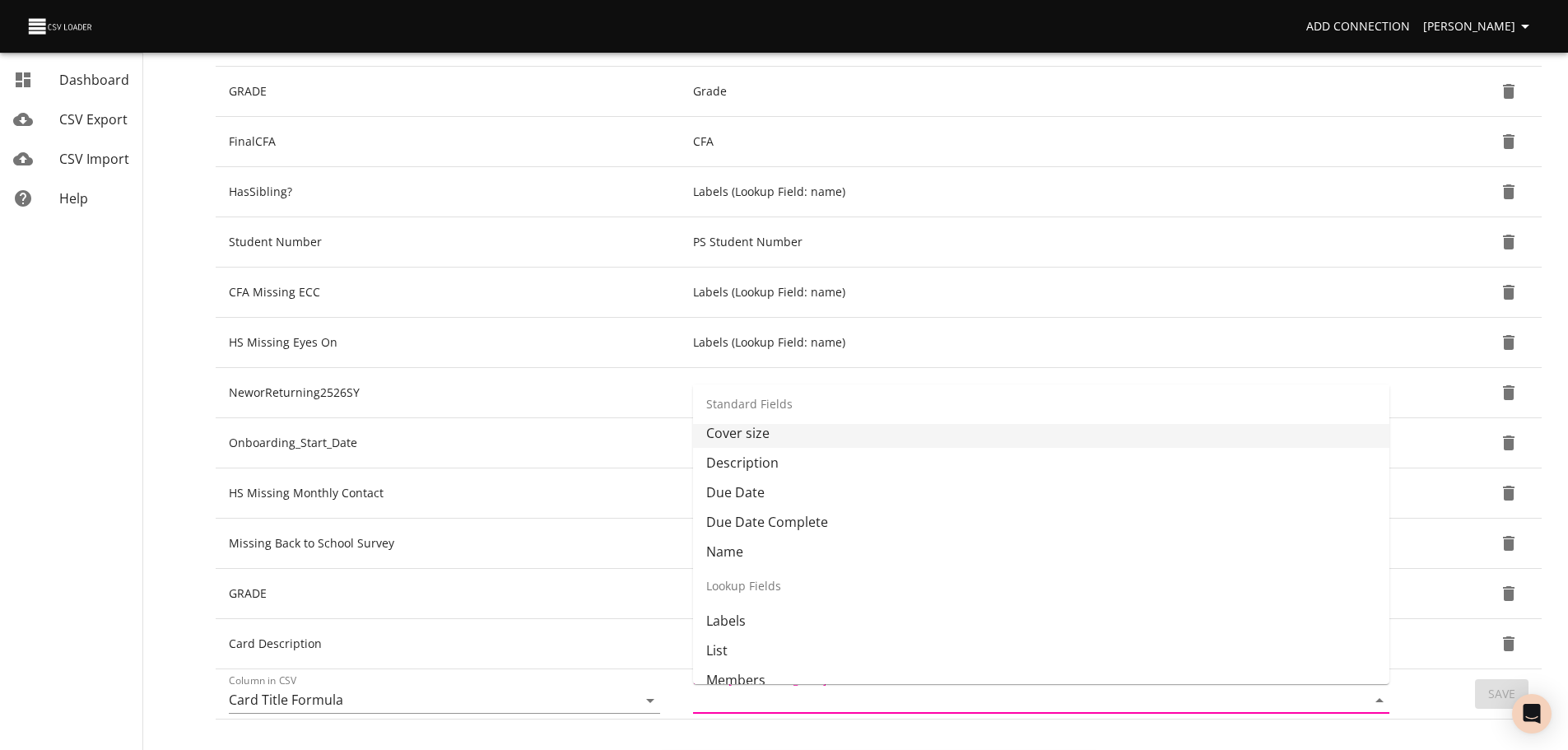
scroll to position [71, 0]
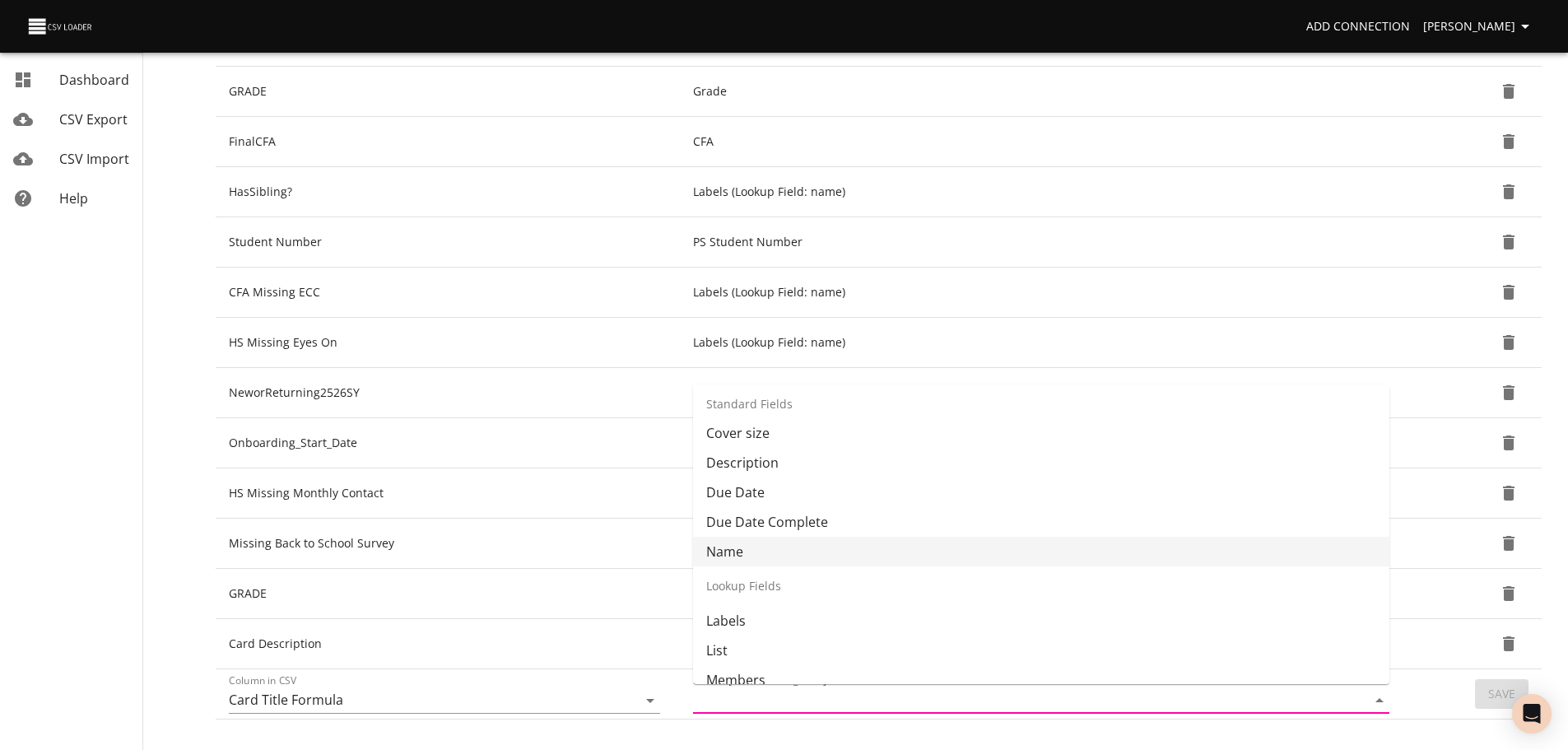
click at [1163, 565] on li "Name" at bounding box center [1041, 551] width 696 height 29
type input "Name"
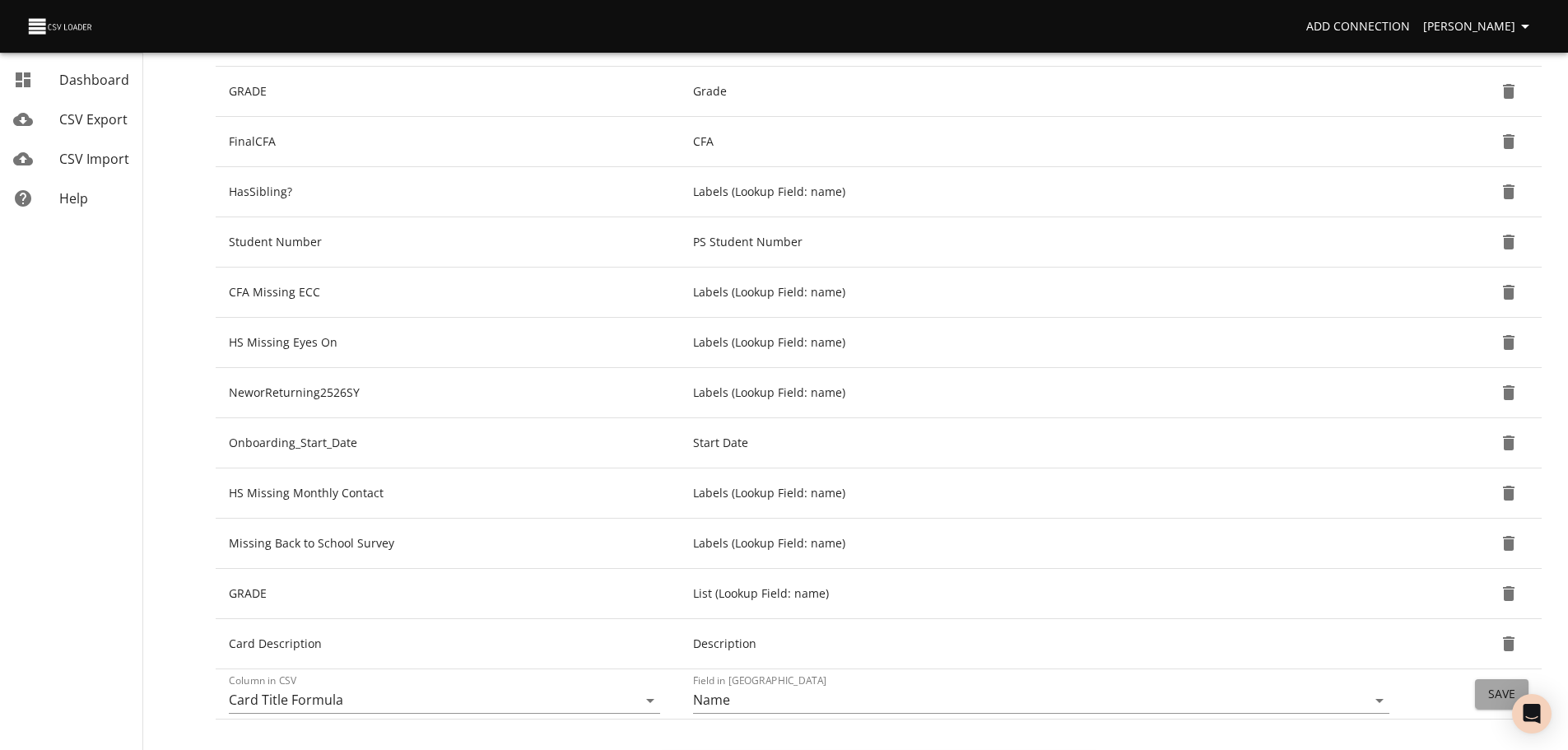
click at [1494, 692] on span "Save" at bounding box center [1502, 695] width 27 height 21
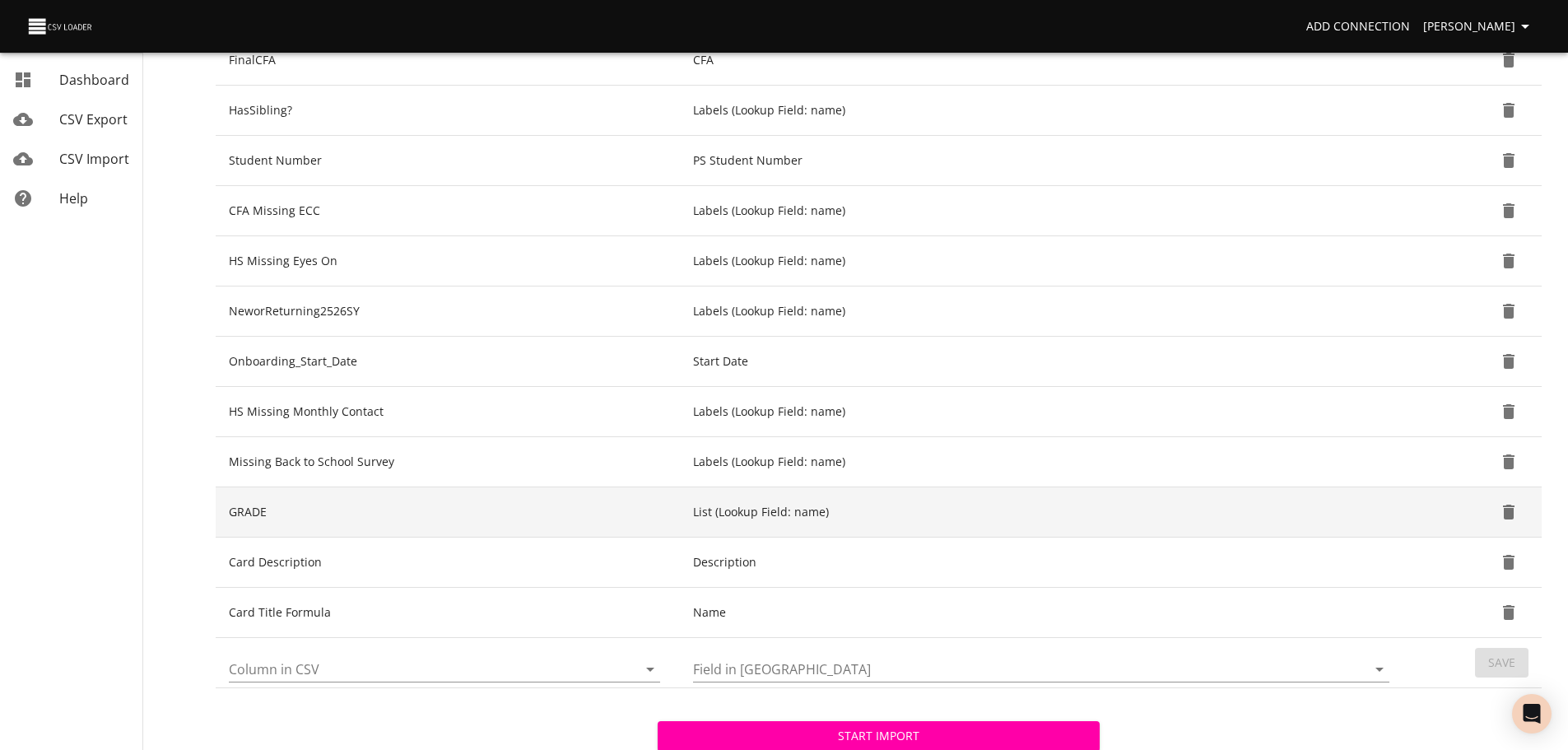
scroll to position [452, 0]
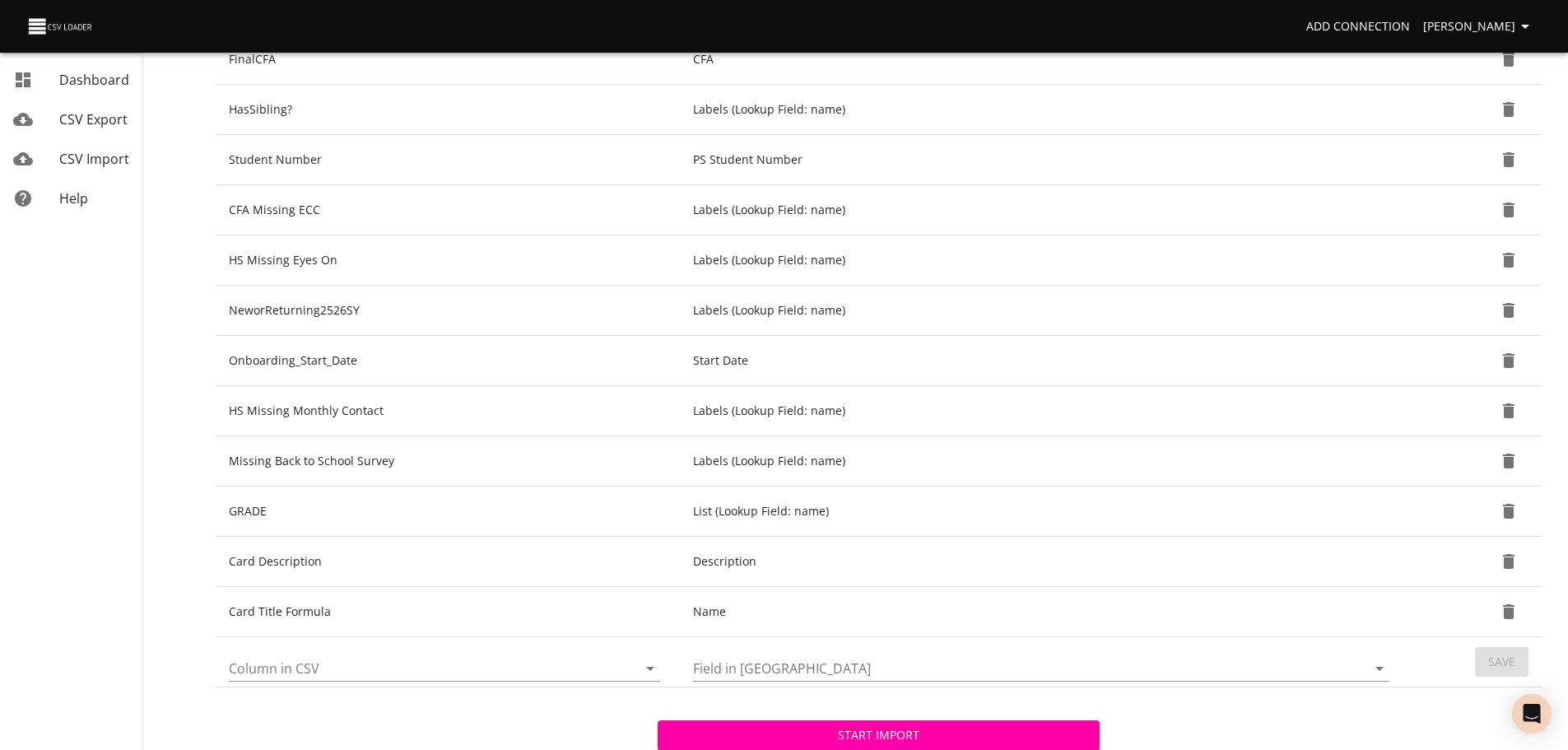
click at [641, 670] on icon "Open" at bounding box center [651, 669] width 20 height 20
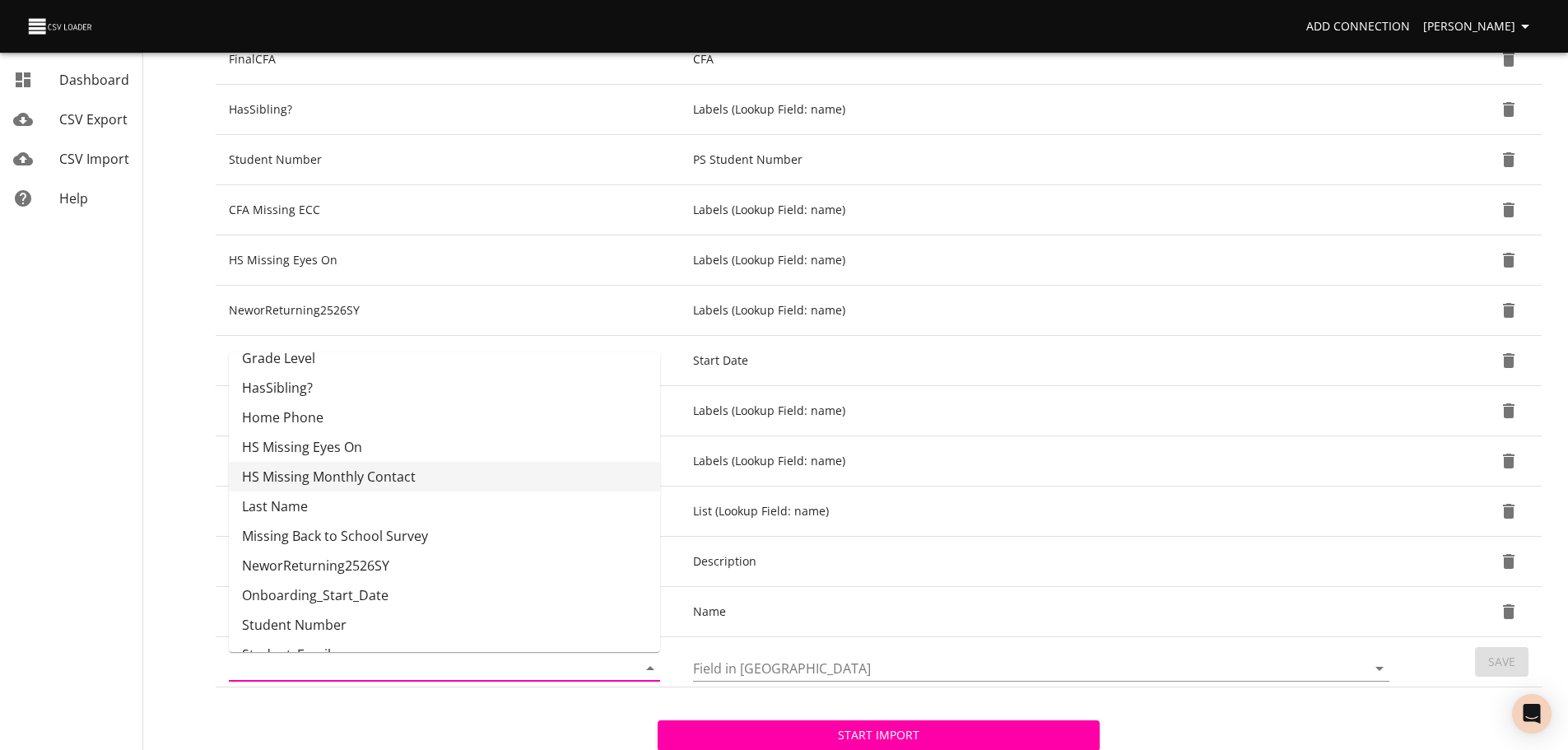
scroll to position [336, 0]
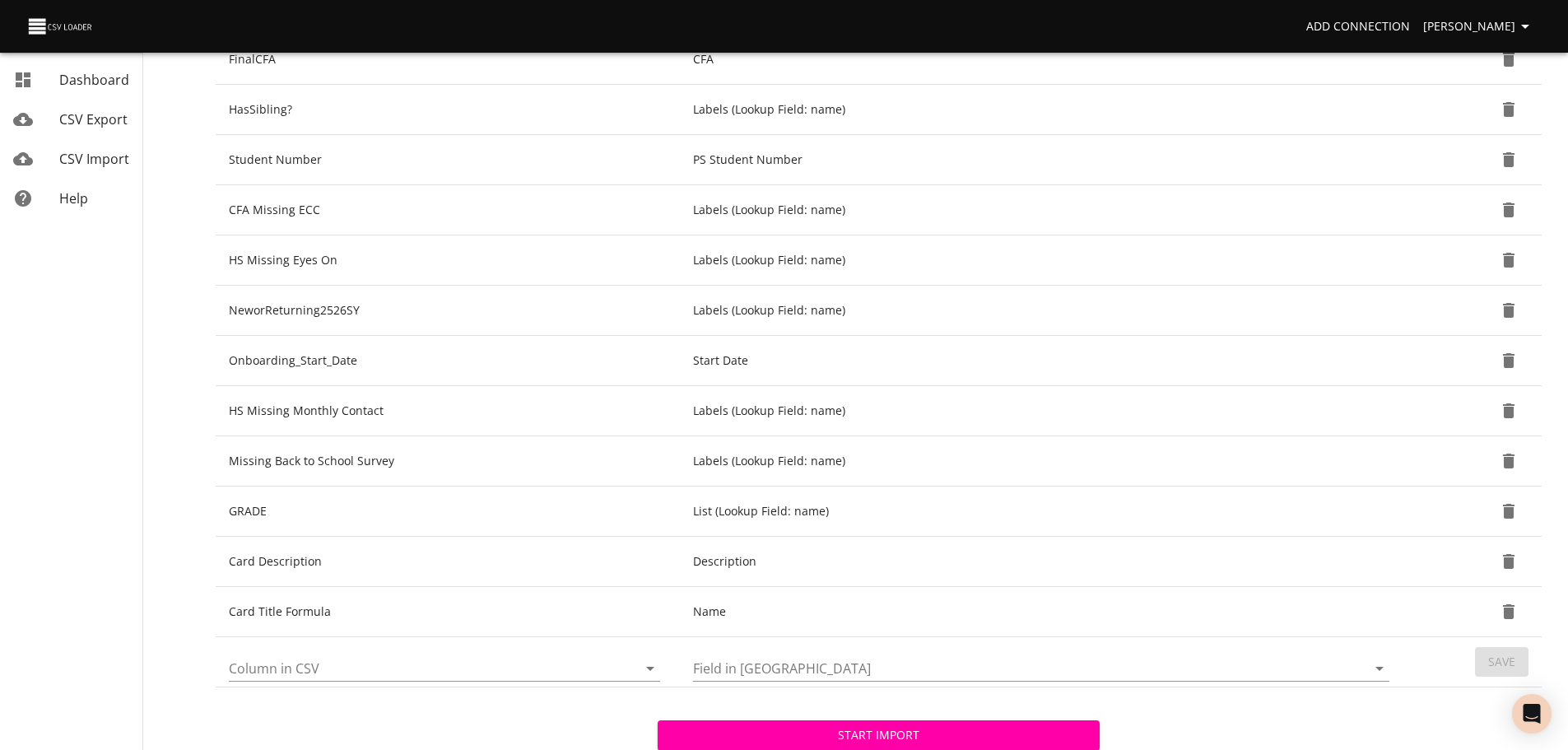
click at [497, 709] on div "Start Import Change File Cancel Import" at bounding box center [879, 761] width 1326 height 147
click at [672, 727] on span "Start Import" at bounding box center [878, 736] width 416 height 21
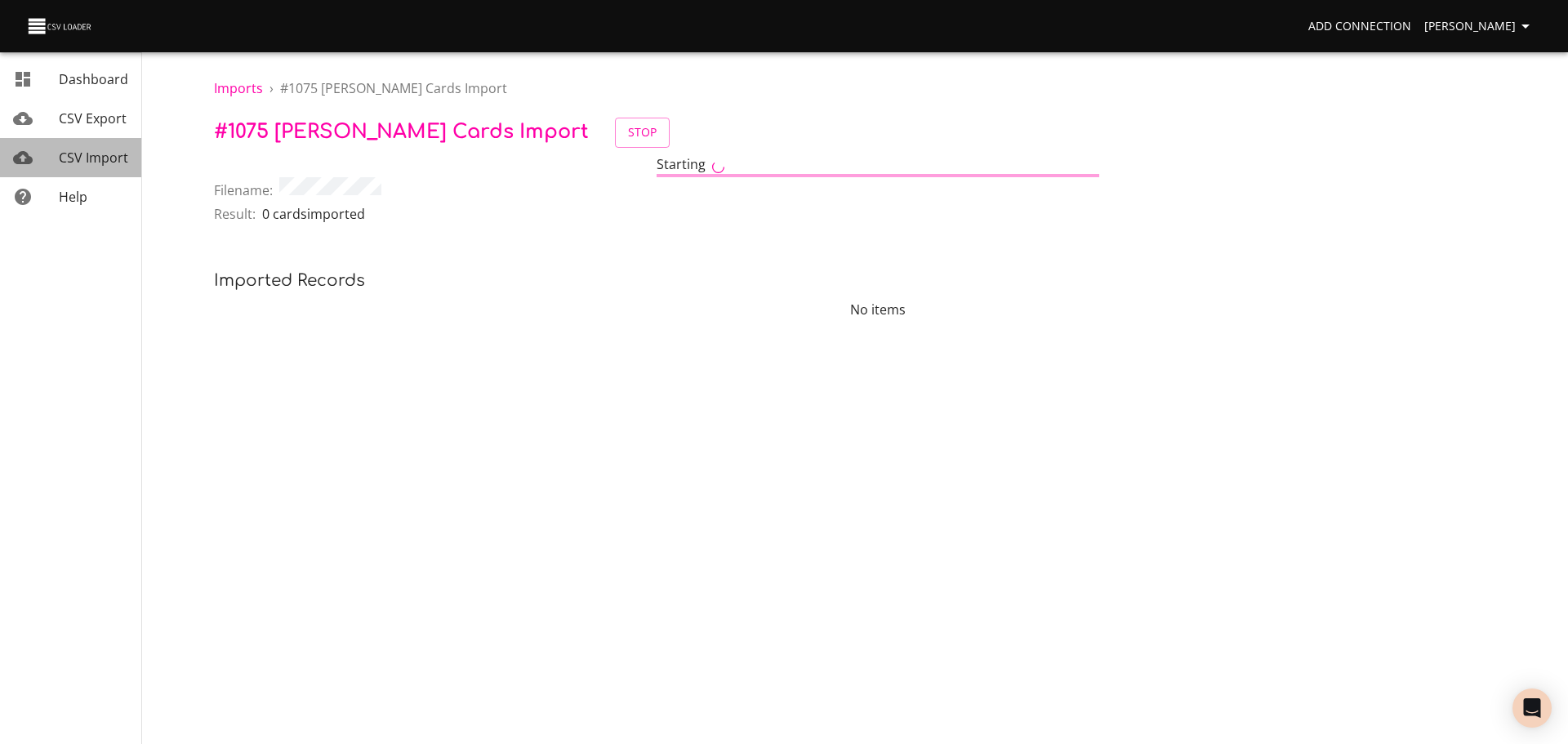
click at [98, 167] on div "CSV Import" at bounding box center [93, 157] width 69 height 20
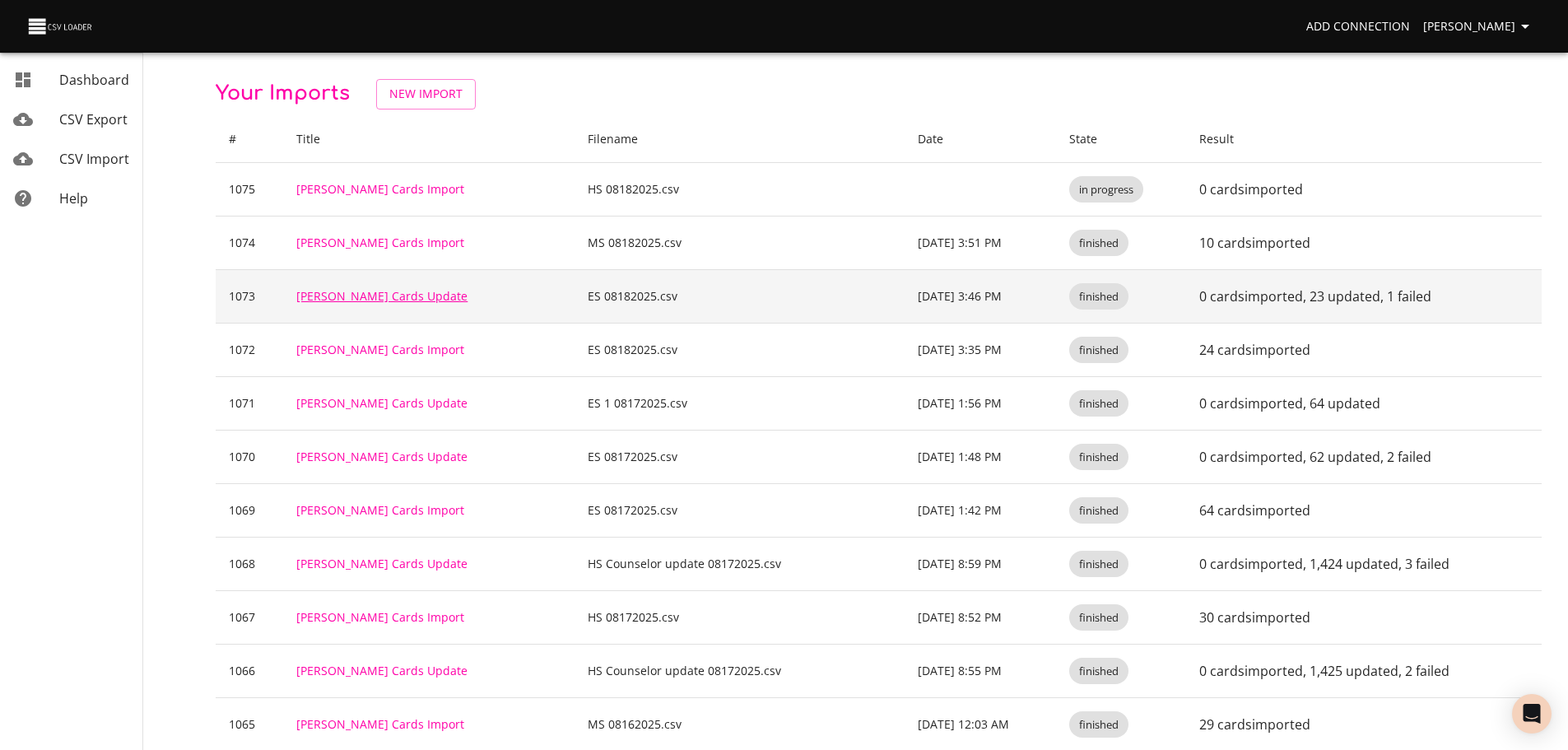
click at [358, 296] on link "[PERSON_NAME] Cards Update" at bounding box center [382, 296] width 171 height 16
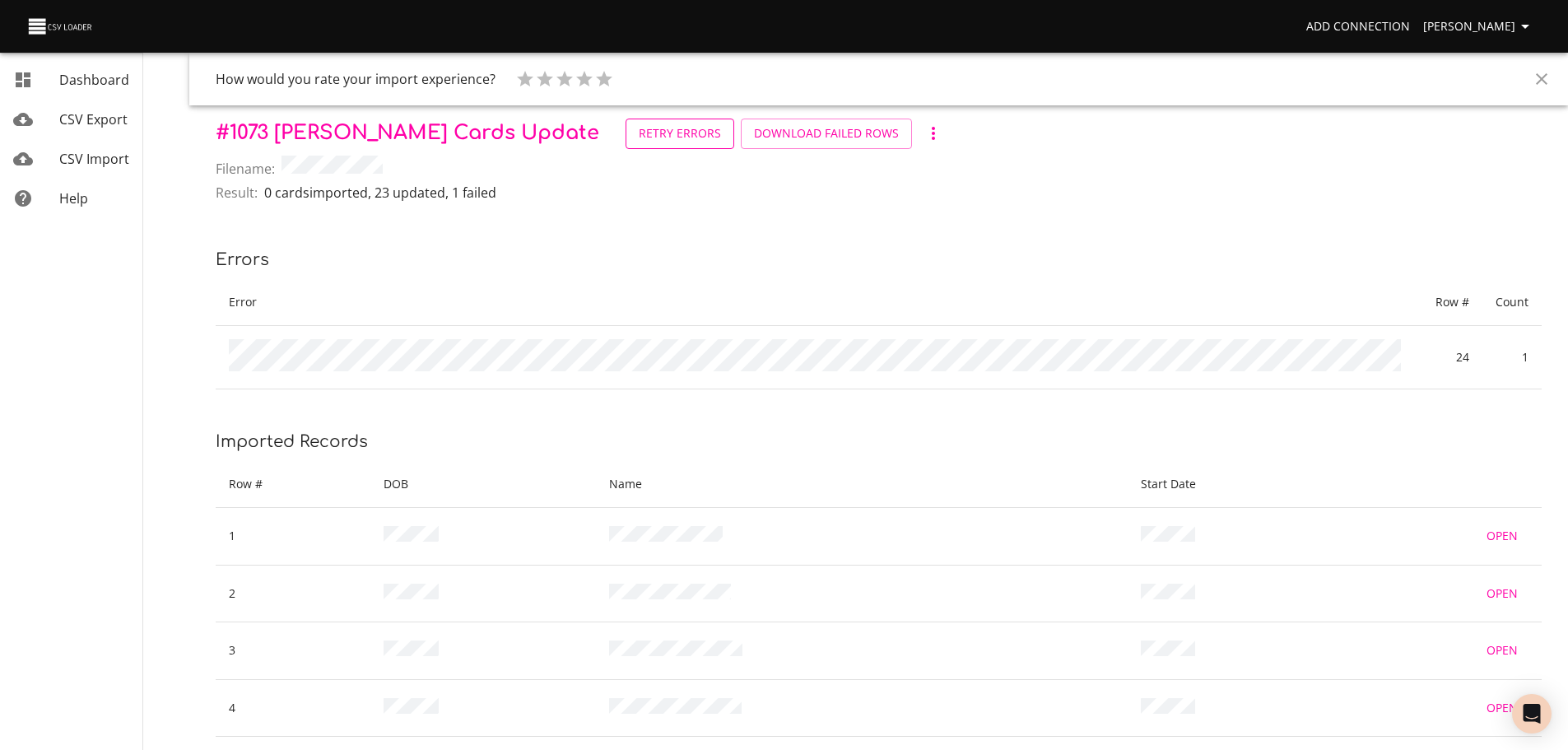
click at [639, 136] on span "Retry Errors" at bounding box center [680, 134] width 82 height 21
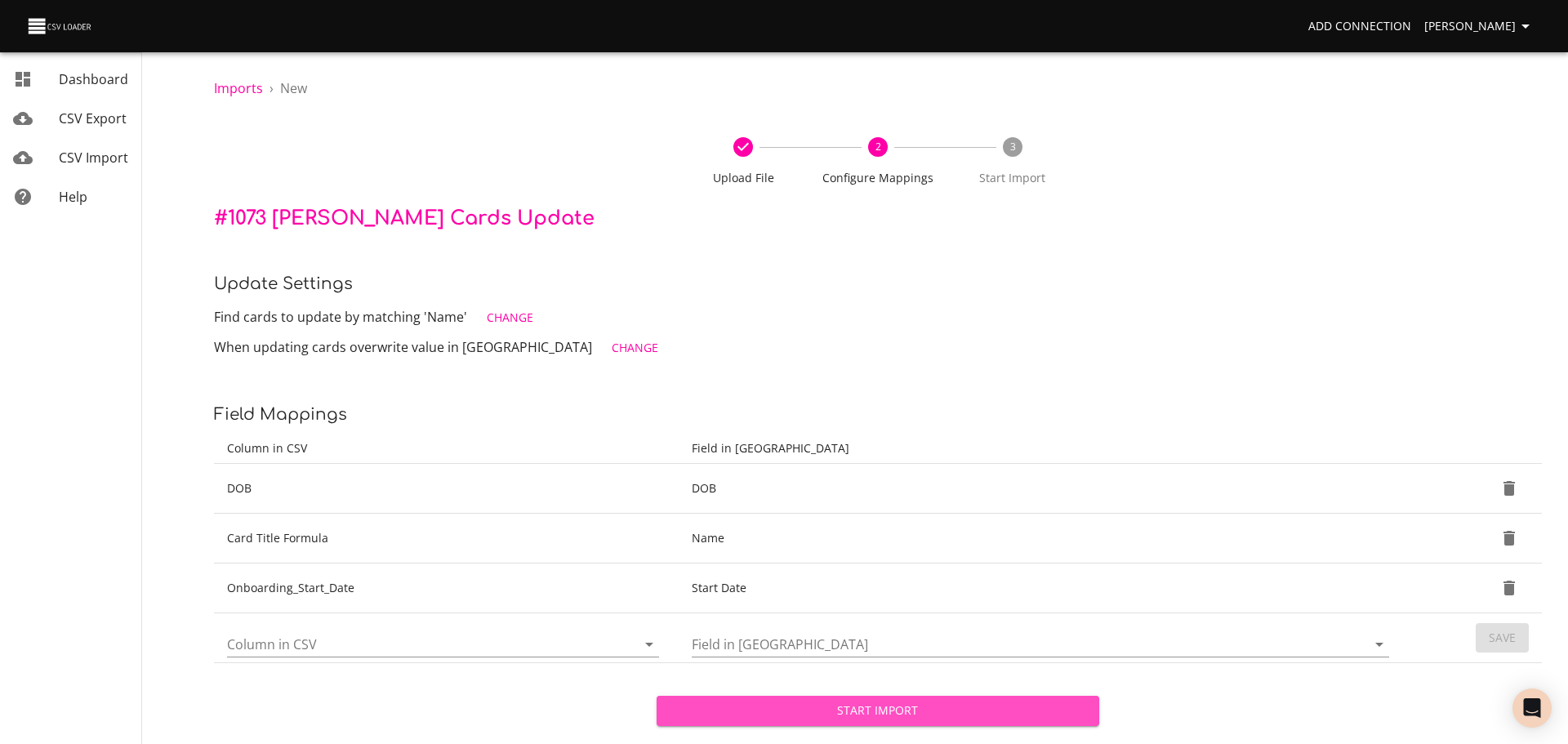
click at [794, 708] on span "Start Import" at bounding box center [878, 711] width 417 height 21
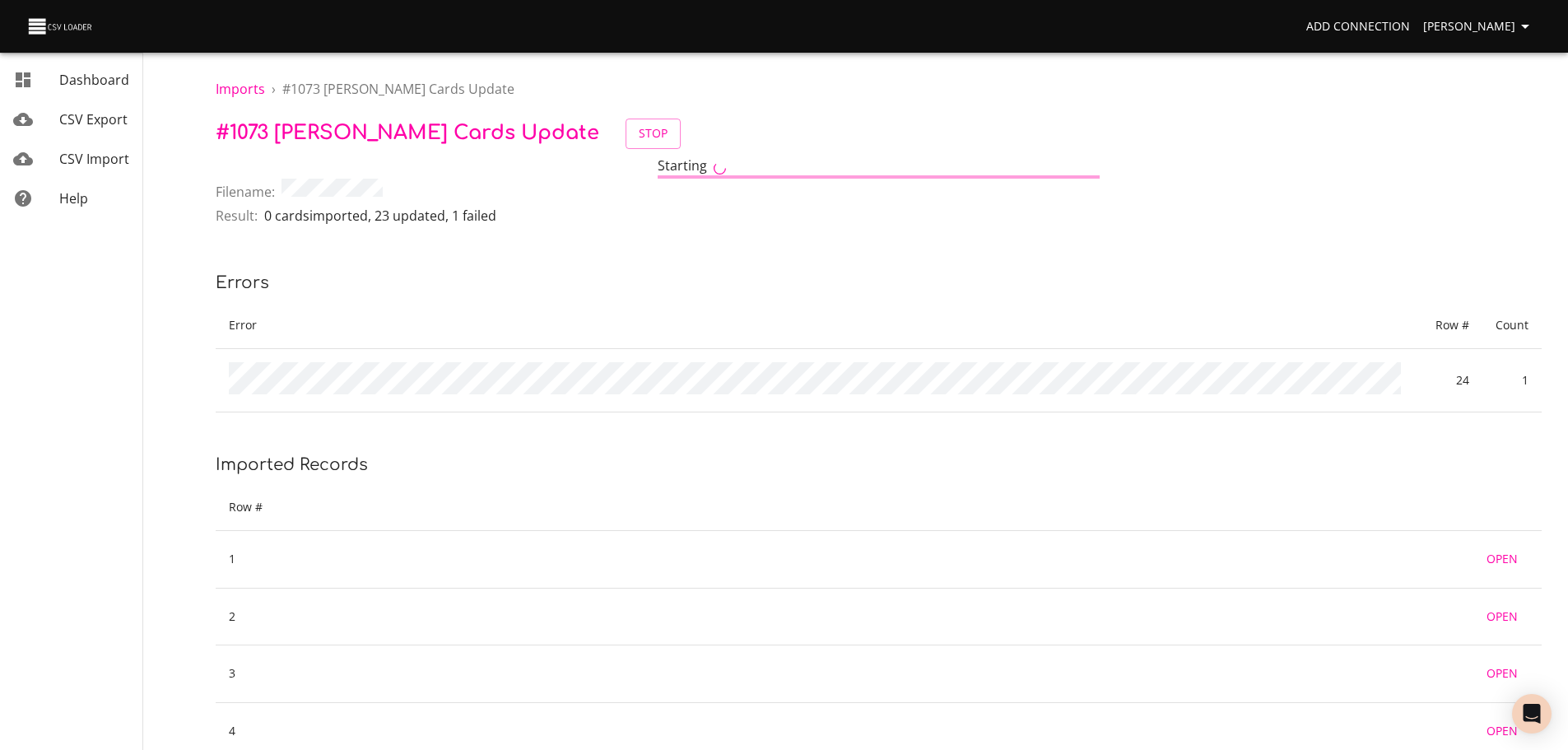
click at [108, 166] on span "CSV Import" at bounding box center [94, 159] width 70 height 18
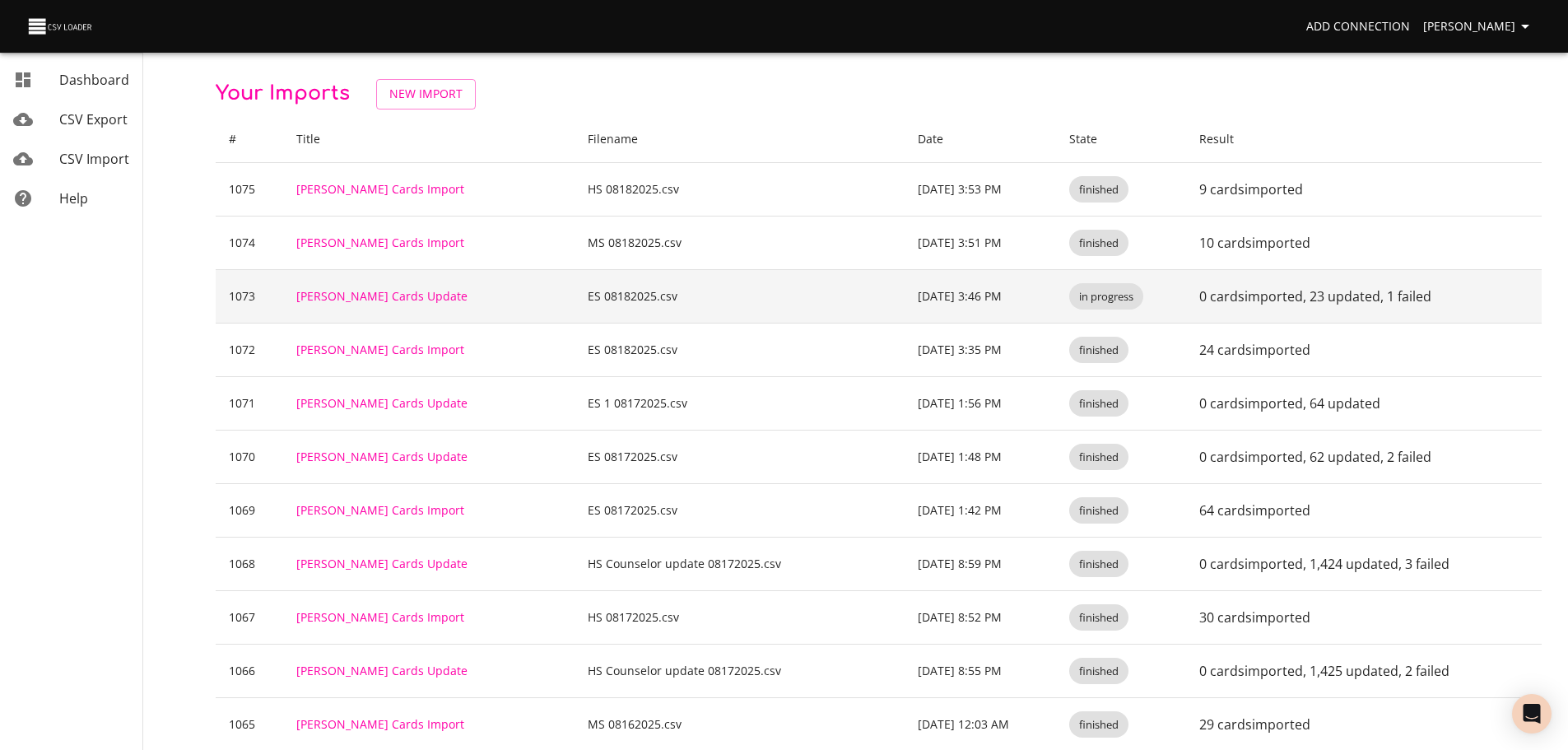
click at [389, 286] on td "[PERSON_NAME] Cards Update" at bounding box center [428, 296] width 291 height 54
click at [391, 294] on link "[PERSON_NAME] Cards Update" at bounding box center [382, 296] width 171 height 16
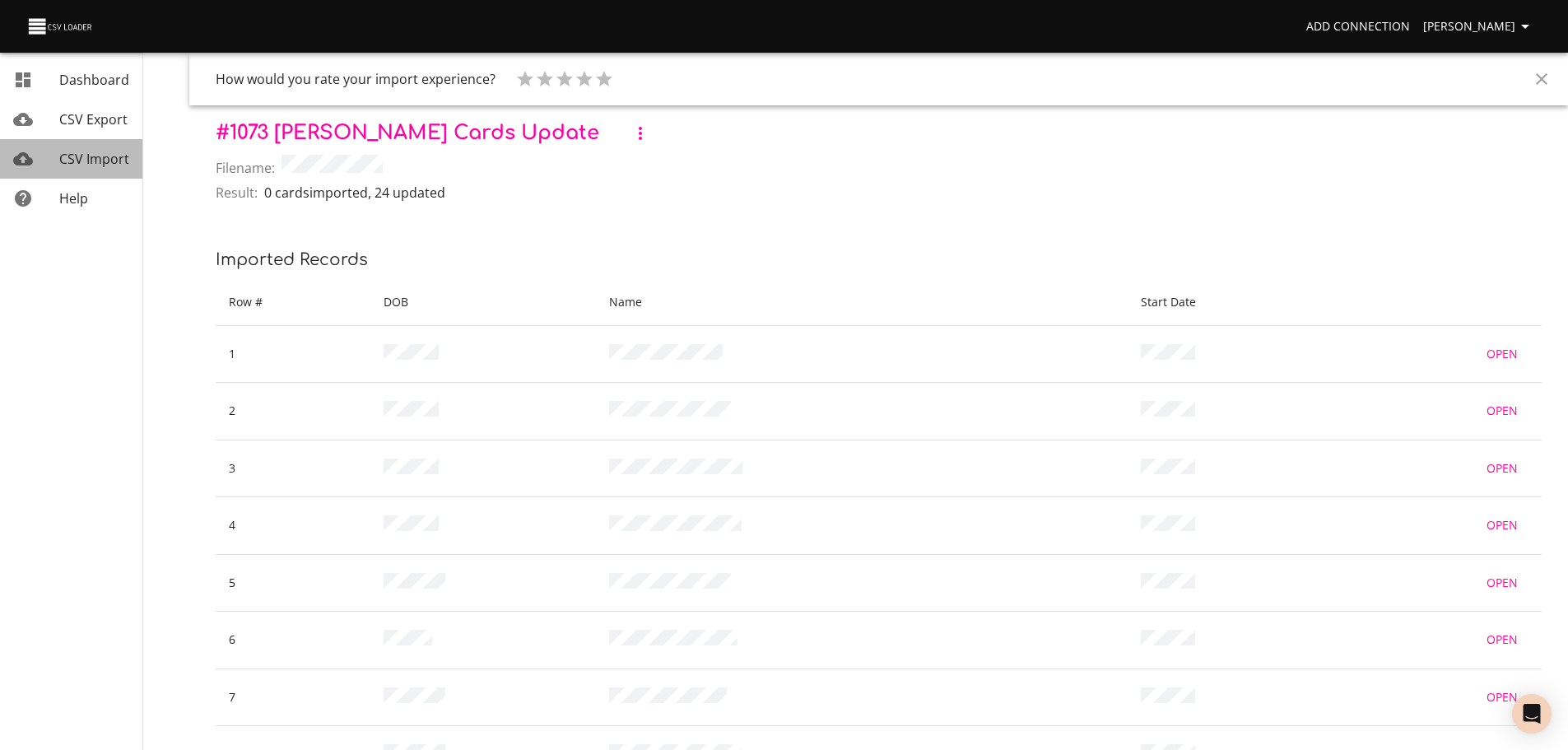
click at [74, 160] on span "CSV Import" at bounding box center [94, 159] width 70 height 18
